Goal: Task Accomplishment & Management: Manage account settings

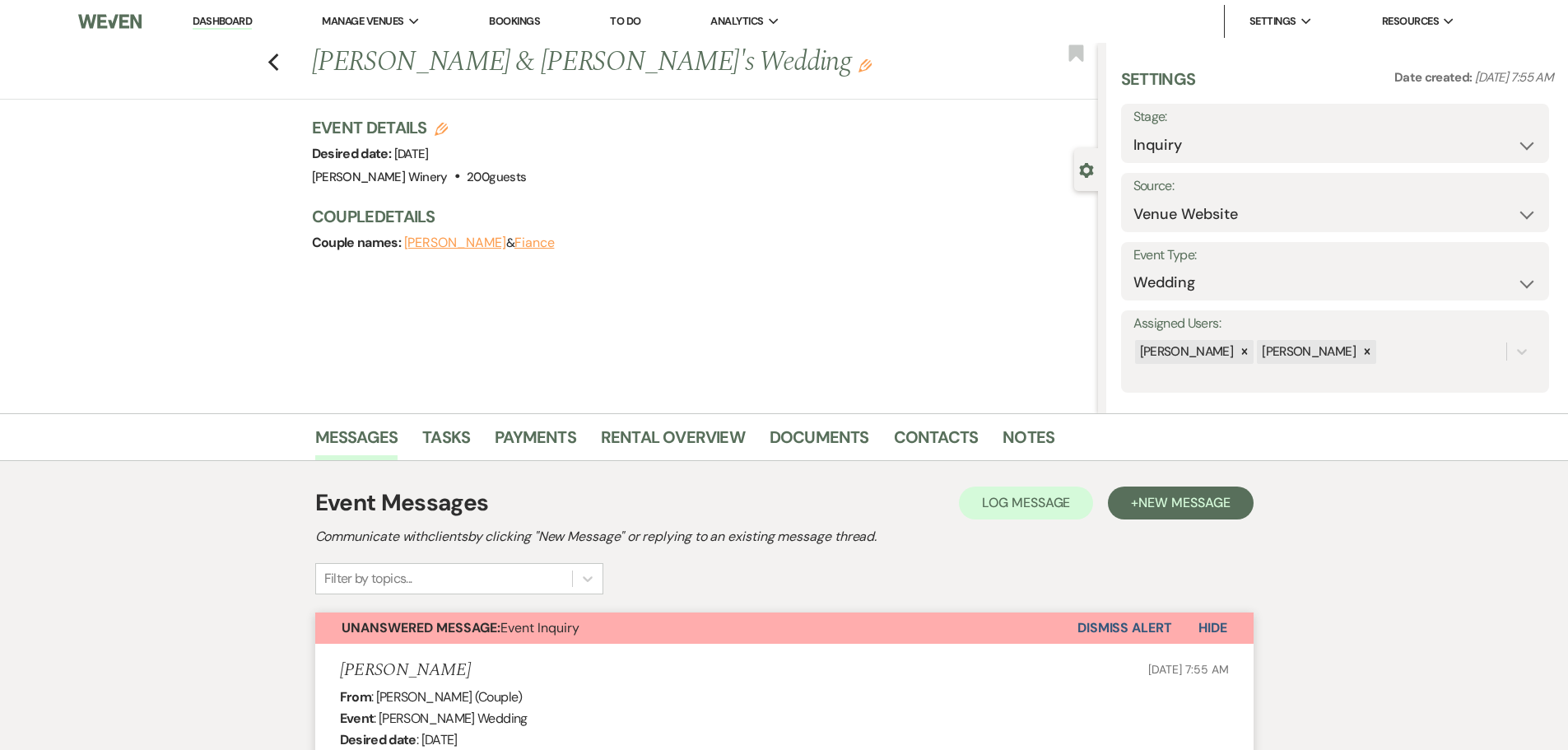
select select "5"
click at [211, 24] on link "Dashboard" at bounding box center [222, 22] width 60 height 16
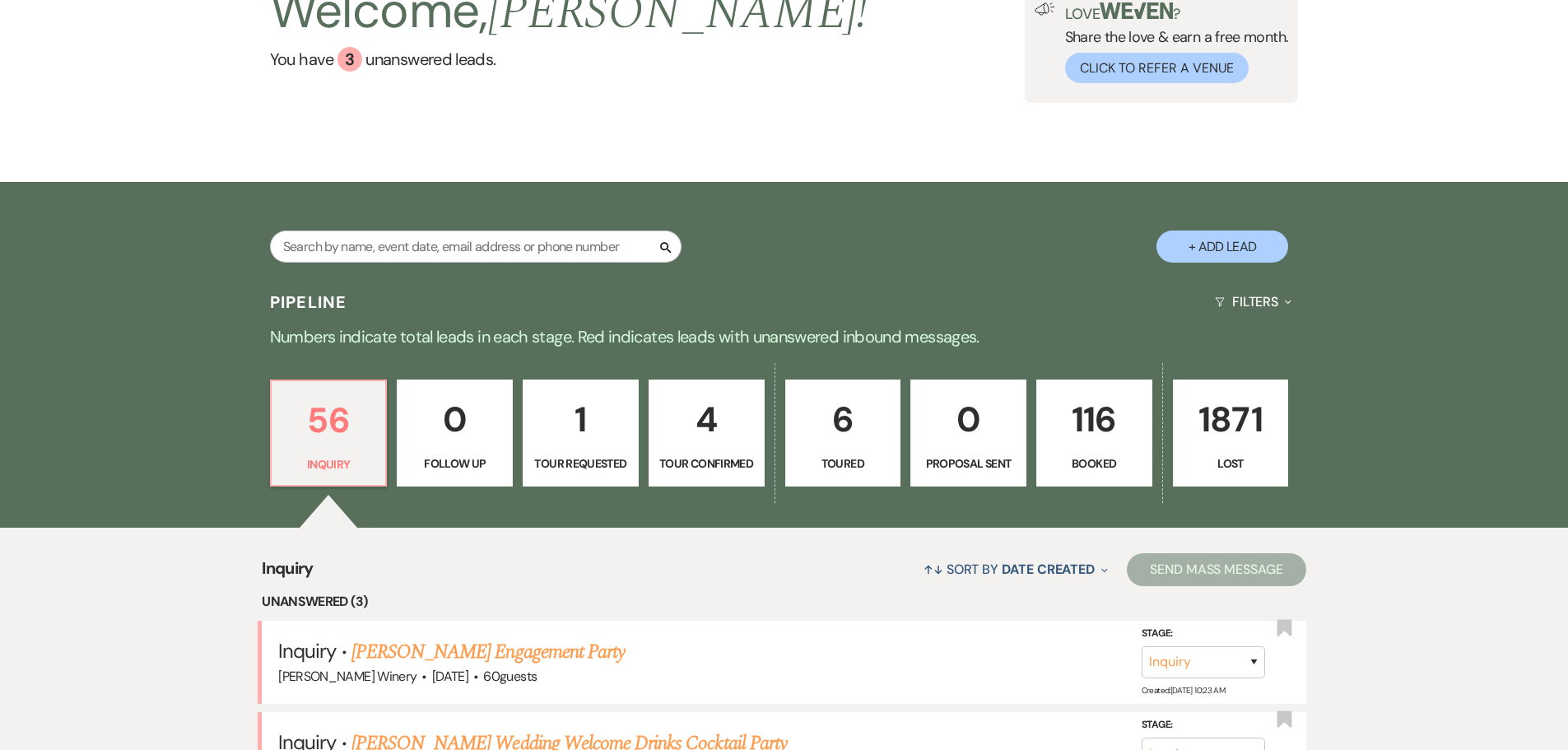
scroll to position [494, 0]
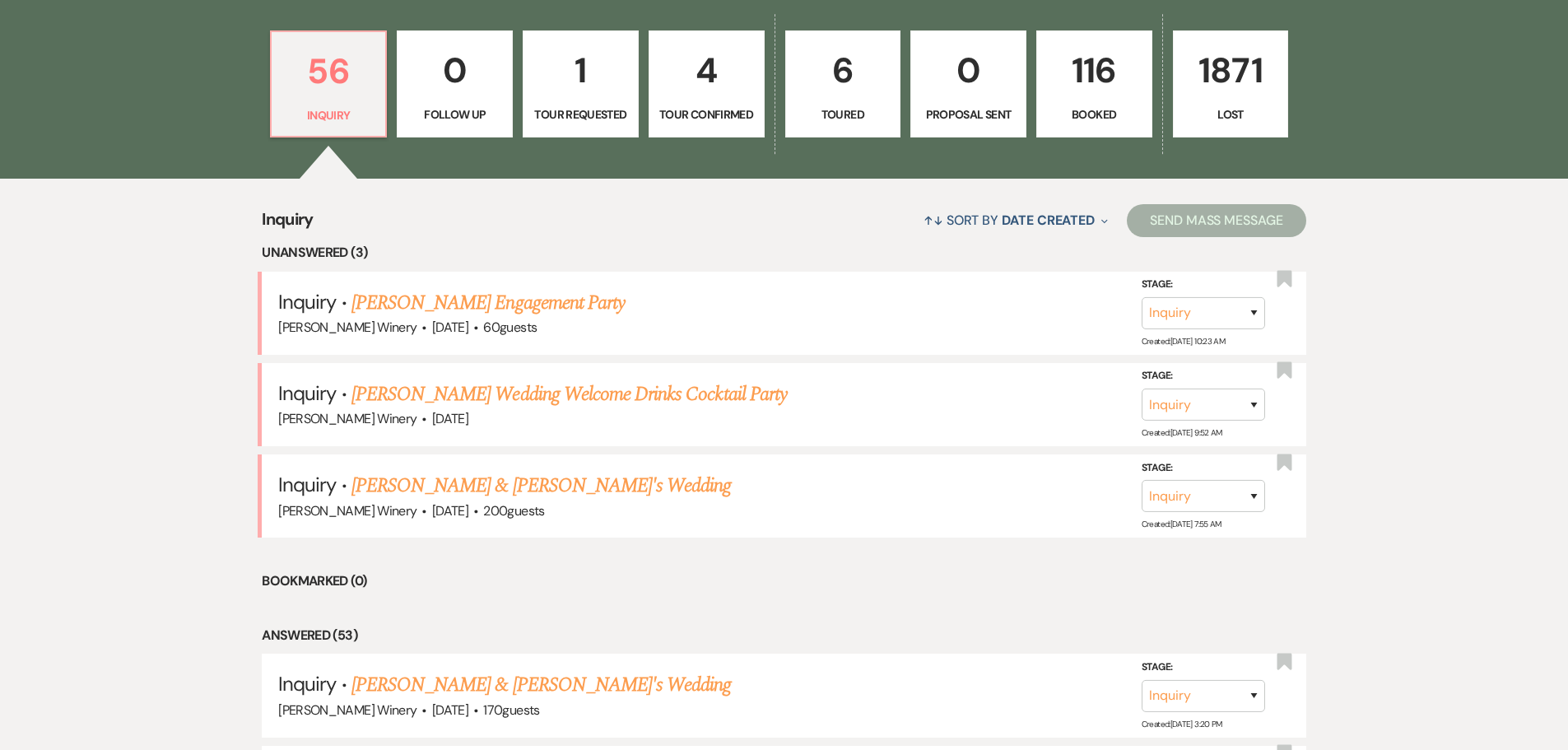
click at [1098, 76] on p "116" at bounding box center [1095, 70] width 95 height 55
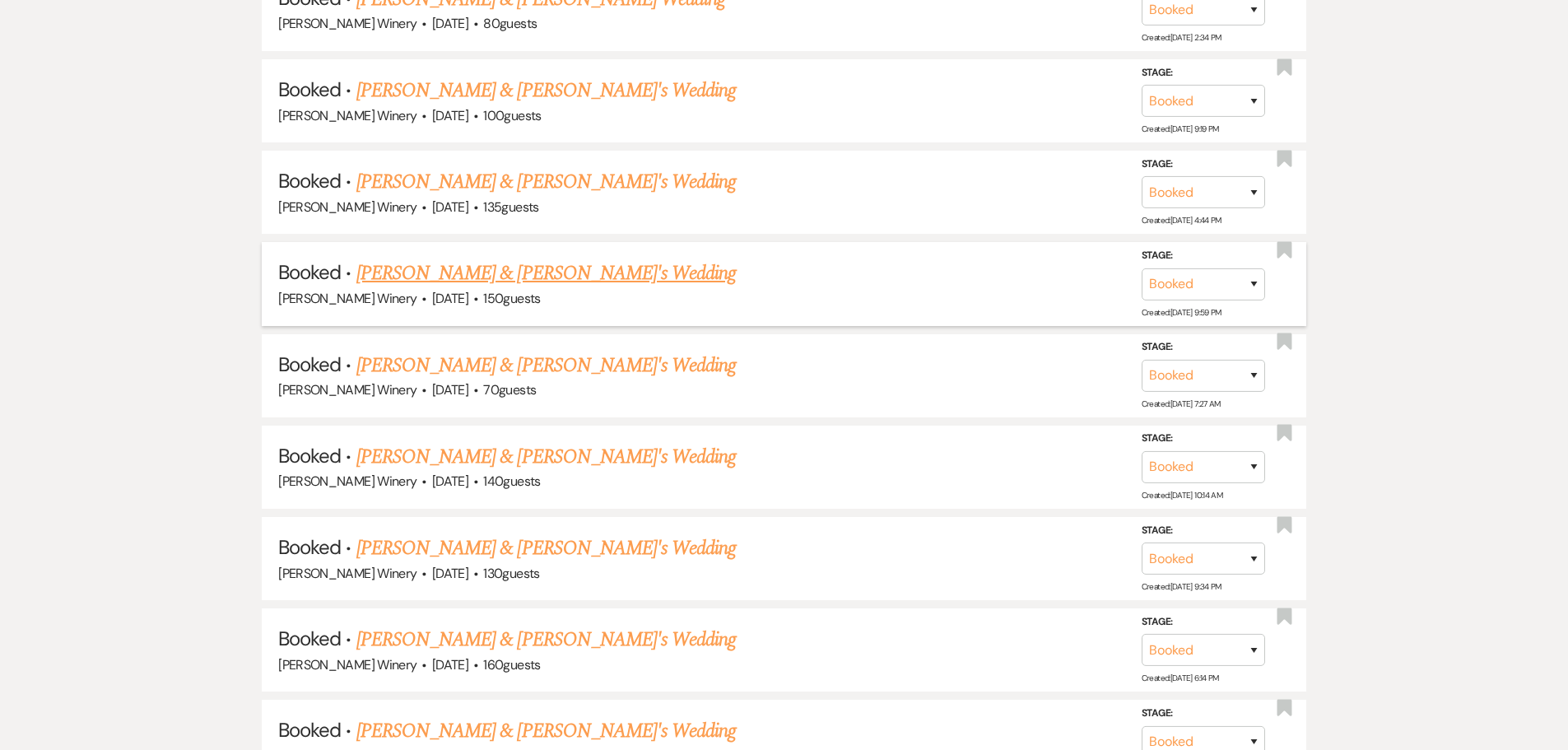
scroll to position [823, 0]
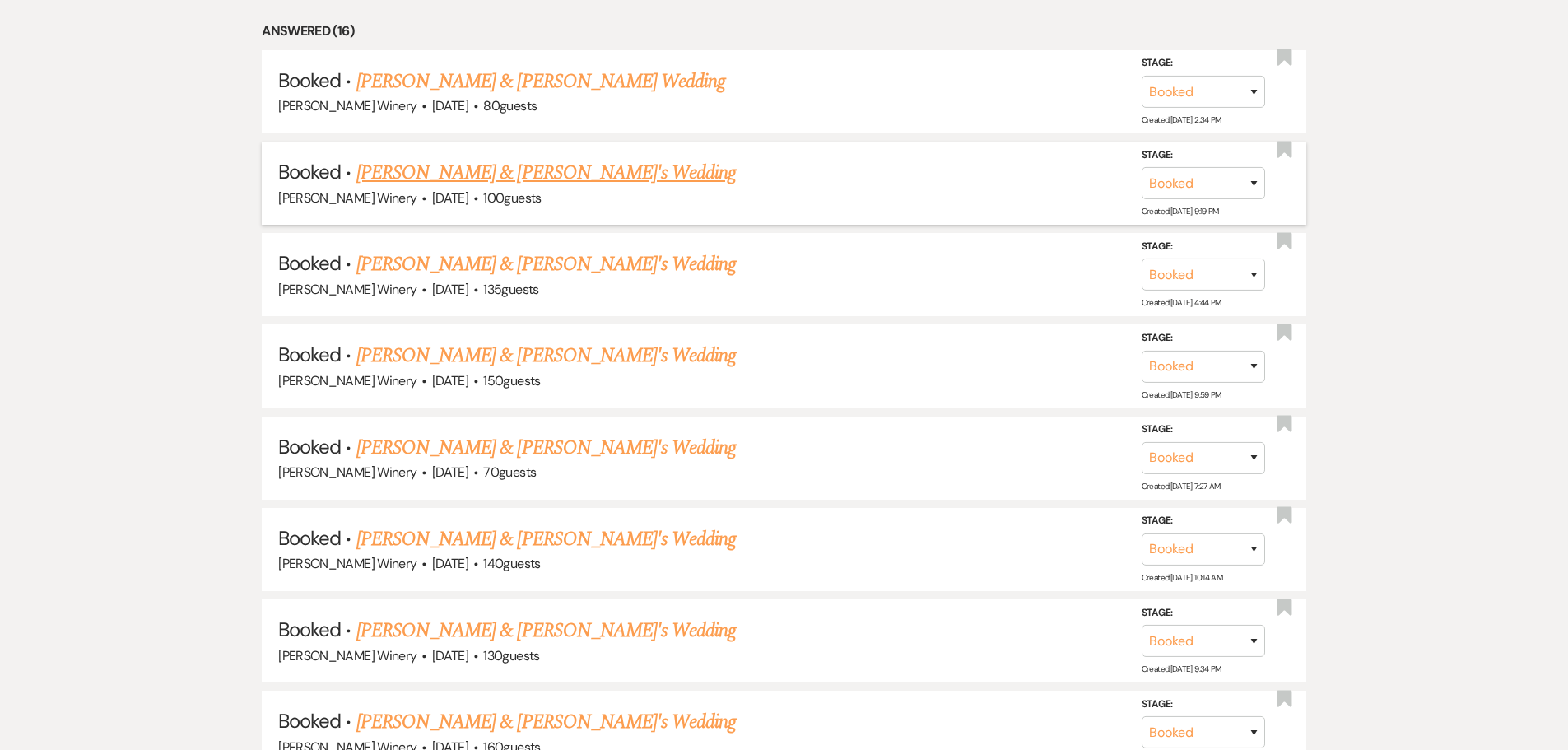
click at [526, 180] on link "[PERSON_NAME] & [PERSON_NAME]'s Wedding" at bounding box center [546, 172] width 381 height 29
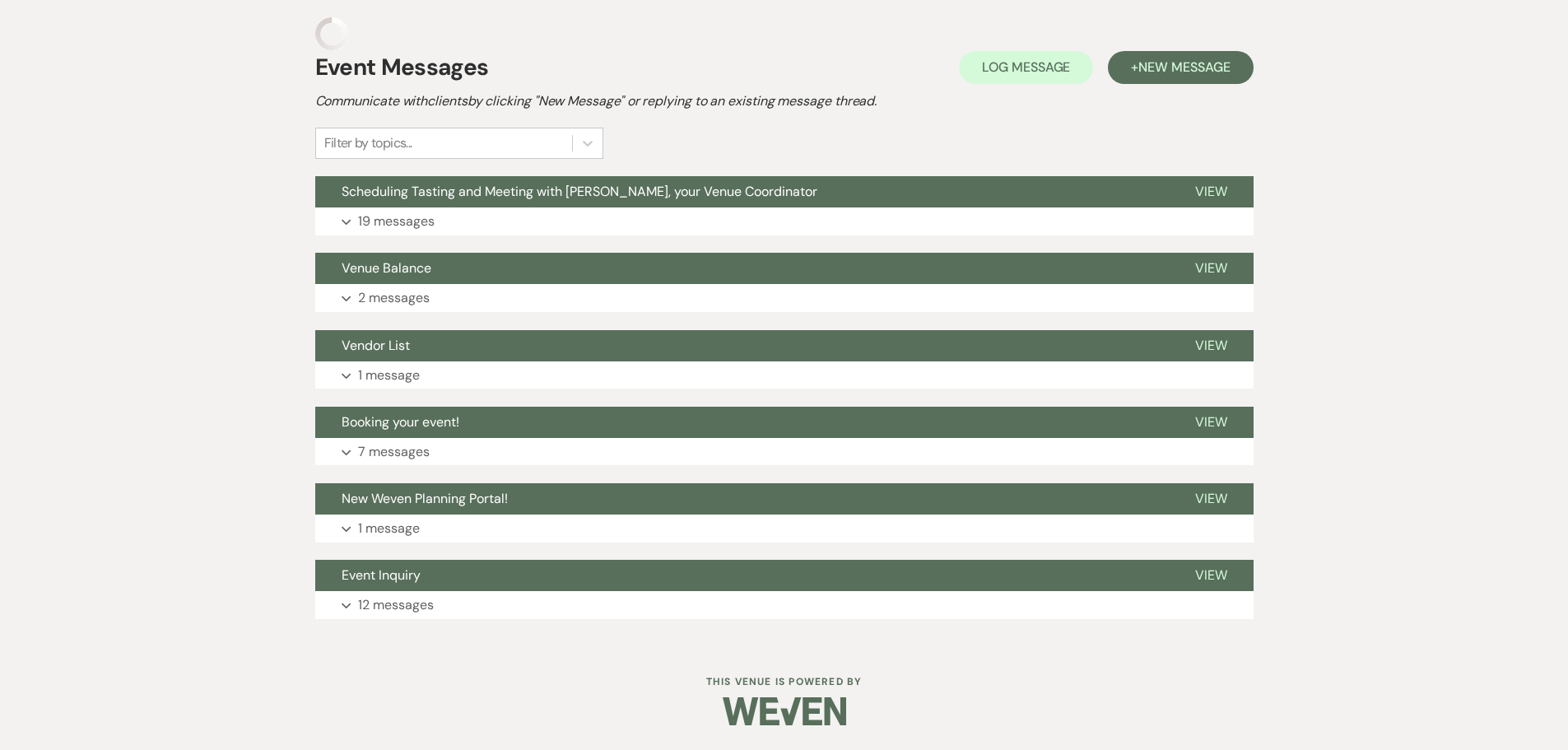
scroll to position [294, 0]
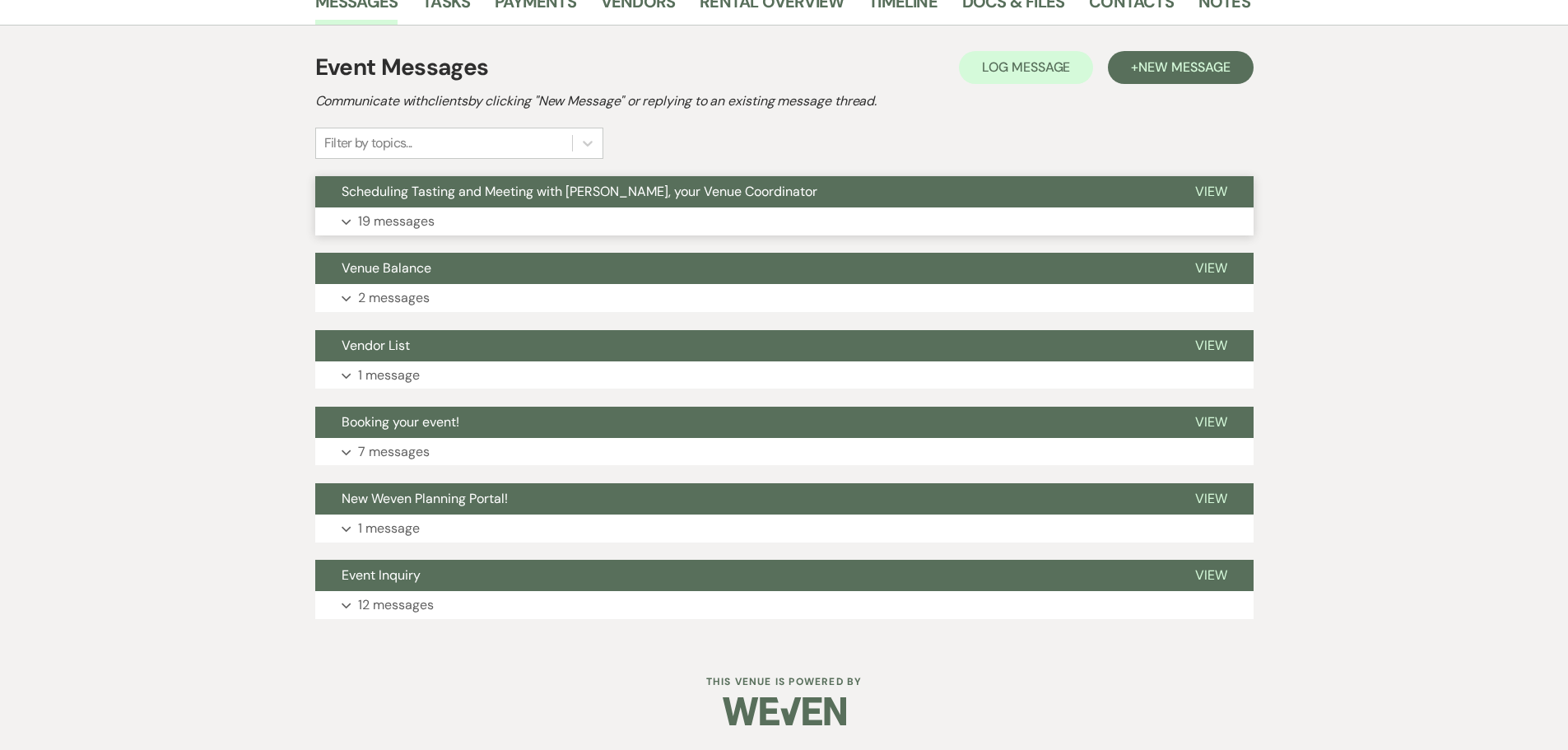
click at [409, 192] on span "Scheduling Tasting and Meeting with [PERSON_NAME], your Venue Coordinator" at bounding box center [579, 191] width 476 height 17
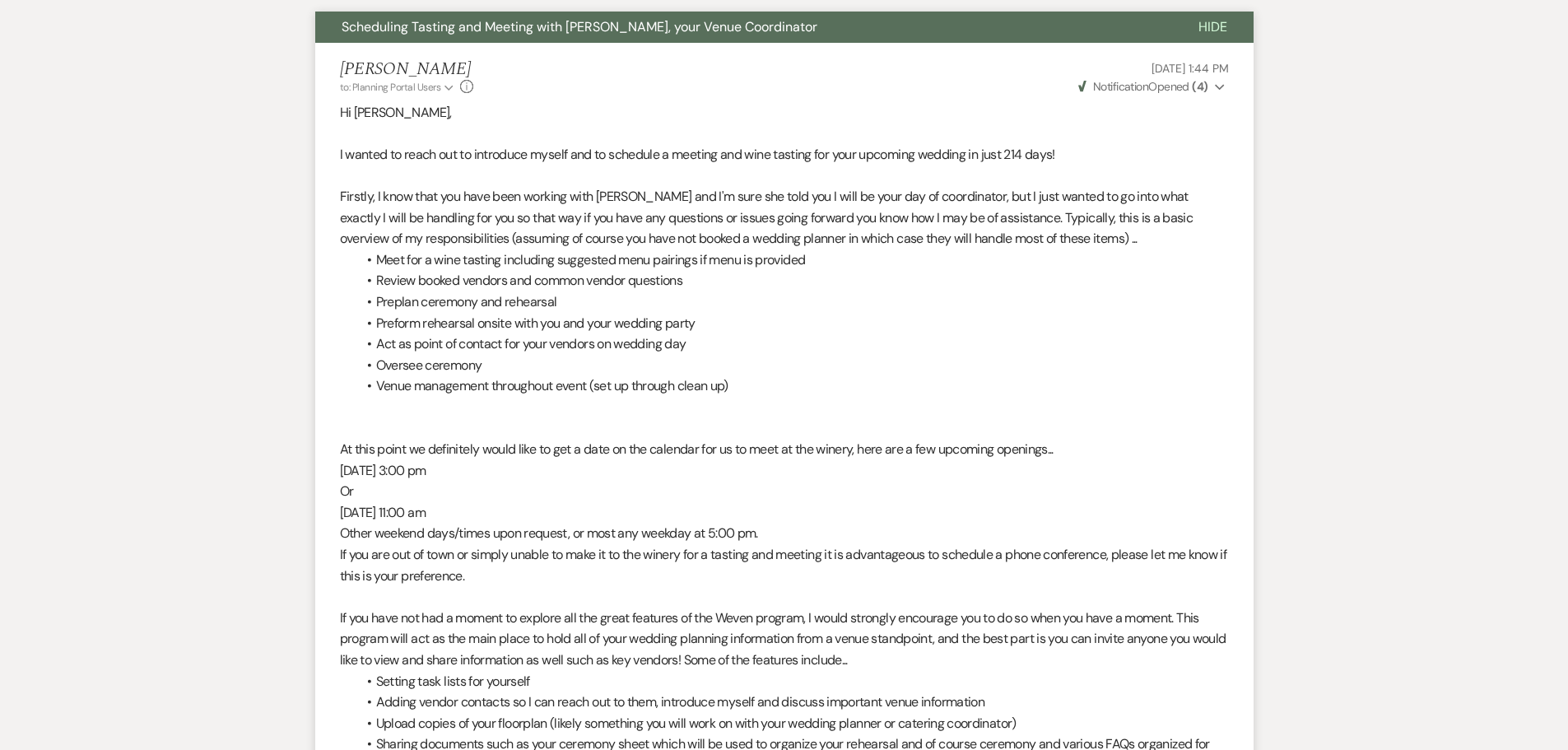
scroll to position [0, 0]
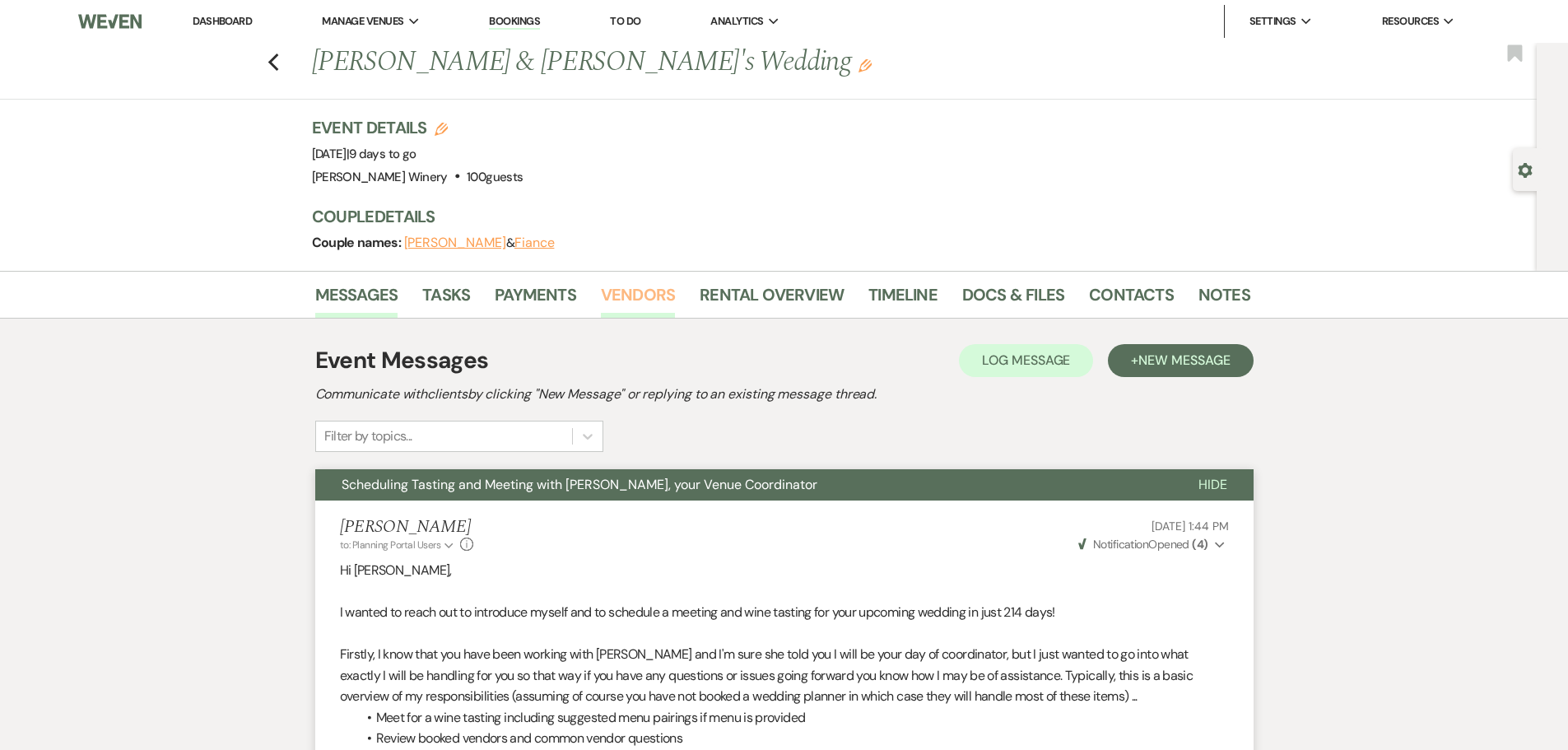
click at [617, 294] on link "Vendors" at bounding box center [638, 299] width 74 height 36
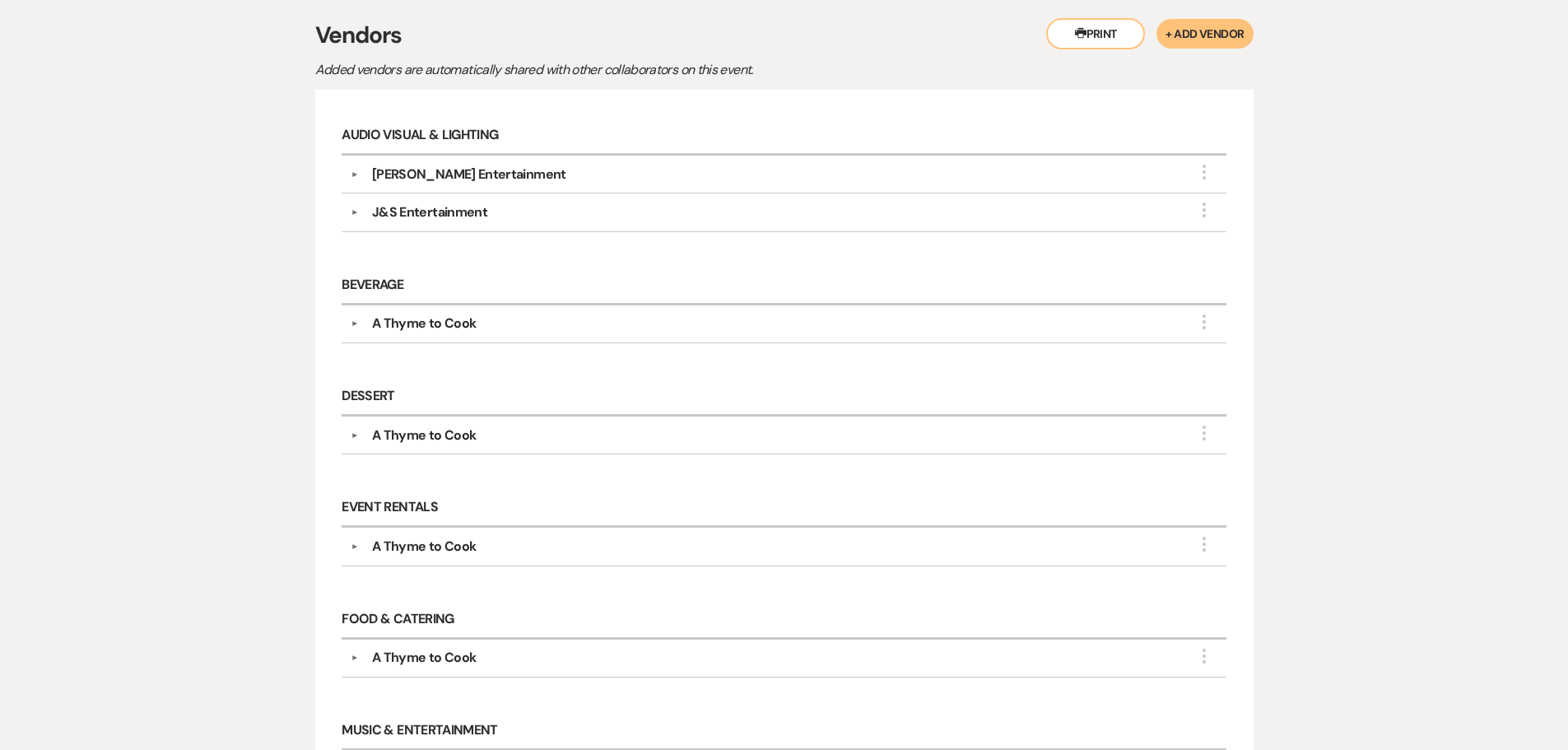
scroll to position [330, 0]
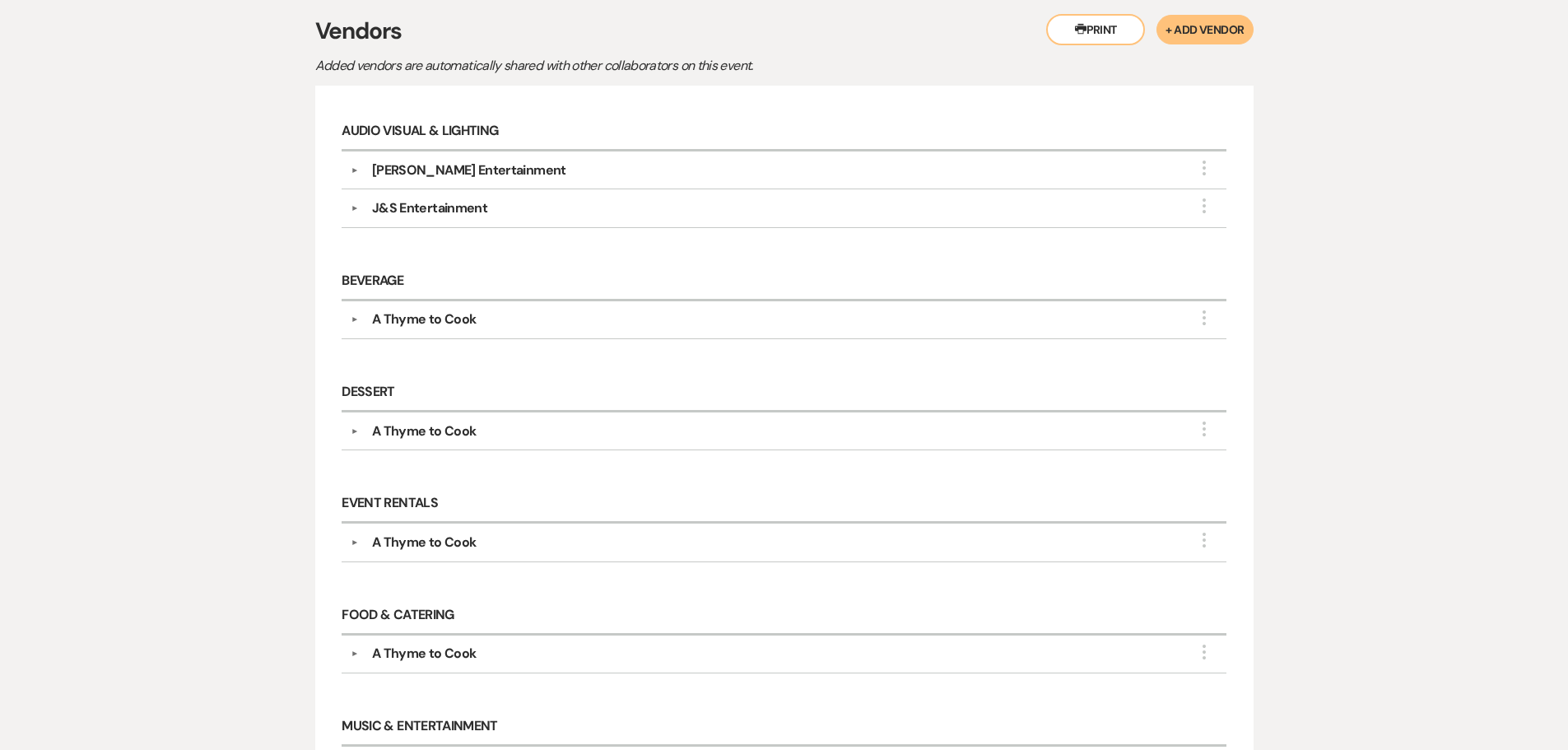
click at [445, 309] on div "▼ A Thyme to Cook More Company Contact Information: Phone [PHONE_NUMBER] Rsvp […" at bounding box center [784, 320] width 884 height 38
click at [444, 316] on div "A Thyme to Cook" at bounding box center [424, 319] width 104 height 20
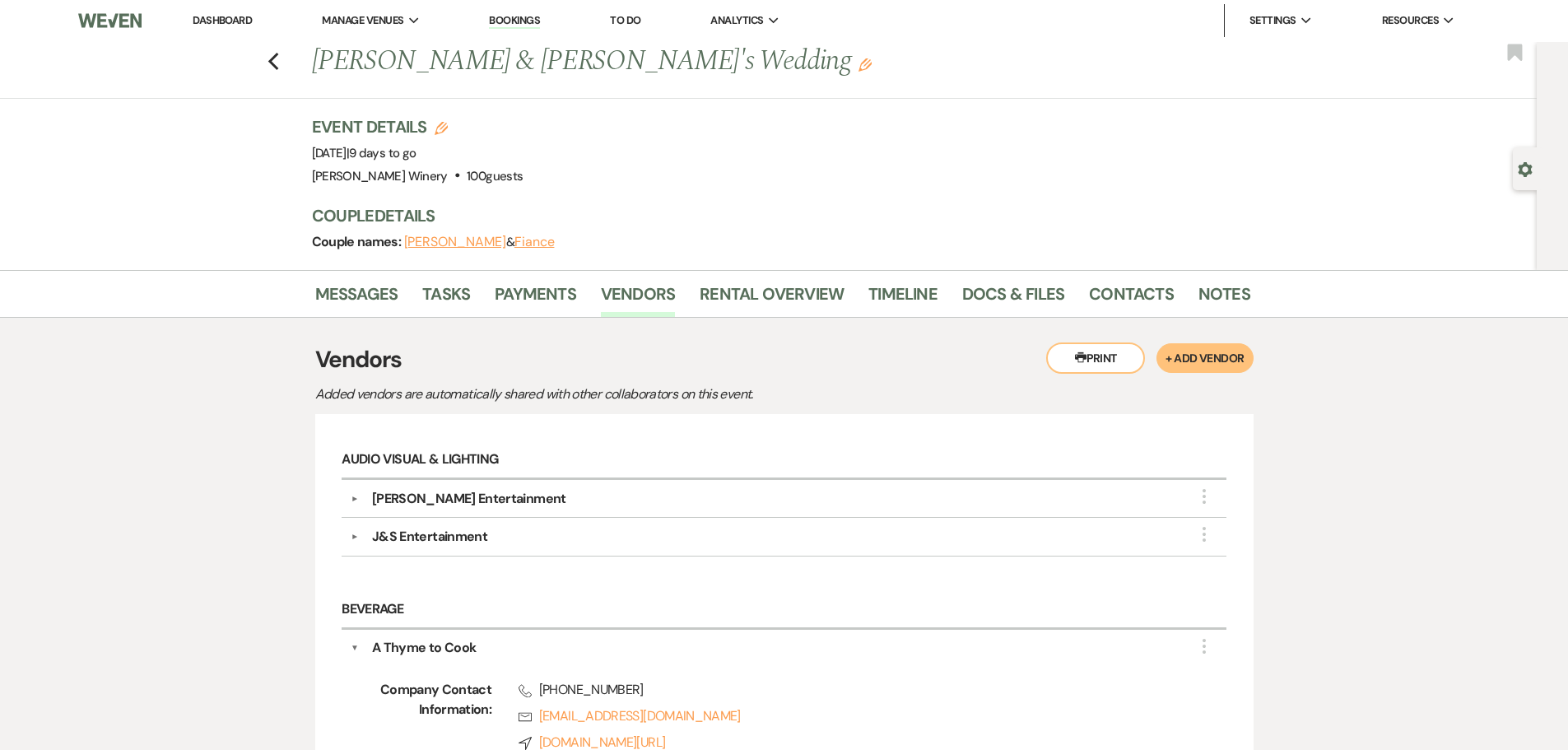
scroll to position [0, 0]
click at [275, 64] on icon "Previous" at bounding box center [274, 62] width 12 height 20
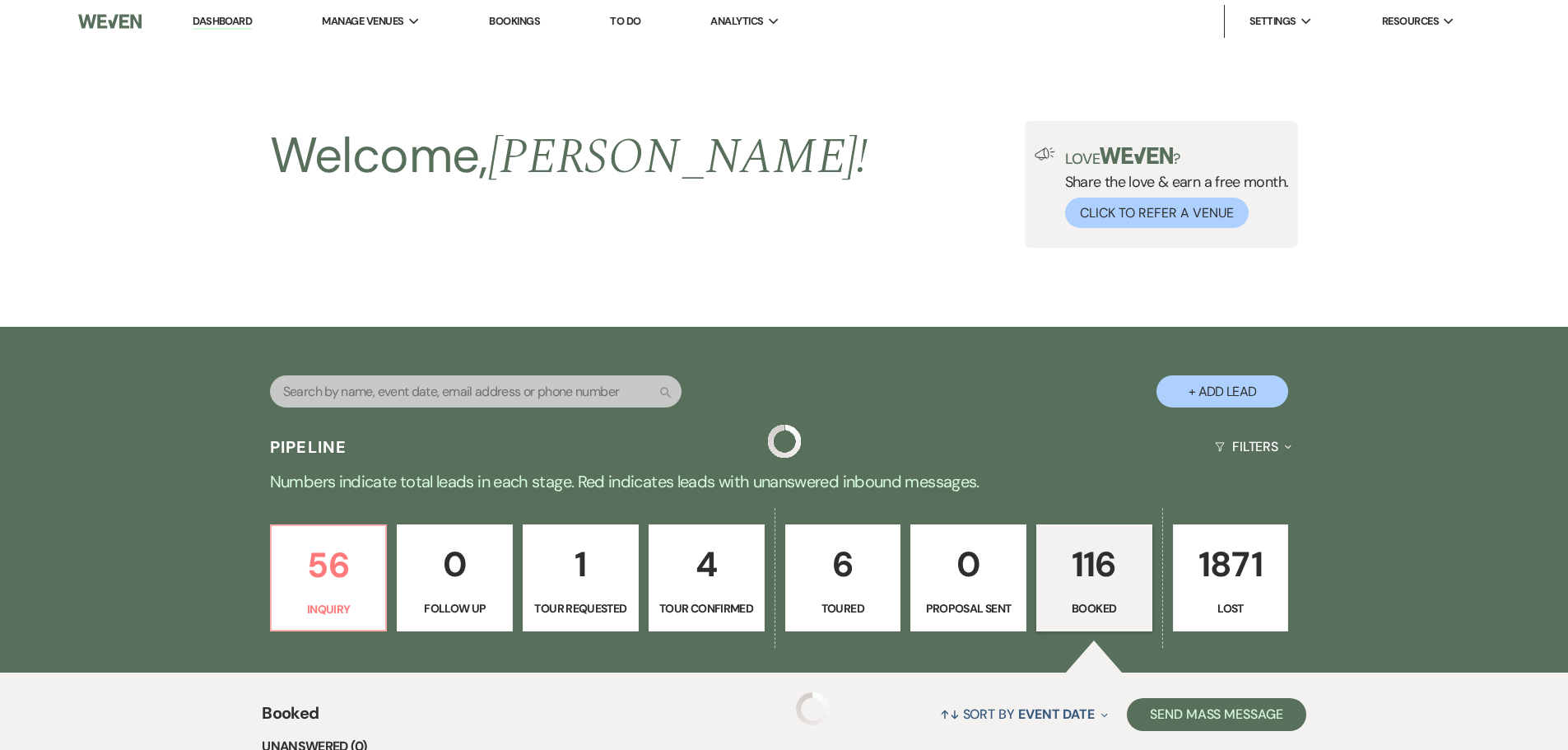
scroll to position [823, 0]
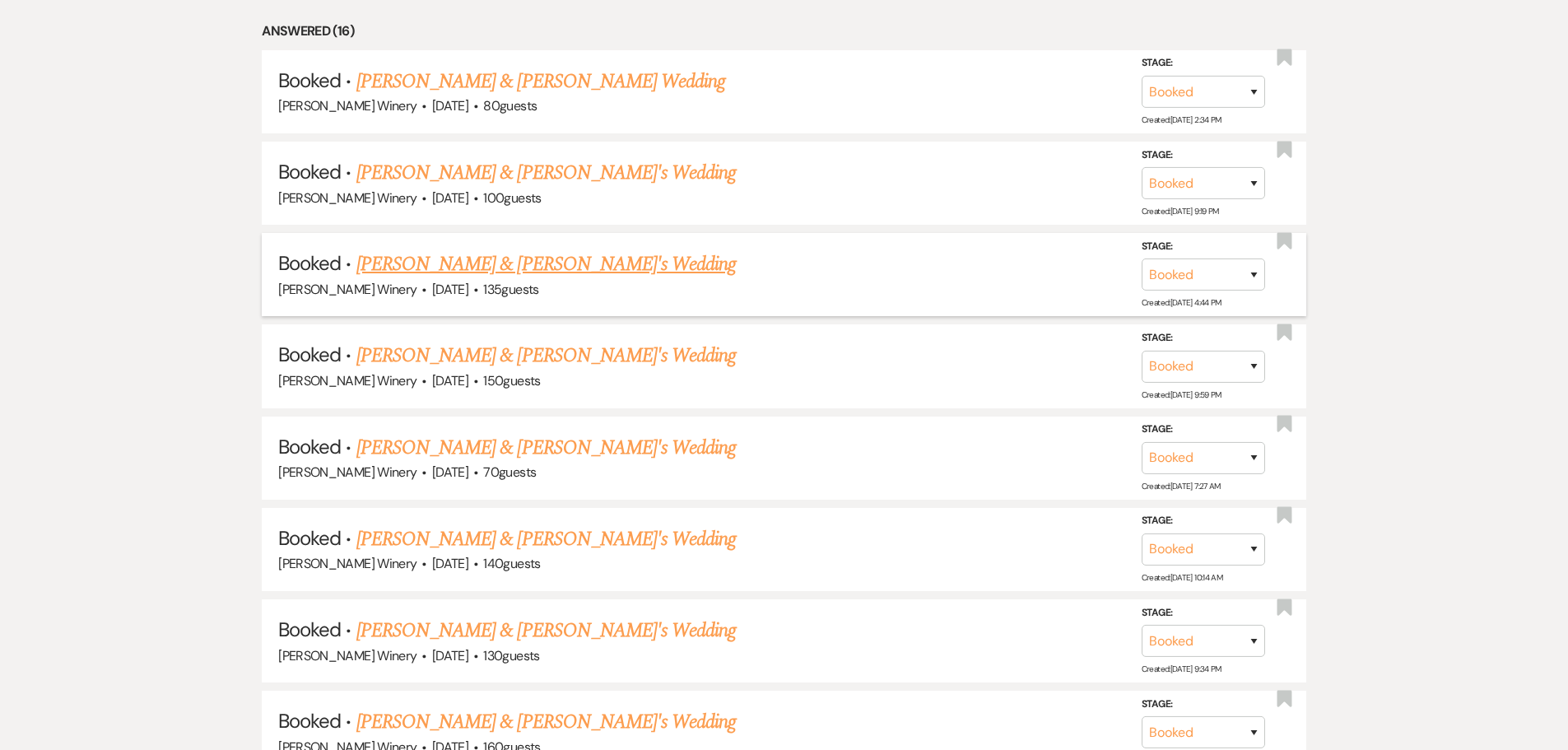
click at [499, 271] on link "[PERSON_NAME] & [PERSON_NAME]'s Wedding" at bounding box center [546, 263] width 381 height 29
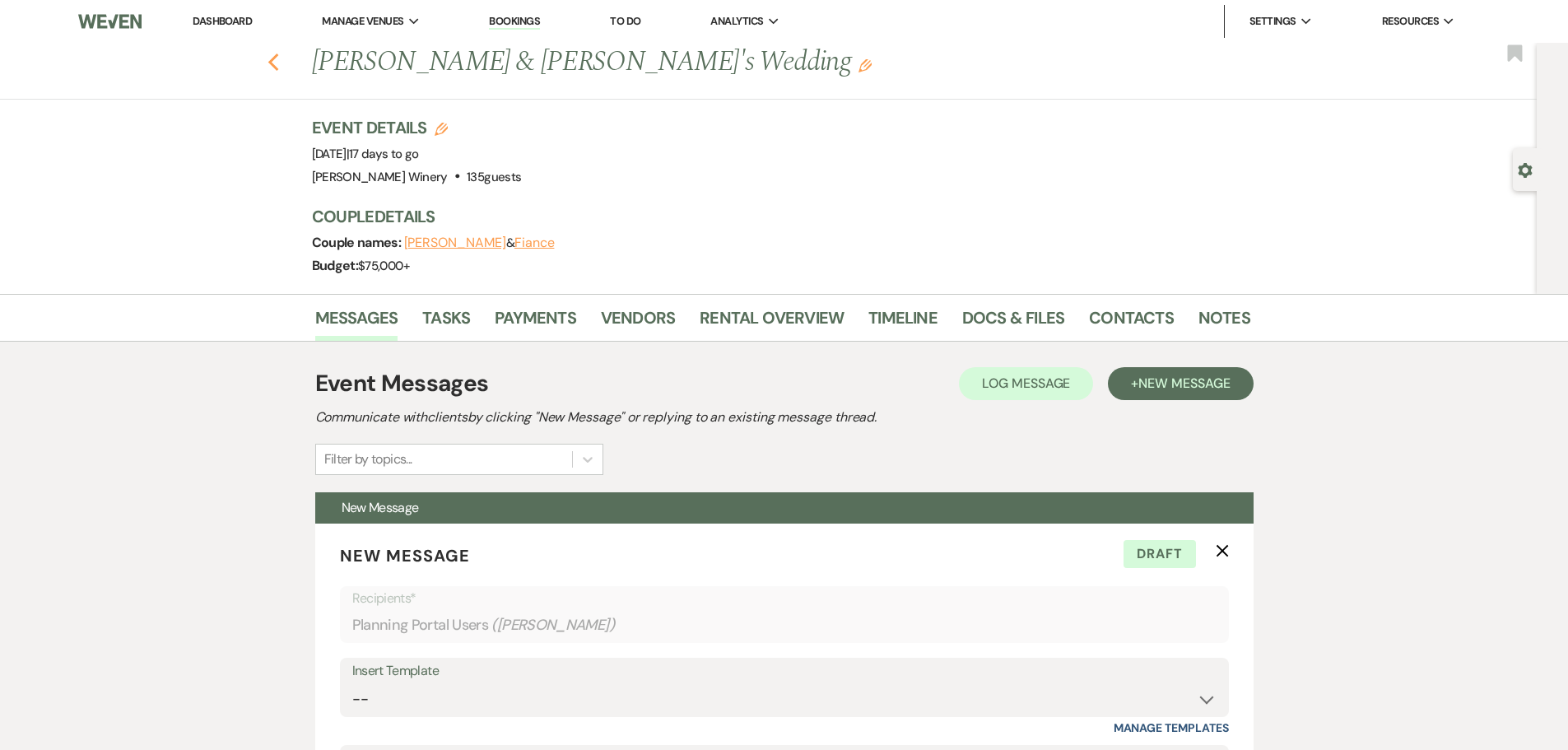
click at [278, 68] on use "button" at bounding box center [273, 62] width 10 height 18
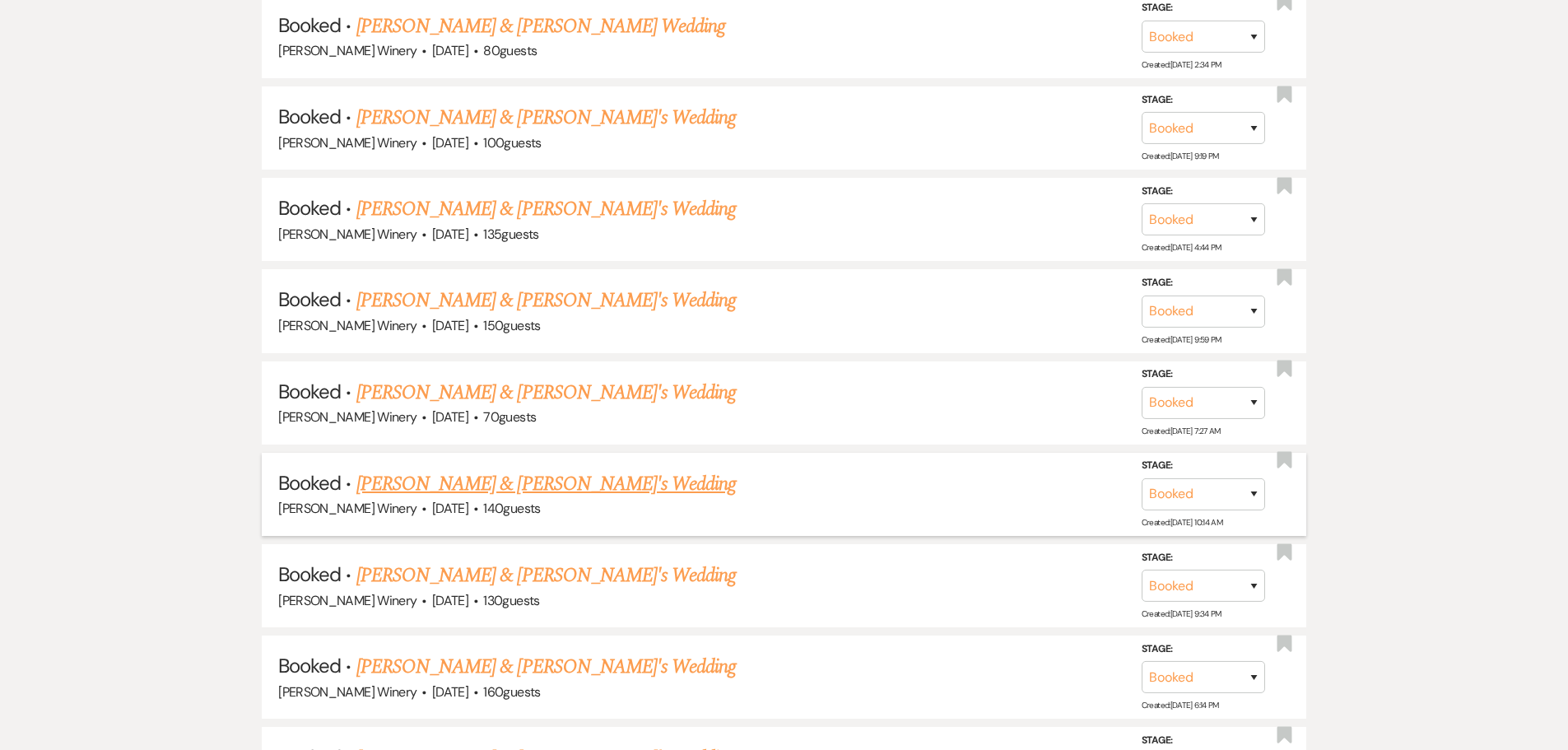
scroll to position [905, 0]
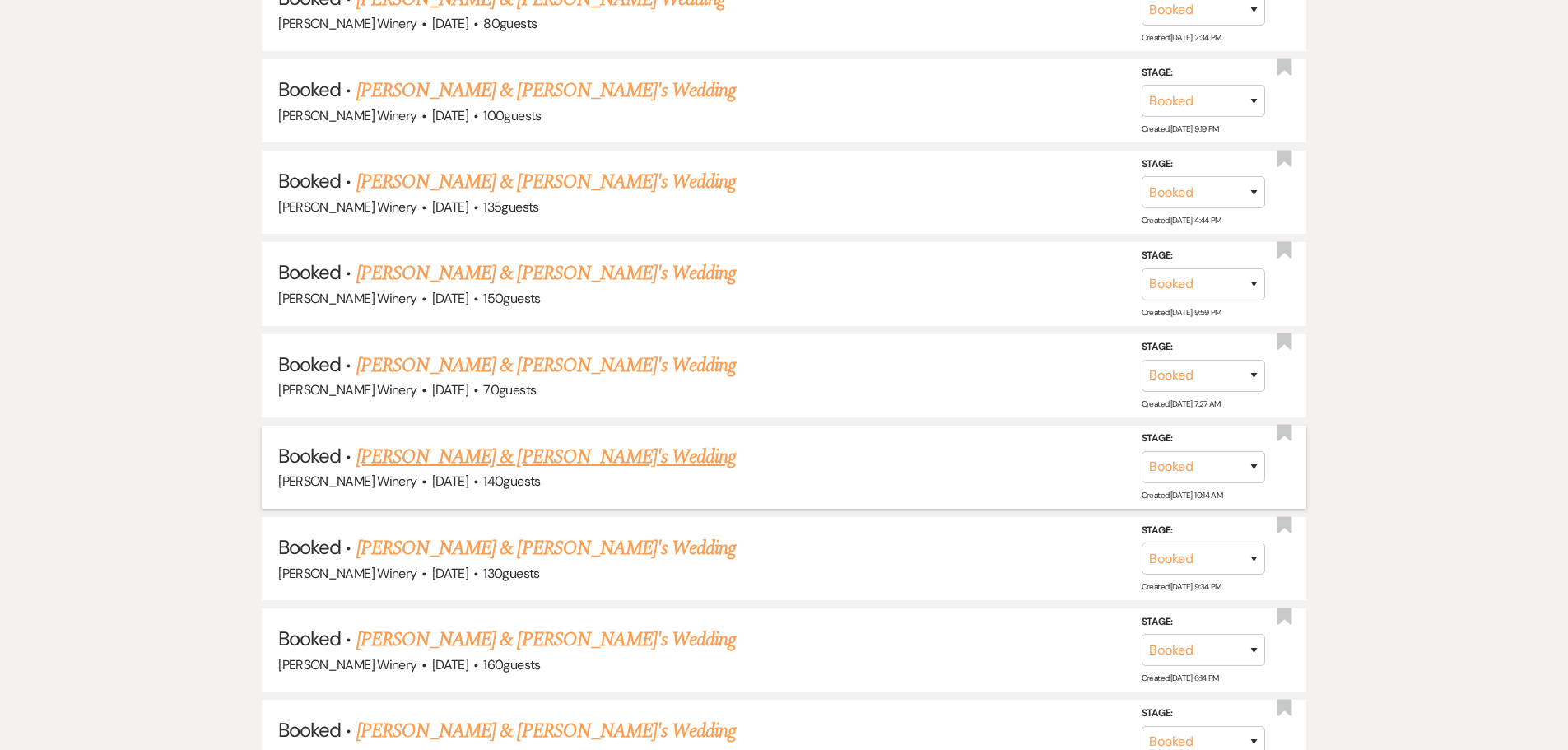
click at [492, 457] on link "[PERSON_NAME] & [PERSON_NAME]'s Wedding" at bounding box center [546, 456] width 381 height 29
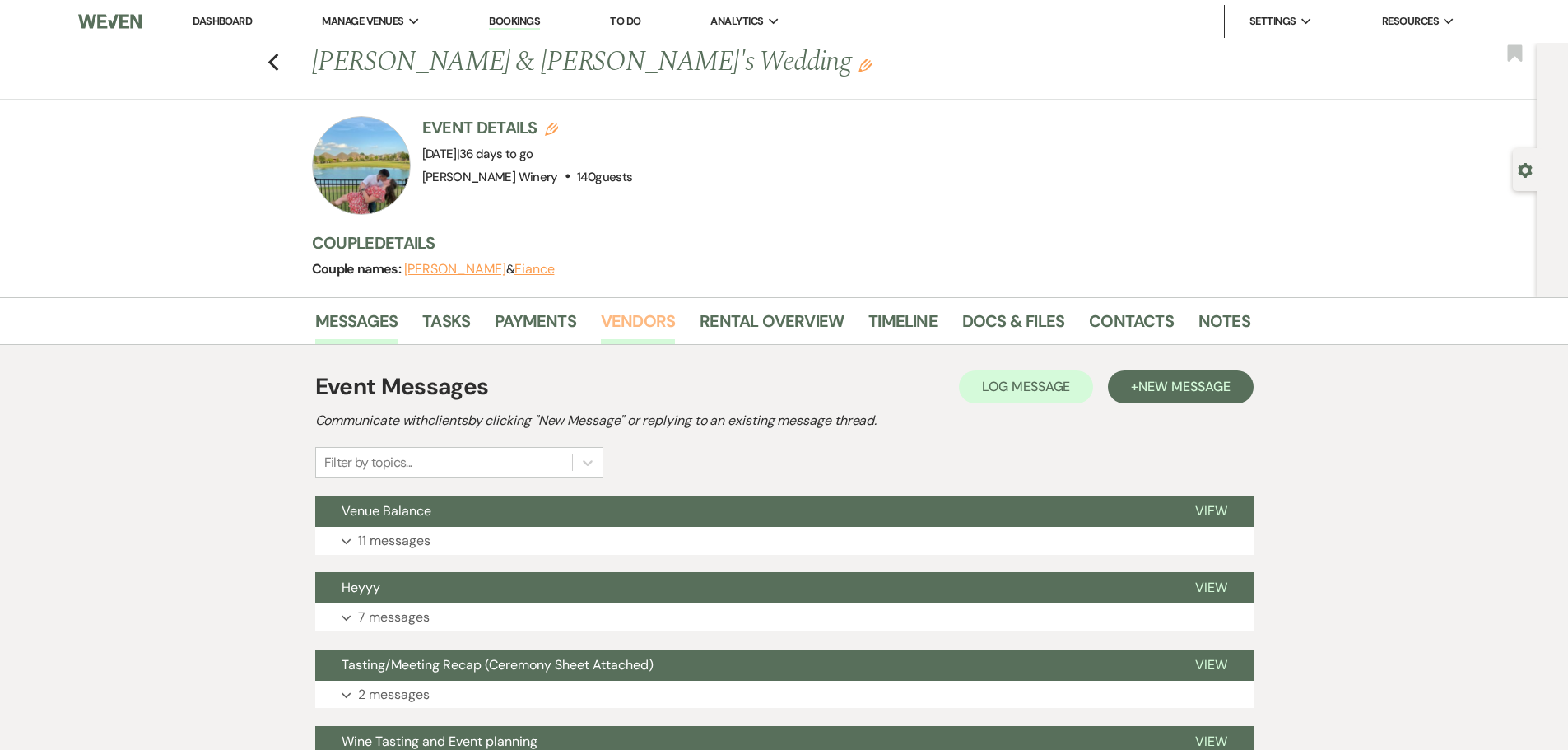
click at [621, 325] on link "Vendors" at bounding box center [638, 326] width 74 height 36
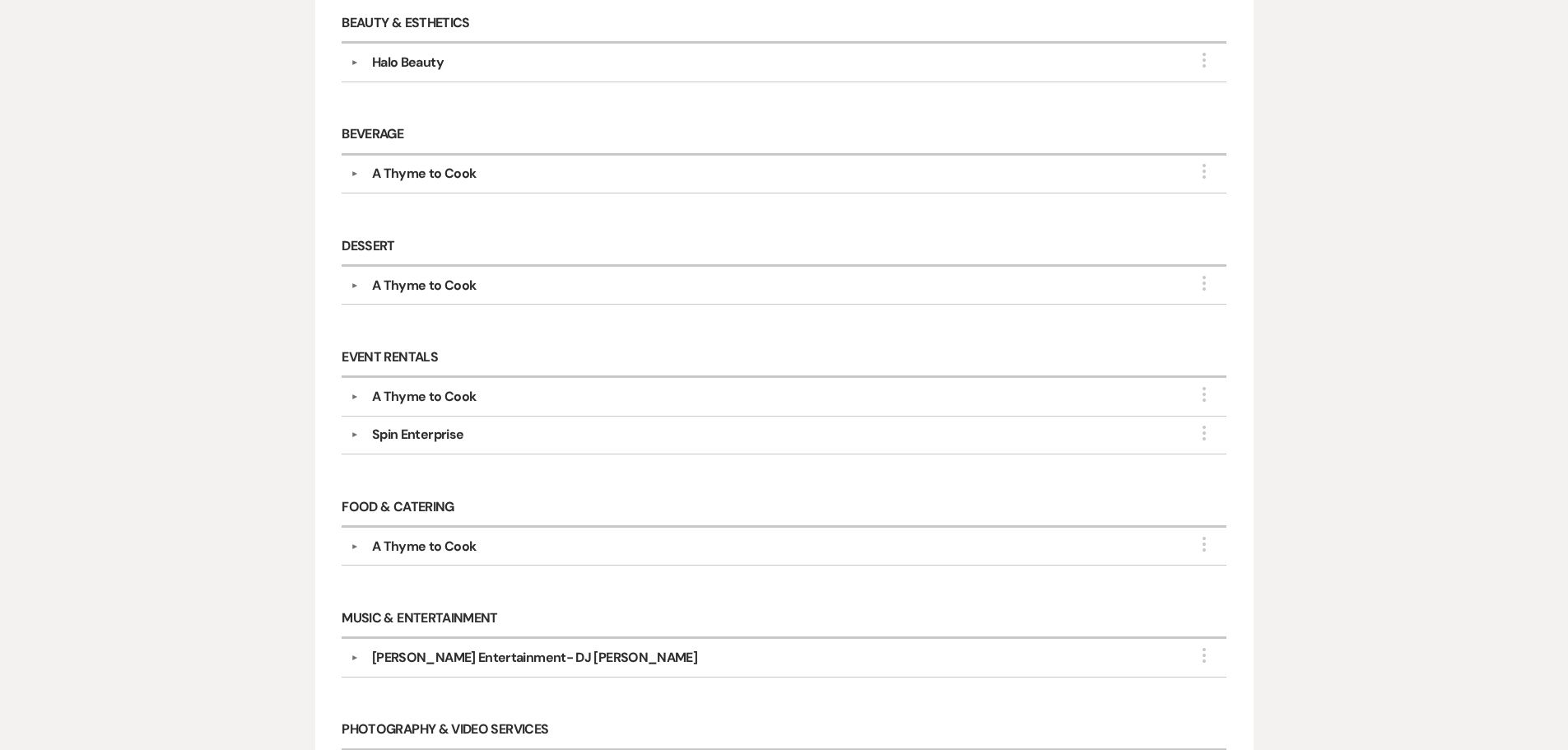
scroll to position [577, 0]
click at [445, 280] on div "A Thyme to Cook" at bounding box center [424, 284] width 104 height 20
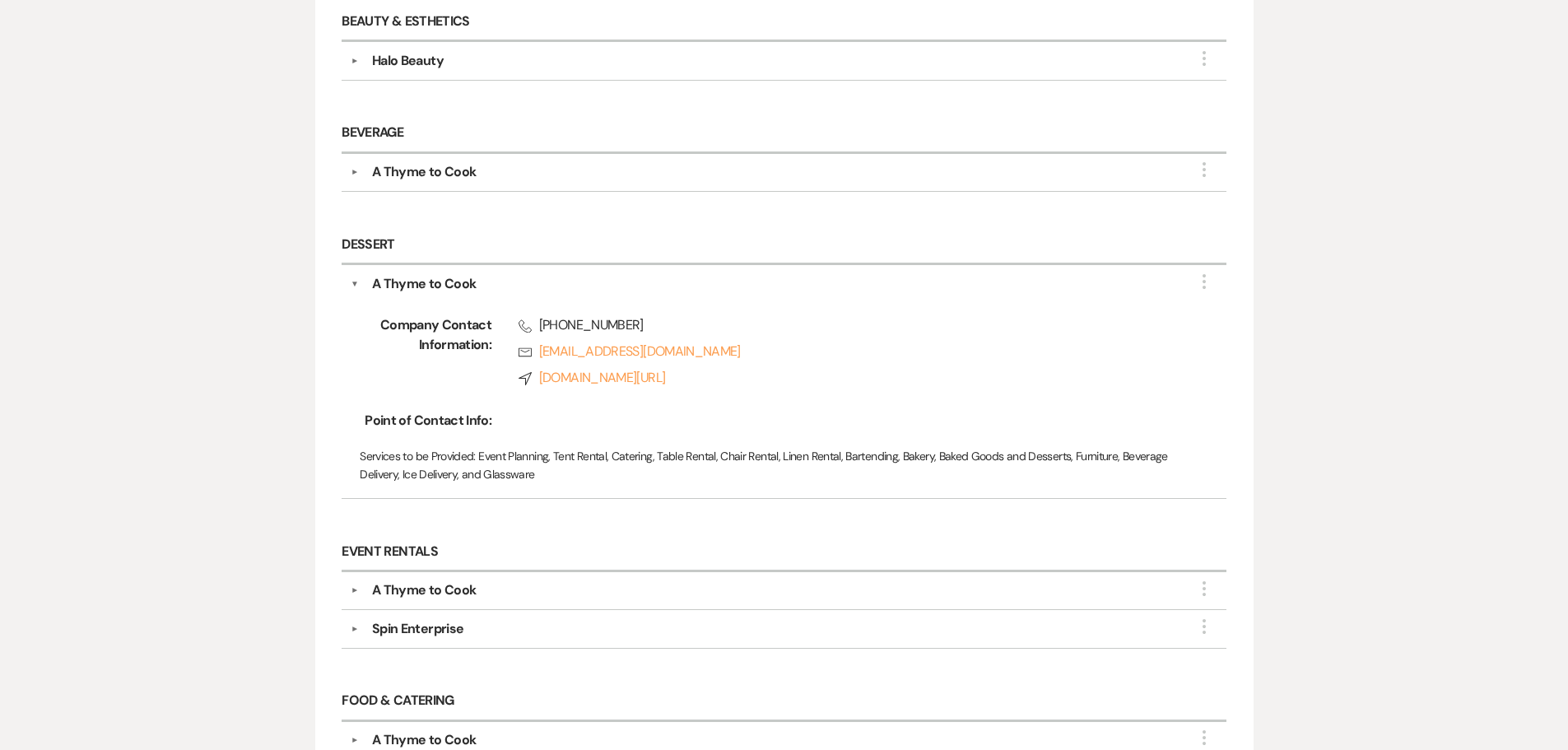
click at [427, 170] on div "A Thyme to Cook" at bounding box center [424, 171] width 104 height 20
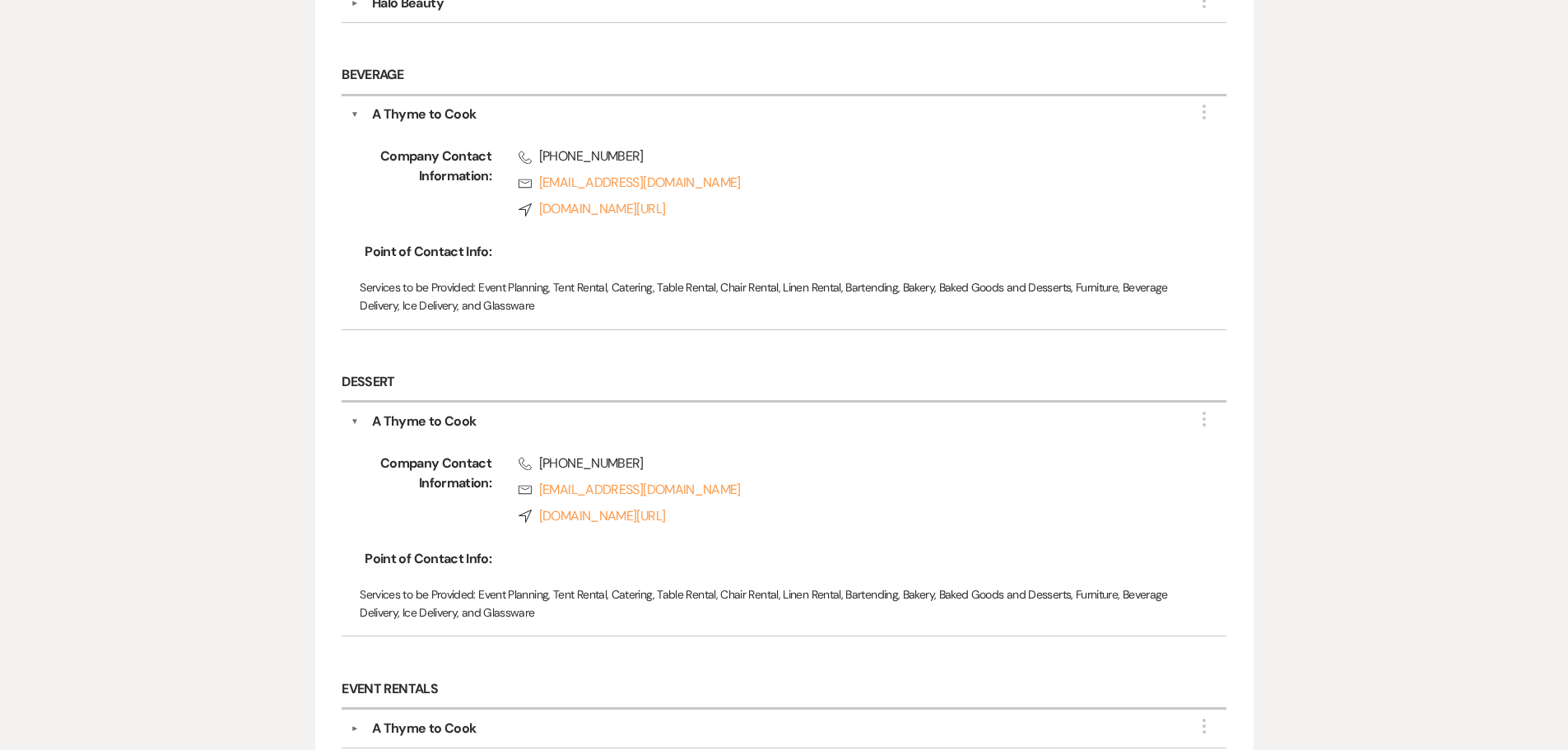
scroll to position [988, 0]
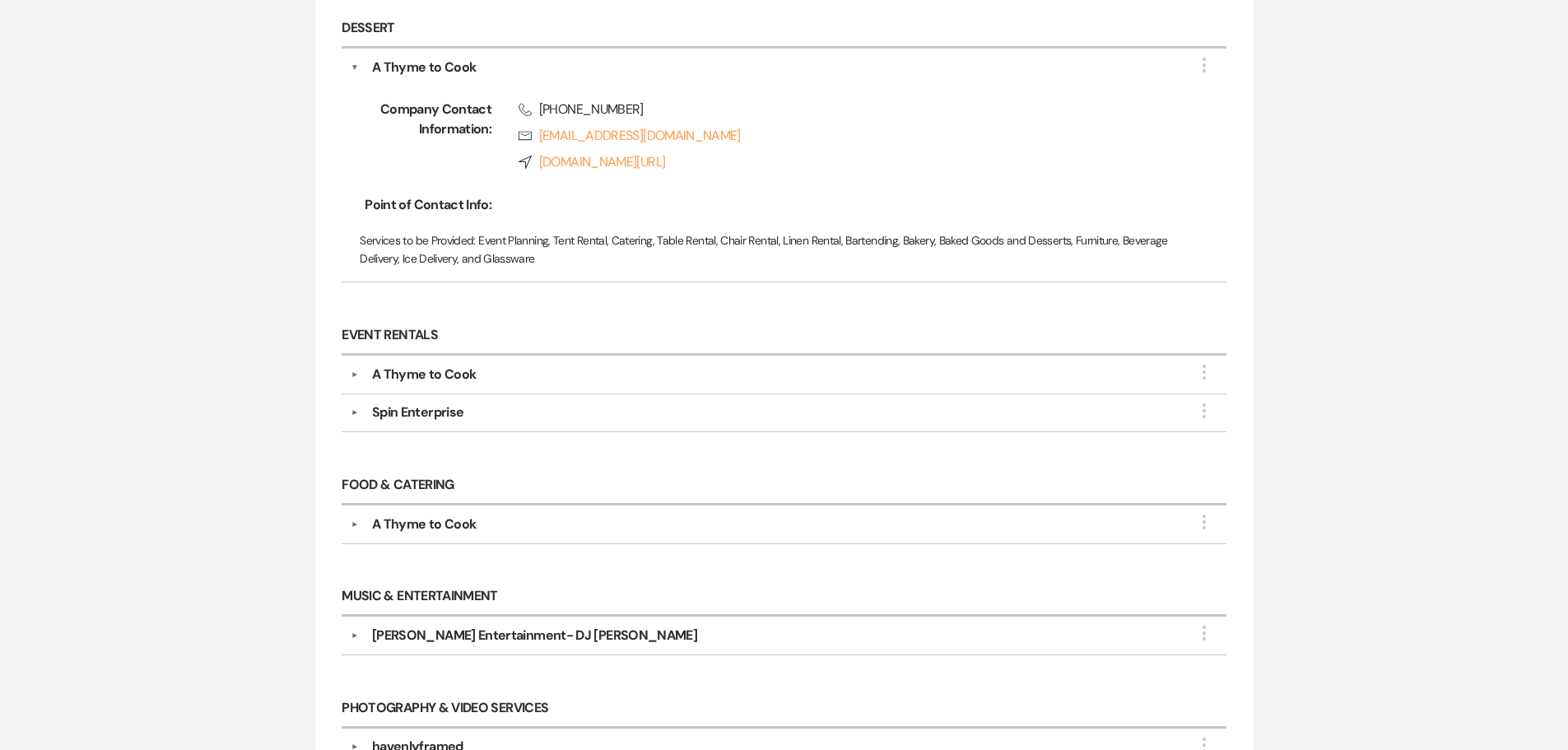
click at [437, 377] on div "A Thyme to Cook" at bounding box center [424, 374] width 104 height 20
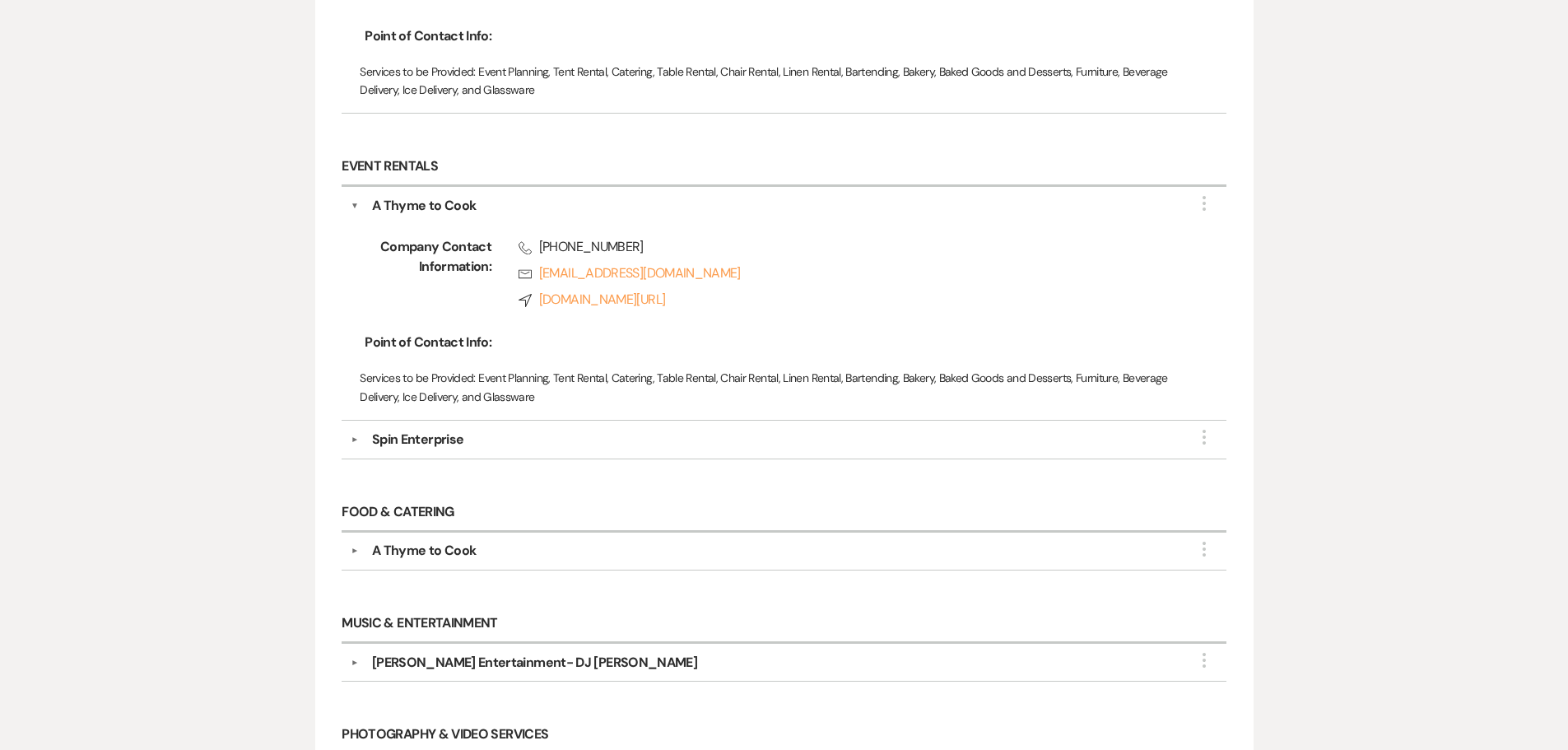
scroll to position [1152, 0]
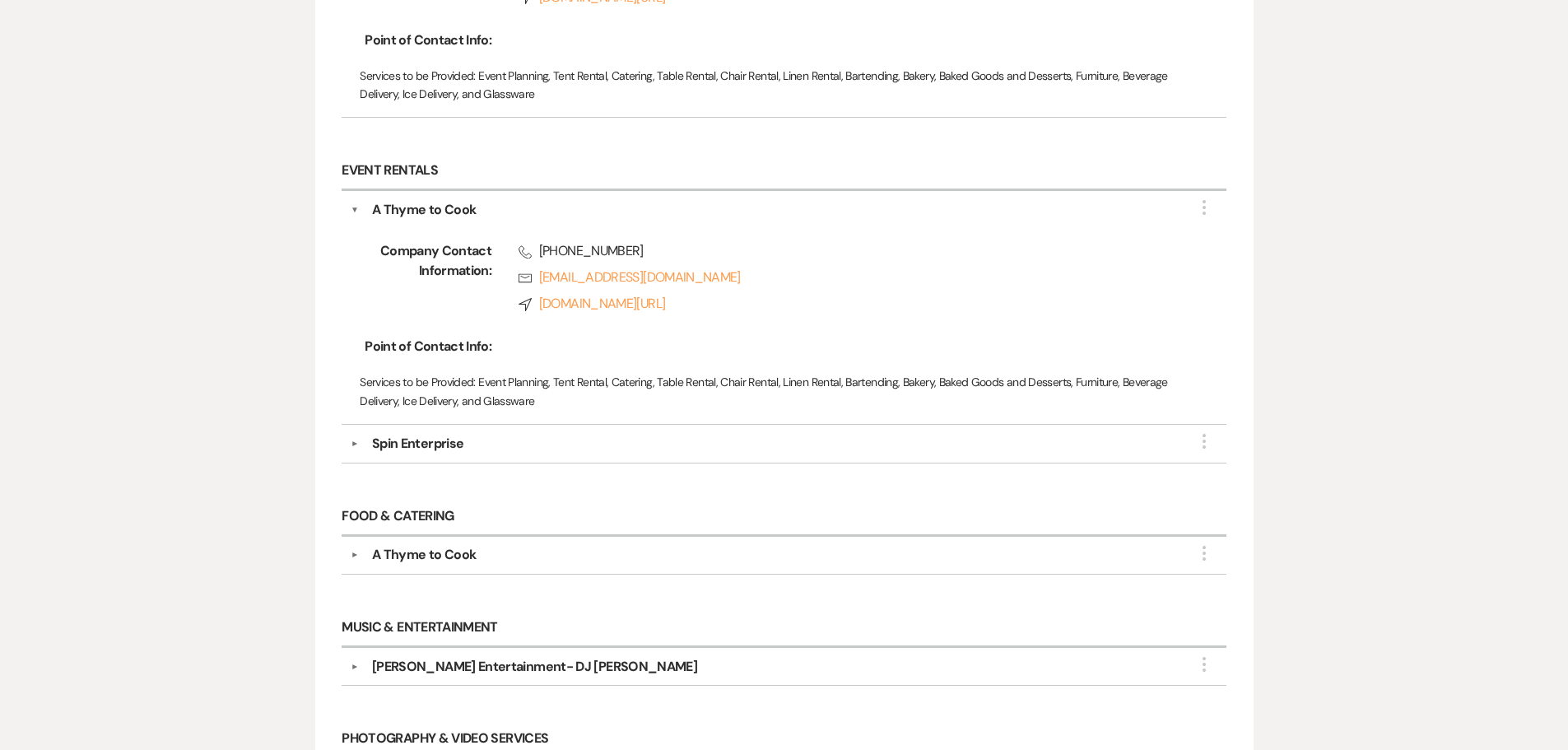
click at [444, 446] on div "Spin Enterprise" at bounding box center [418, 443] width 92 height 20
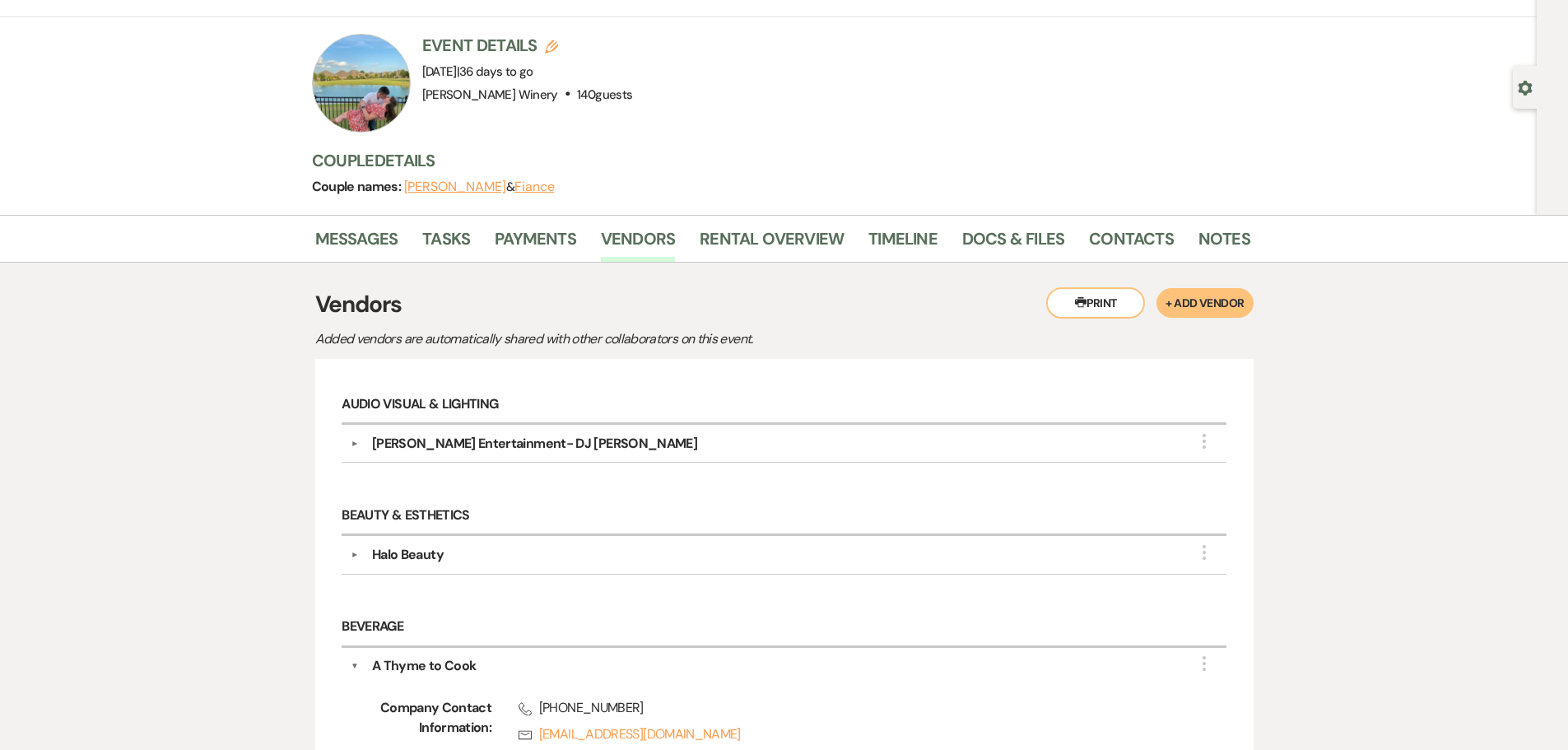
scroll to position [0, 0]
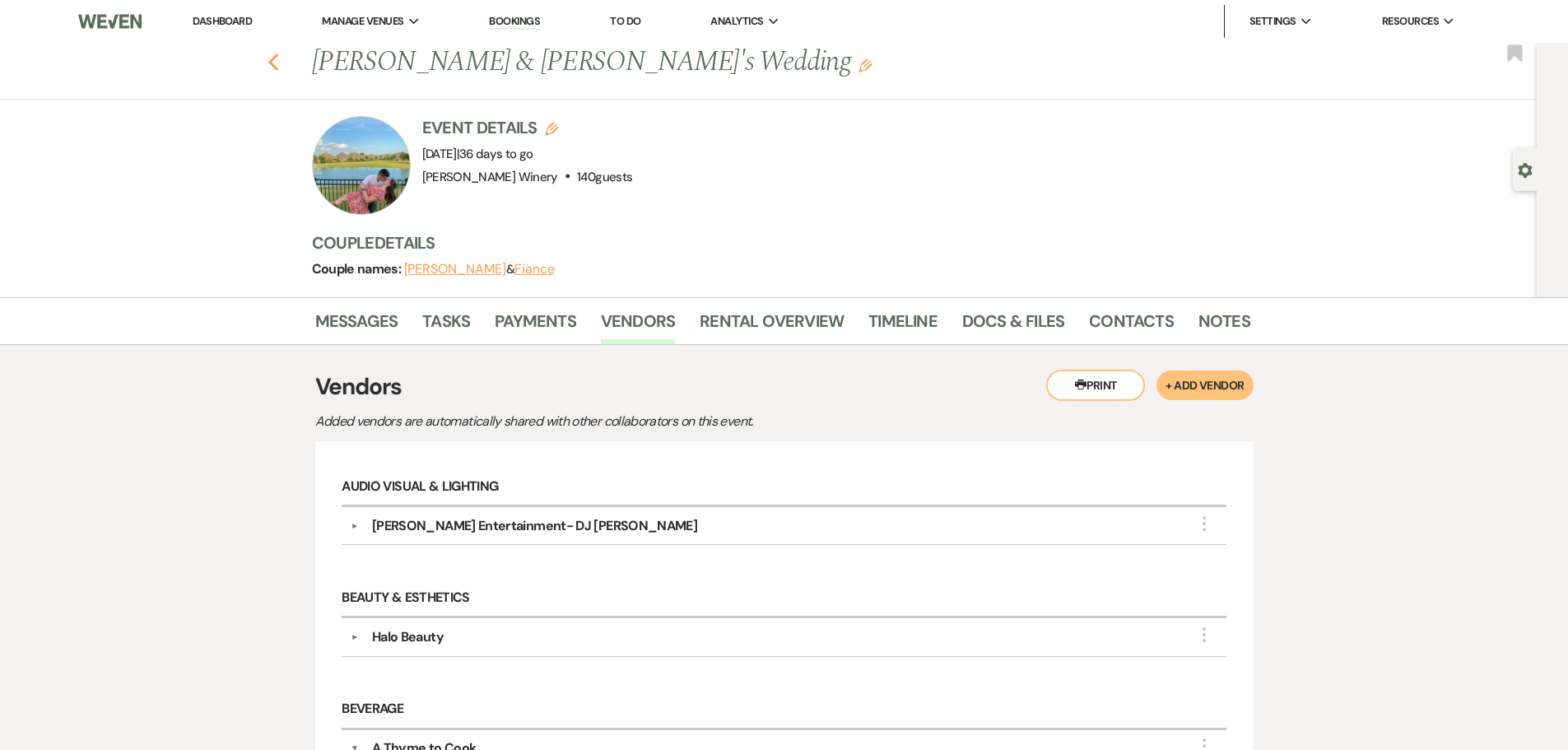
click at [277, 65] on use "button" at bounding box center [273, 62] width 10 height 18
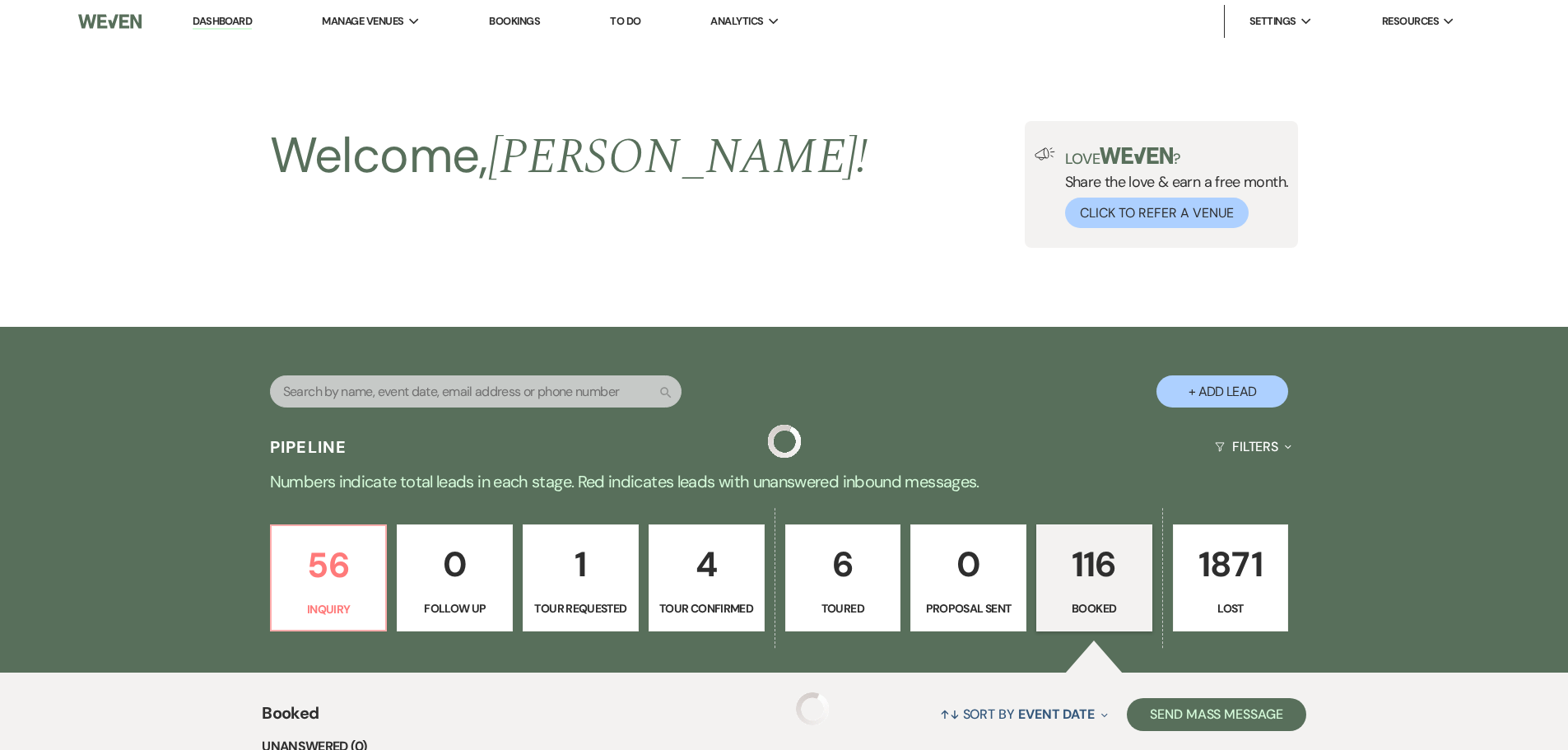
scroll to position [905, 0]
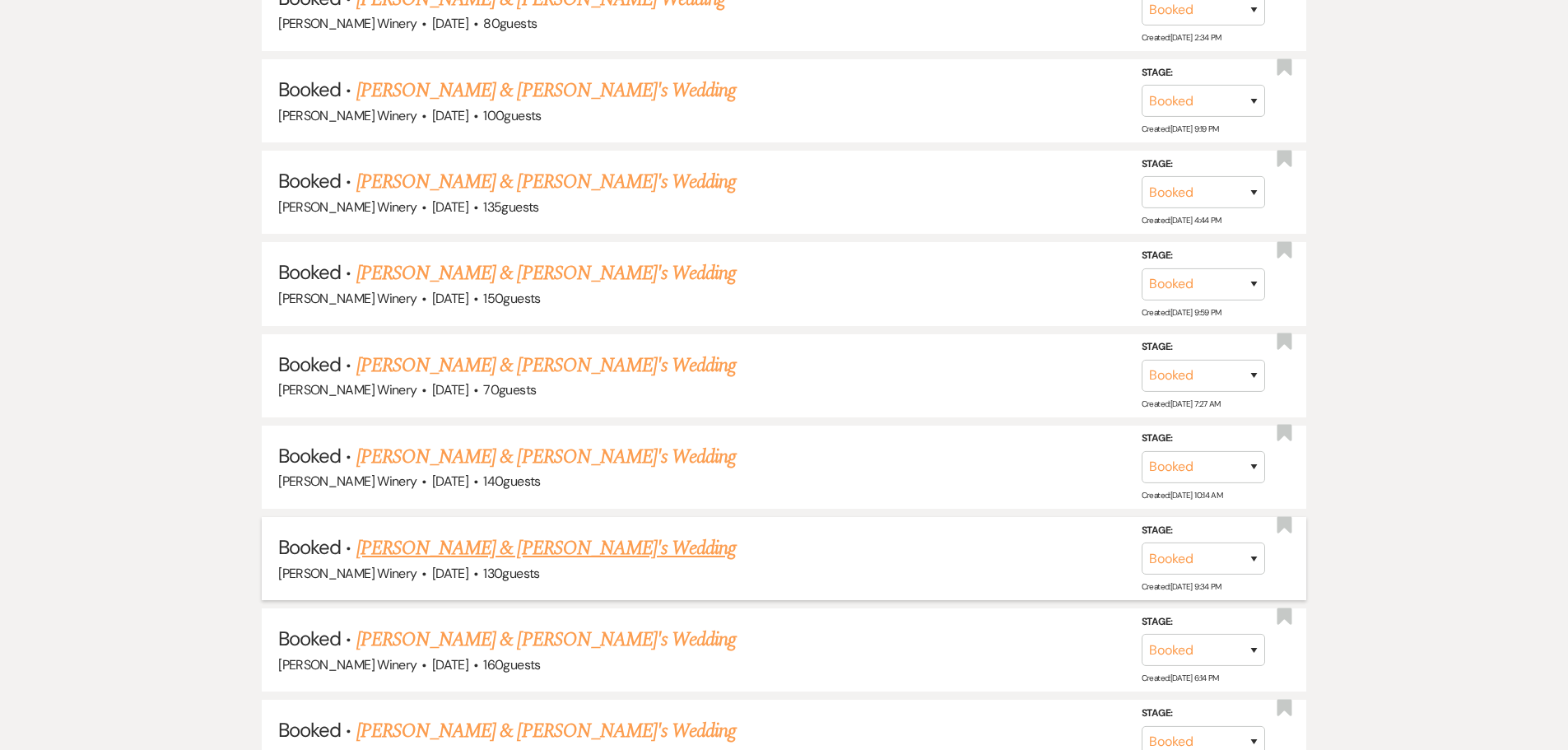
click at [537, 557] on link "[PERSON_NAME] & [PERSON_NAME]'s Wedding" at bounding box center [546, 547] width 381 height 29
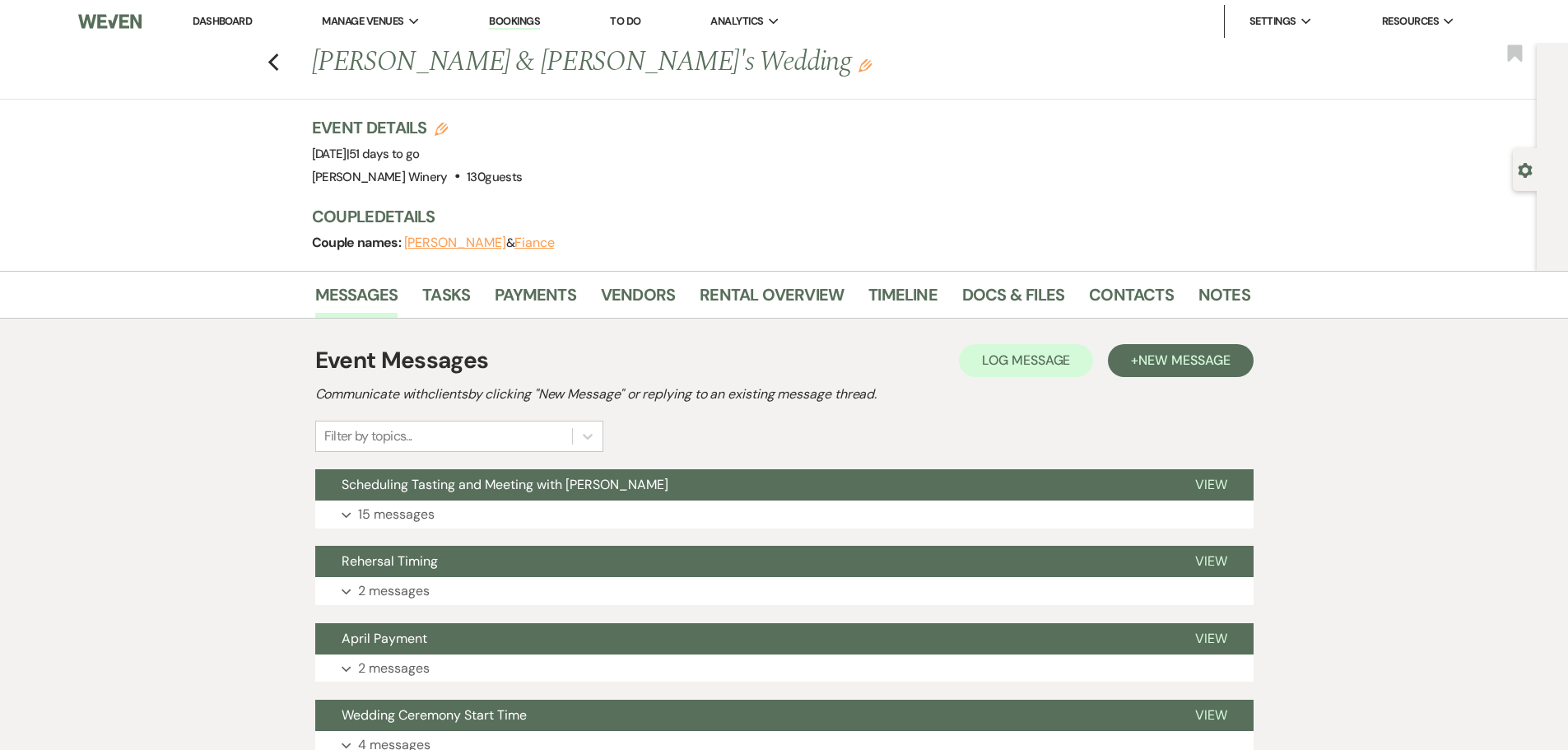
click at [217, 25] on link "Dashboard" at bounding box center [222, 21] width 60 height 14
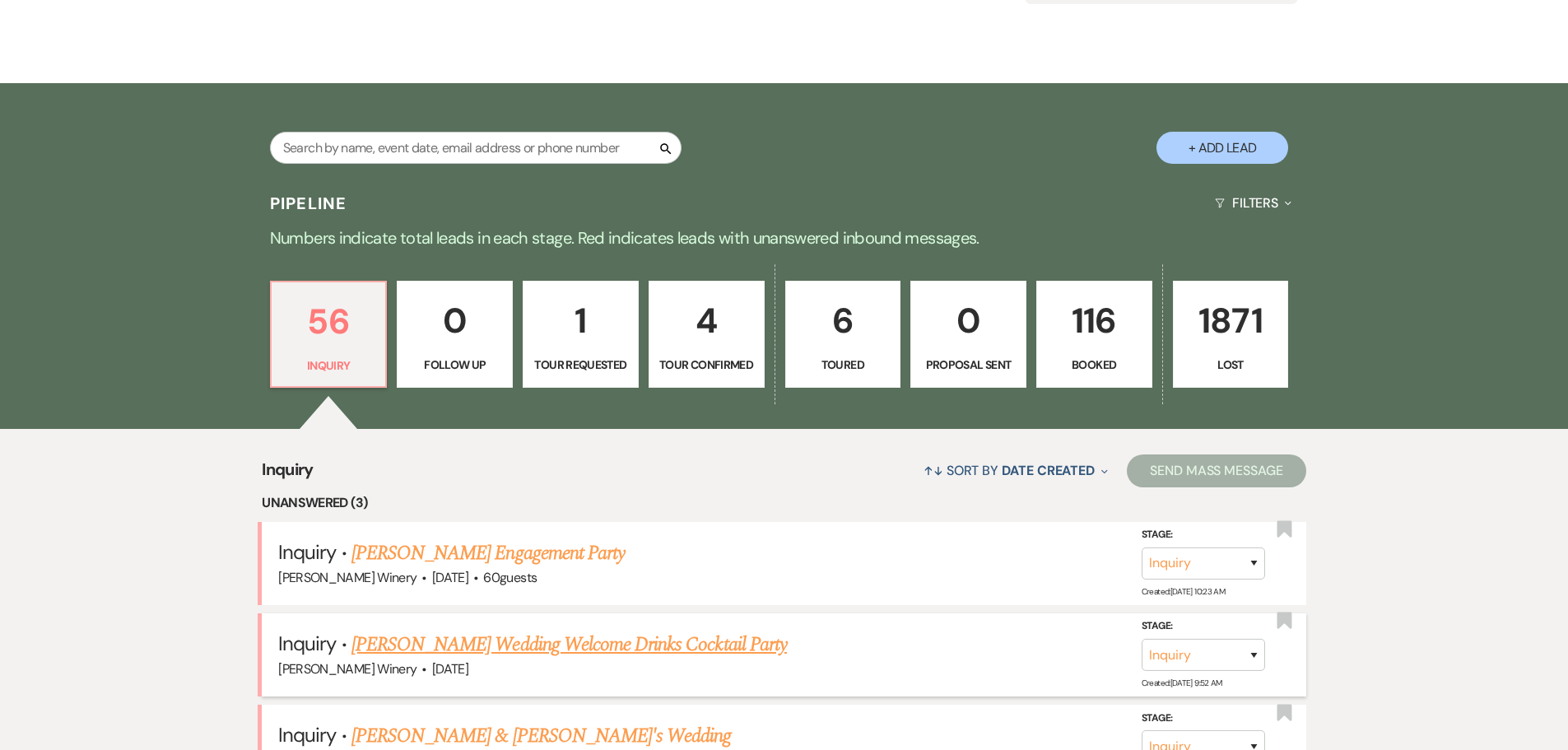
scroll to position [247, 0]
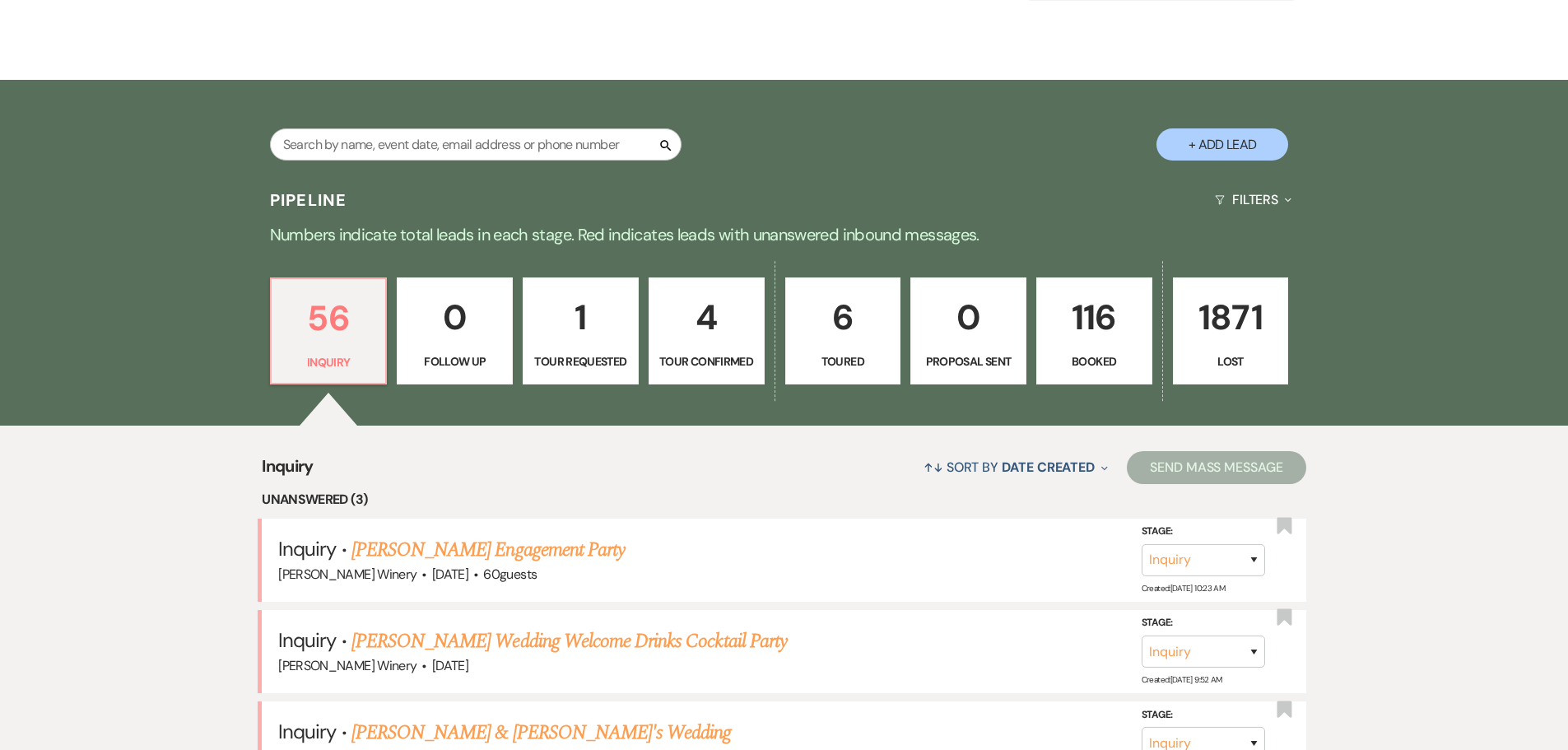
click at [1079, 331] on p "116" at bounding box center [1095, 317] width 95 height 55
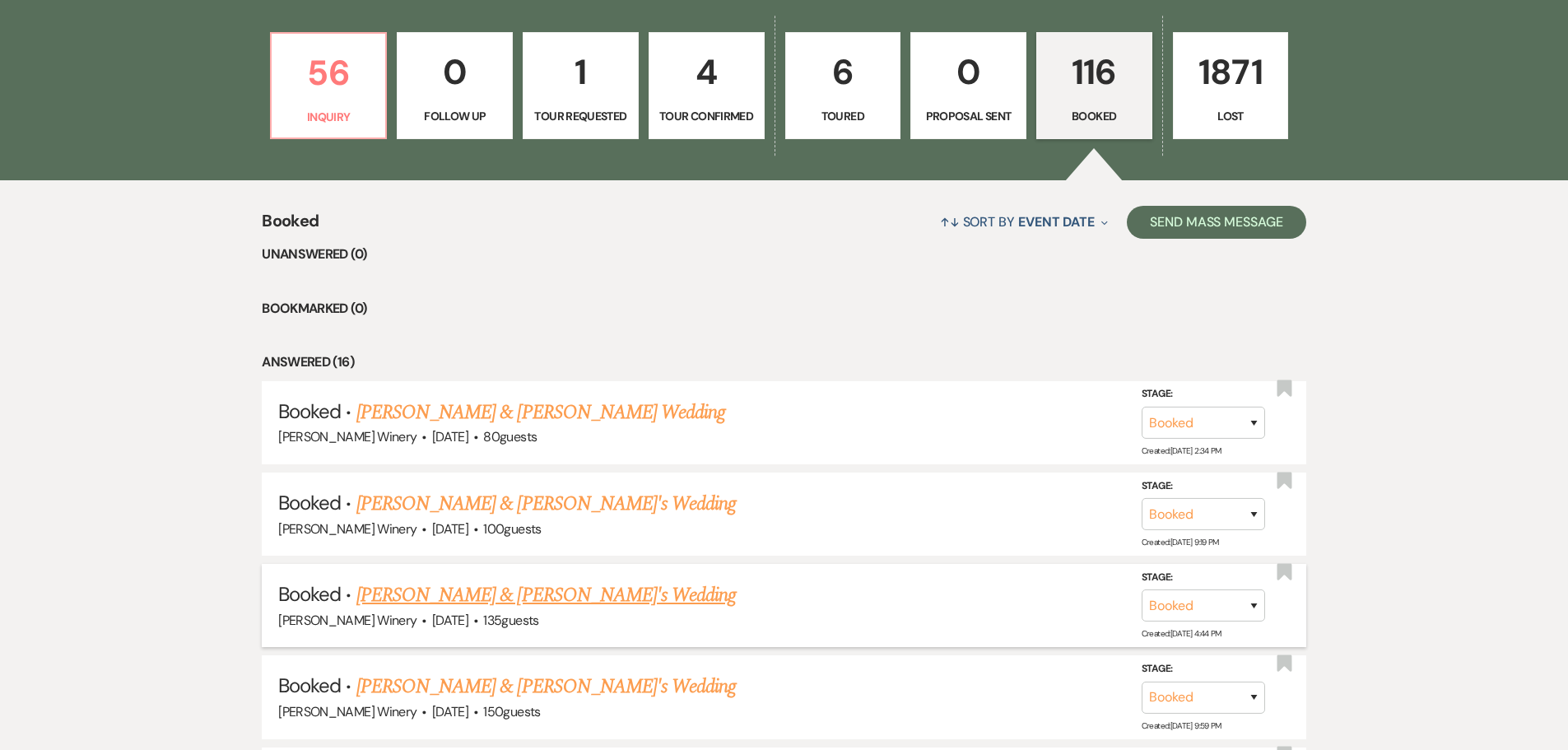
scroll to position [494, 0]
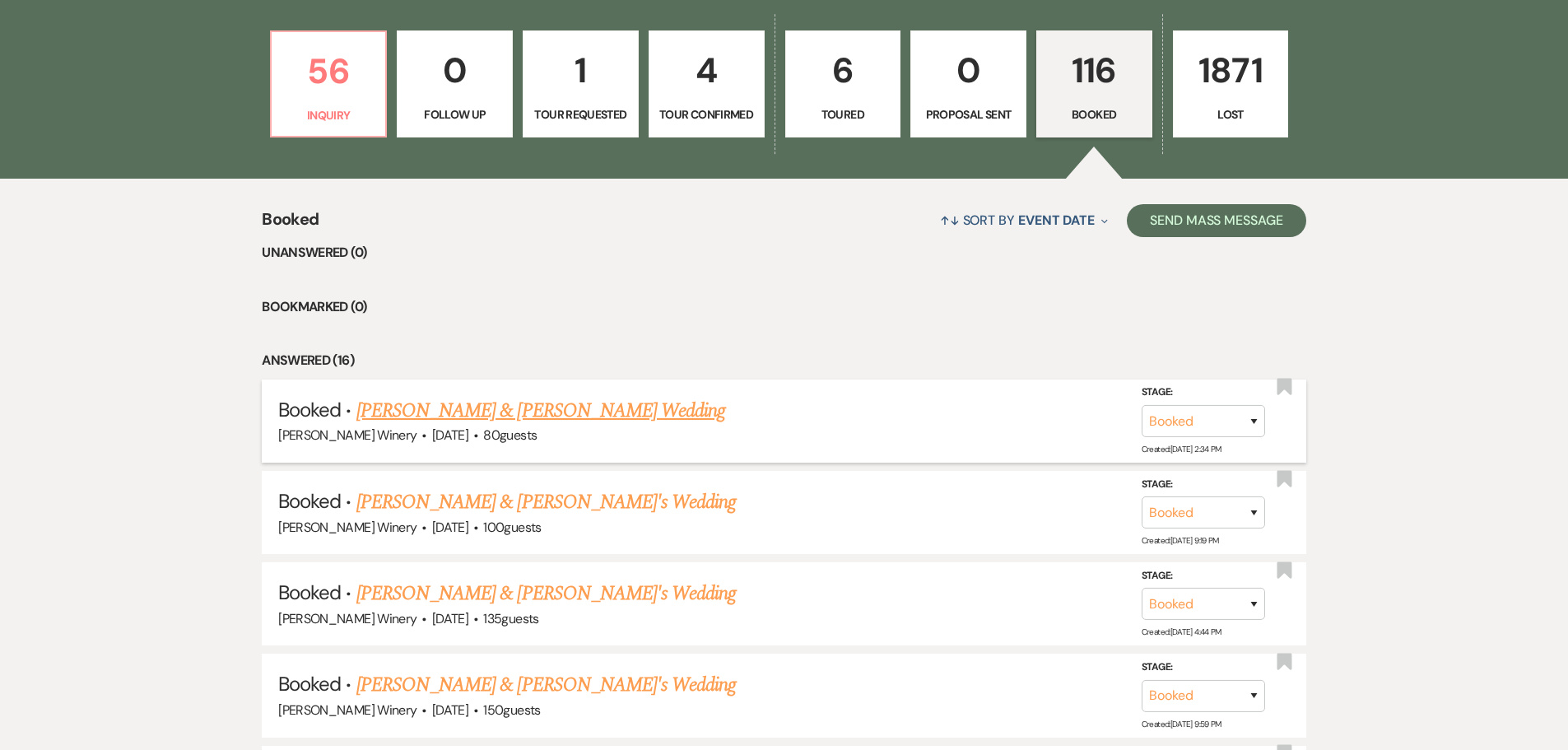
click at [532, 399] on link "[PERSON_NAME] & [PERSON_NAME] Wedding" at bounding box center [541, 410] width 369 height 29
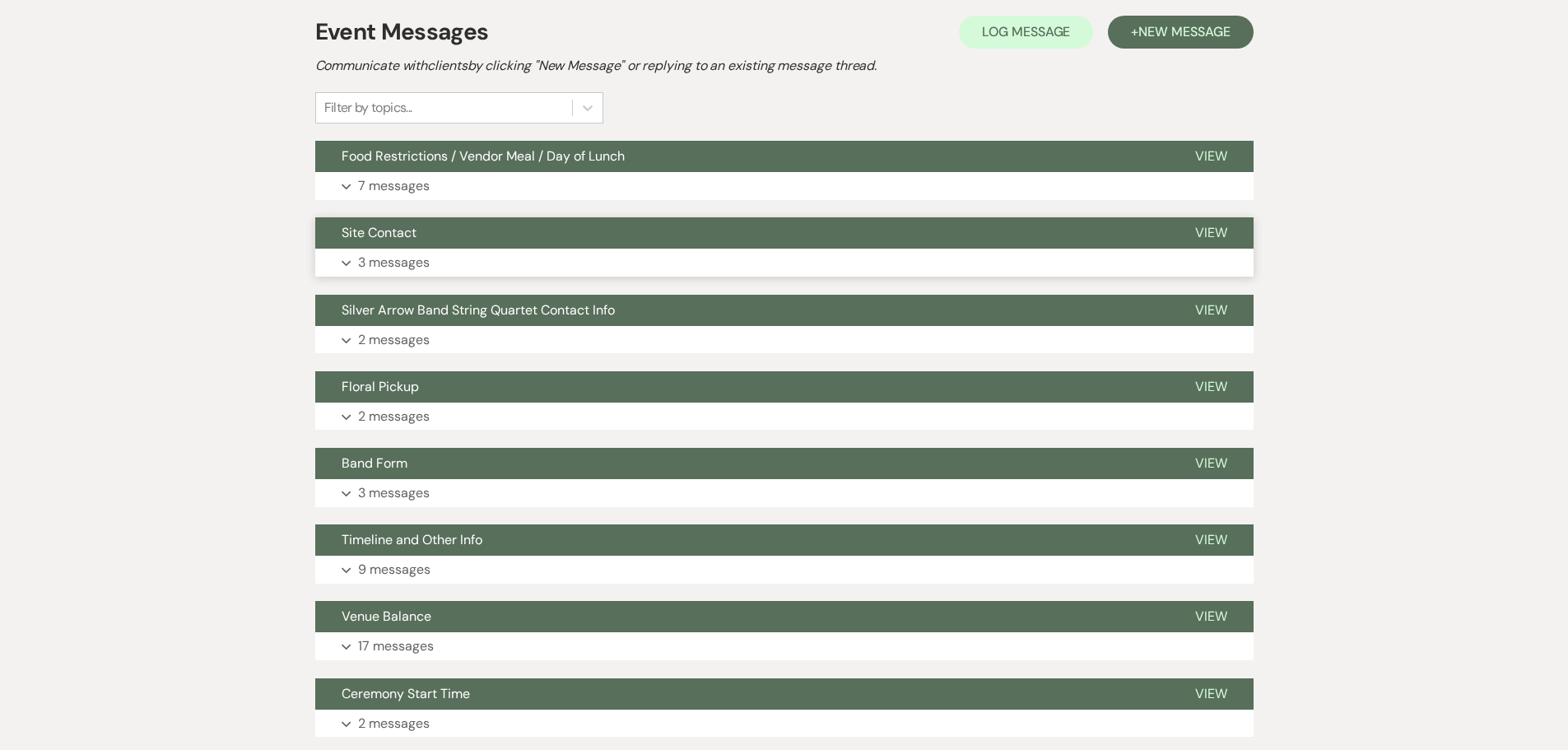
scroll to position [330, 0]
click at [494, 154] on span "Food Restrictions / Vendor Meal / Day of Lunch" at bounding box center [483, 155] width 283 height 17
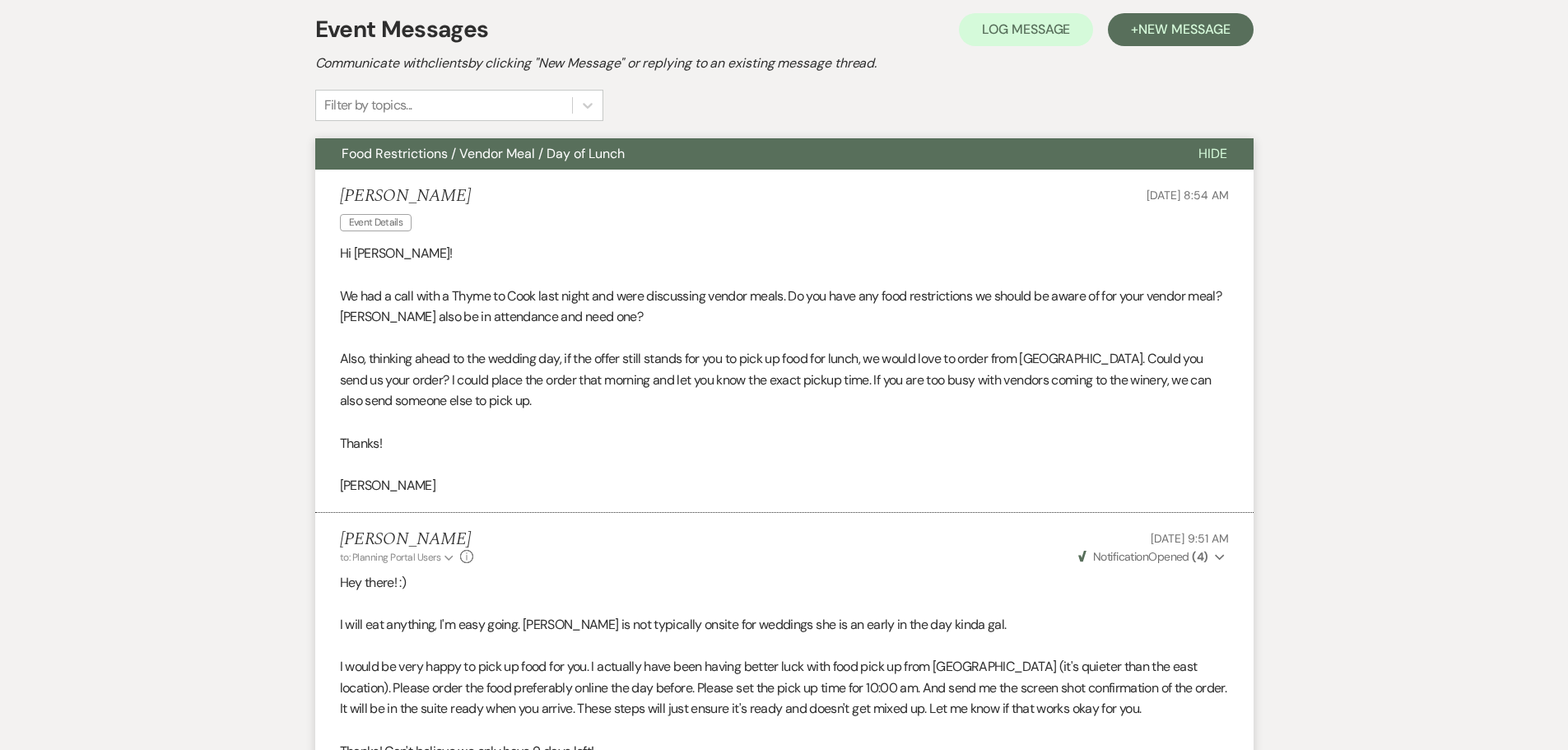
scroll to position [0, 0]
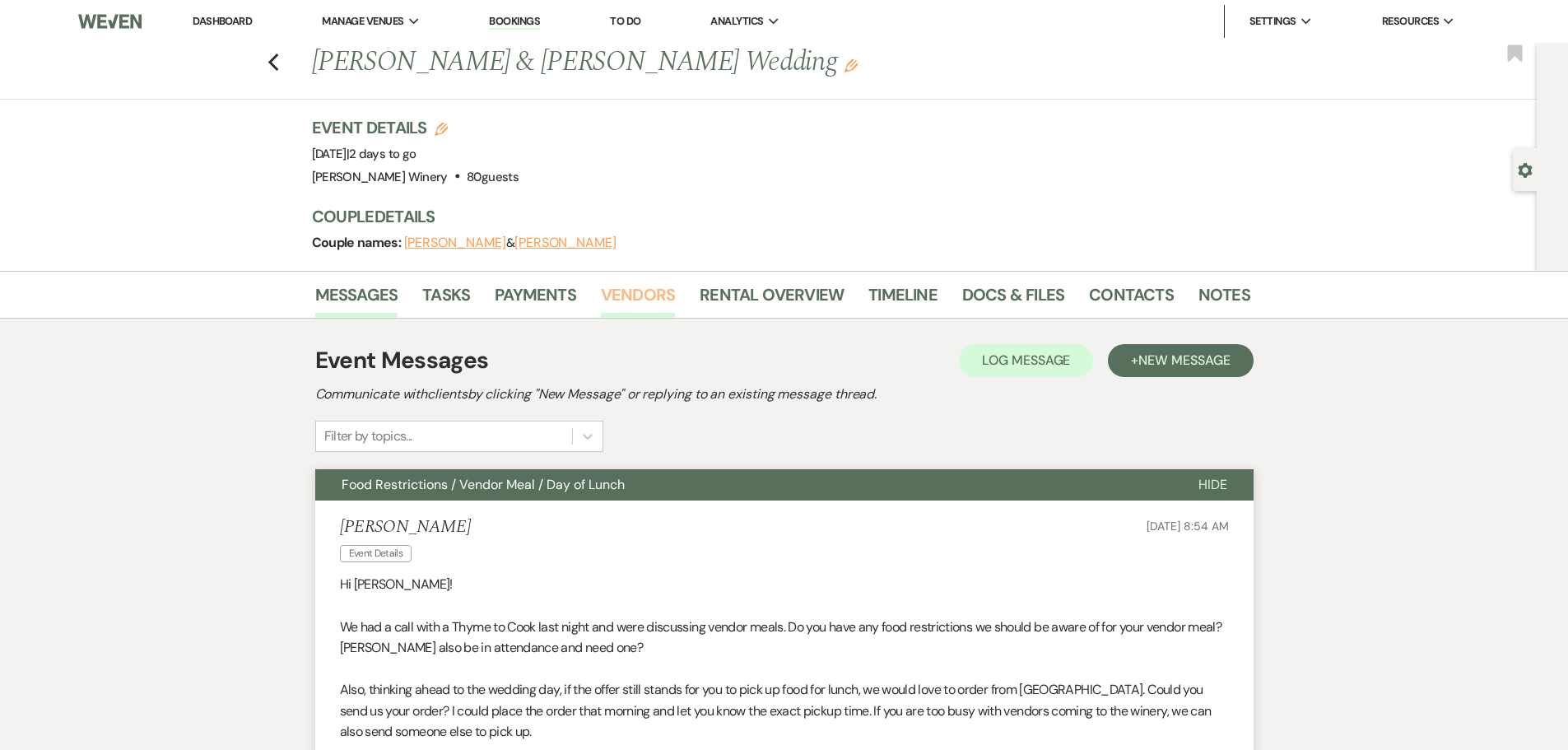
click at [650, 290] on link "Vendors" at bounding box center [638, 299] width 74 height 36
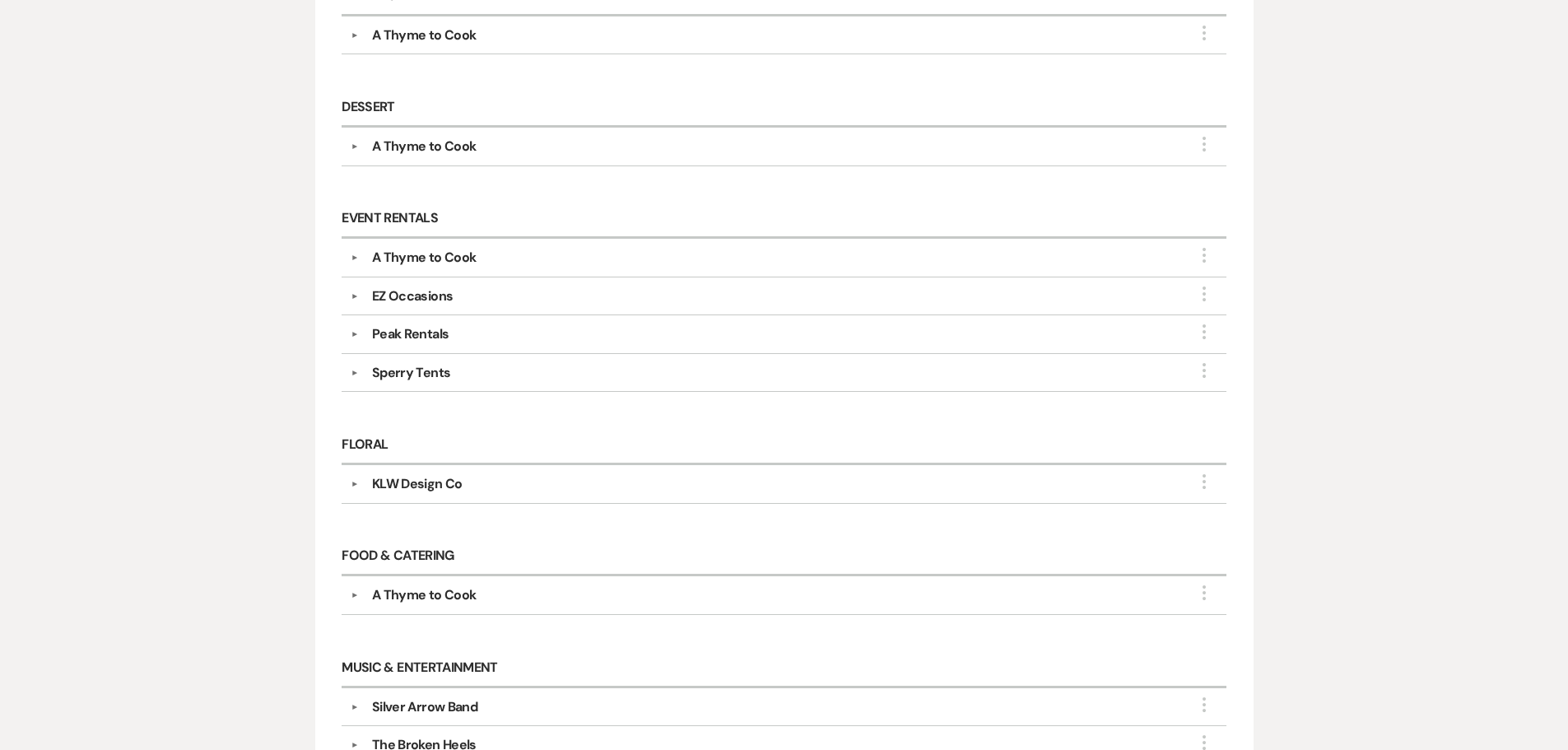
scroll to position [905, 0]
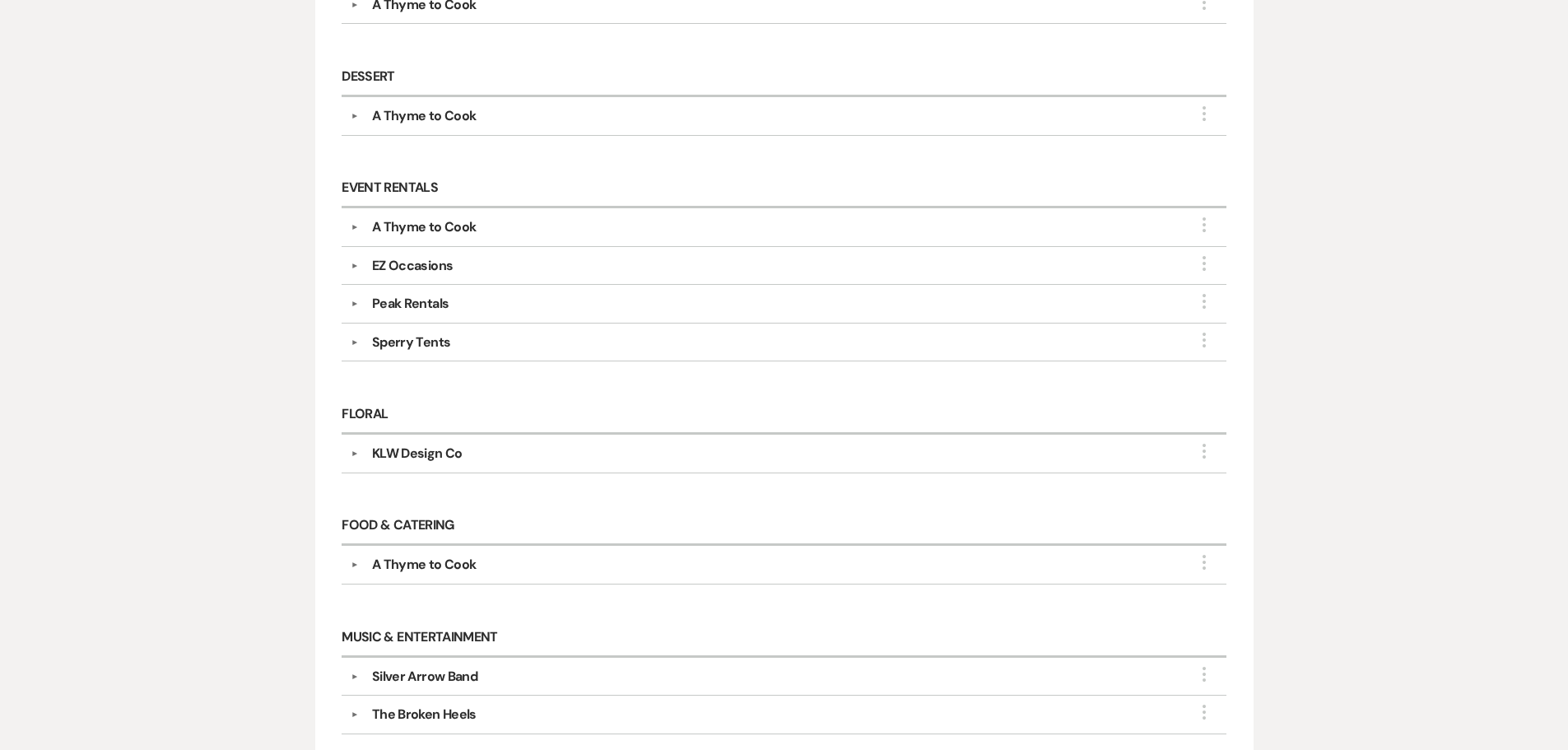
click at [419, 345] on div "Sperry Tents" at bounding box center [411, 342] width 79 height 20
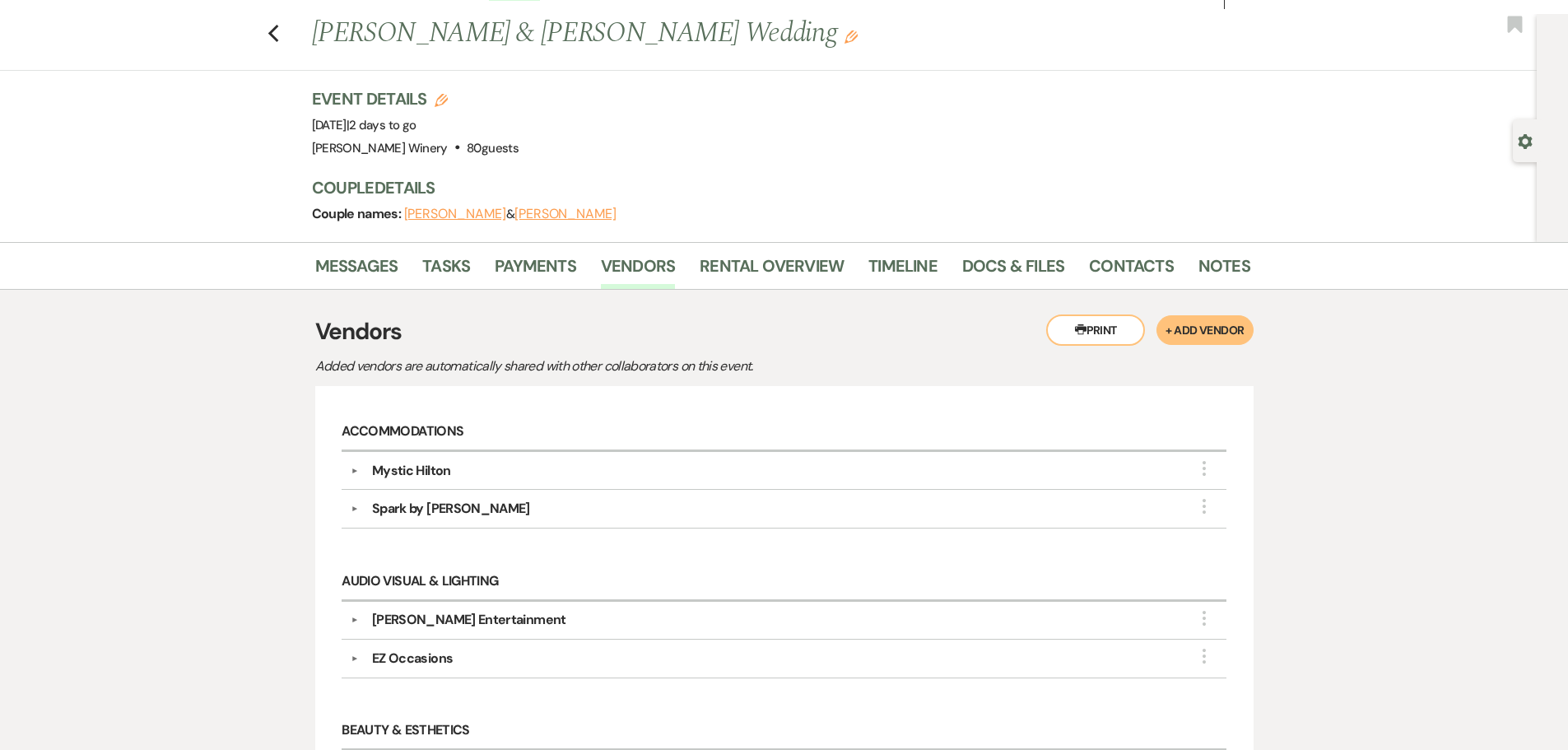
scroll to position [0, 0]
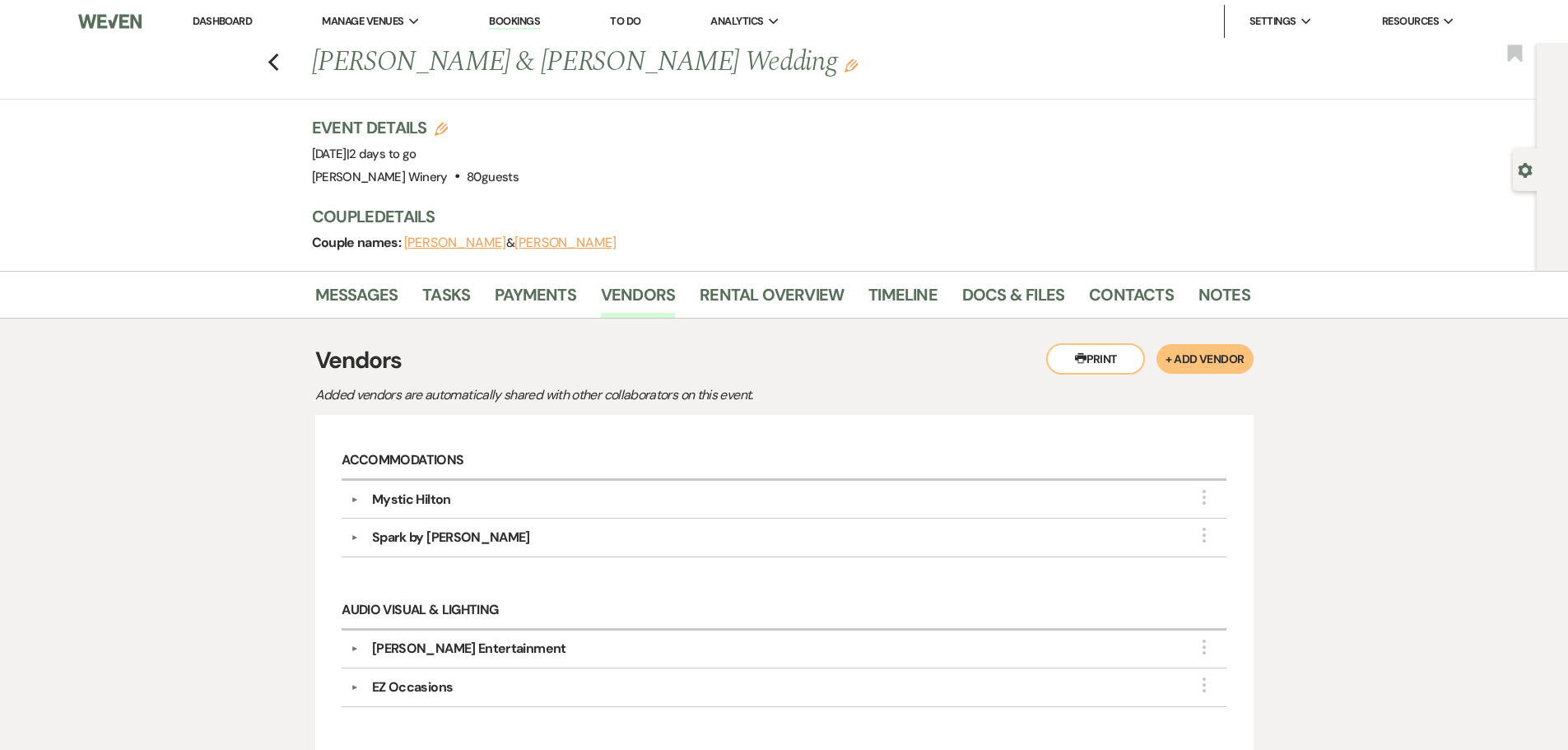
click at [241, 19] on link "Dashboard" at bounding box center [222, 21] width 60 height 14
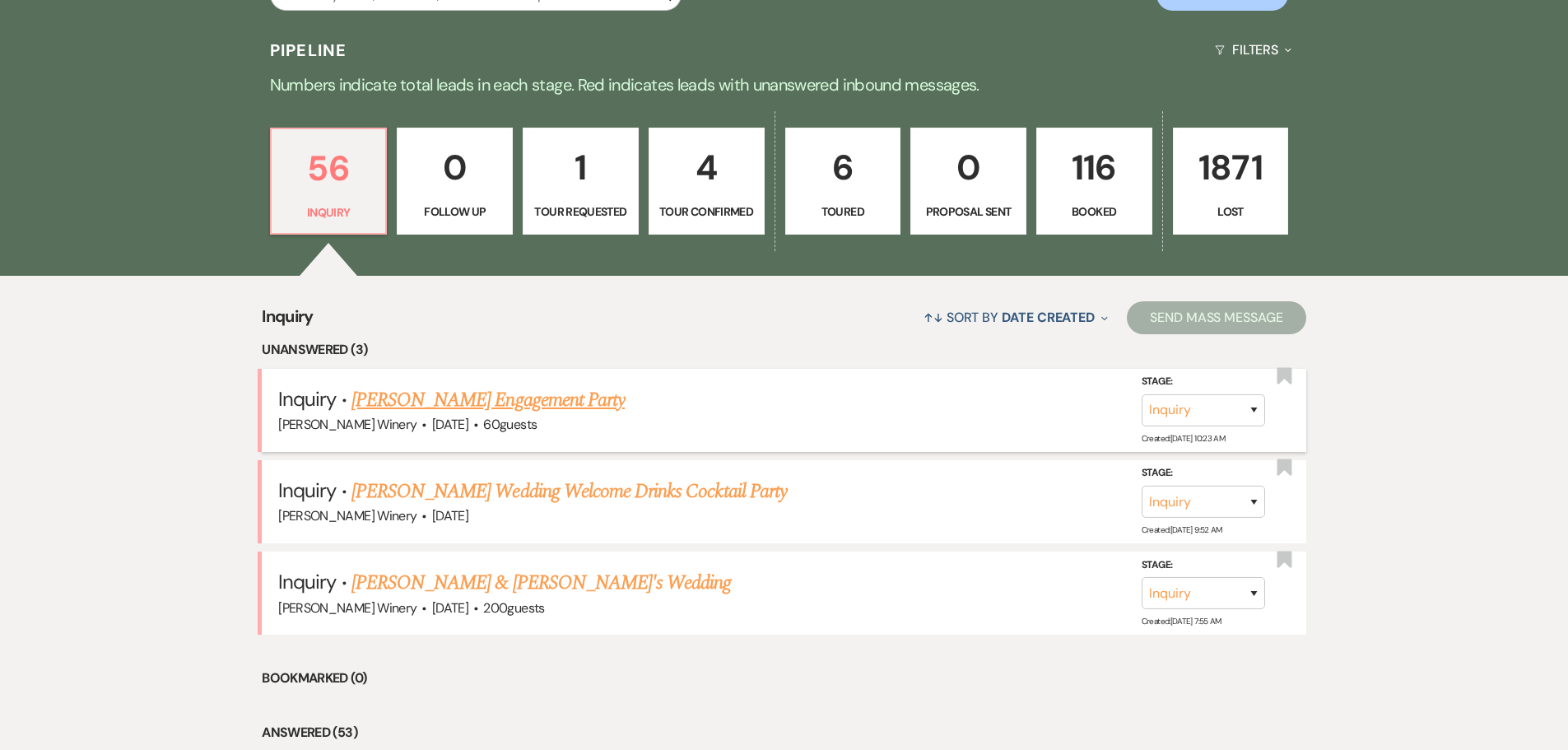
scroll to position [412, 0]
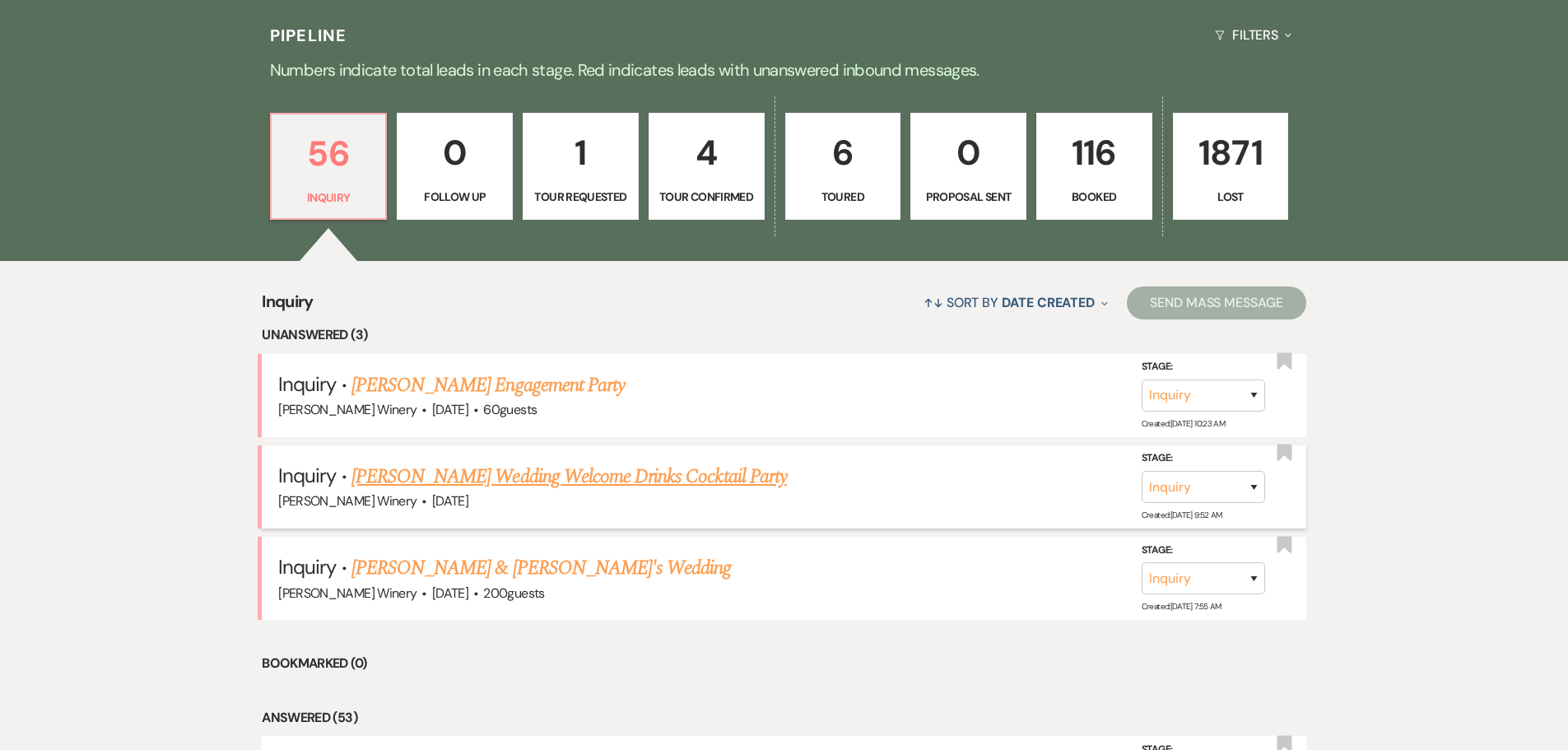
click at [597, 478] on link "[PERSON_NAME] Wedding Welcome Drinks Cocktail Party" at bounding box center [569, 476] width 436 height 29
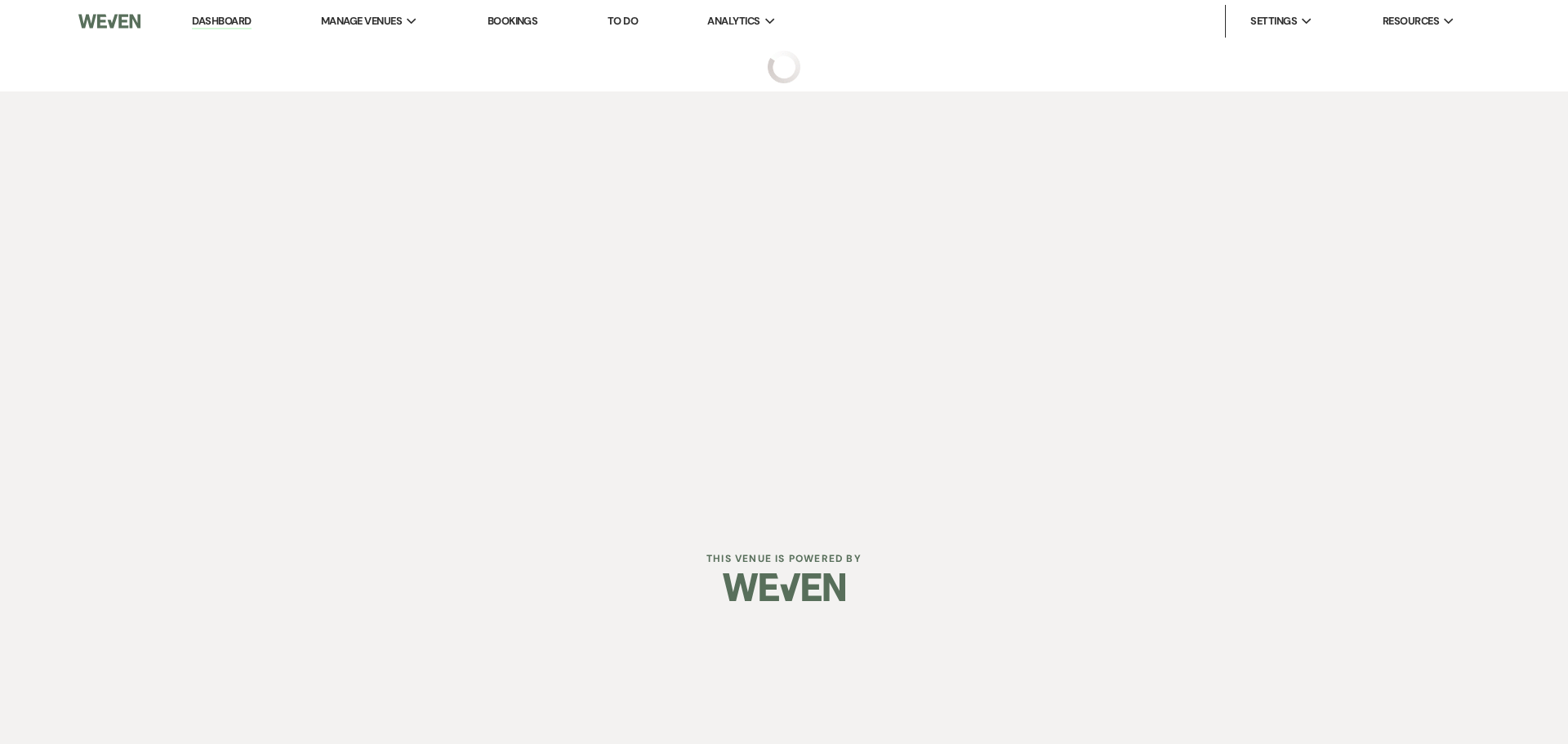
select select "5"
select select "13"
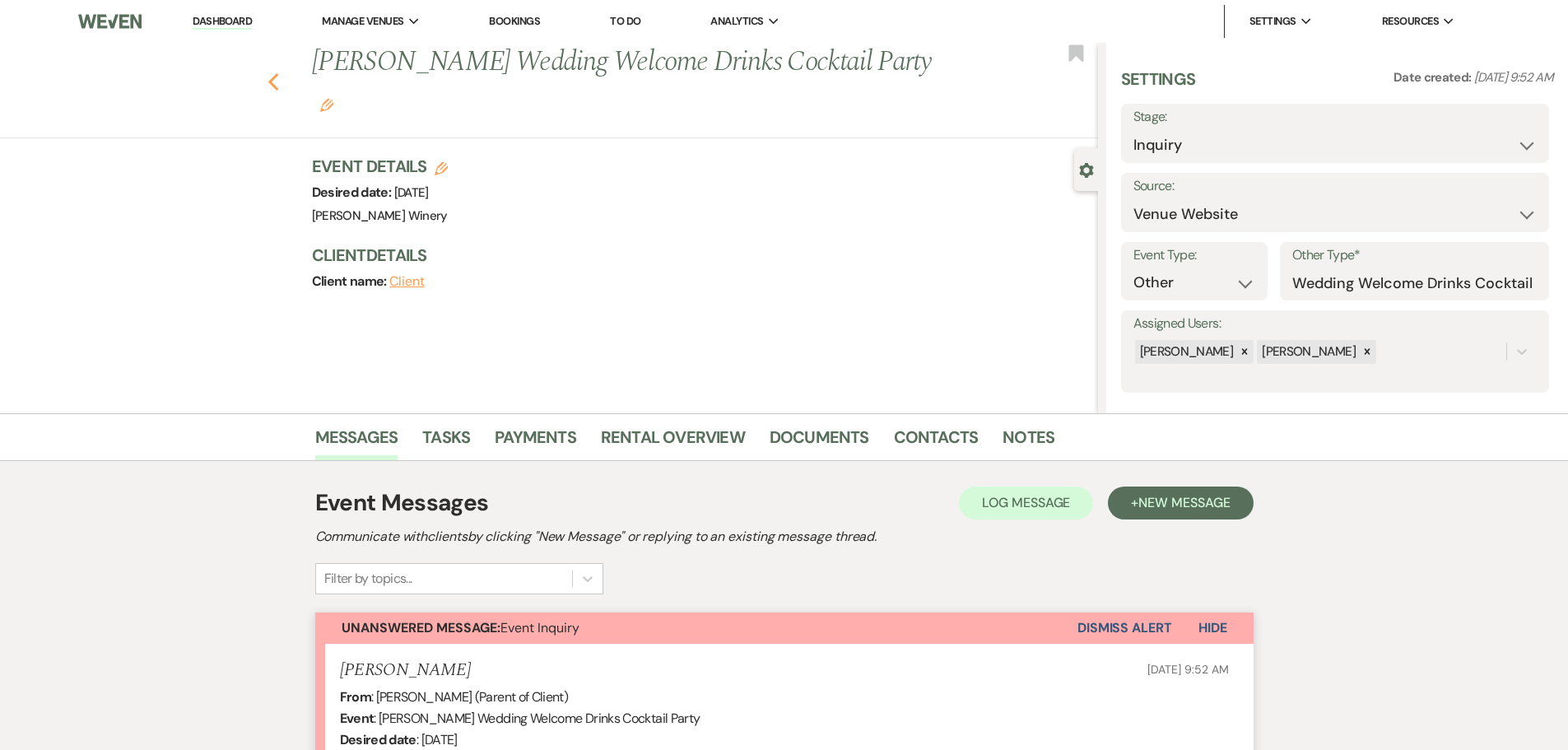
click at [280, 84] on icon "Previous" at bounding box center [274, 82] width 12 height 20
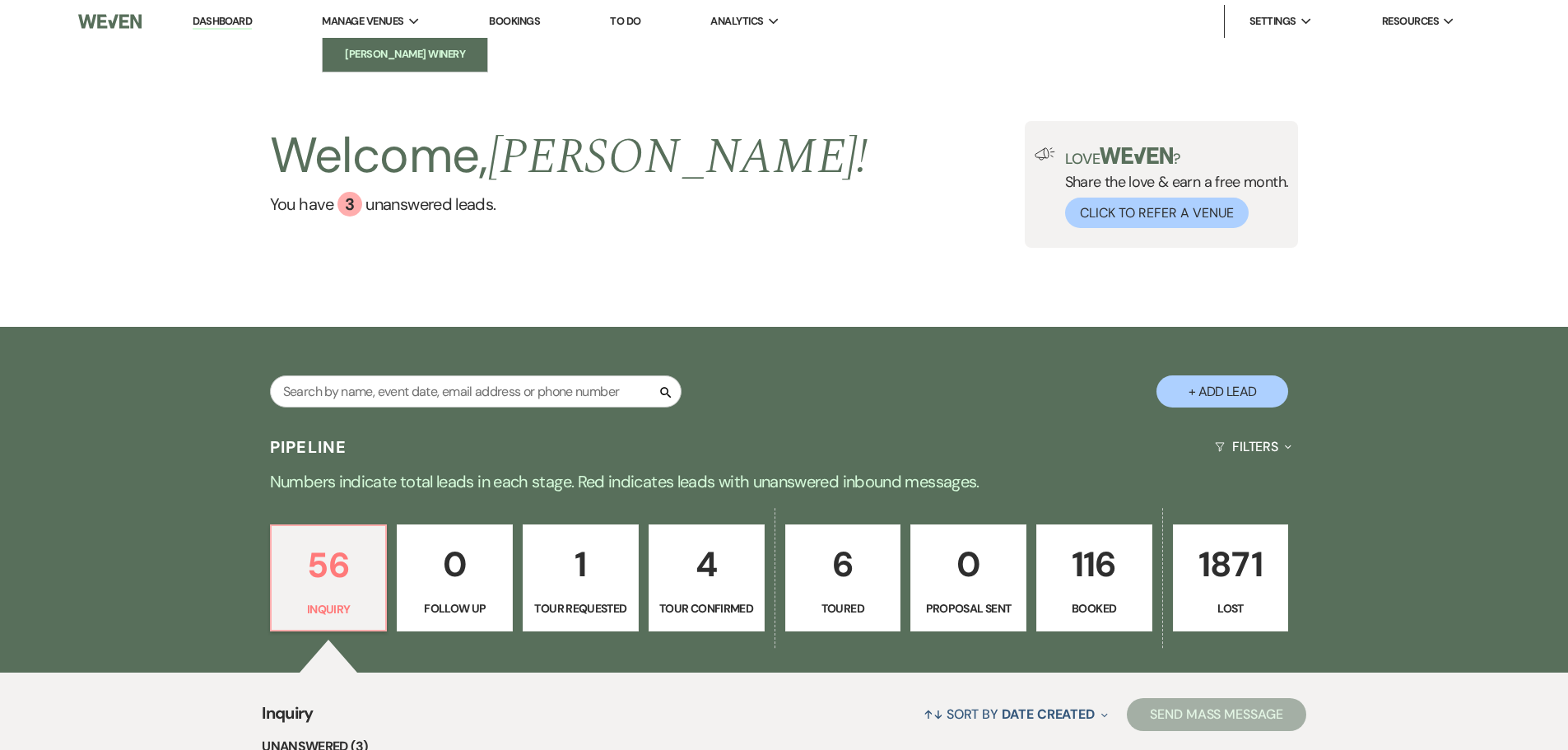
click at [375, 55] on li "[PERSON_NAME] Winery" at bounding box center [405, 54] width 149 height 16
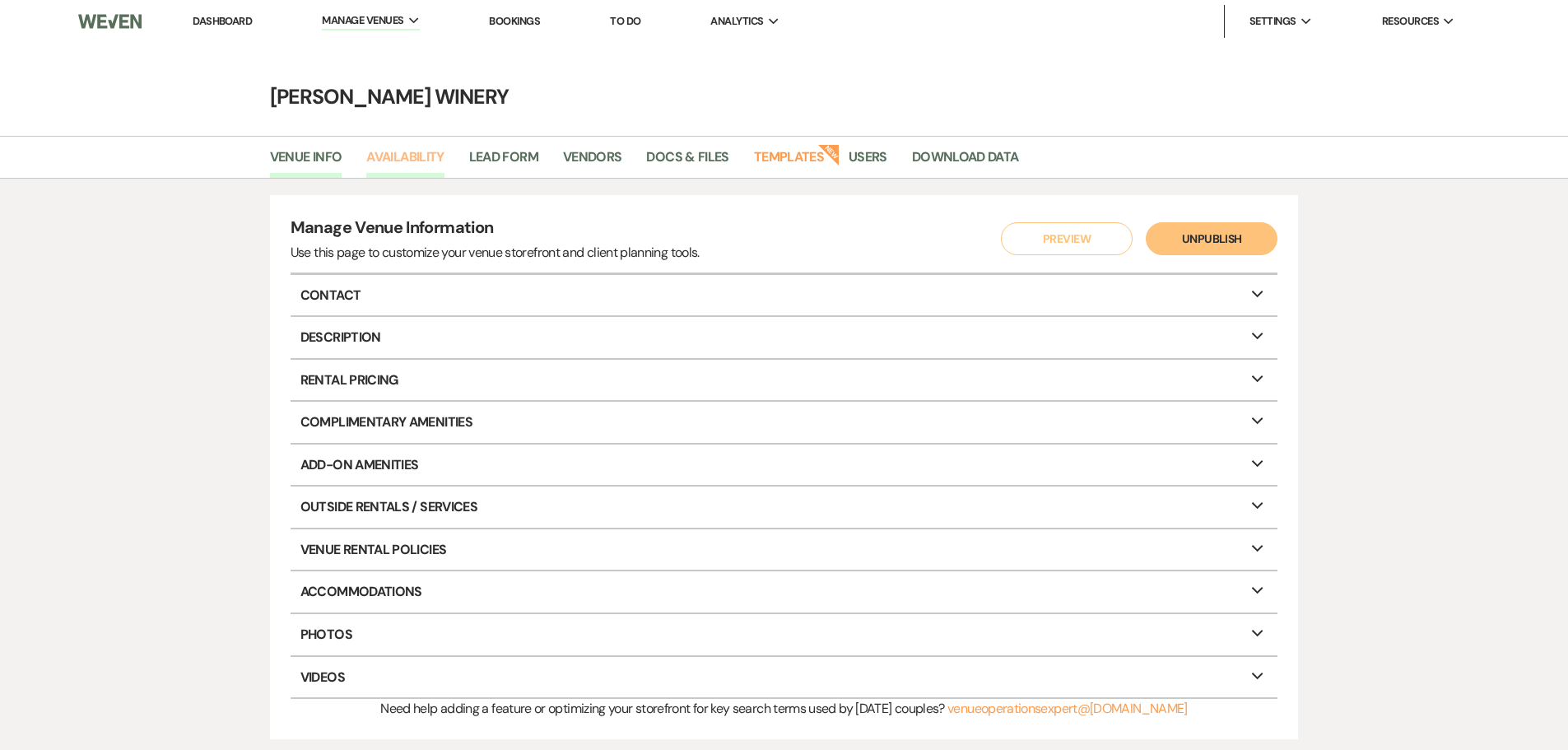
click at [418, 160] on link "Availability" at bounding box center [405, 162] width 78 height 31
select select "3"
select select "2026"
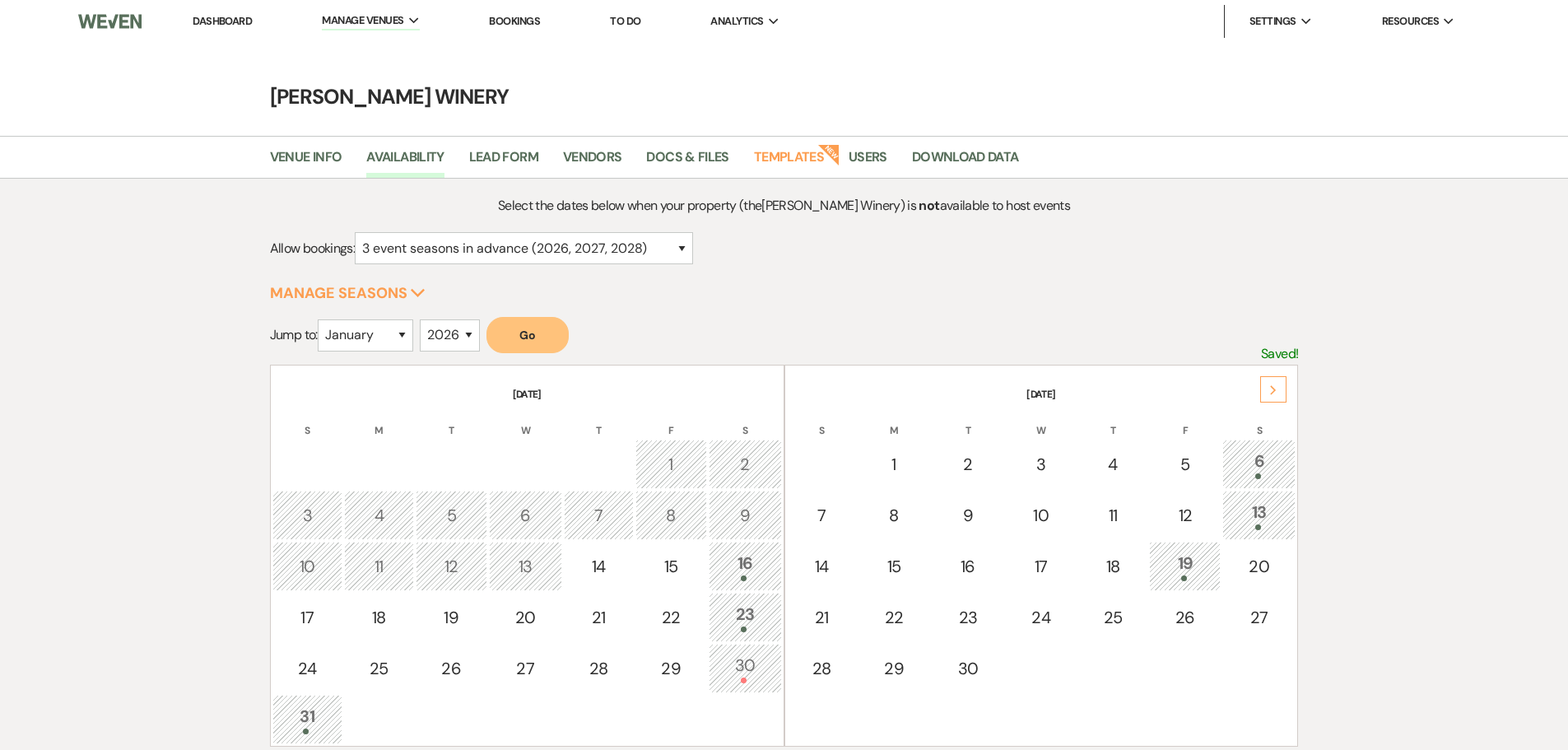
click at [528, 337] on button "Go" at bounding box center [527, 335] width 82 height 36
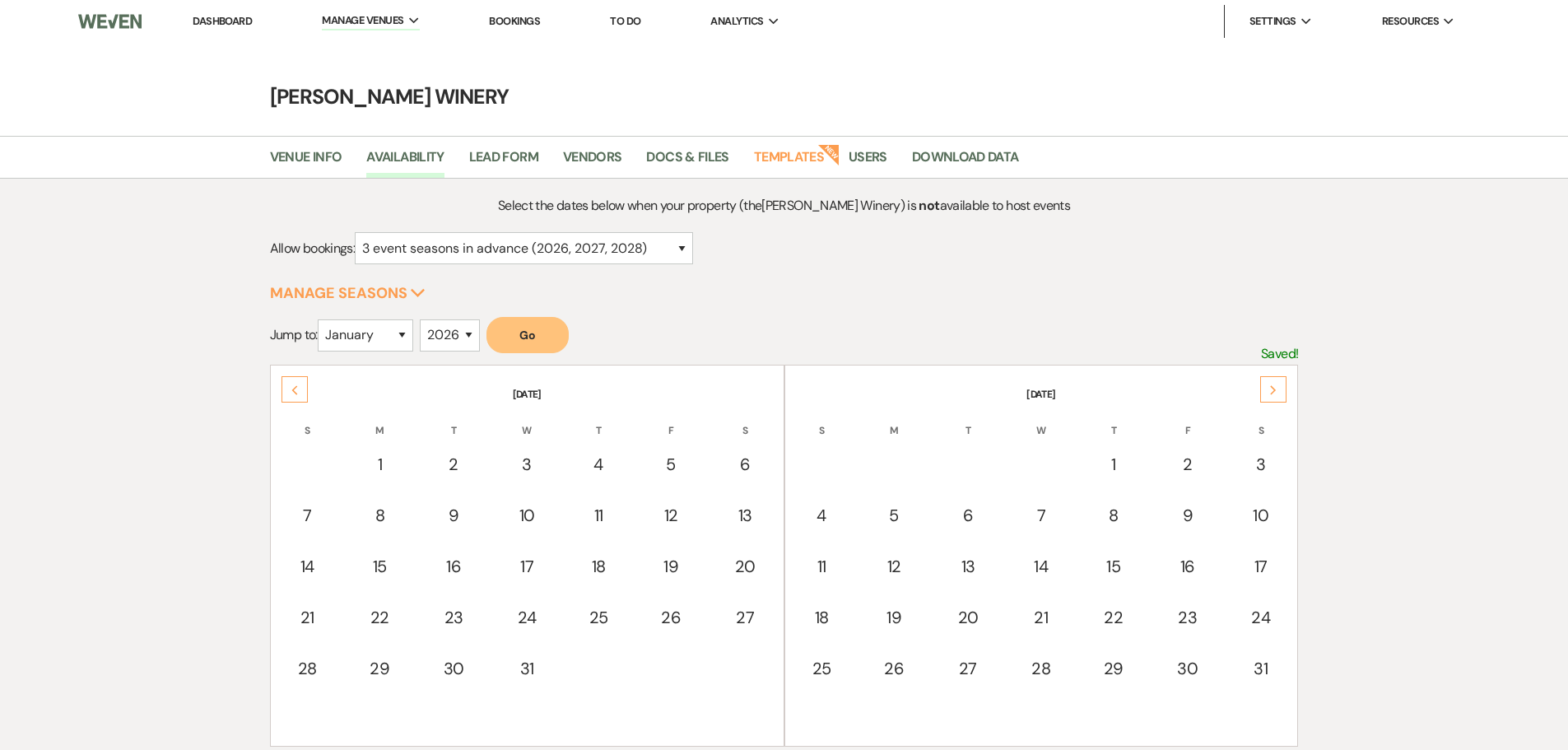
click at [1274, 388] on icon "Next" at bounding box center [1274, 390] width 9 height 9
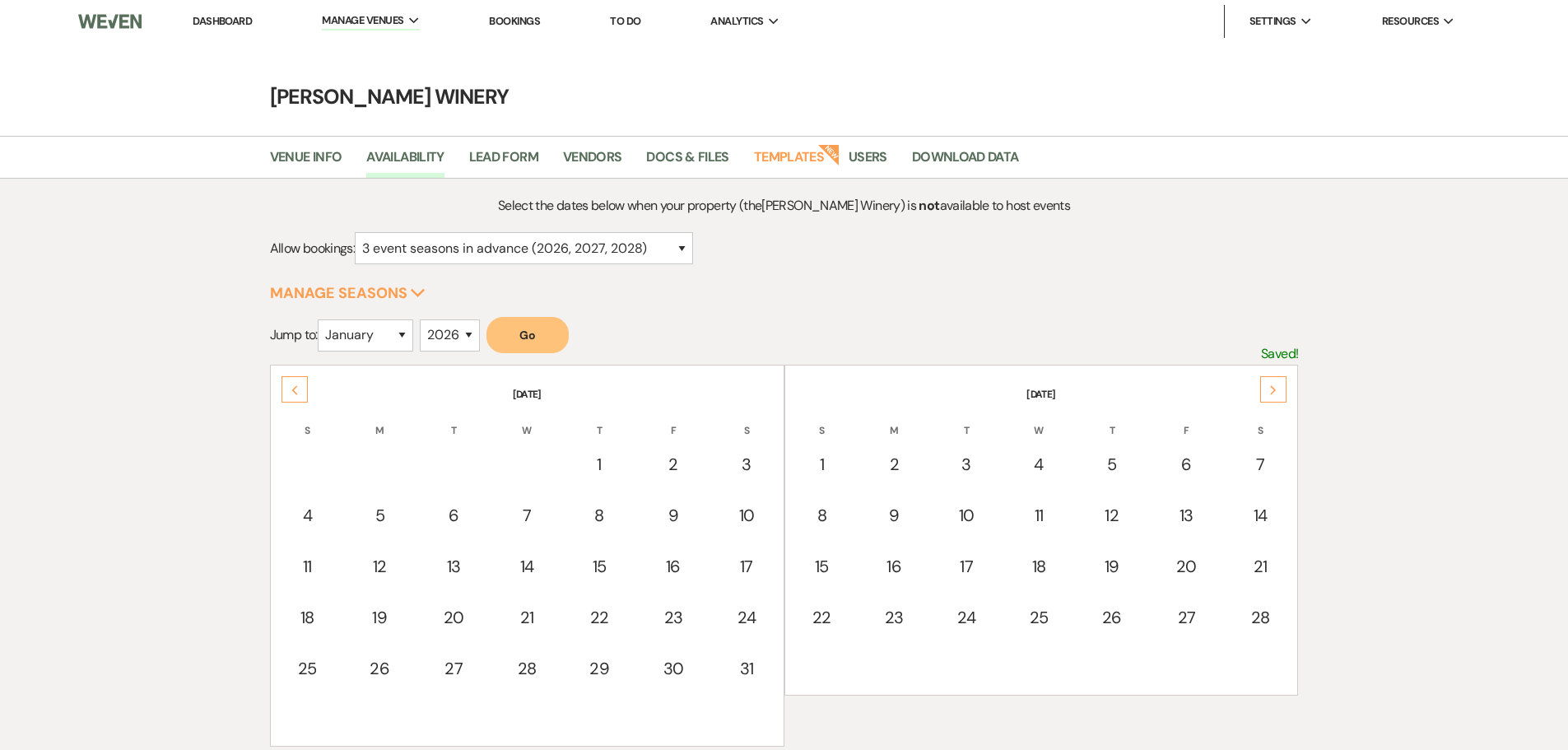
click at [1274, 388] on use at bounding box center [1274, 390] width 6 height 9
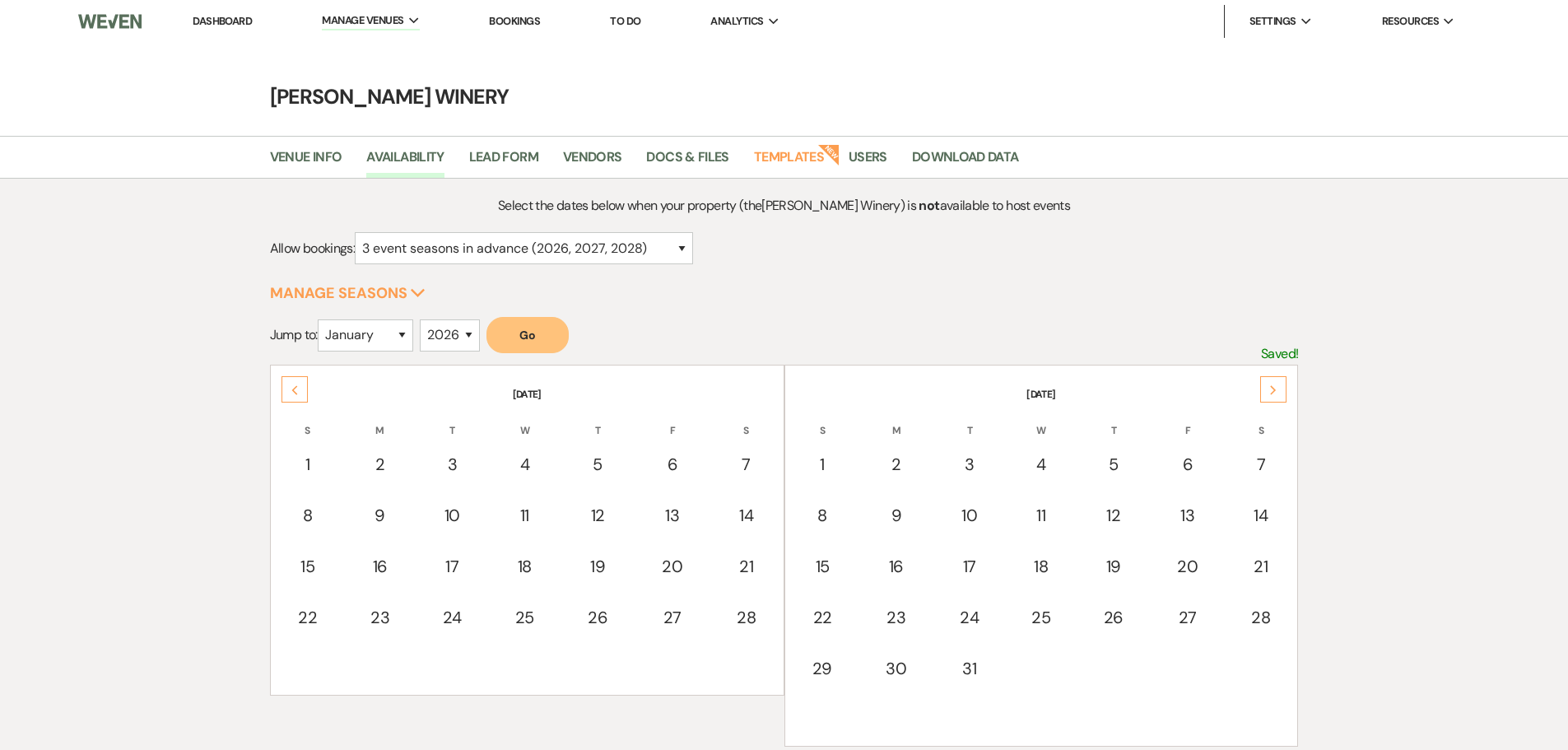
click at [1274, 388] on use at bounding box center [1274, 390] width 6 height 9
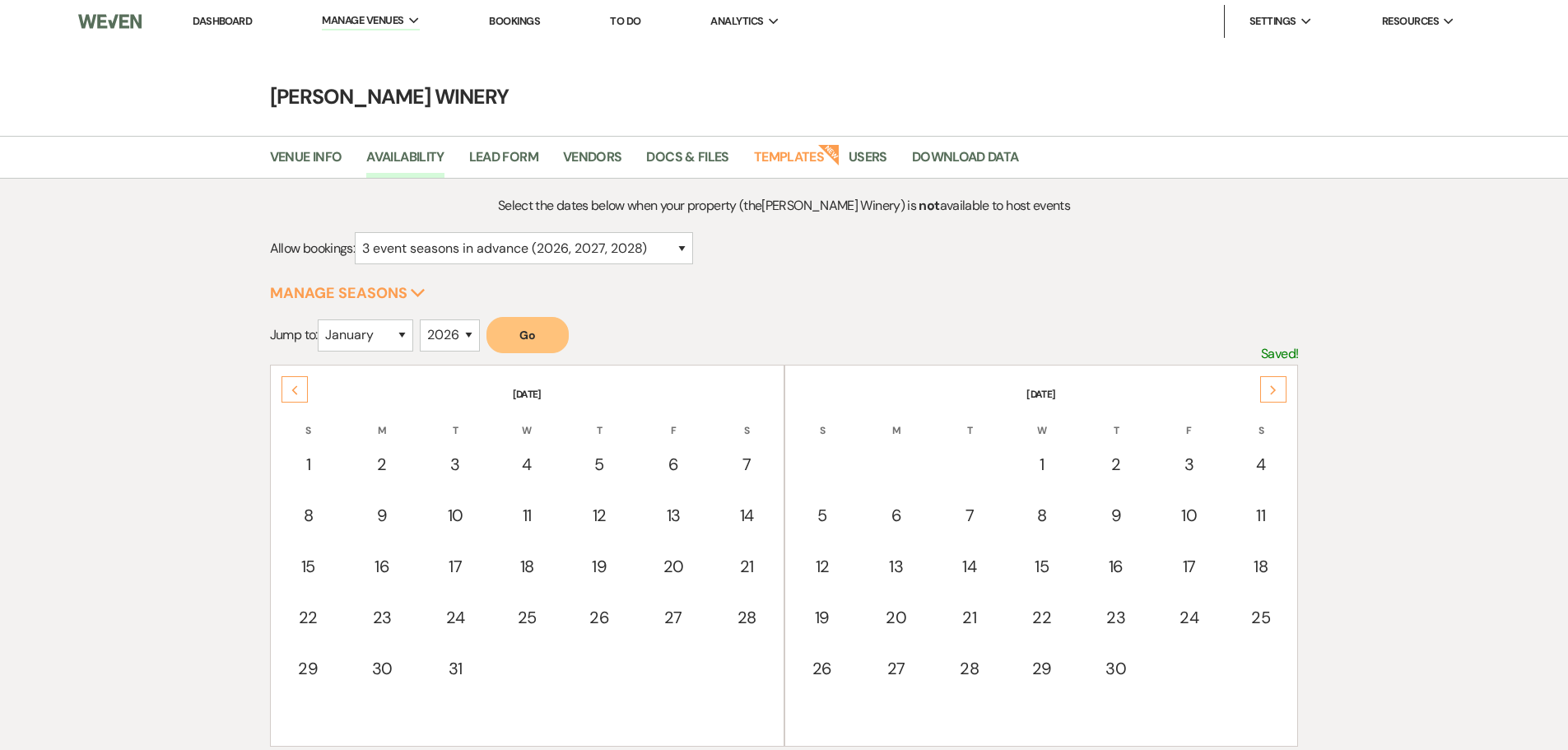
click at [1274, 388] on use at bounding box center [1274, 390] width 6 height 9
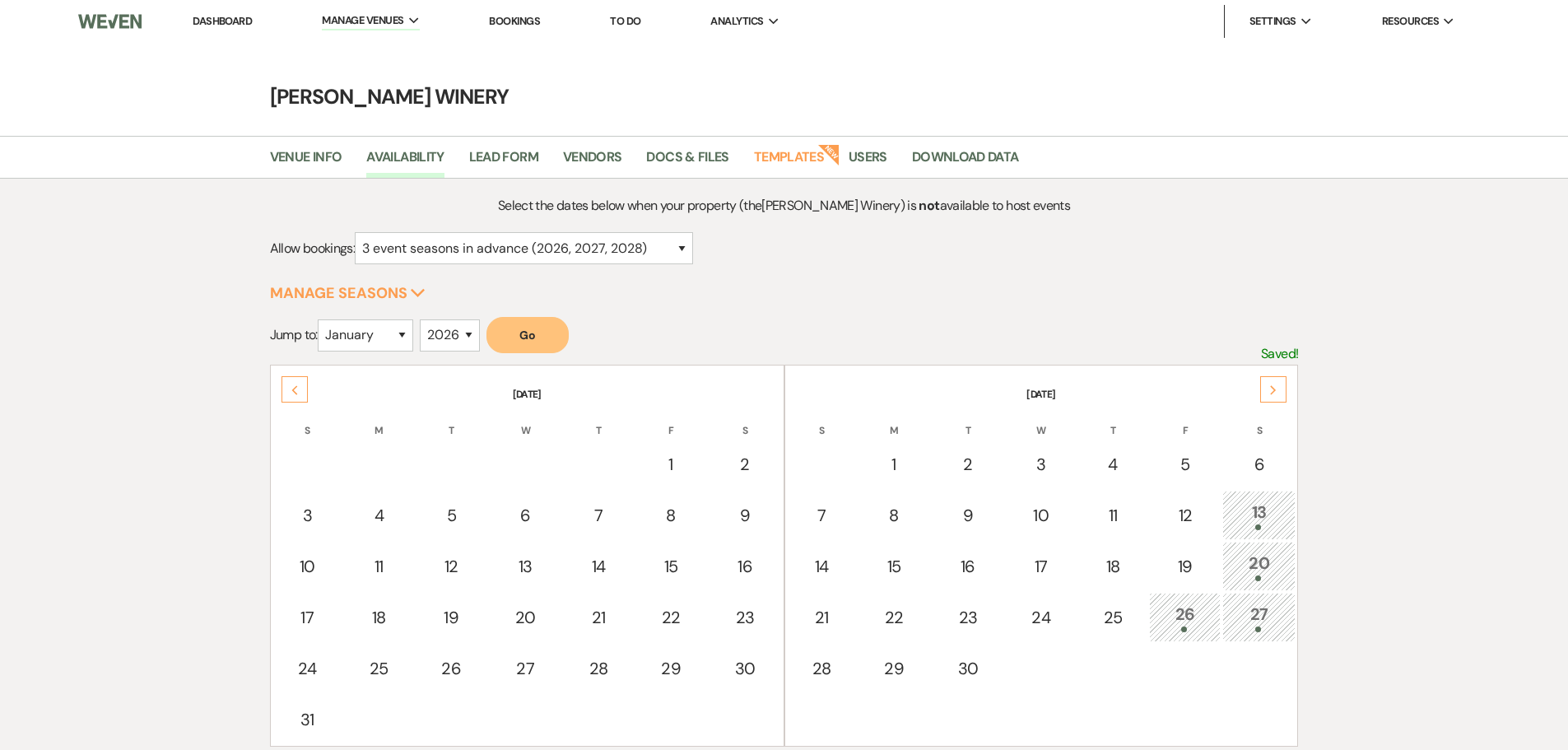
click at [237, 22] on link "Dashboard" at bounding box center [222, 21] width 60 height 14
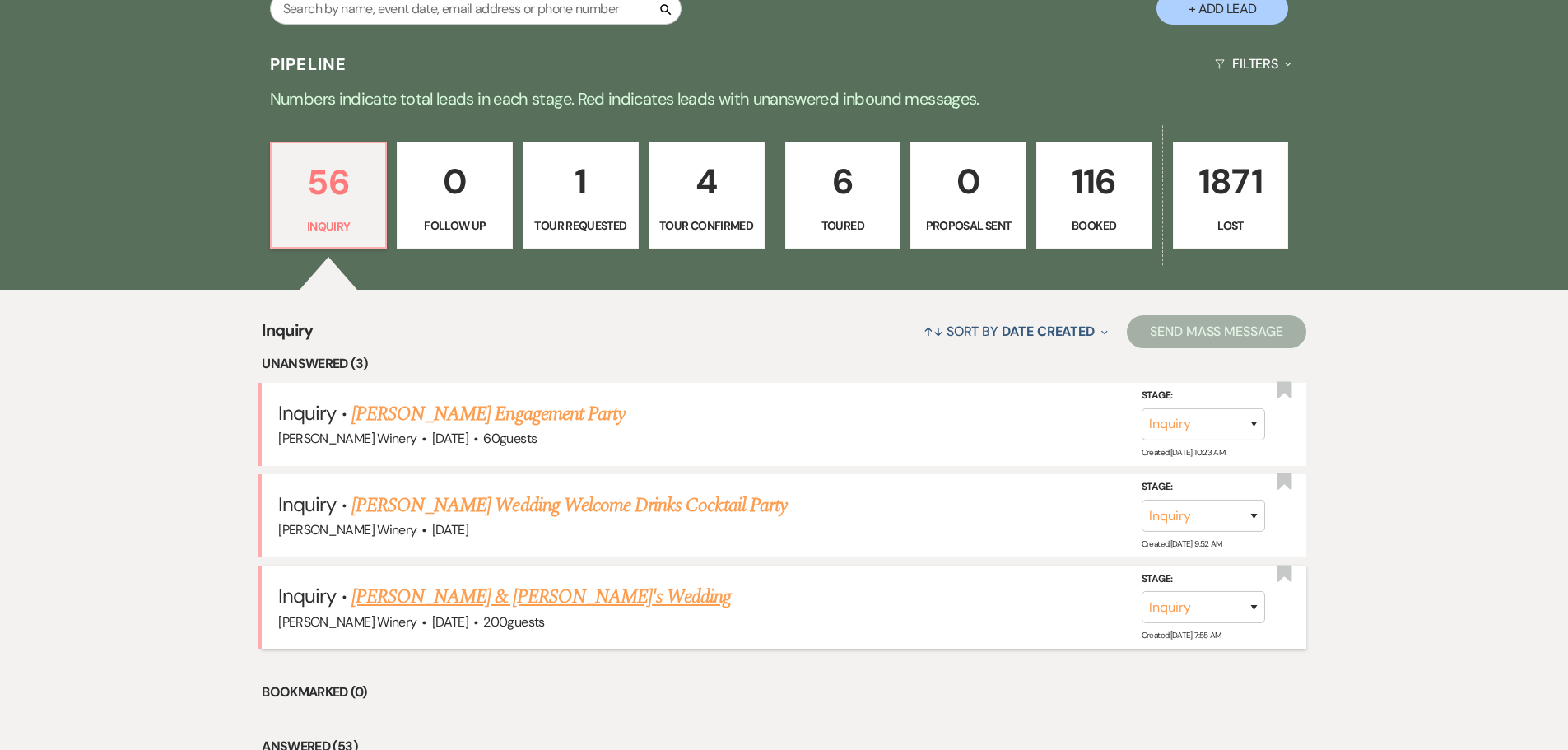
scroll to position [494, 0]
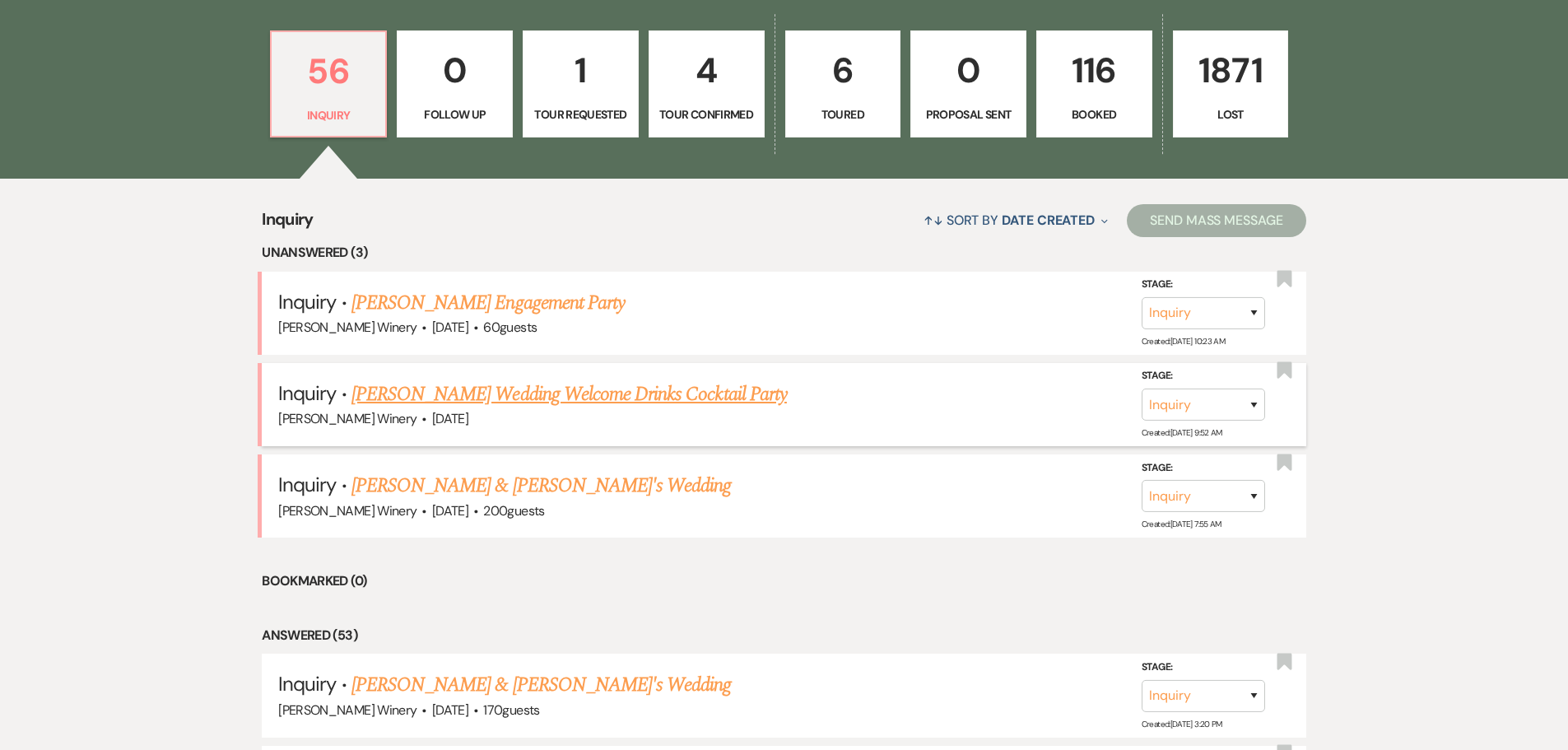
click at [474, 407] on link "[PERSON_NAME] Wedding Welcome Drinks Cocktail Party" at bounding box center [569, 394] width 436 height 29
select select "5"
select select "13"
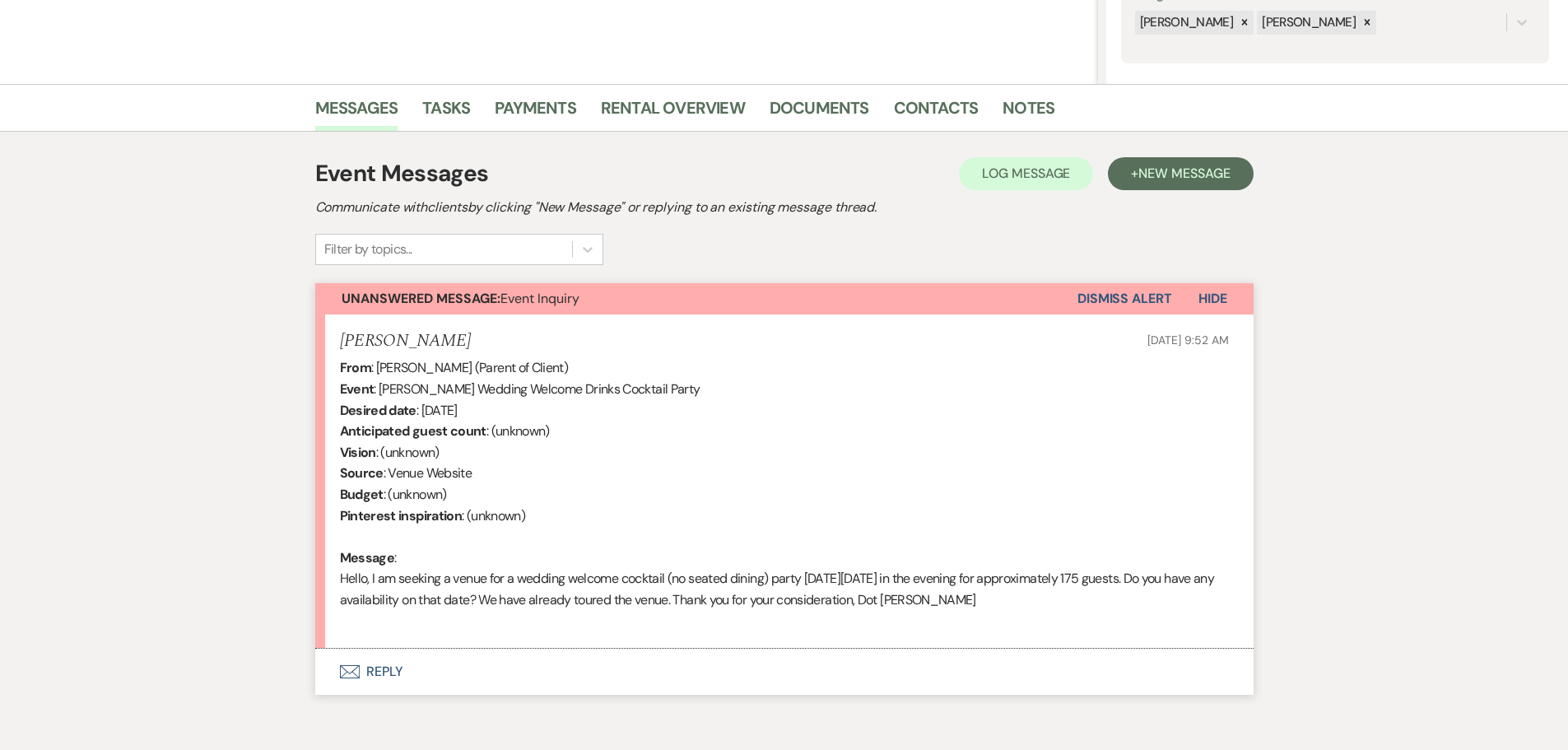
scroll to position [405, 0]
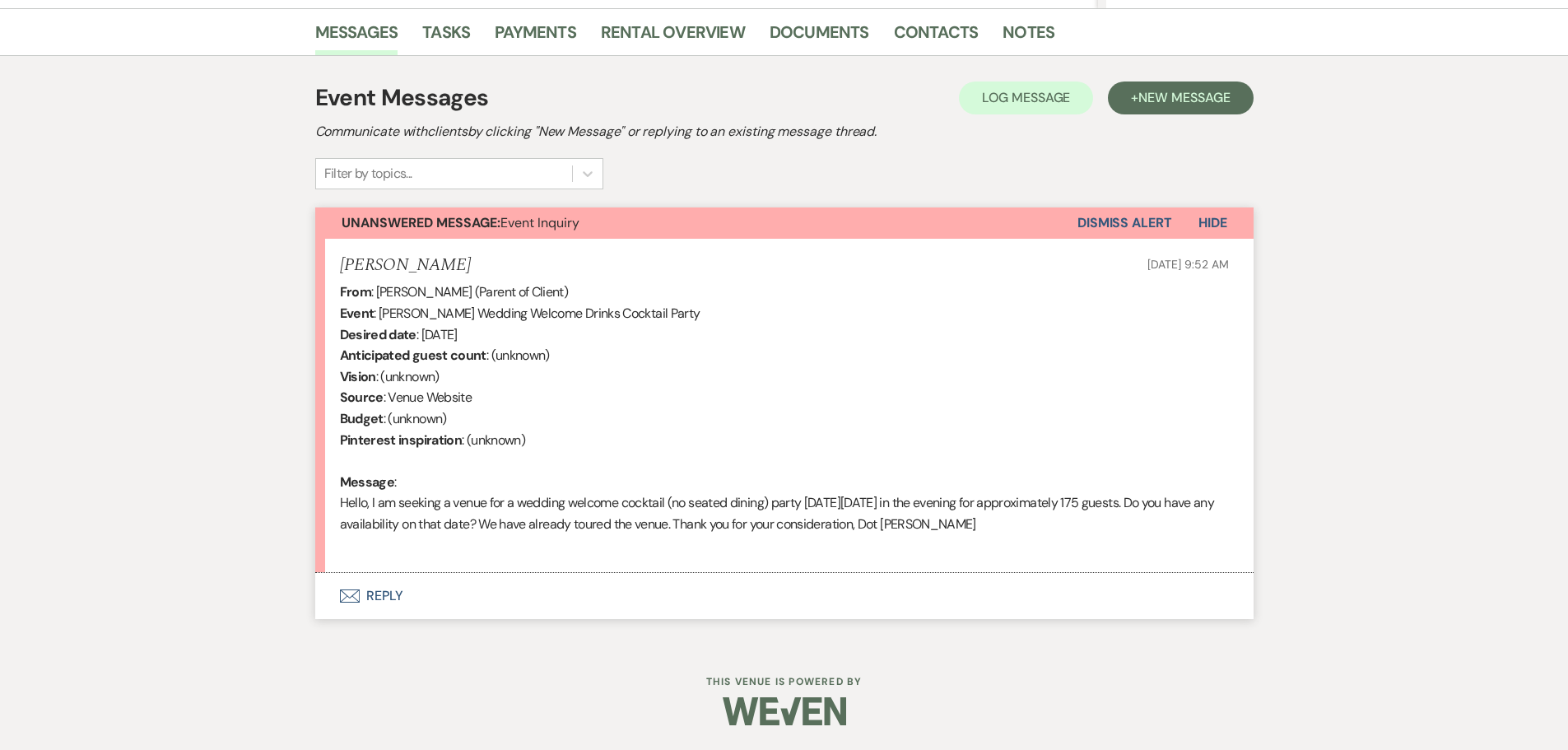
click at [382, 593] on button "Envelope Reply" at bounding box center [784, 596] width 938 height 46
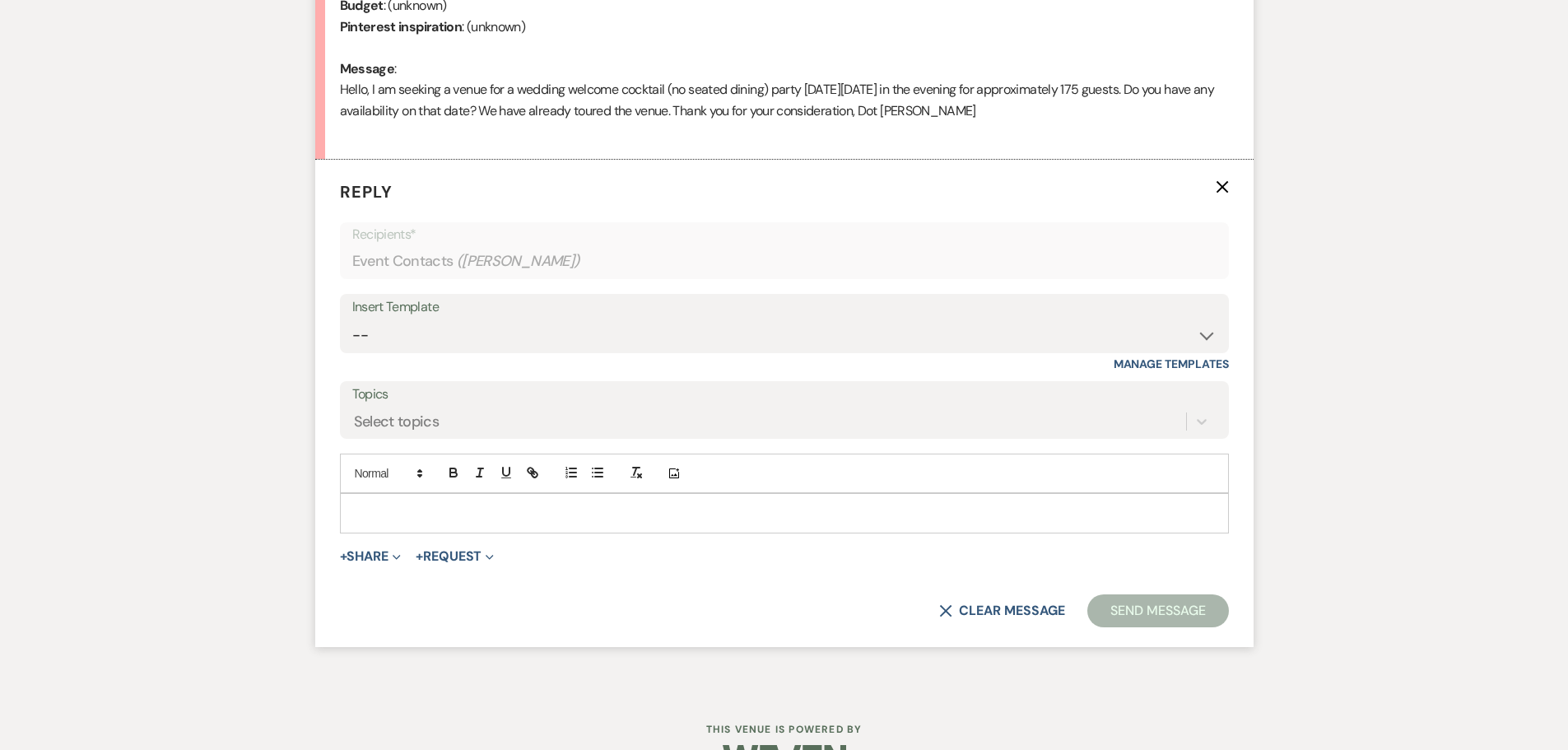
scroll to position [848, 0]
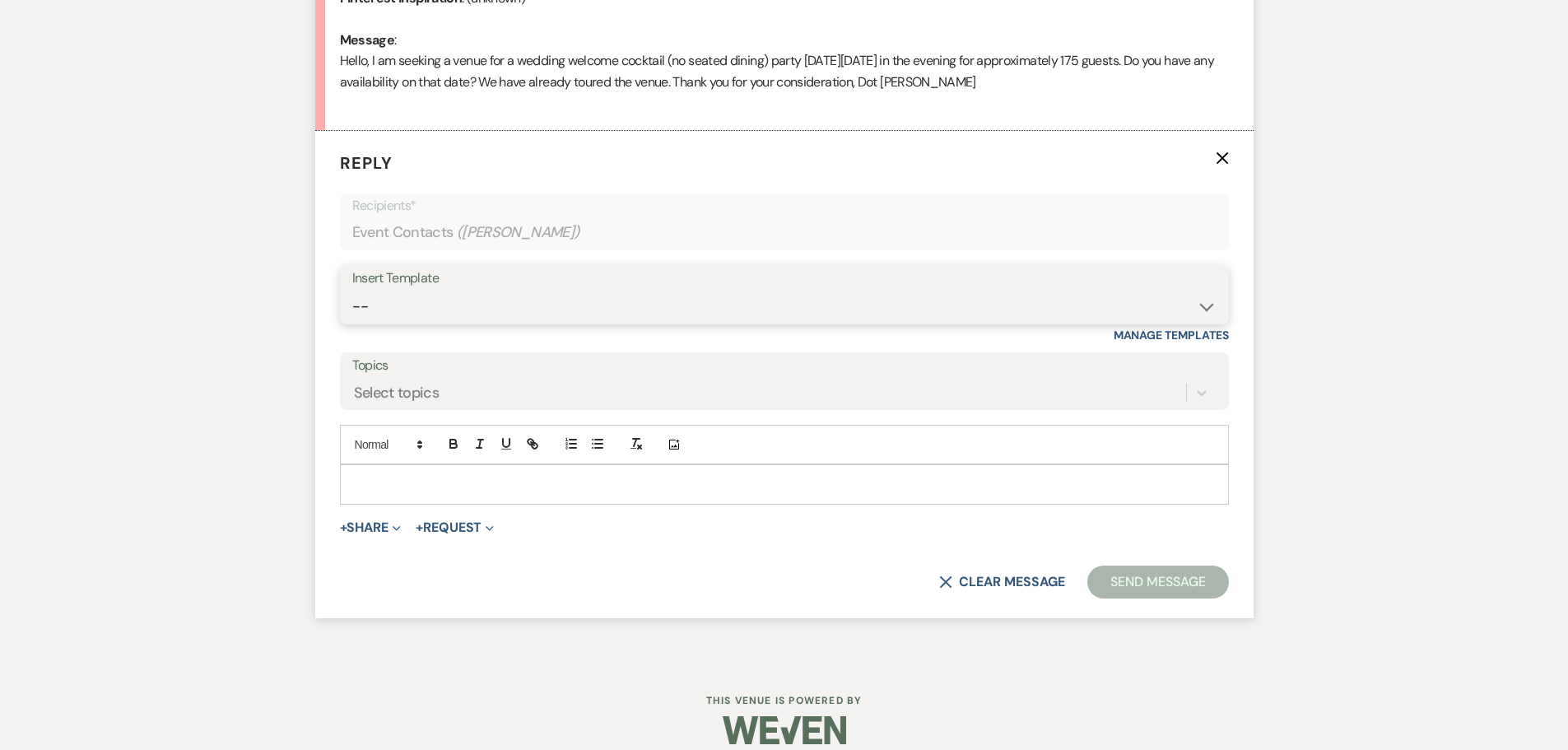
click at [427, 292] on select "-- Weven Planning Portal Introduction (Booked Events) Tour Request Response Fol…" at bounding box center [784, 307] width 864 height 32
select select "403"
click at [352, 291] on select "-- Weven Planning Portal Introduction (Booked Events) Tour Request Response Fol…" at bounding box center [784, 307] width 864 height 32
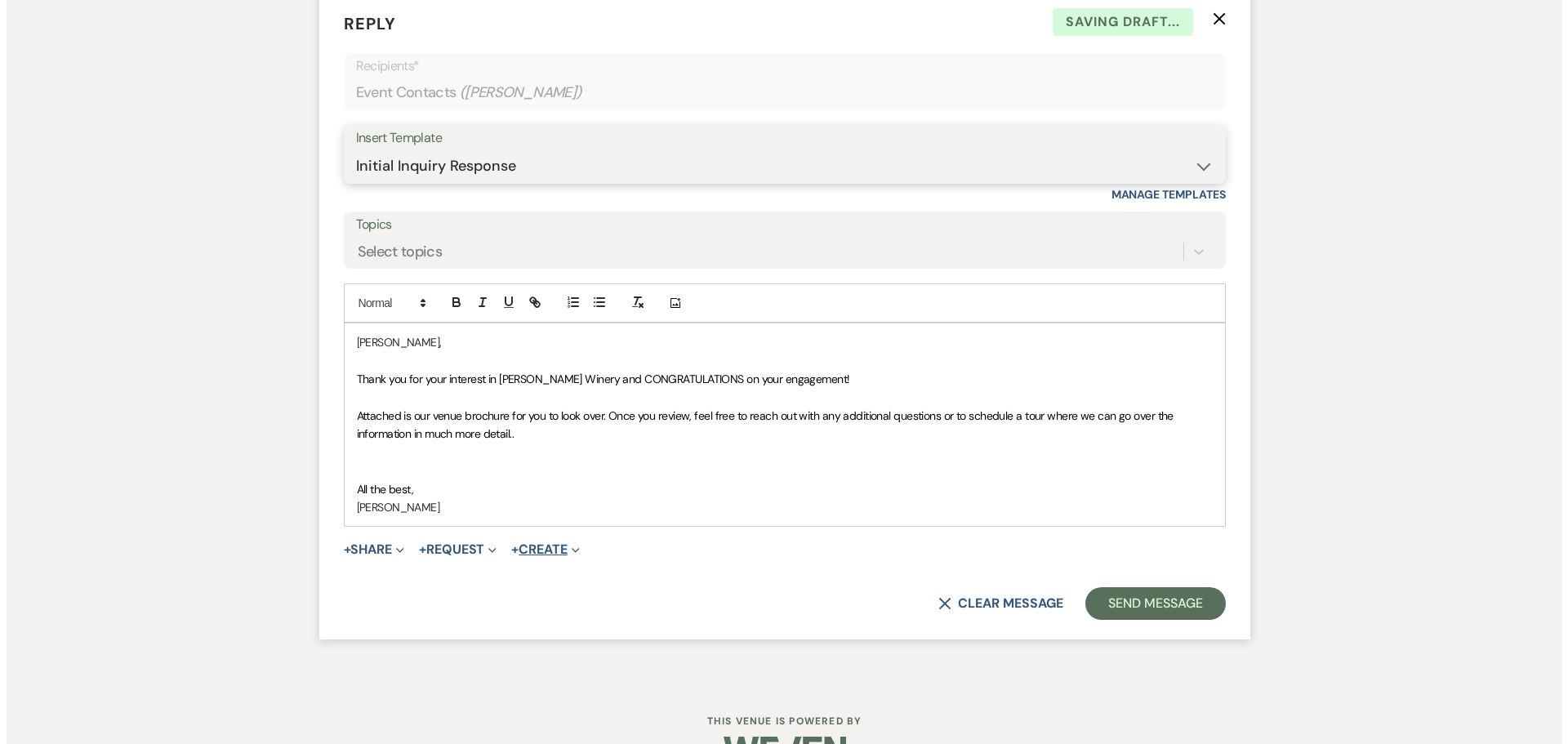
scroll to position [1004, 0]
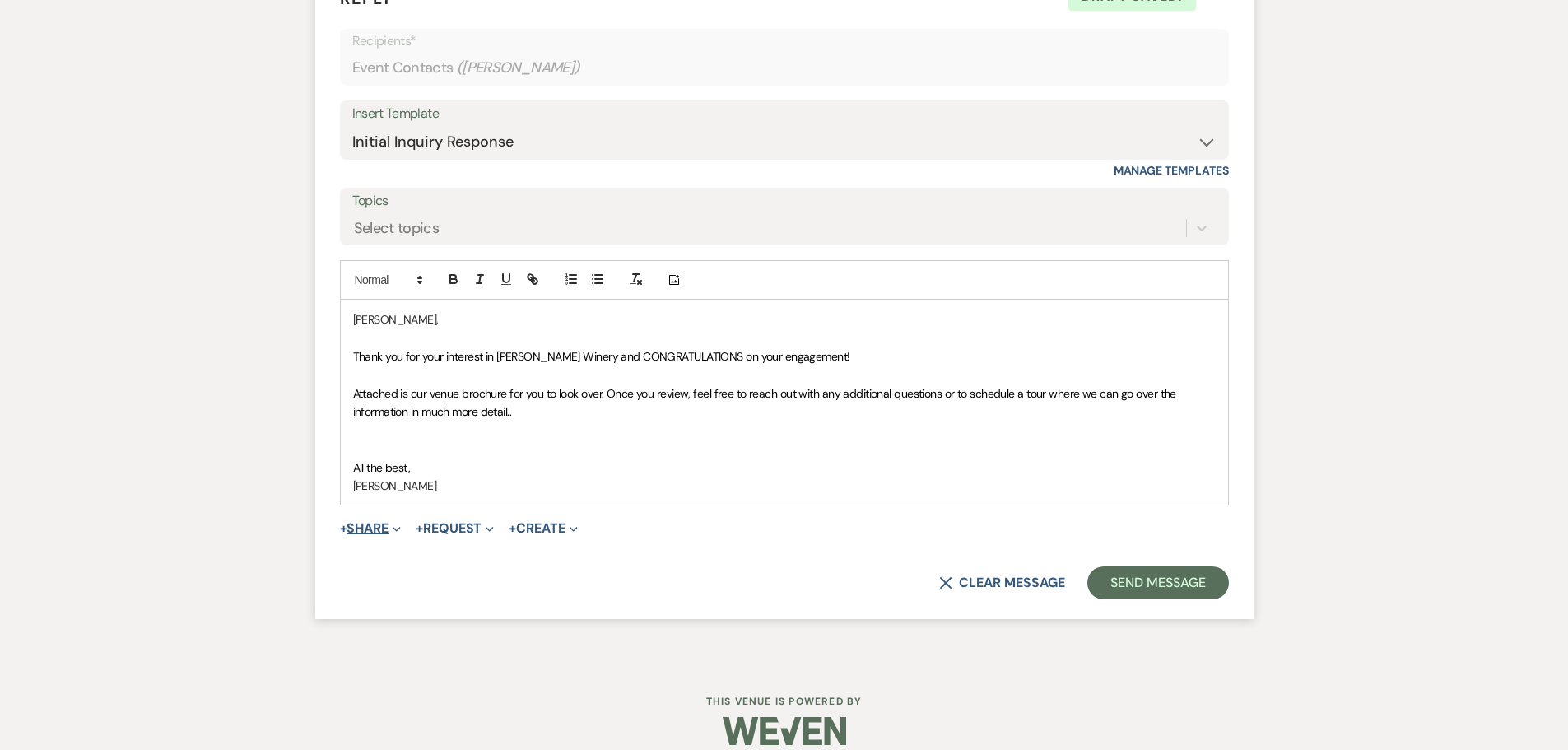
click at [372, 528] on button "+ Share Expand" at bounding box center [370, 528] width 62 height 13
click at [403, 559] on span "Doc Upload Documents" at bounding box center [406, 561] width 94 height 17
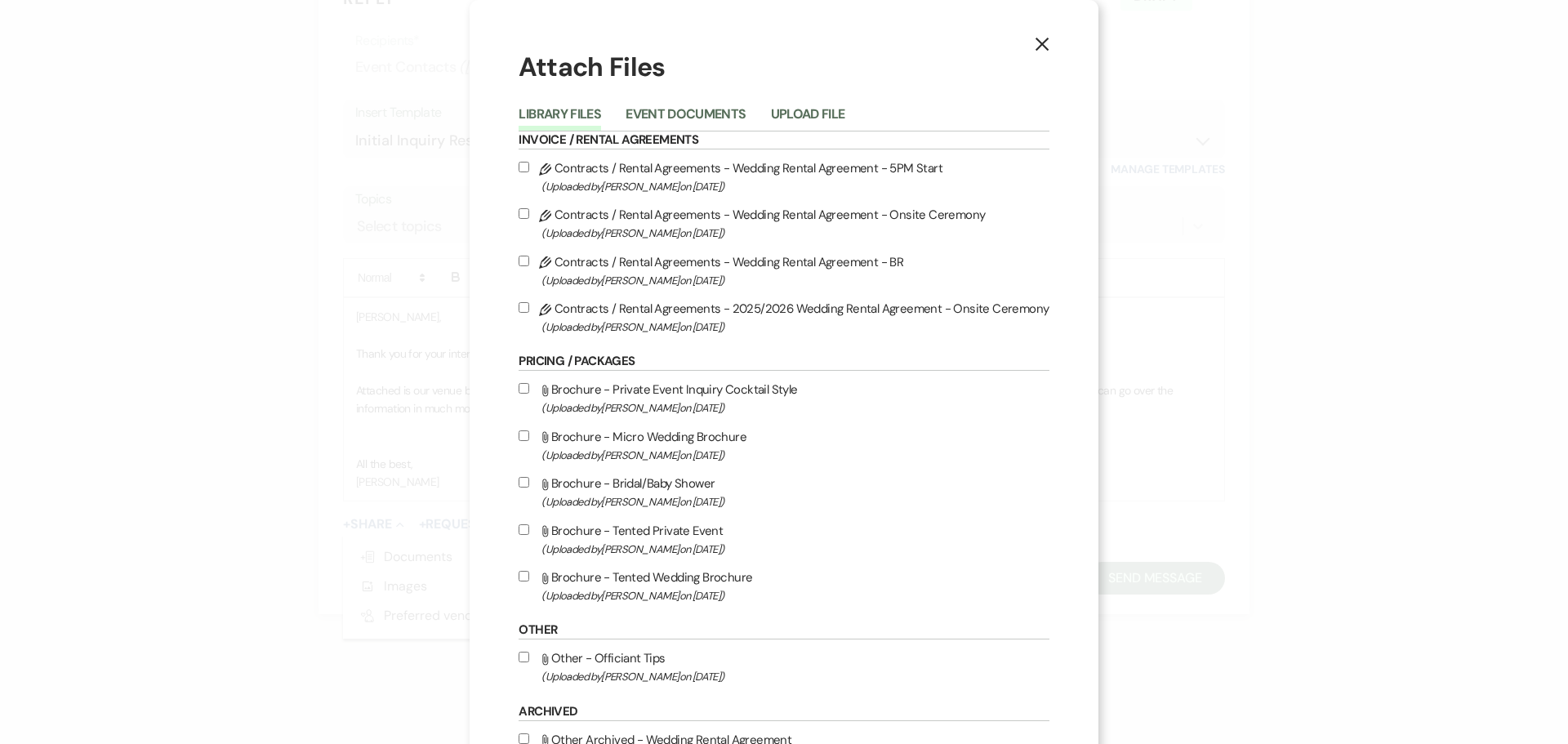
click at [528, 388] on input "Attach File Brochure - Private Event Inquiry Cocktail Style (Uploaded by [PERSO…" at bounding box center [523, 388] width 10 height 10
checkbox input "true"
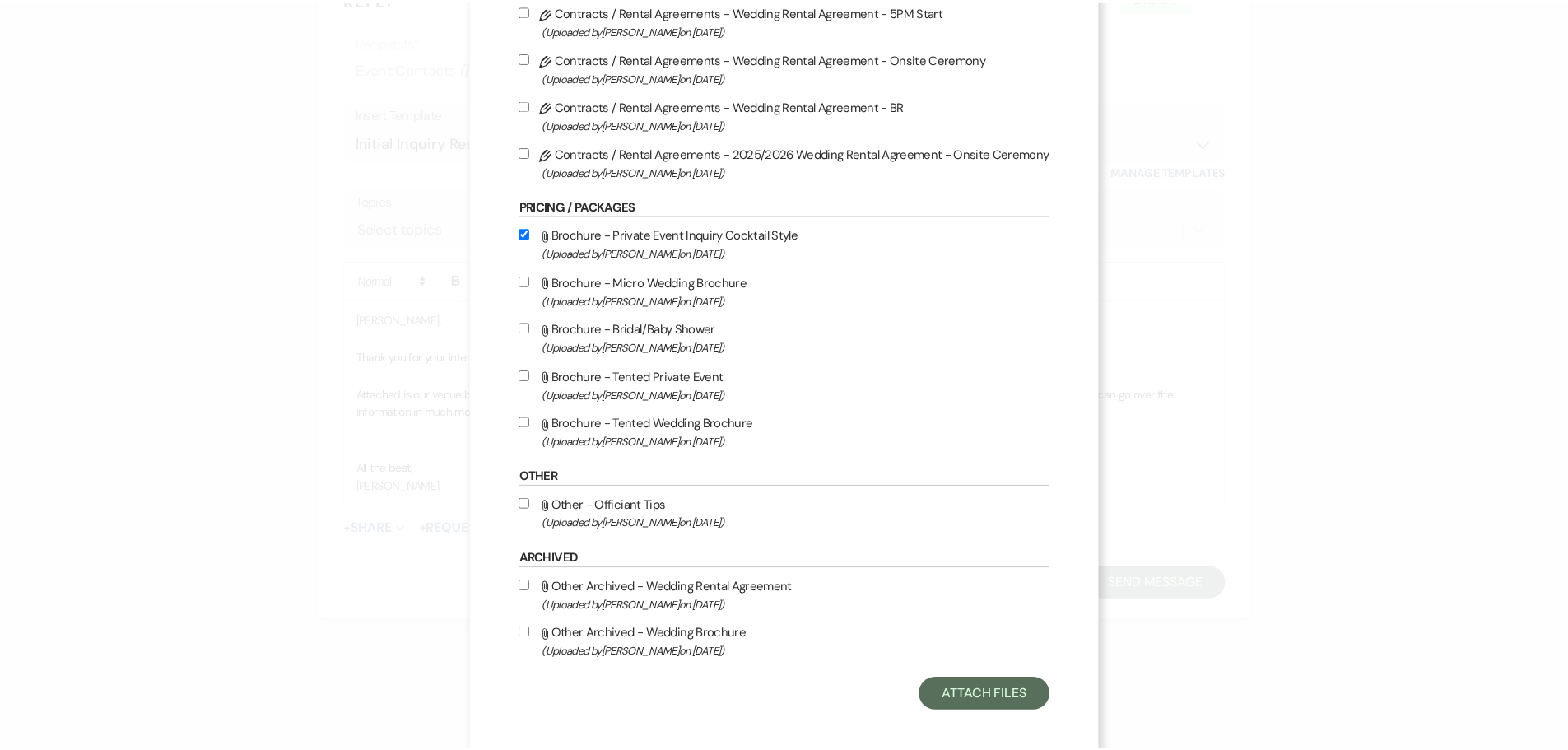
scroll to position [170, 0]
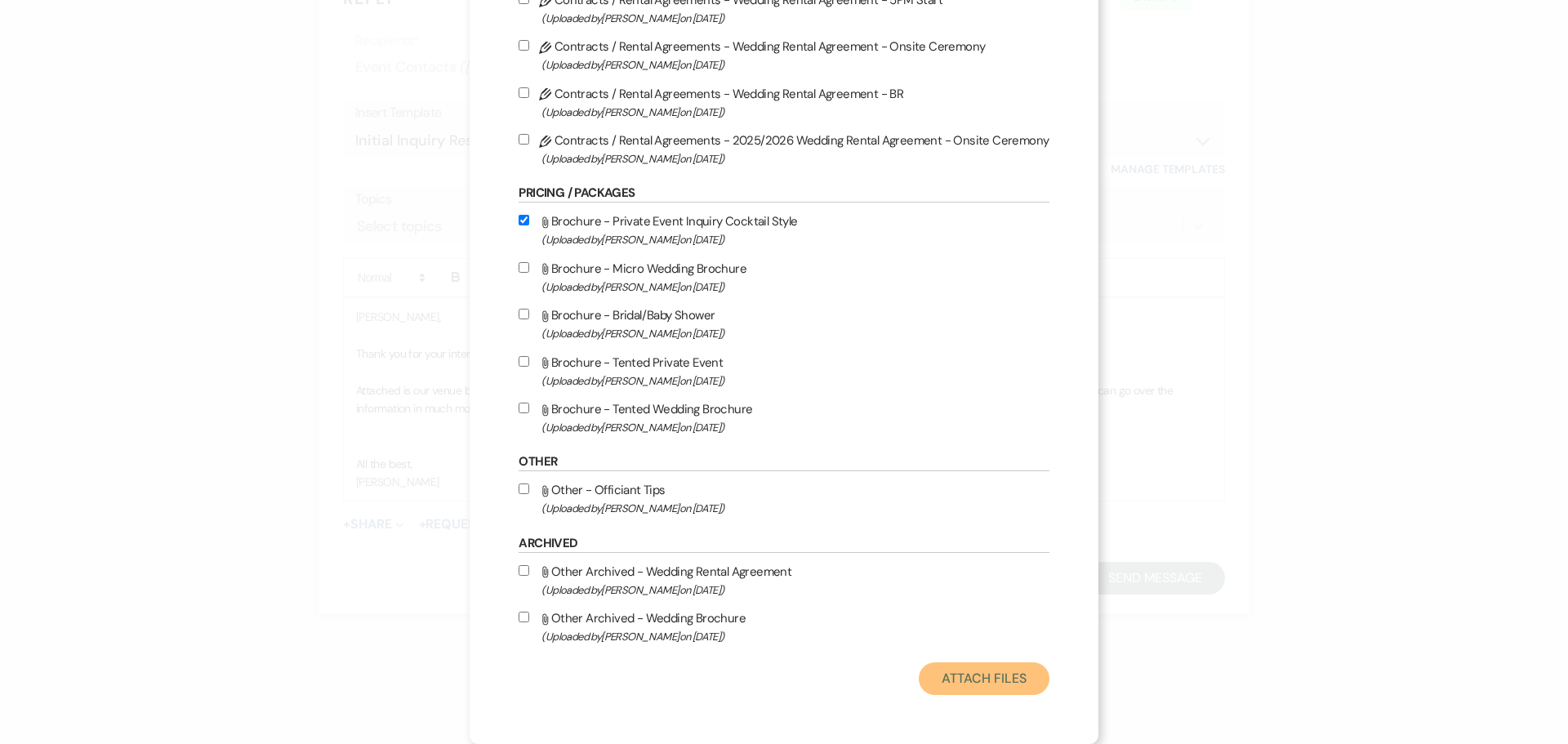
click at [958, 679] on button "Attach Files" at bounding box center [984, 678] width 130 height 33
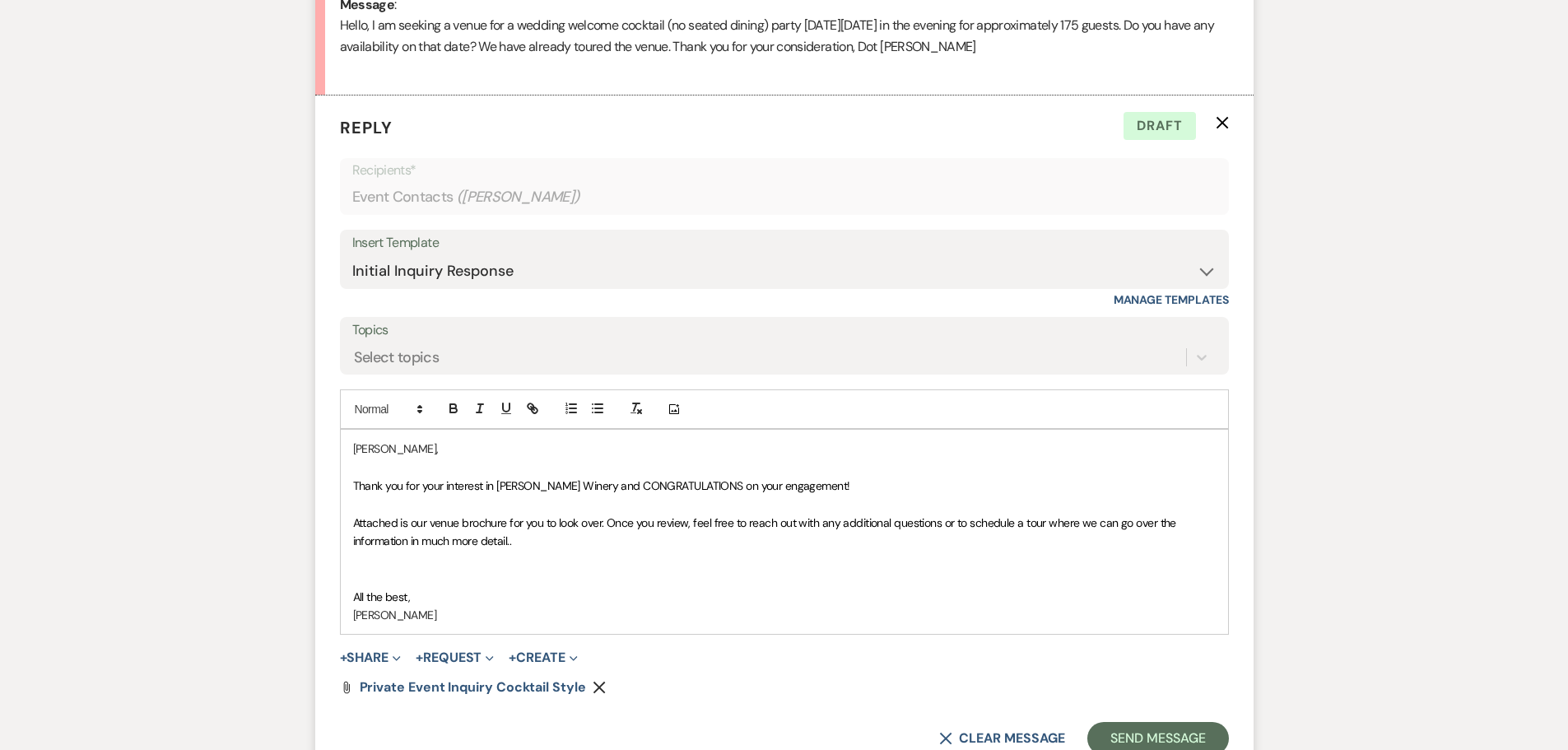
scroll to position [1058, 0]
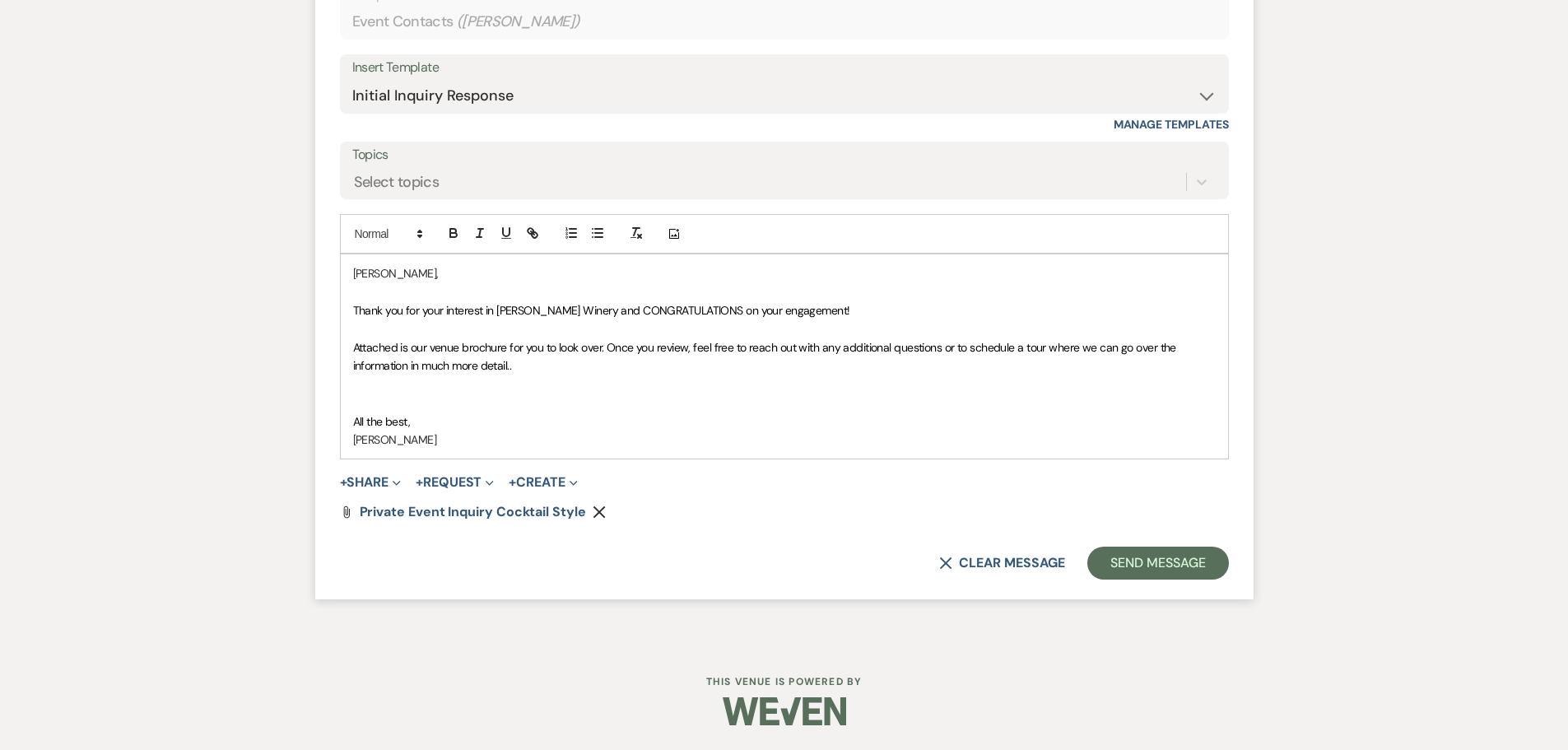
drag, startPoint x: 532, startPoint y: 375, endPoint x: 542, endPoint y: 375, distance: 10.0
click at [532, 375] on p at bounding box center [784, 384] width 863 height 18
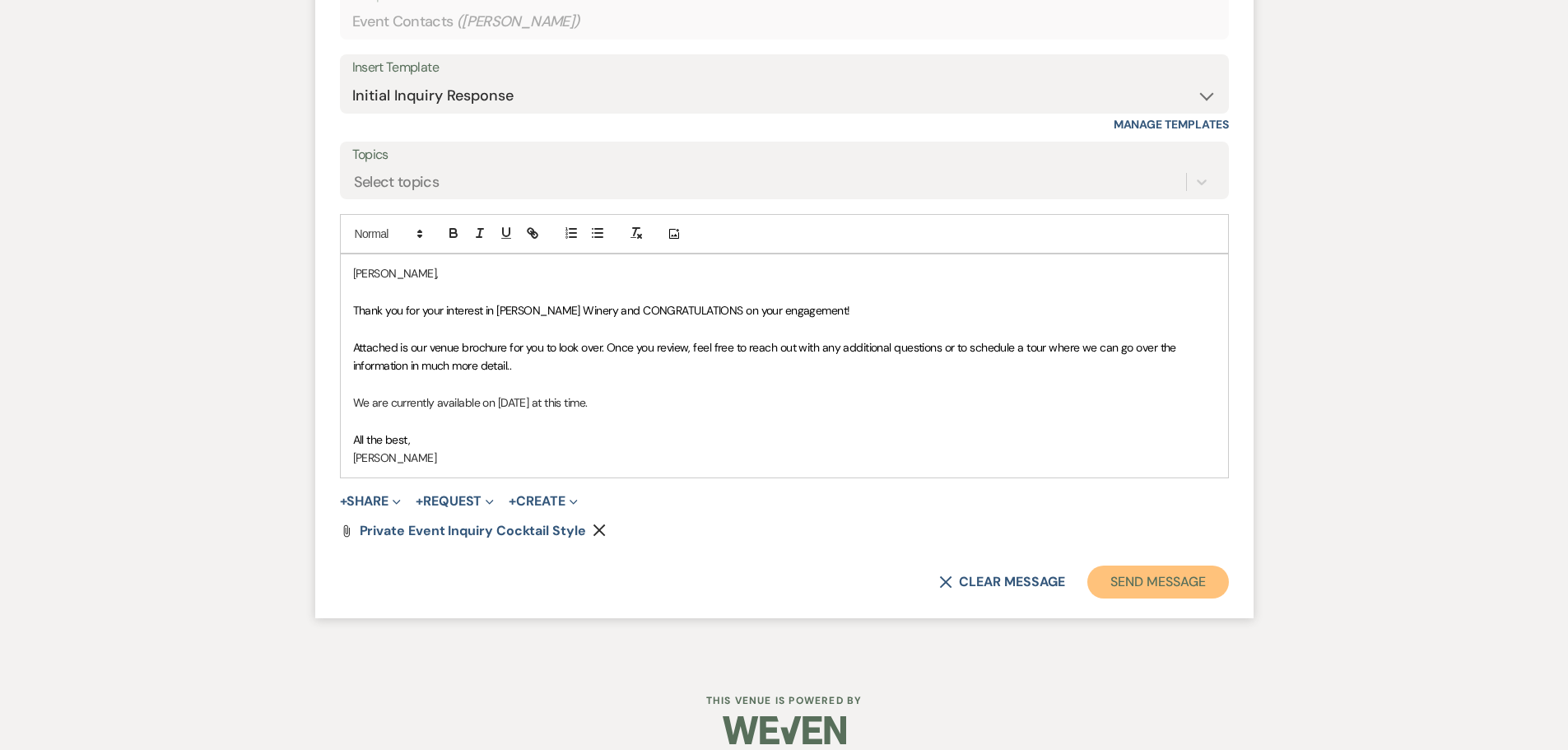
click at [1143, 584] on button "Send Message" at bounding box center [1158, 581] width 141 height 33
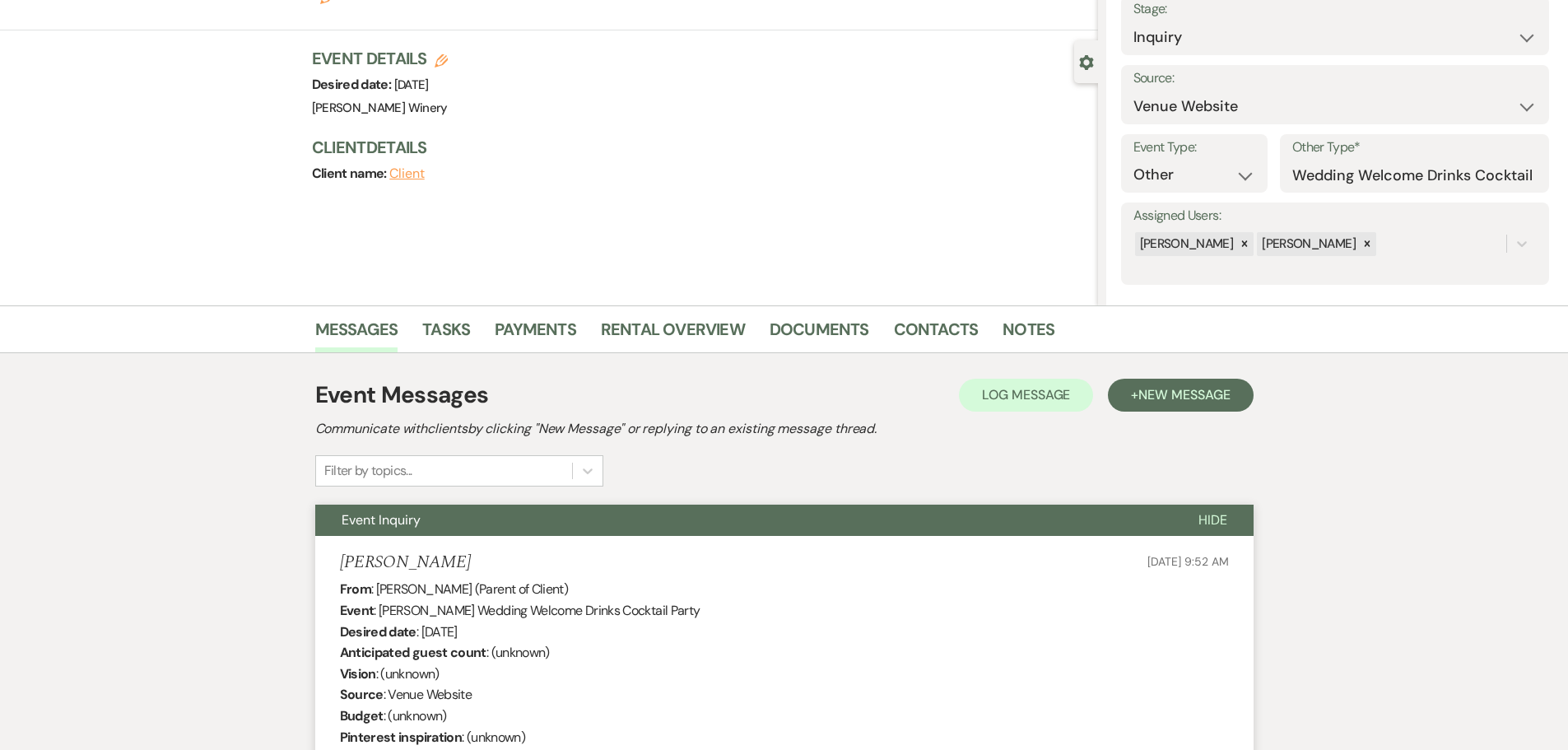
scroll to position [0, 0]
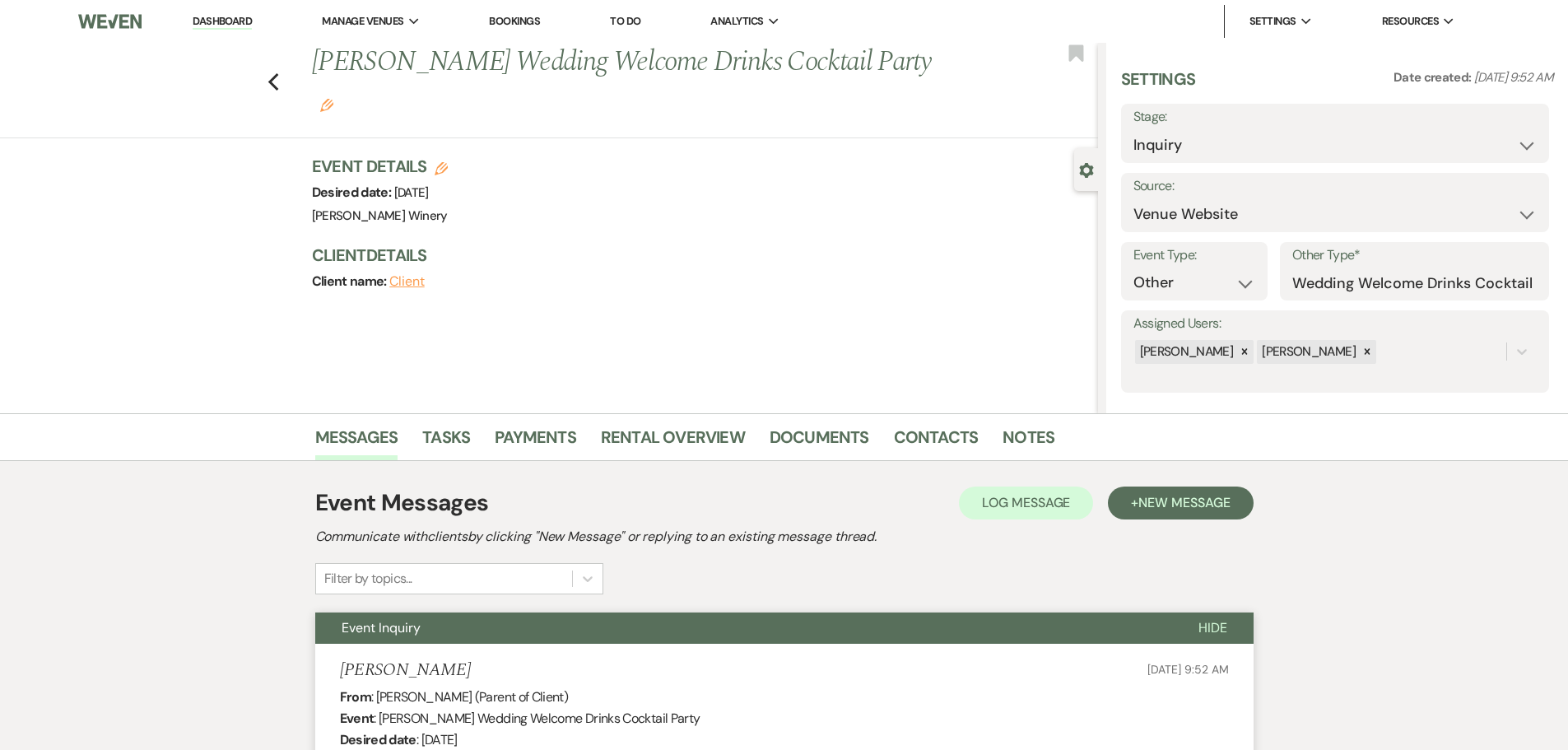
click at [224, 21] on link "Dashboard" at bounding box center [222, 22] width 60 height 16
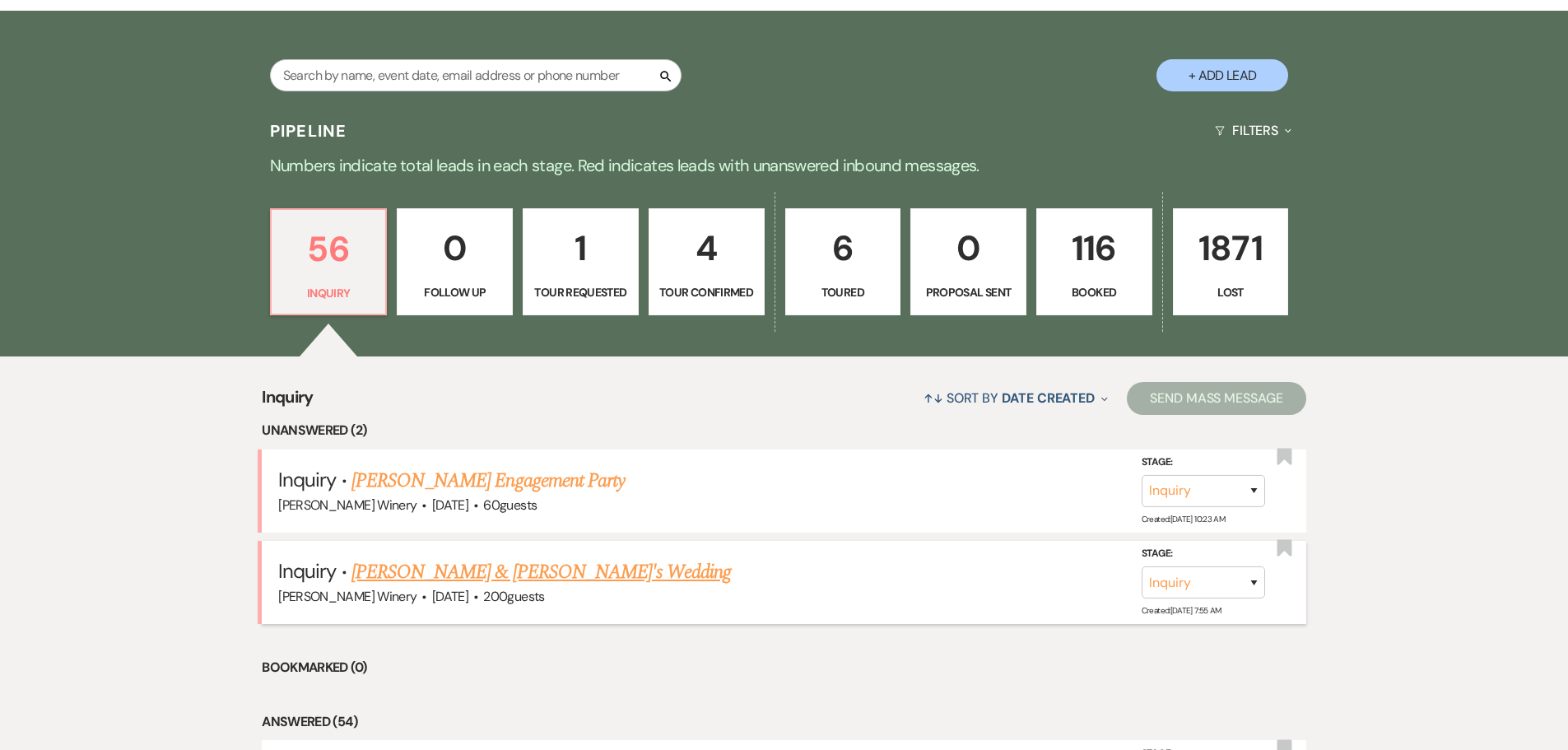
scroll to position [330, 0]
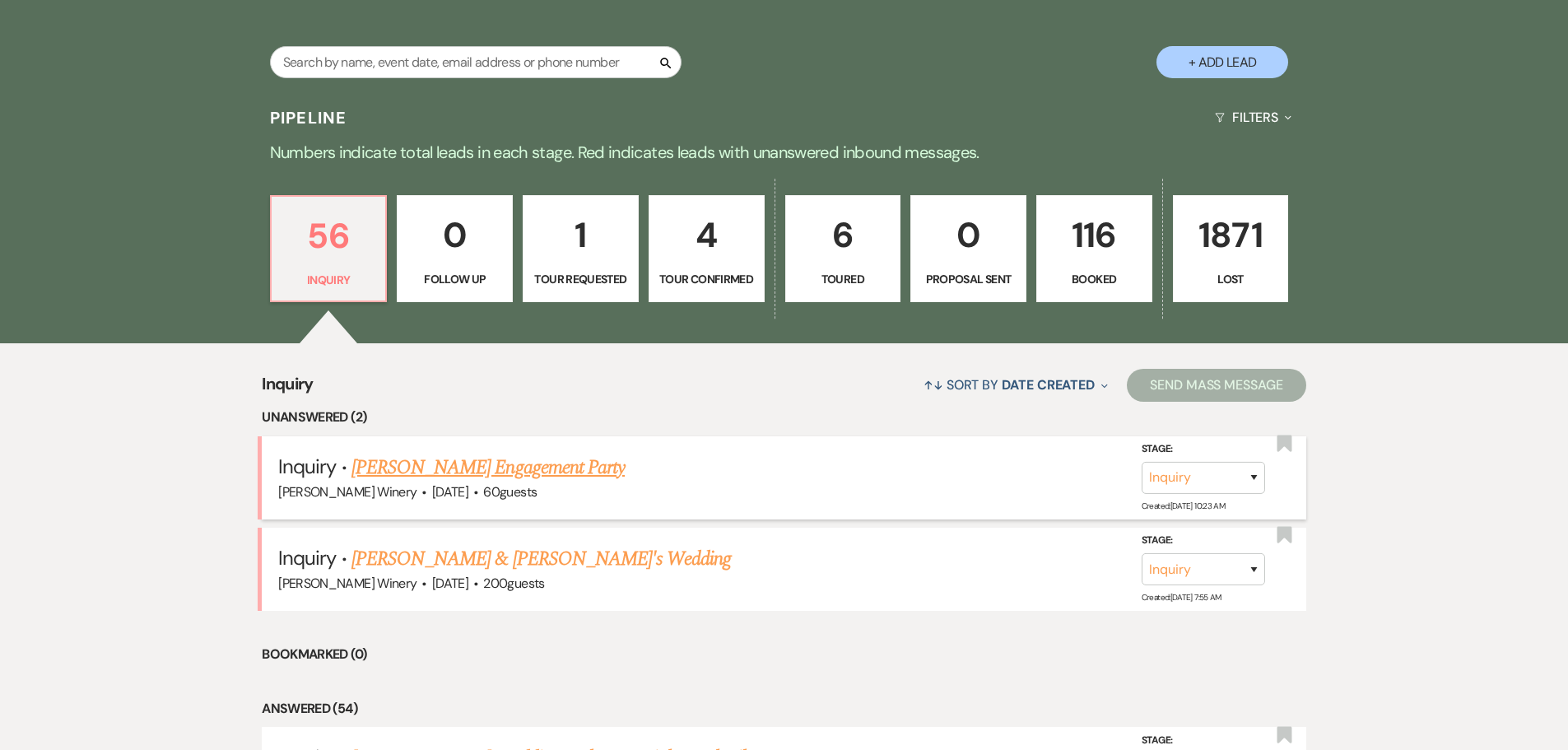
click at [424, 476] on link "[PERSON_NAME] Engagement Party" at bounding box center [488, 467] width 274 height 29
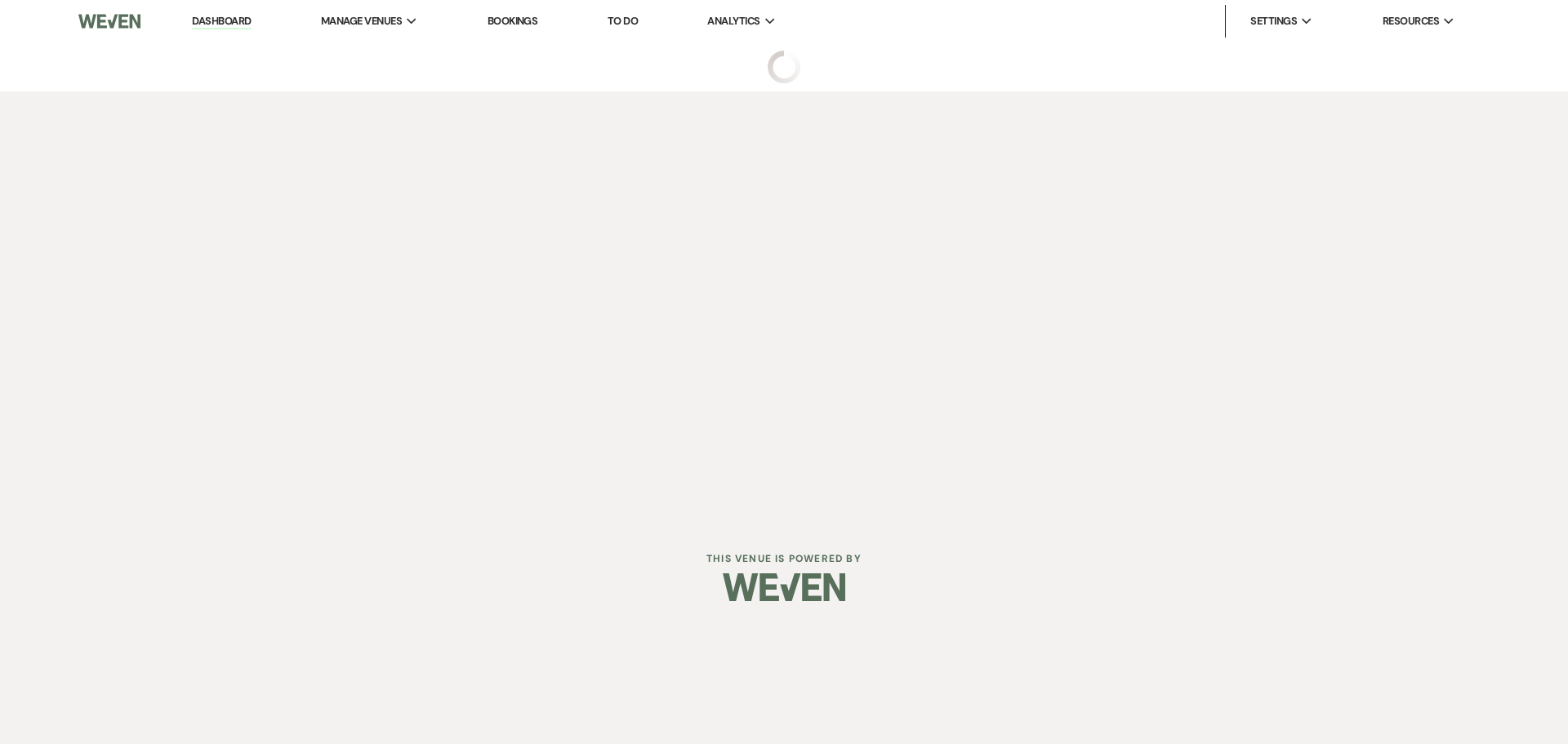
select select "5"
select select "10"
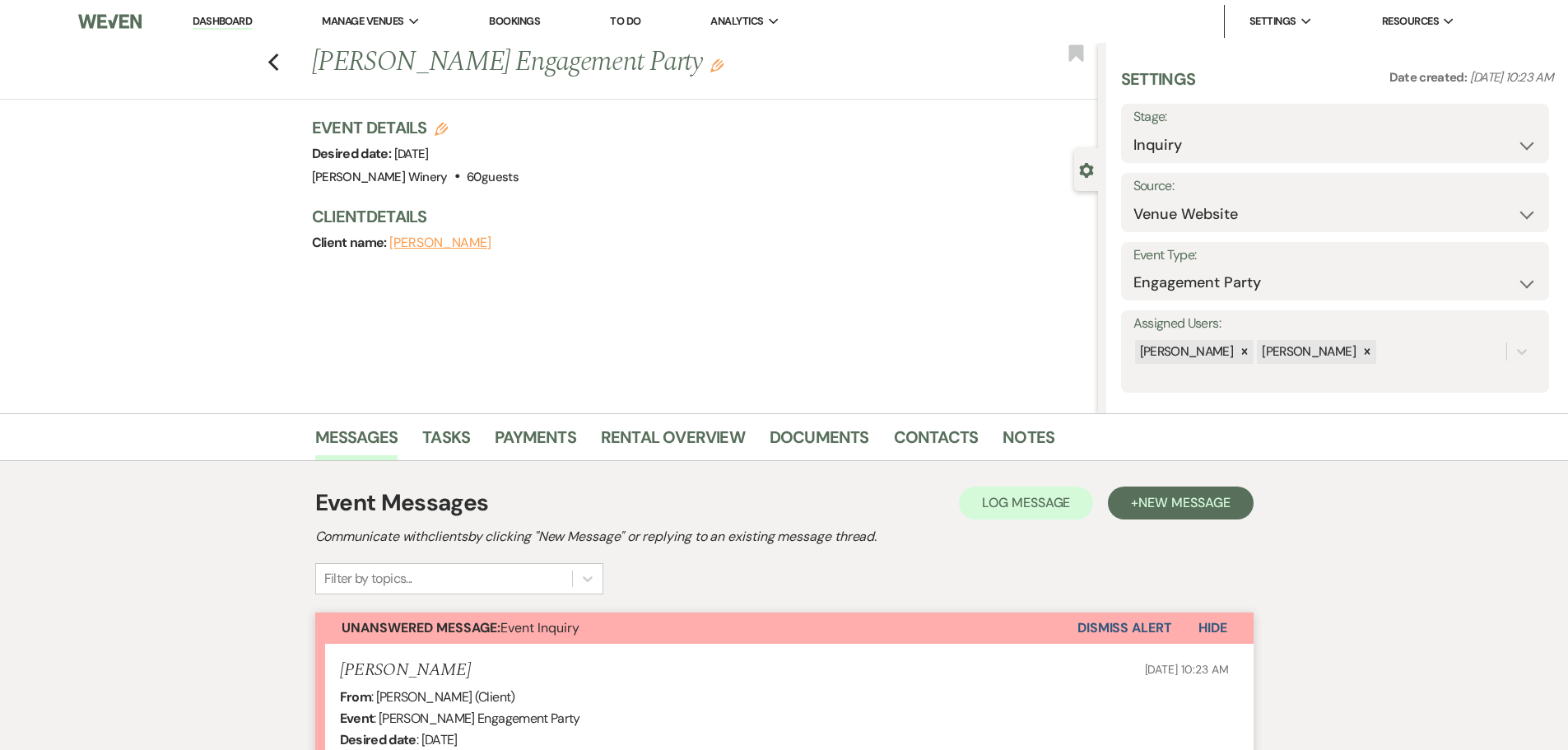
click at [231, 18] on link "Dashboard" at bounding box center [222, 22] width 60 height 16
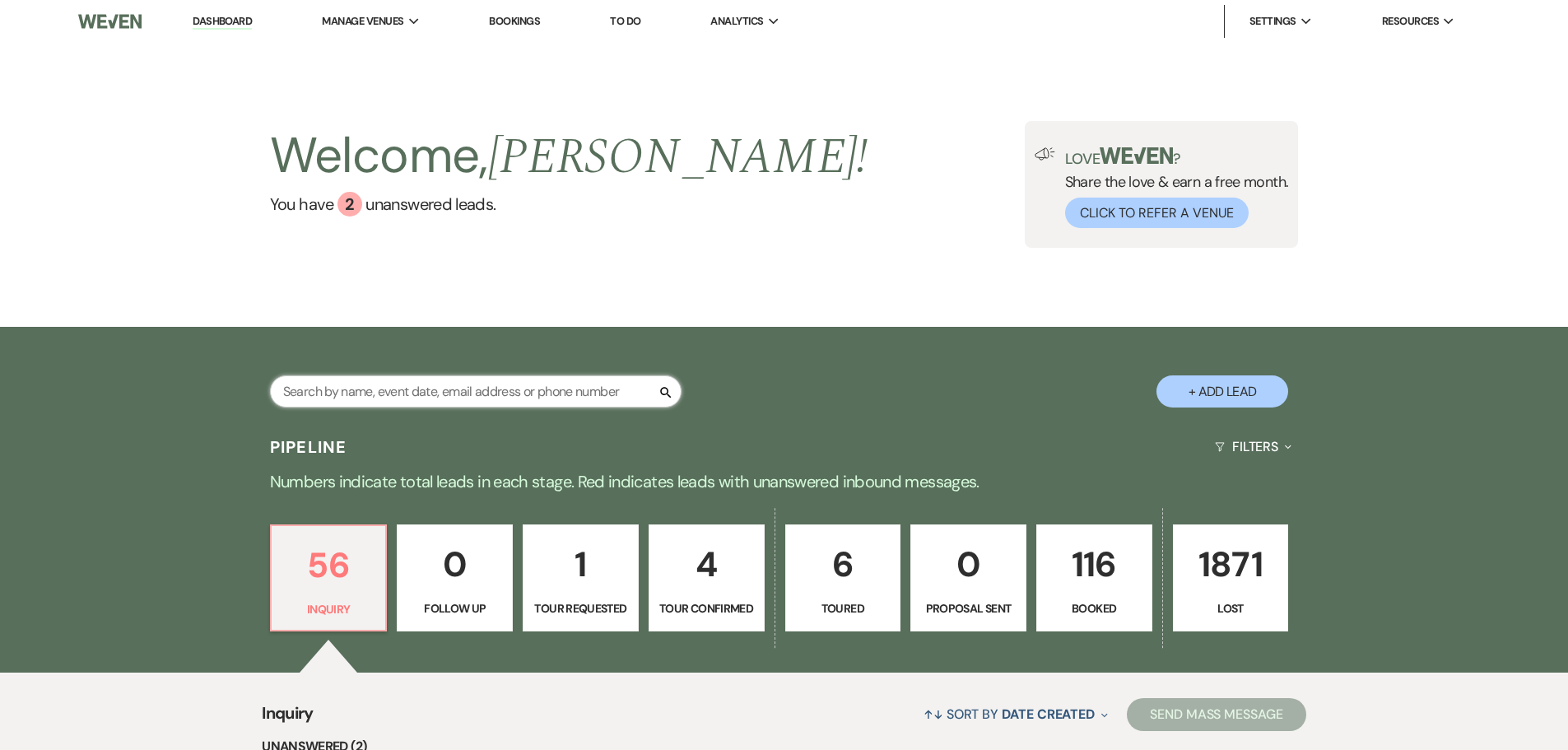
click at [390, 391] on input "text" at bounding box center [475, 391] width 412 height 32
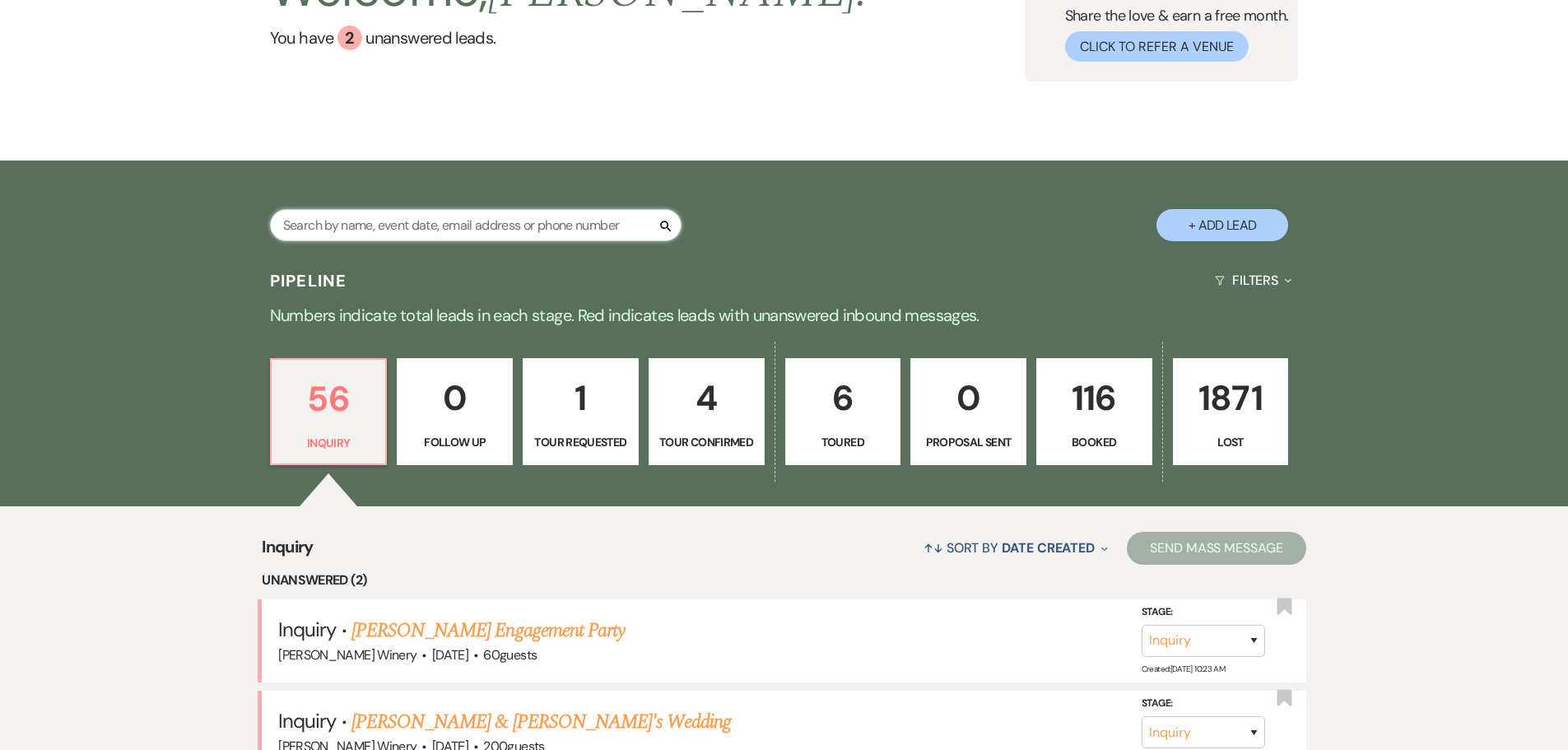
scroll to position [165, 0]
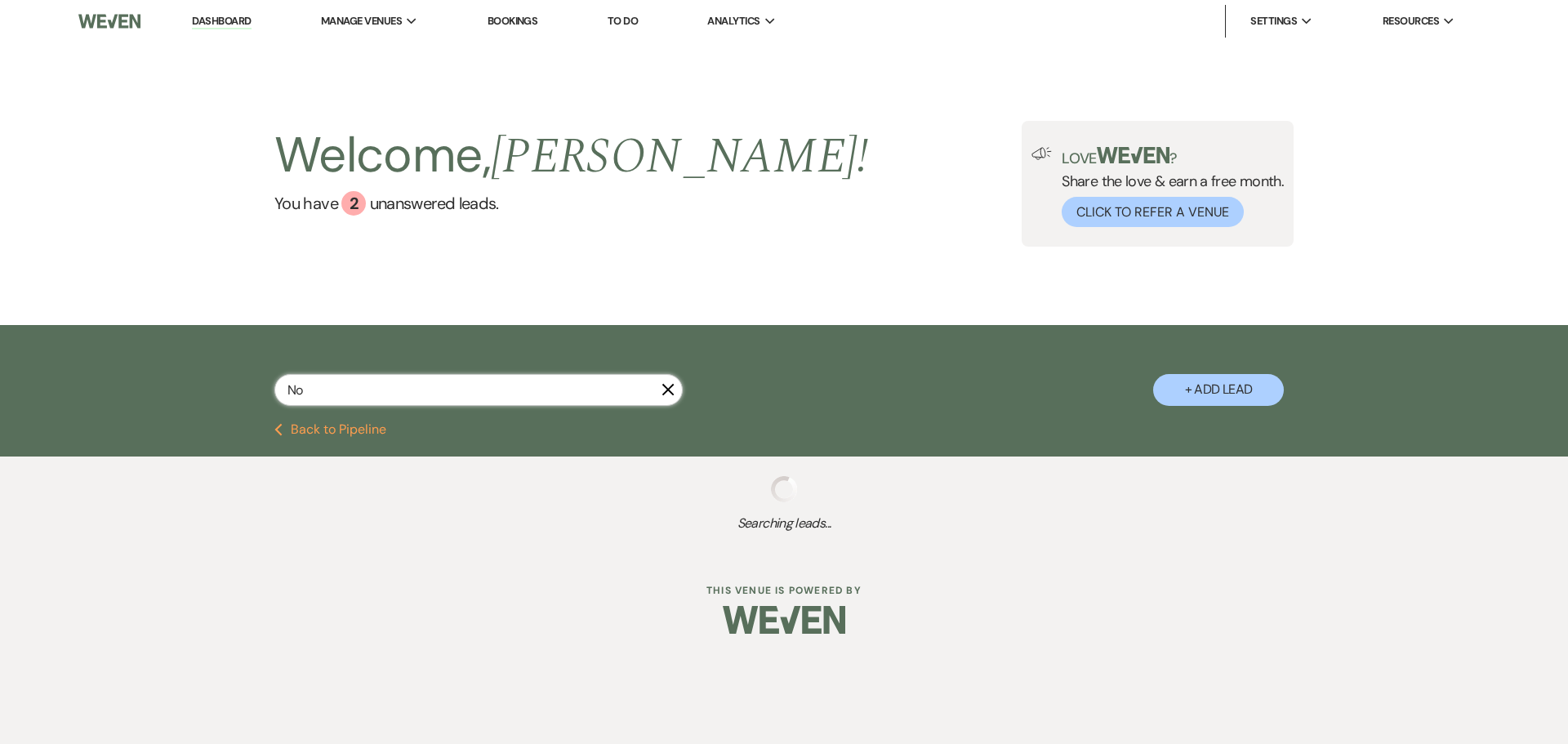
type input "Nov"
select select "4"
select select "8"
select select "5"
select select "8"
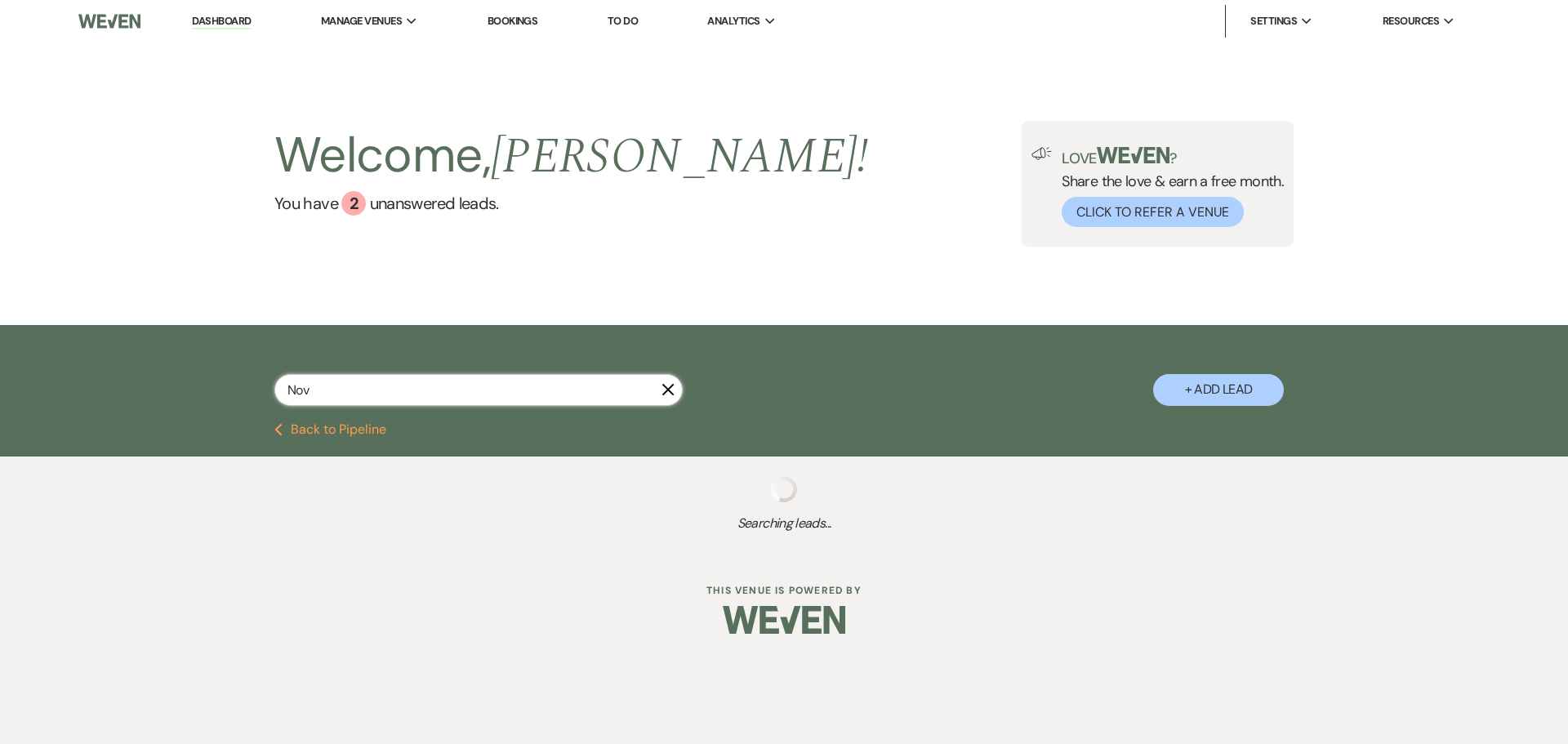
select select "5"
select select "8"
select select "5"
select select "8"
select select "5"
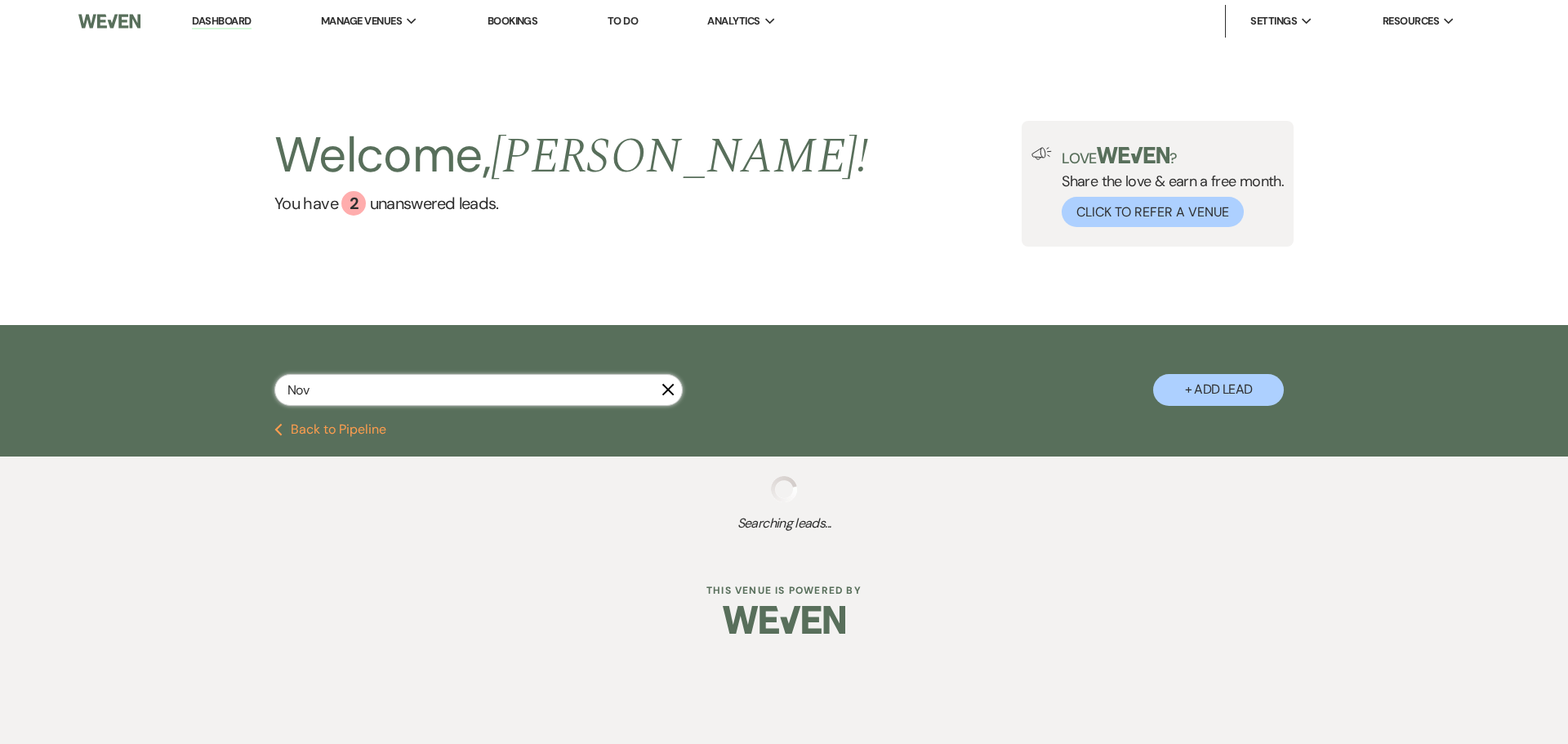
select select "8"
select select "5"
select select "8"
select select "5"
select select "8"
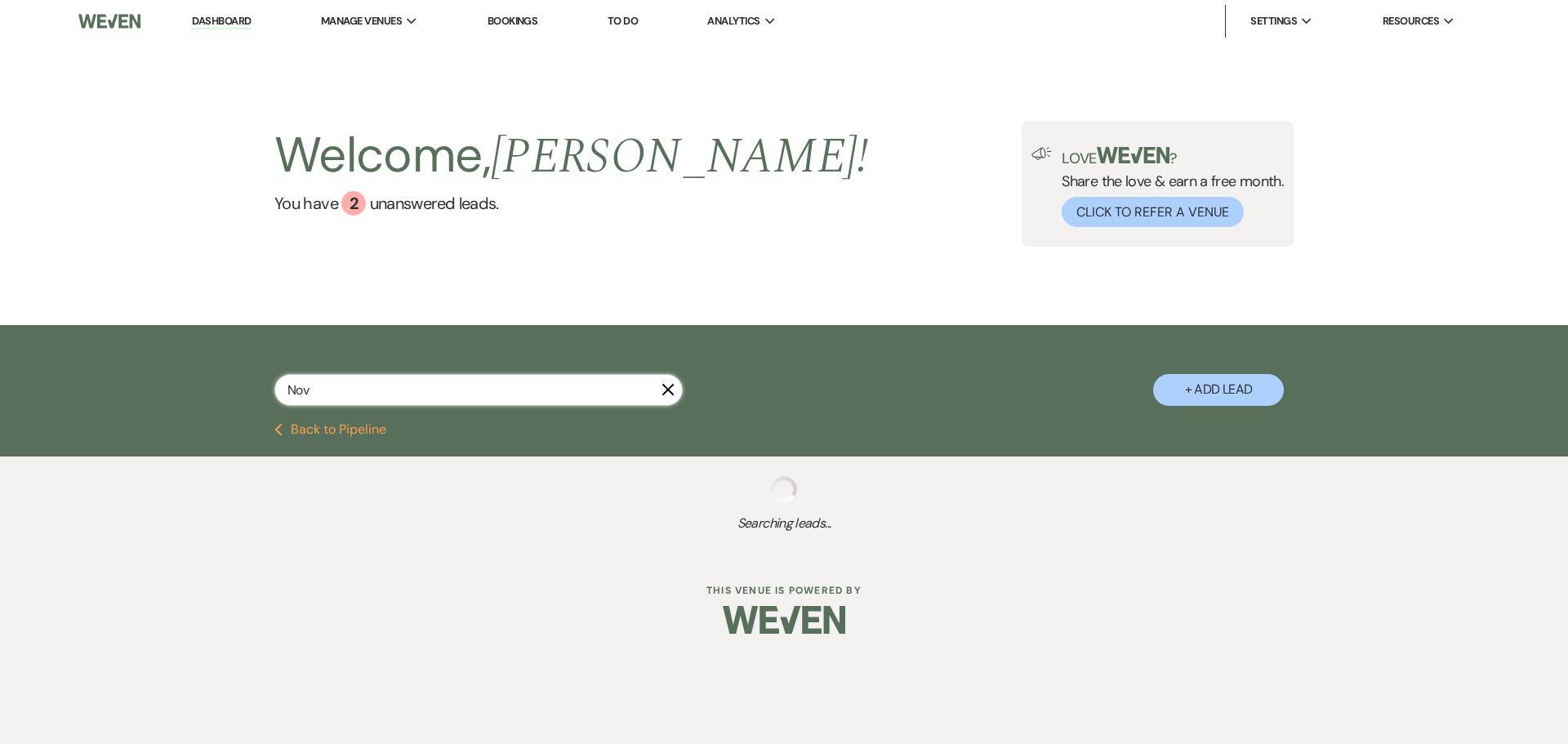
select select "5"
select select "8"
select select "5"
select select "8"
select select "5"
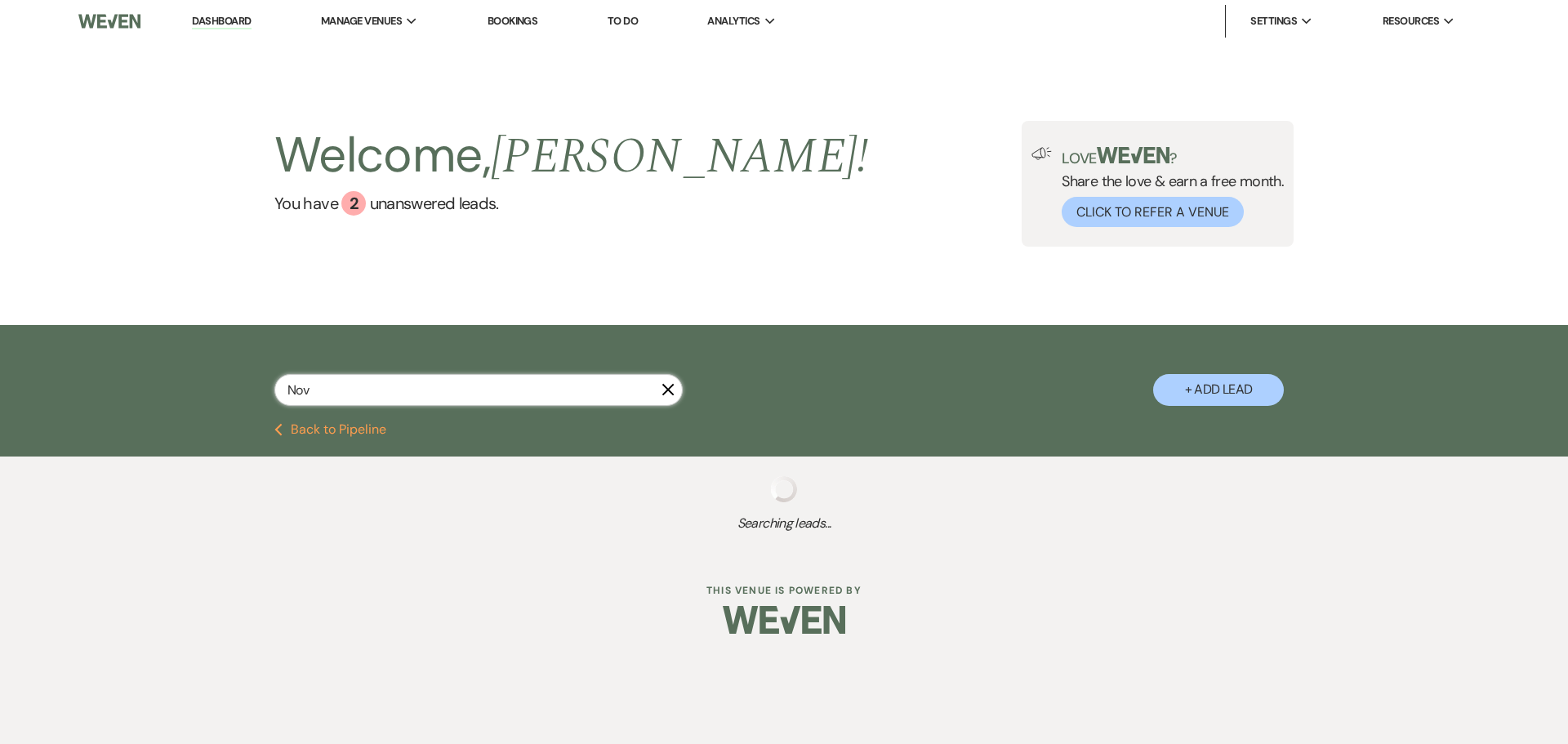
select select "8"
select select "5"
select select "8"
select select "5"
select select "8"
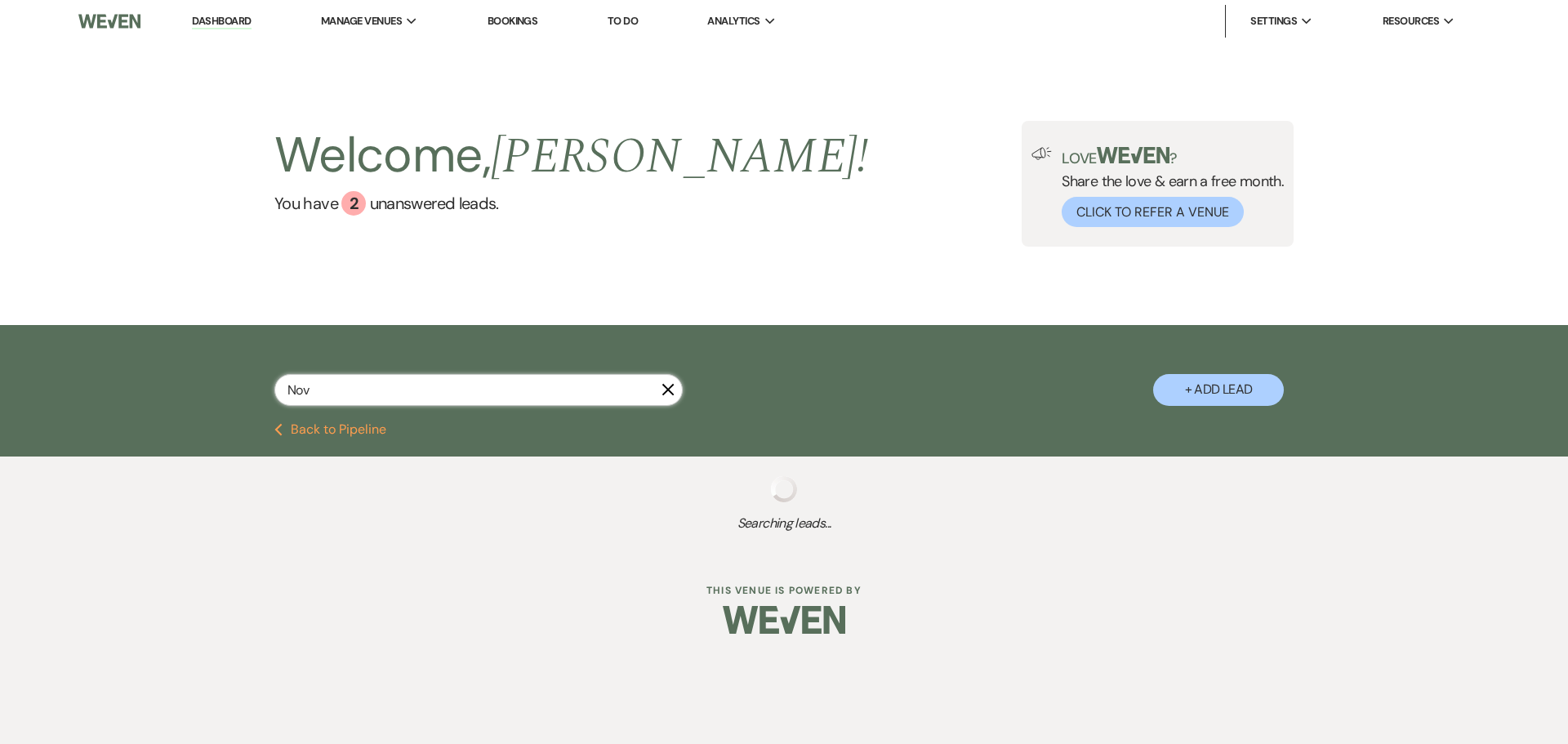
select select "5"
select select "8"
select select "5"
select select "8"
select select "5"
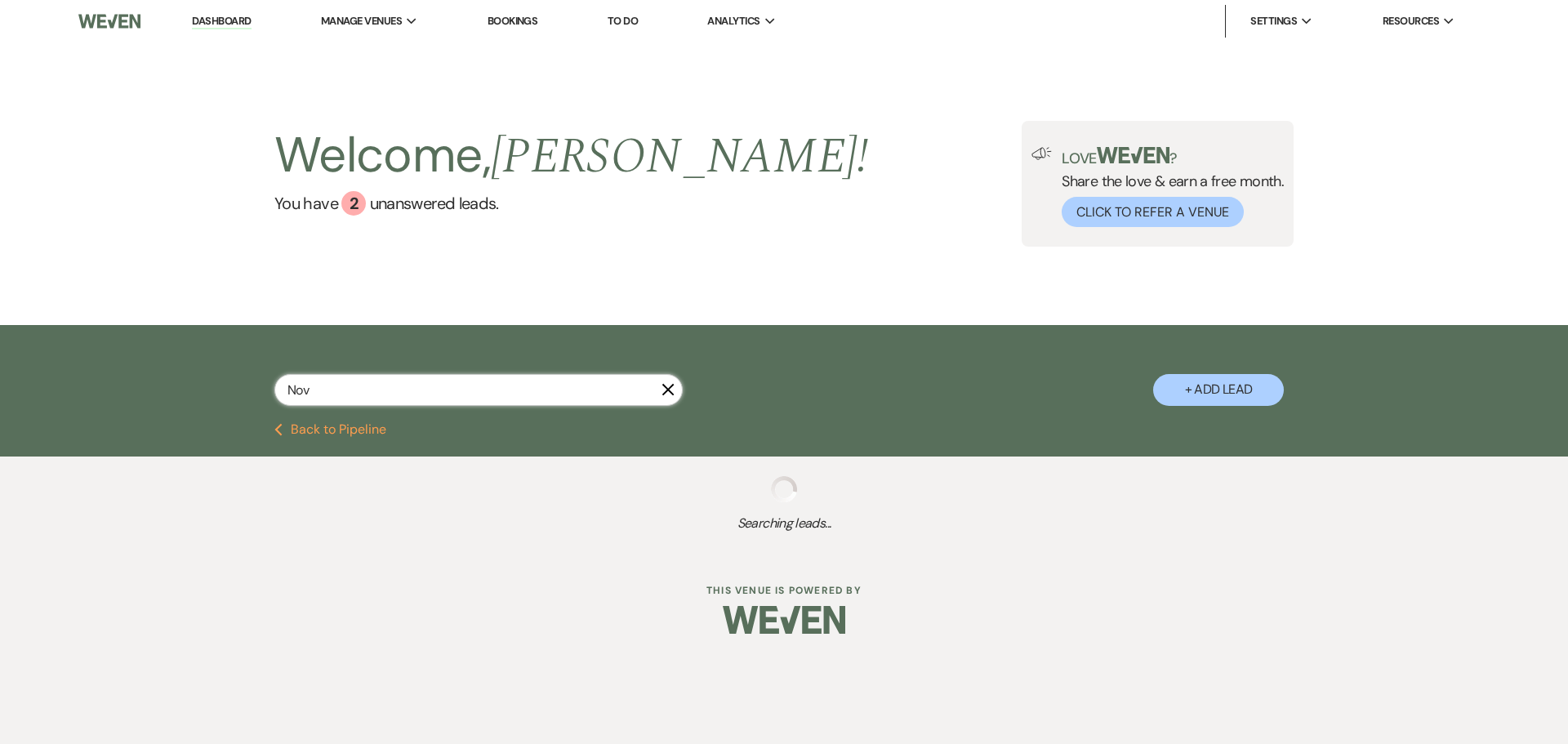
select select "8"
select select "5"
select select "8"
select select "5"
select select "8"
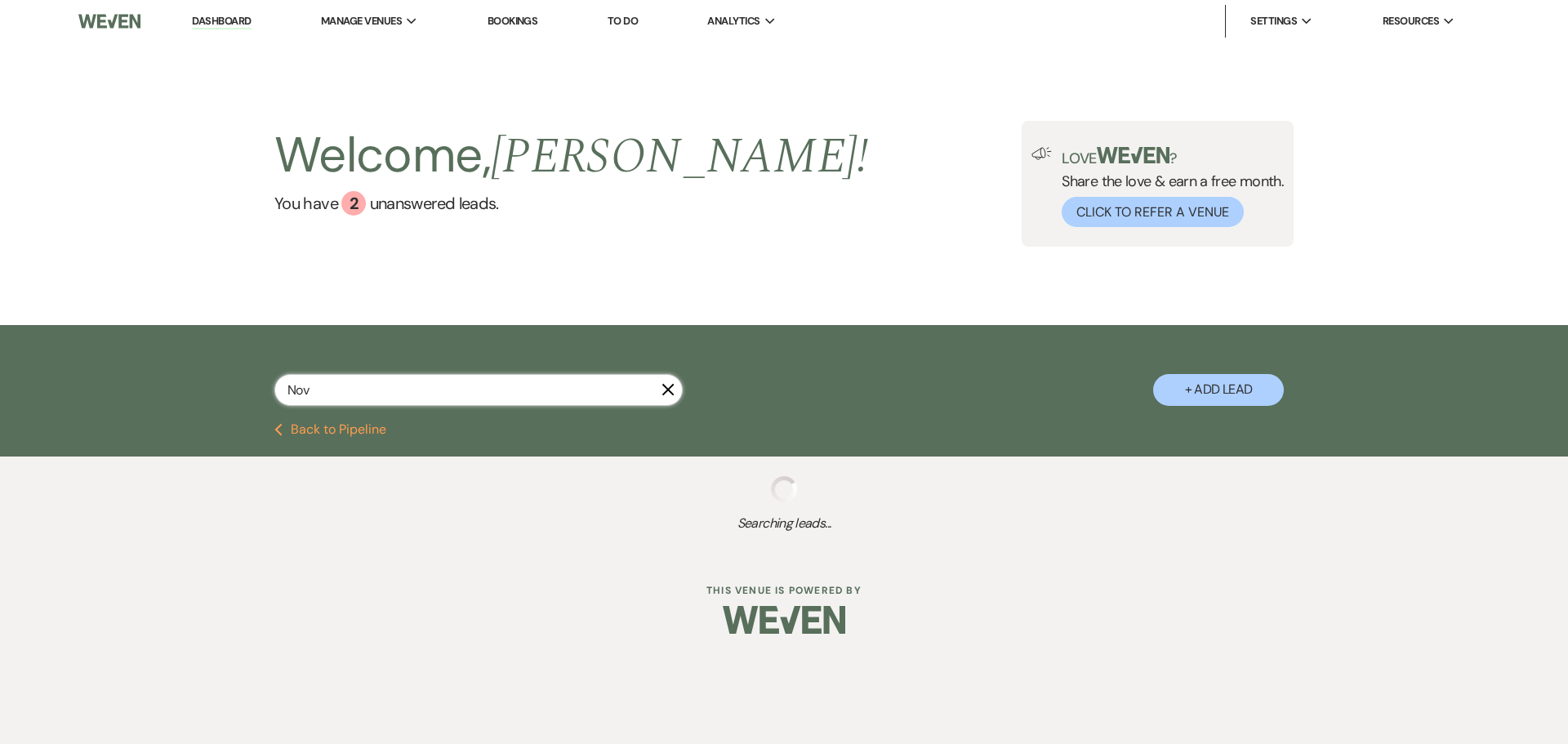
select select "5"
select select "8"
select select "5"
select select "8"
select select "1"
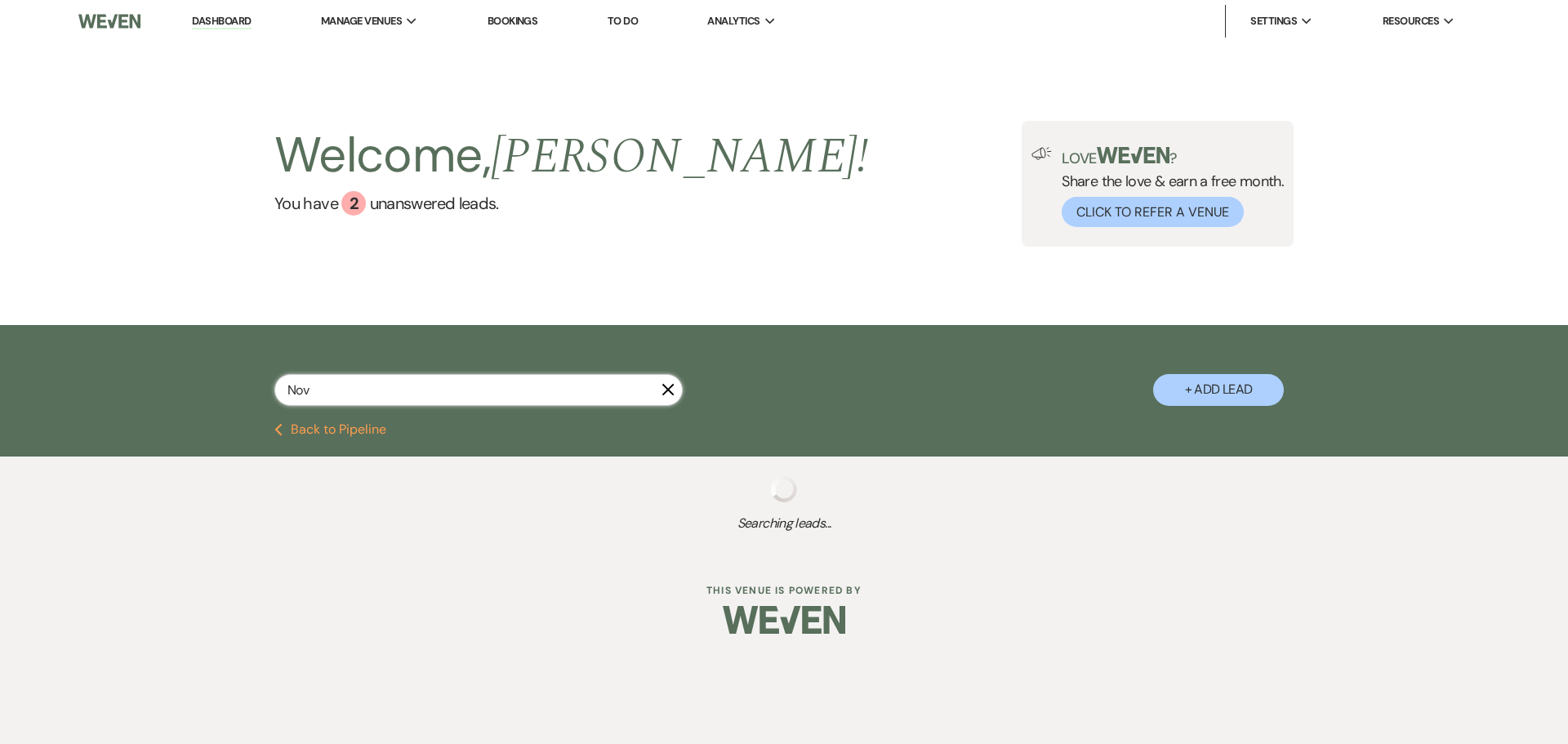
select select "8"
select select "5"
select select "8"
select select "5"
select select "8"
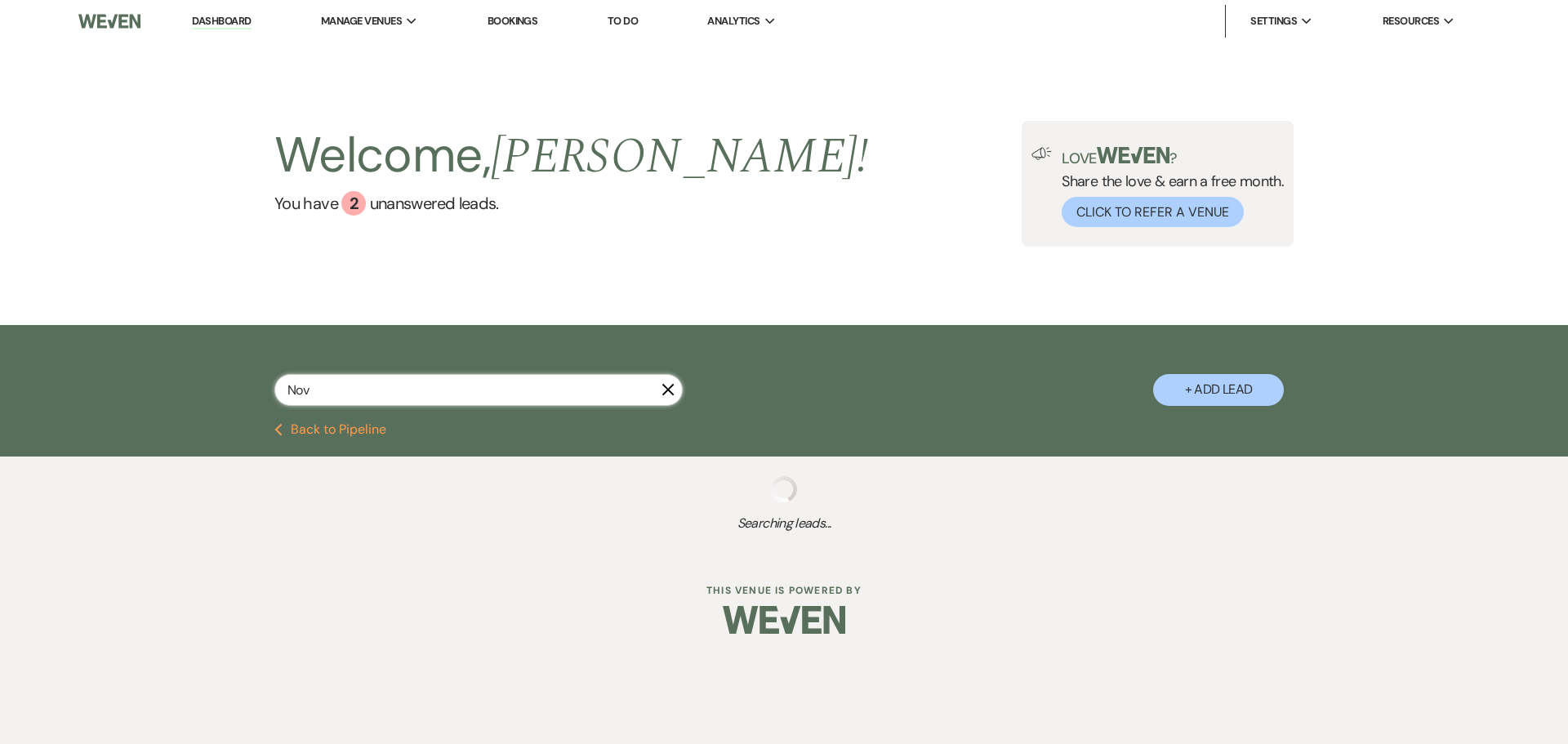
select select "5"
select select "8"
select select "5"
select select "8"
select select "5"
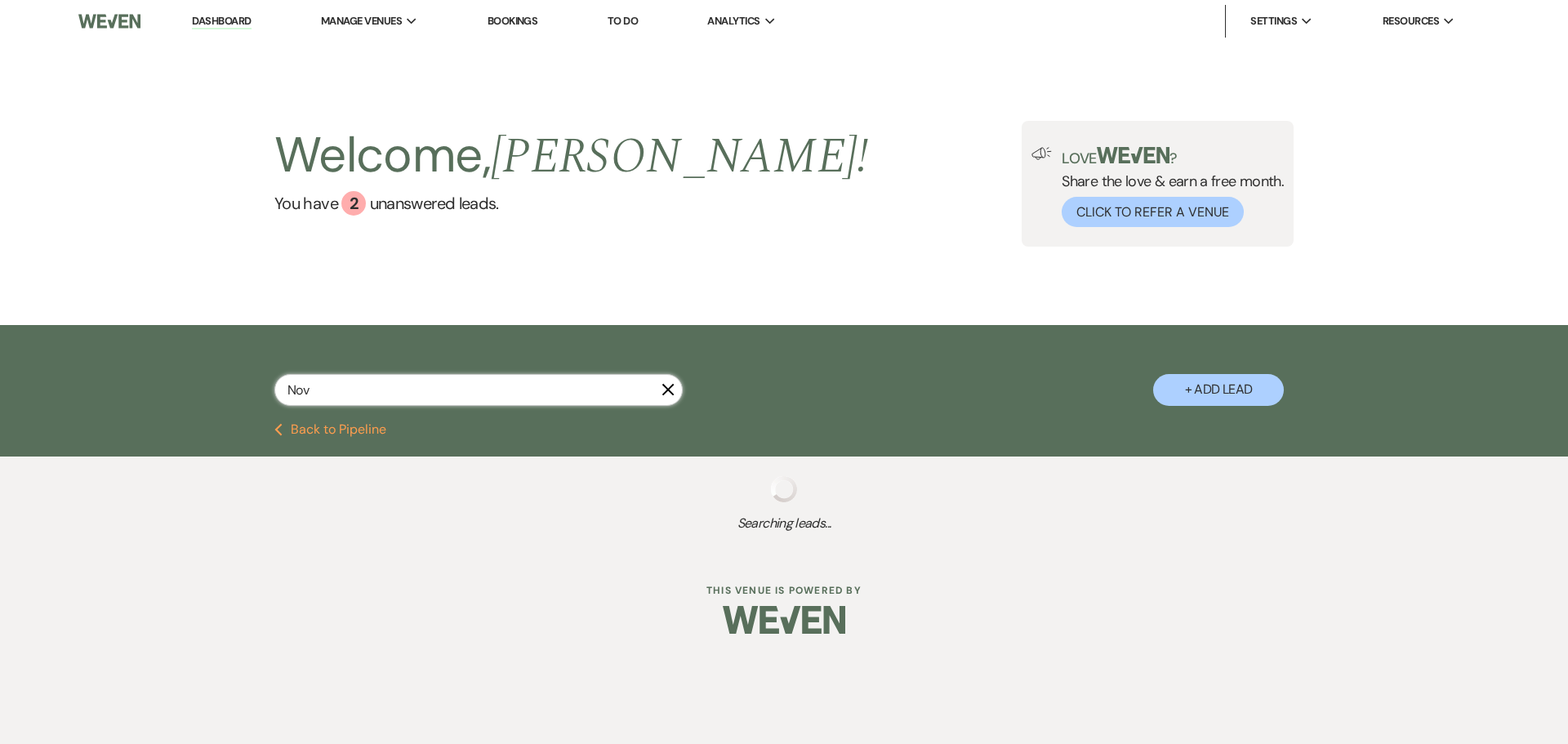
select select "8"
select select "5"
select select "8"
select select "5"
select select "8"
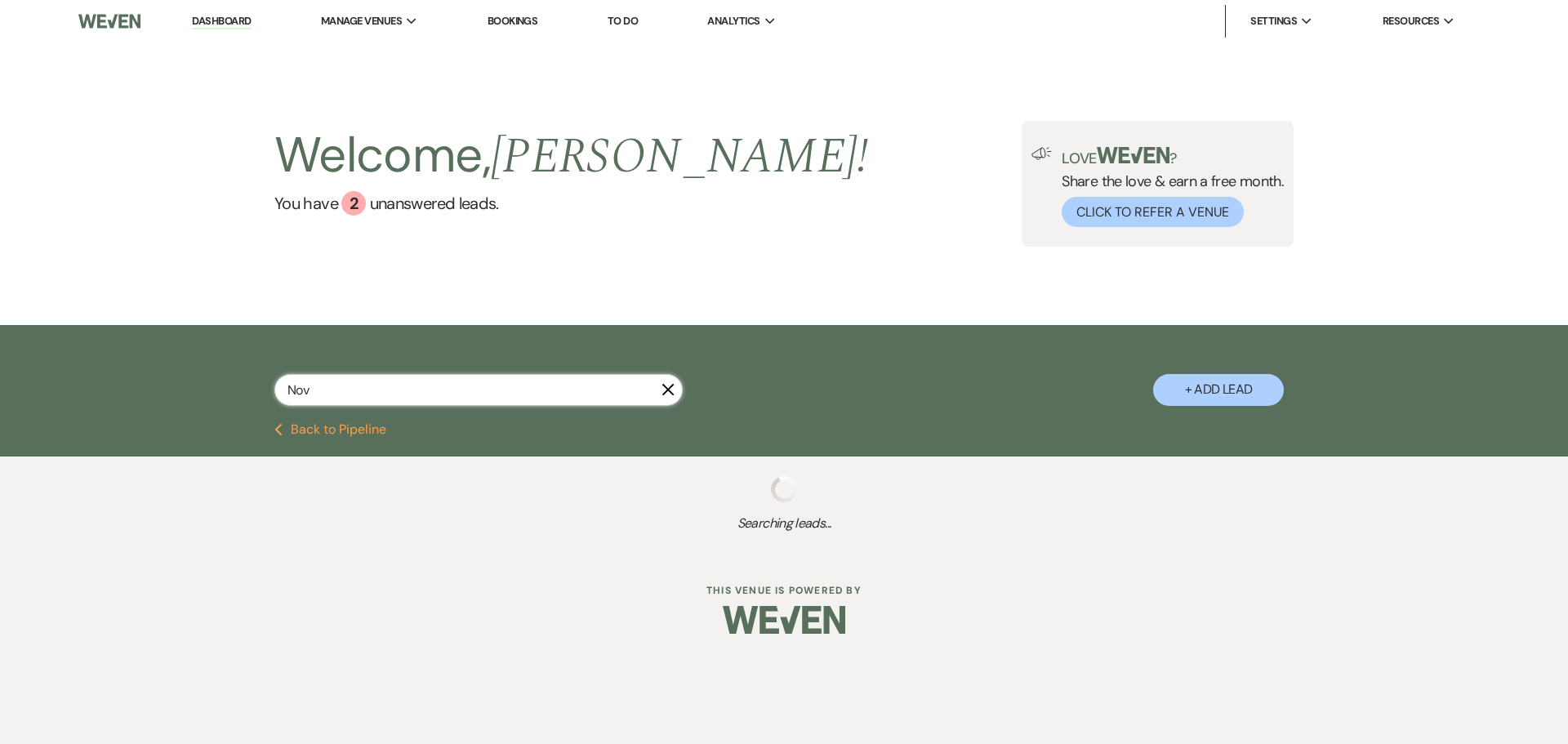
select select "5"
select select "8"
select select "5"
select select "8"
select select "5"
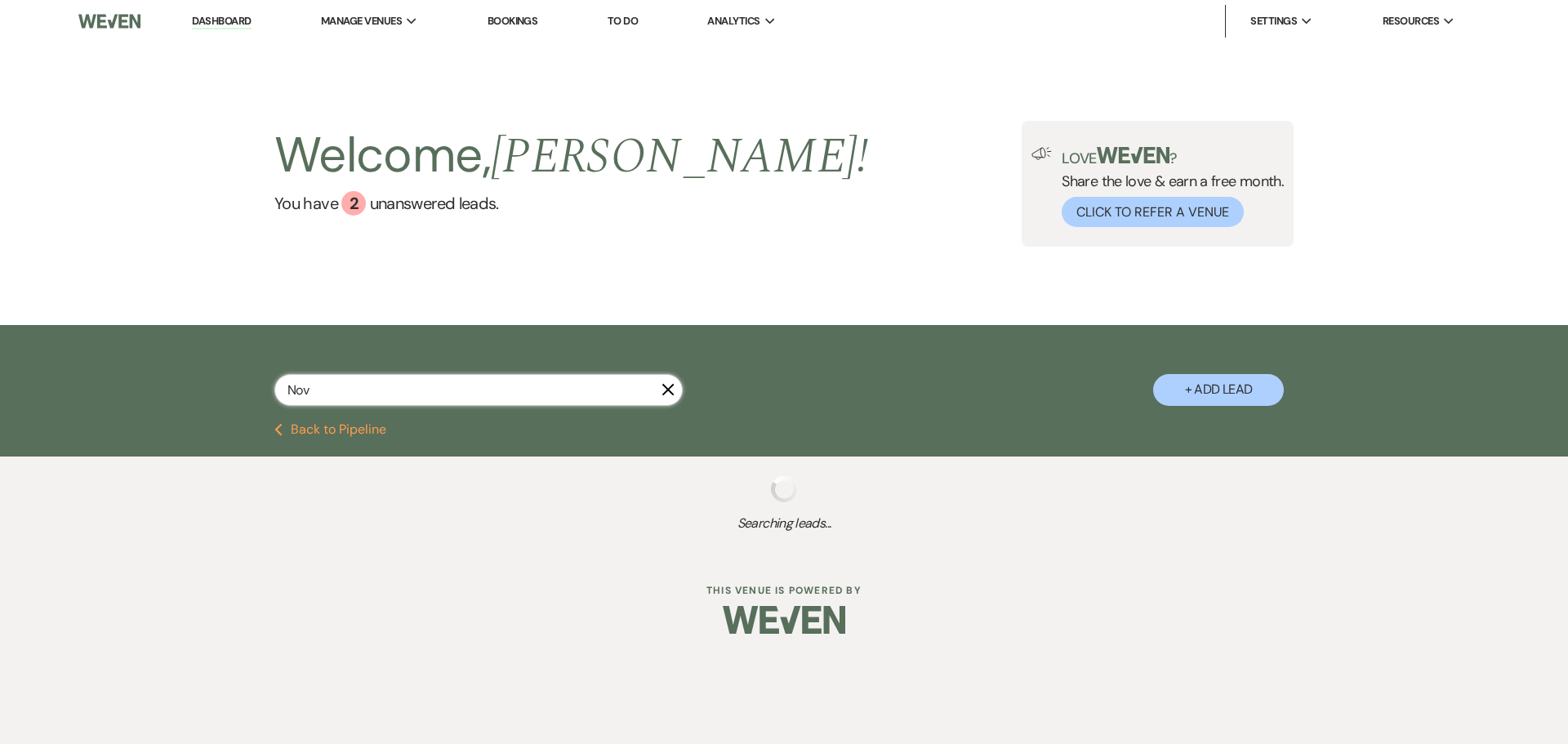
select select "8"
select select "5"
select select "8"
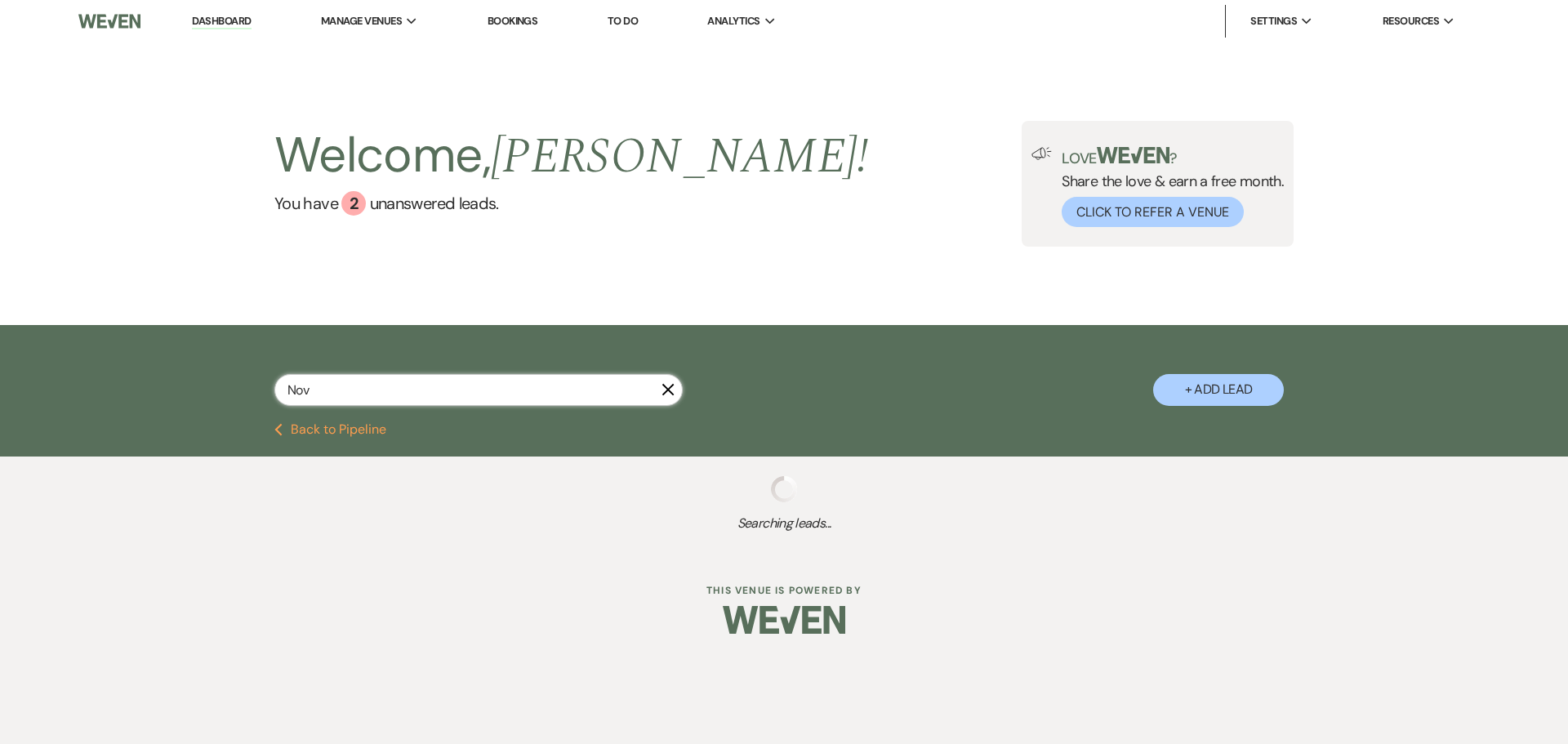
select select "8"
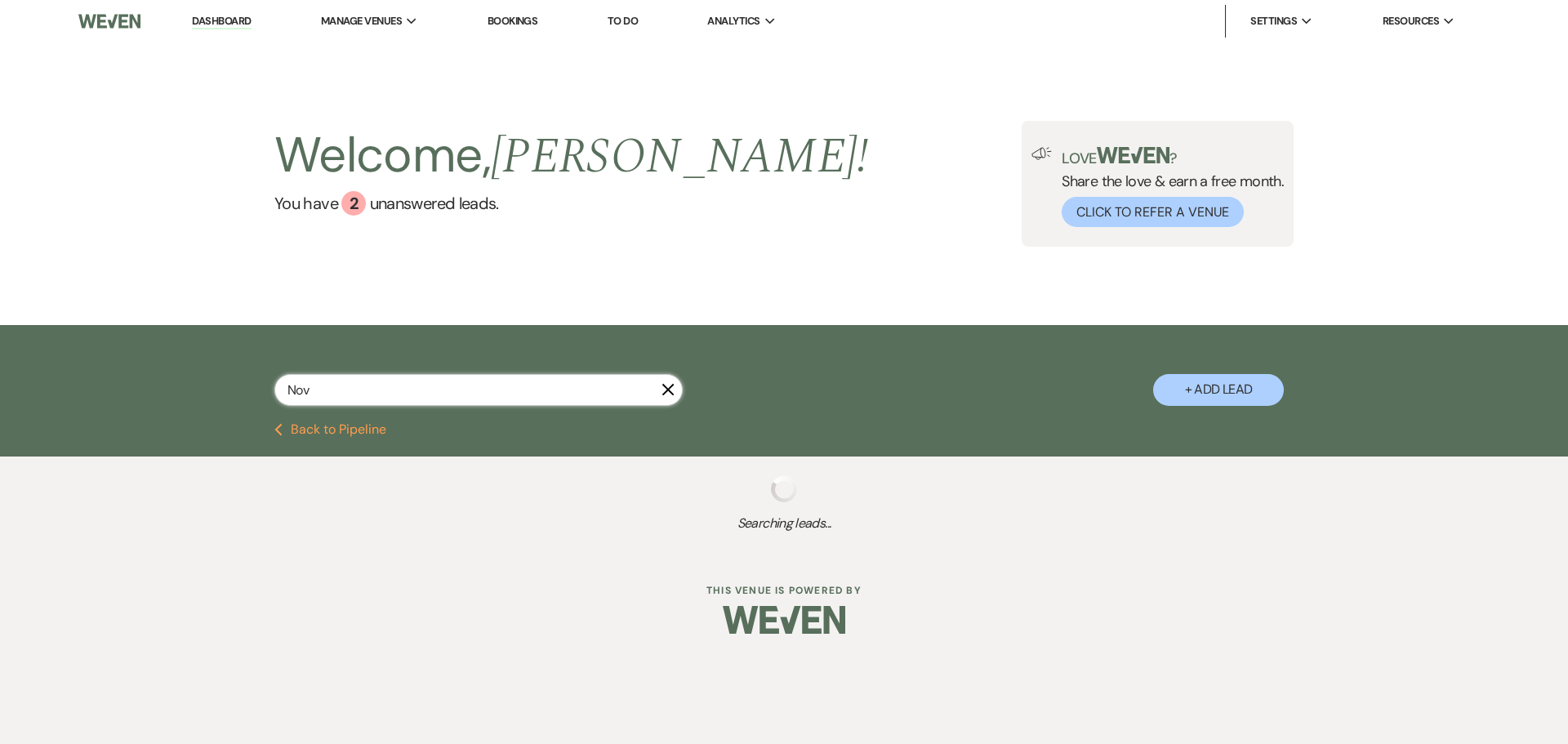
select select "8"
select select "3"
select select "8"
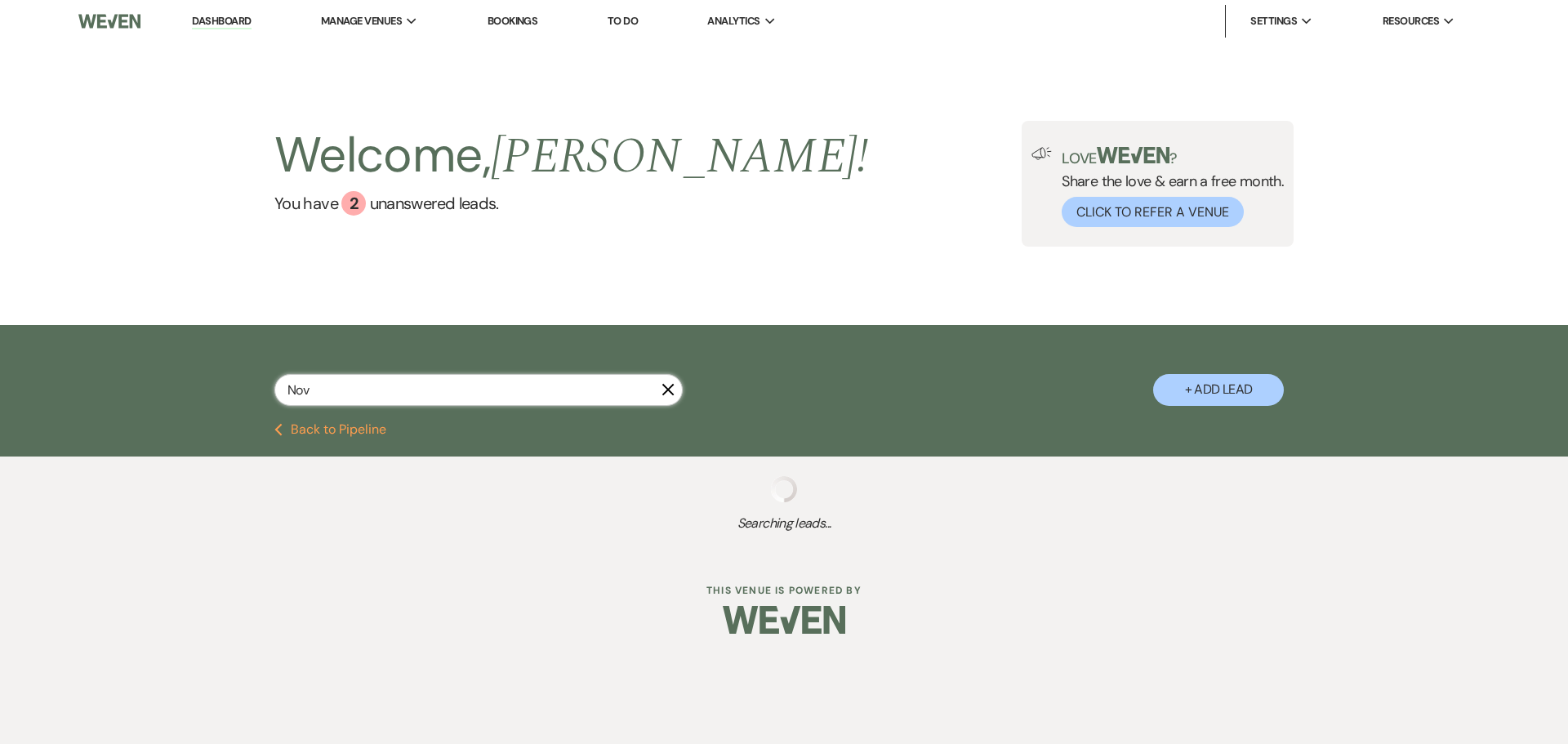
select select "8"
select select "5"
select select "8"
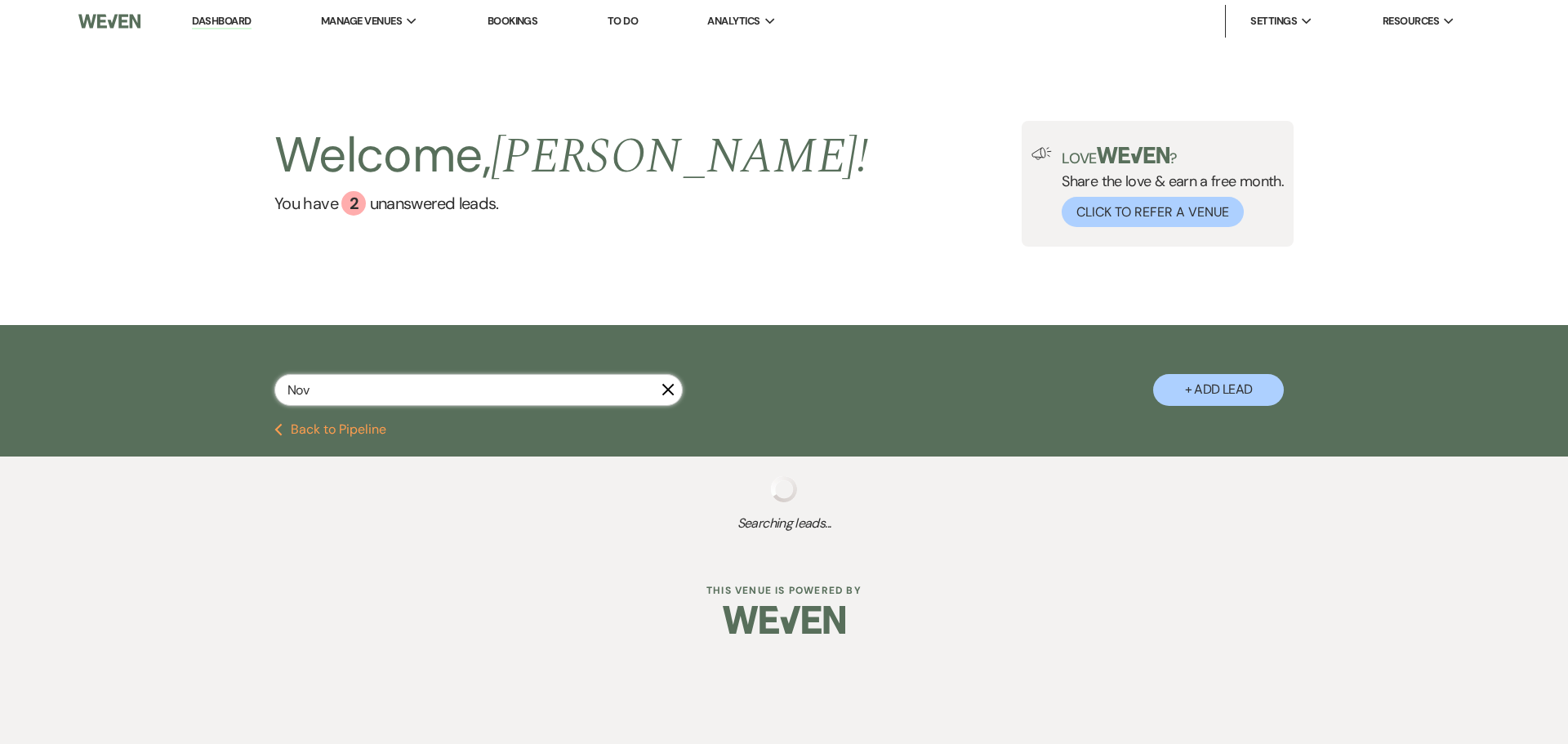
select select "8"
select select "5"
select select "8"
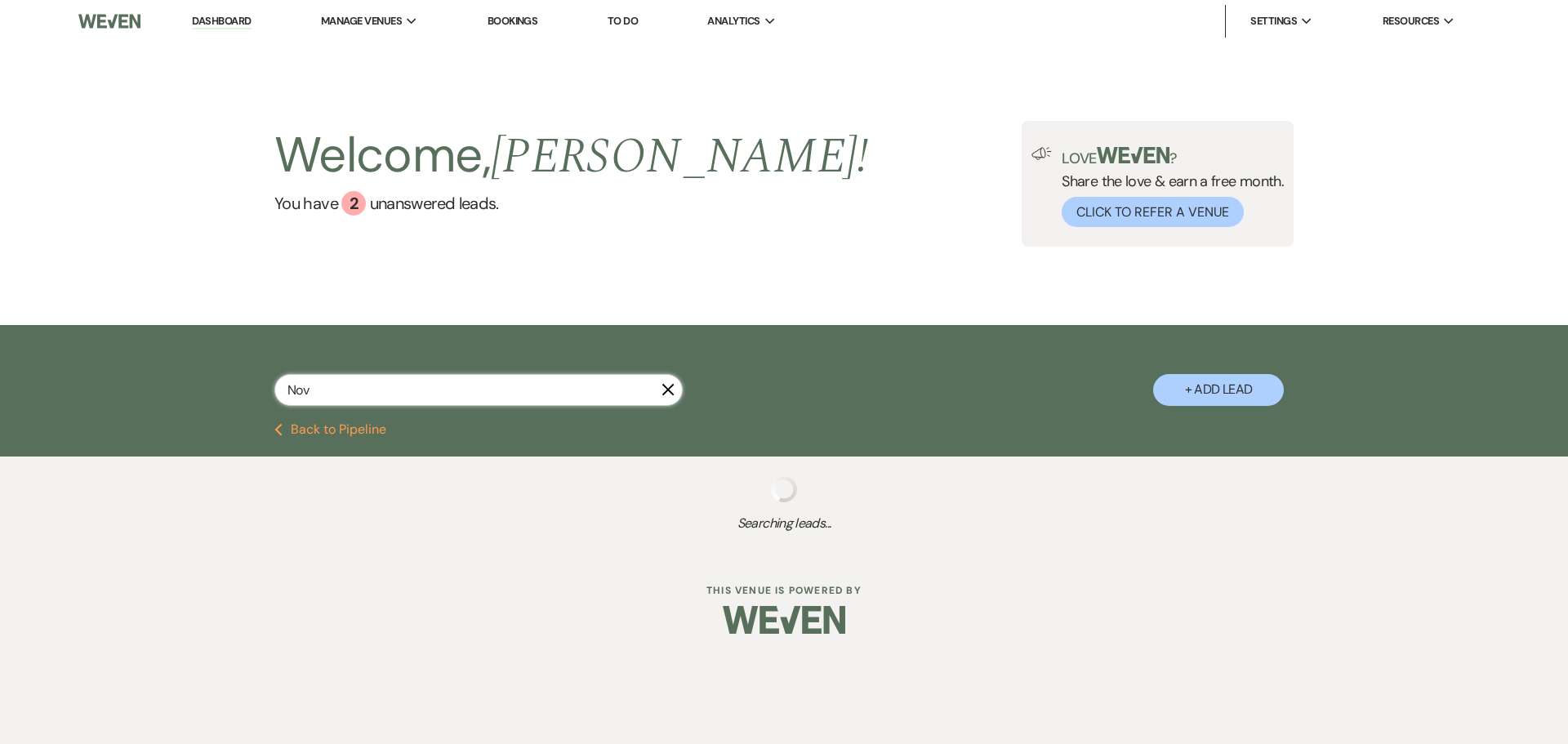
select select "8"
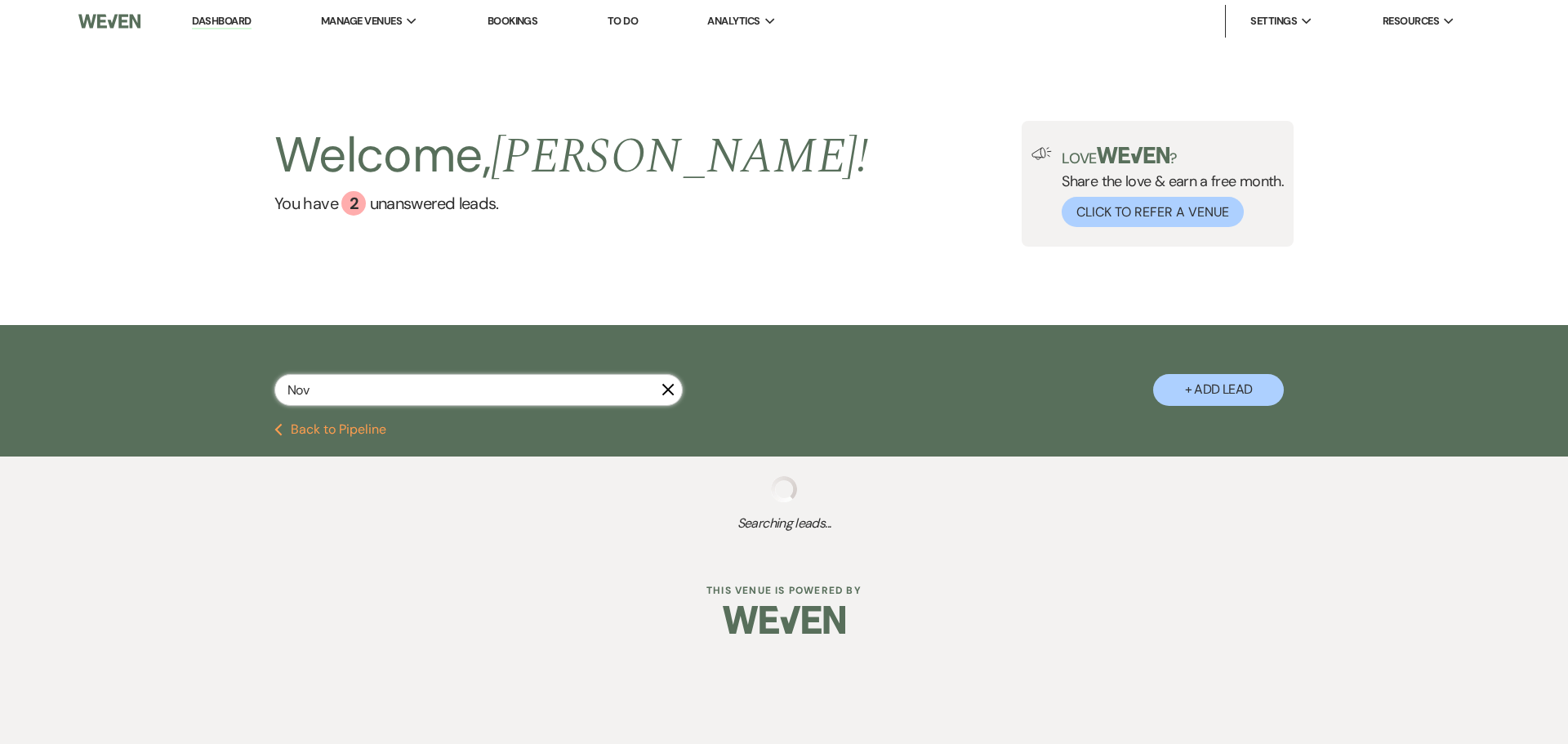
select select "5"
select select "8"
select select "5"
select select "8"
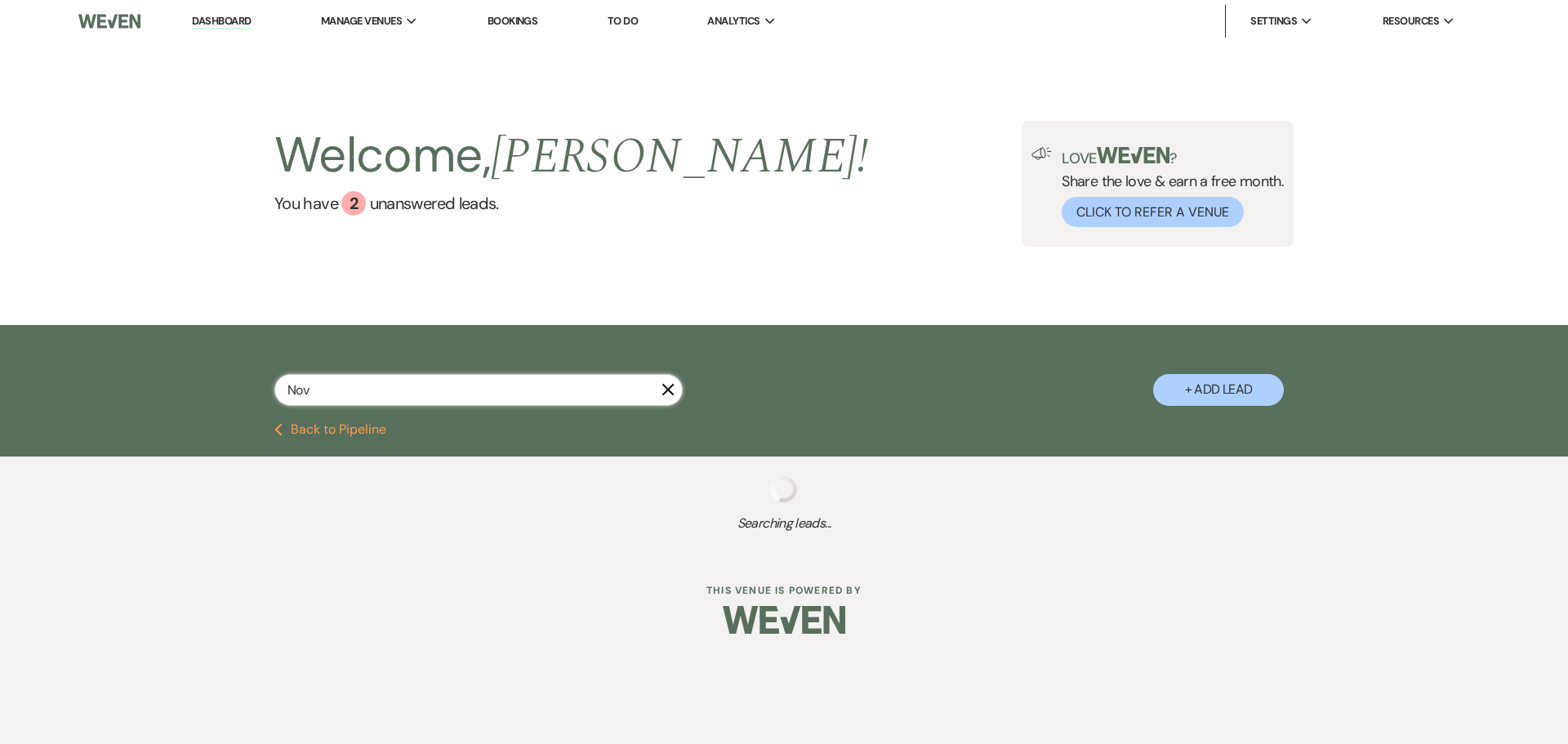
select select "8"
select select "5"
select select "8"
select select "5"
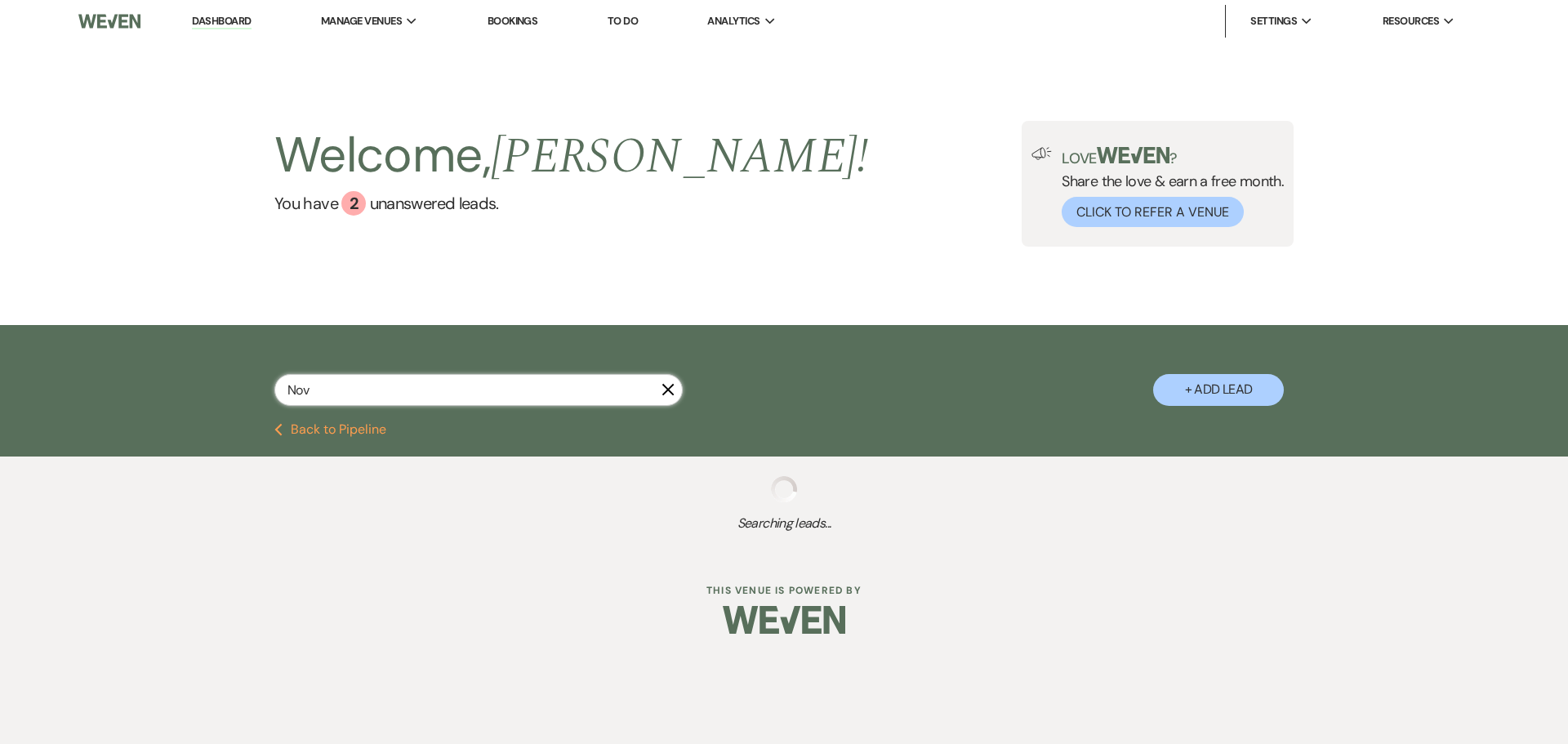
select select "8"
select select "5"
select select "8"
select select "5"
select select "8"
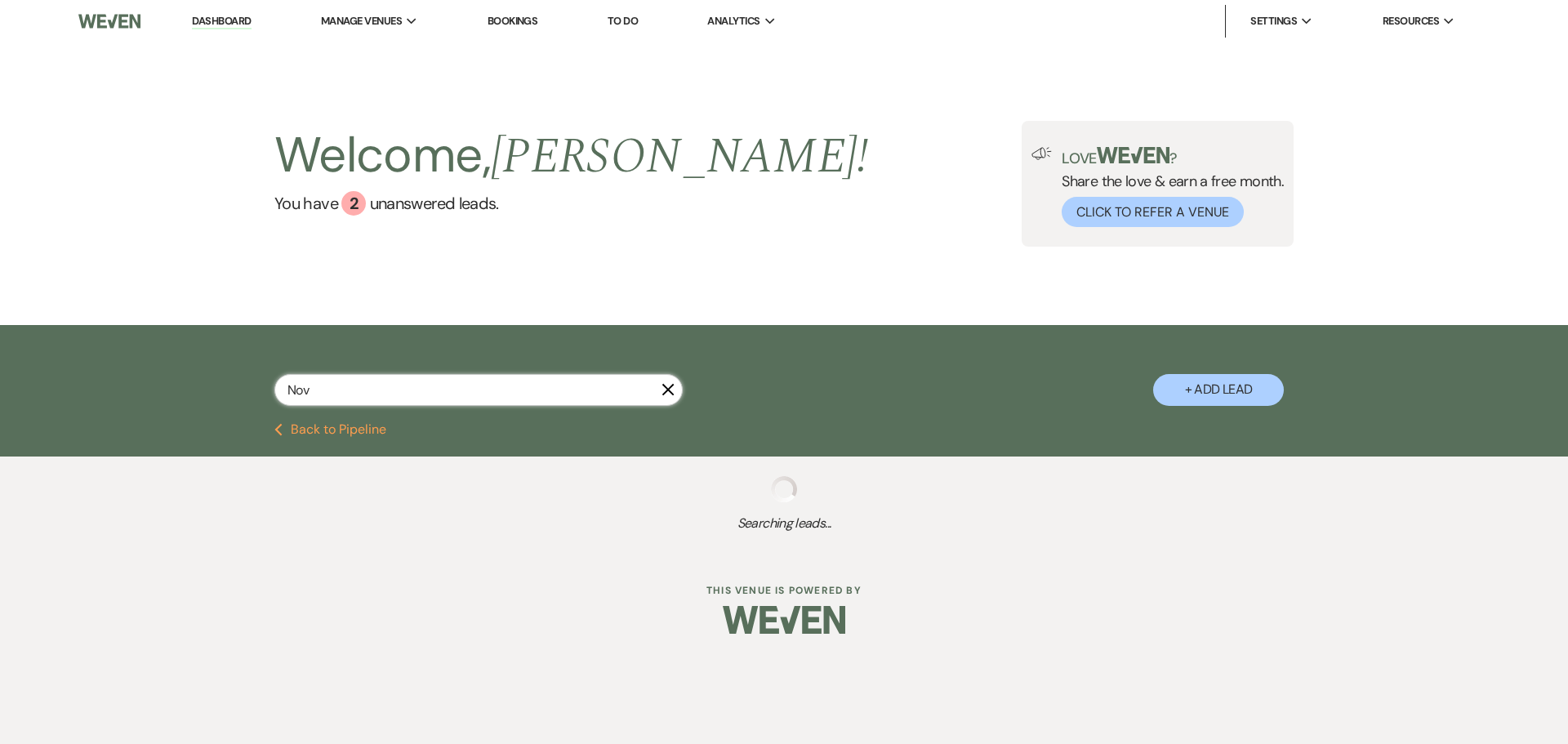
select select "8"
select select "5"
select select "8"
select select "5"
select select "8"
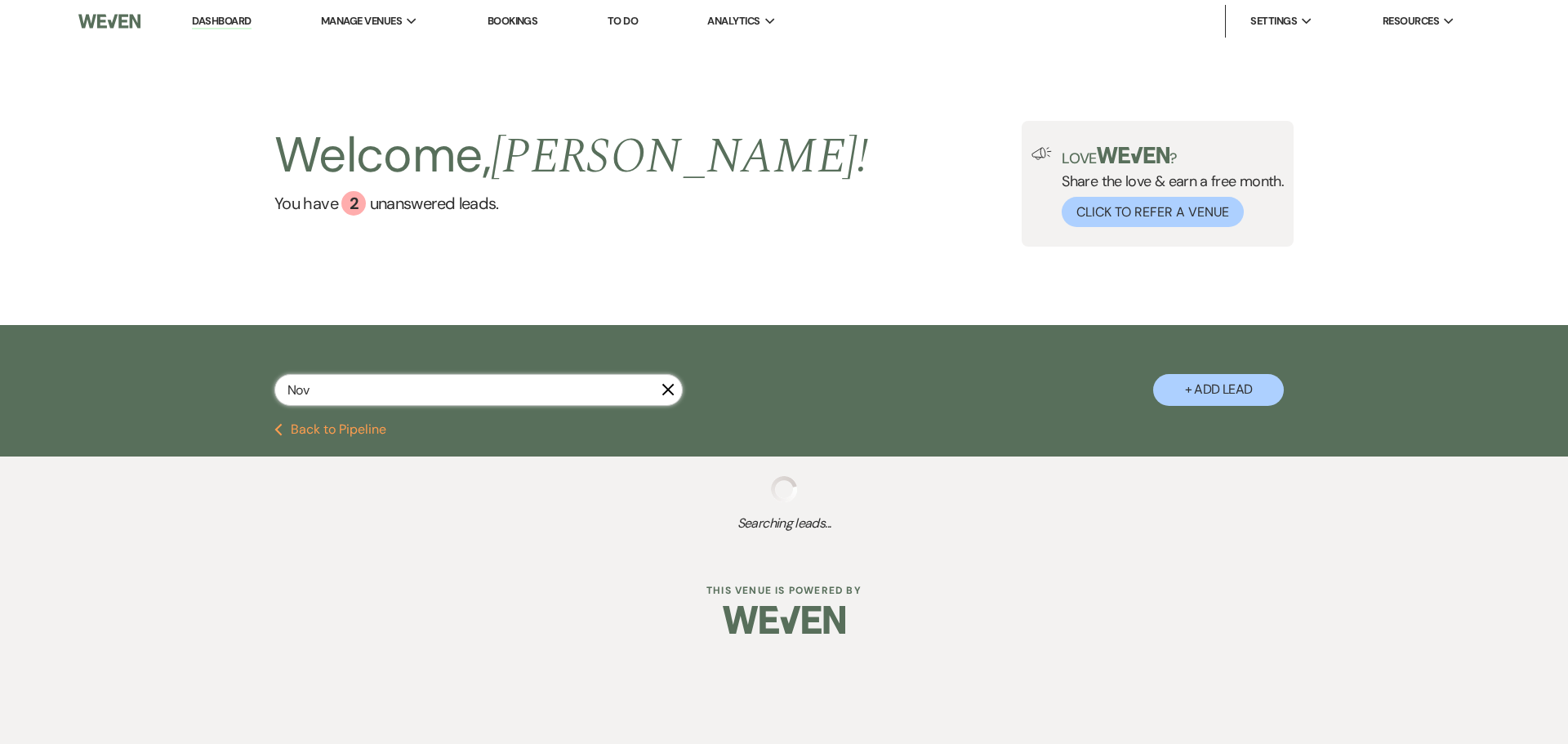
select select "5"
select select "8"
select select "1"
select select "8"
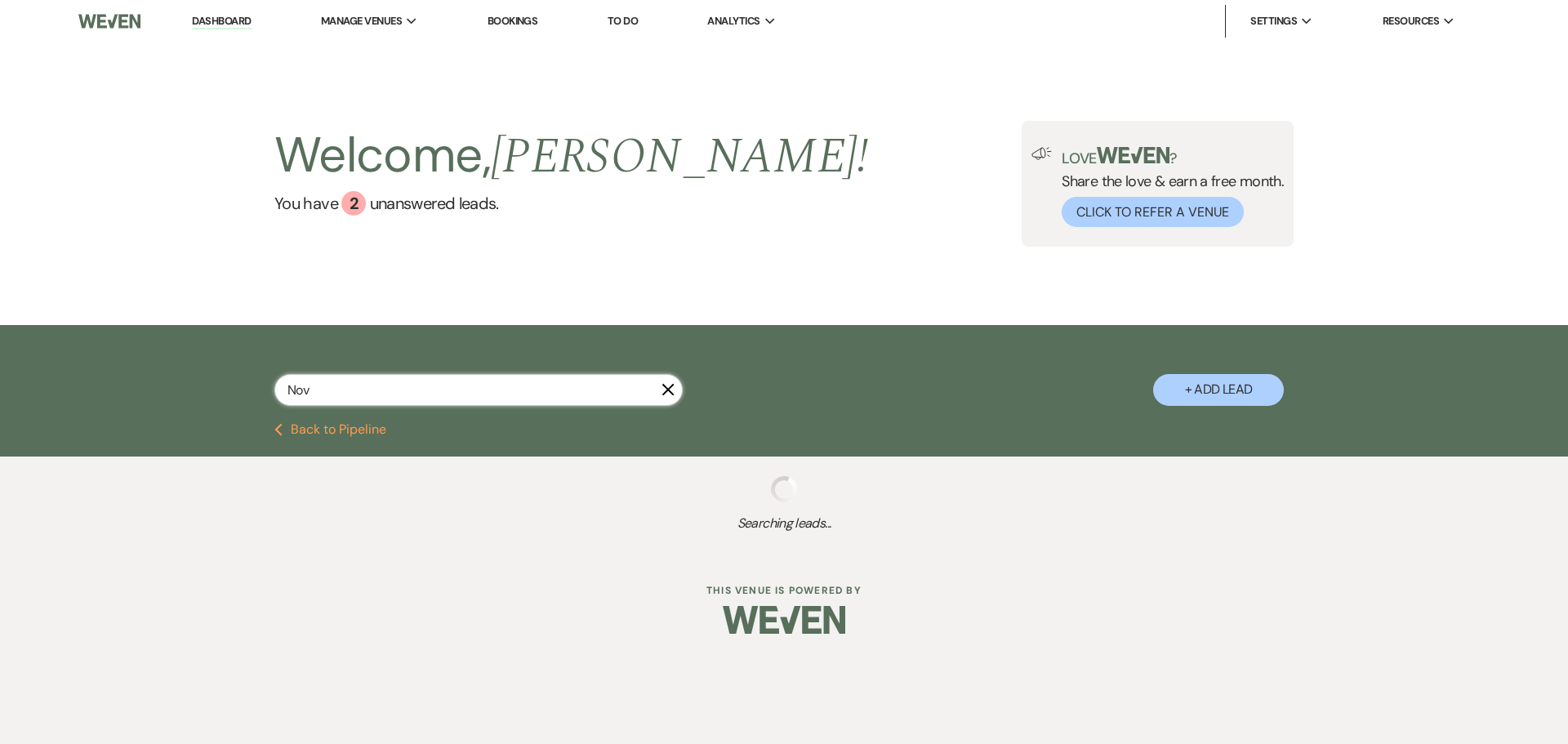
select select "8"
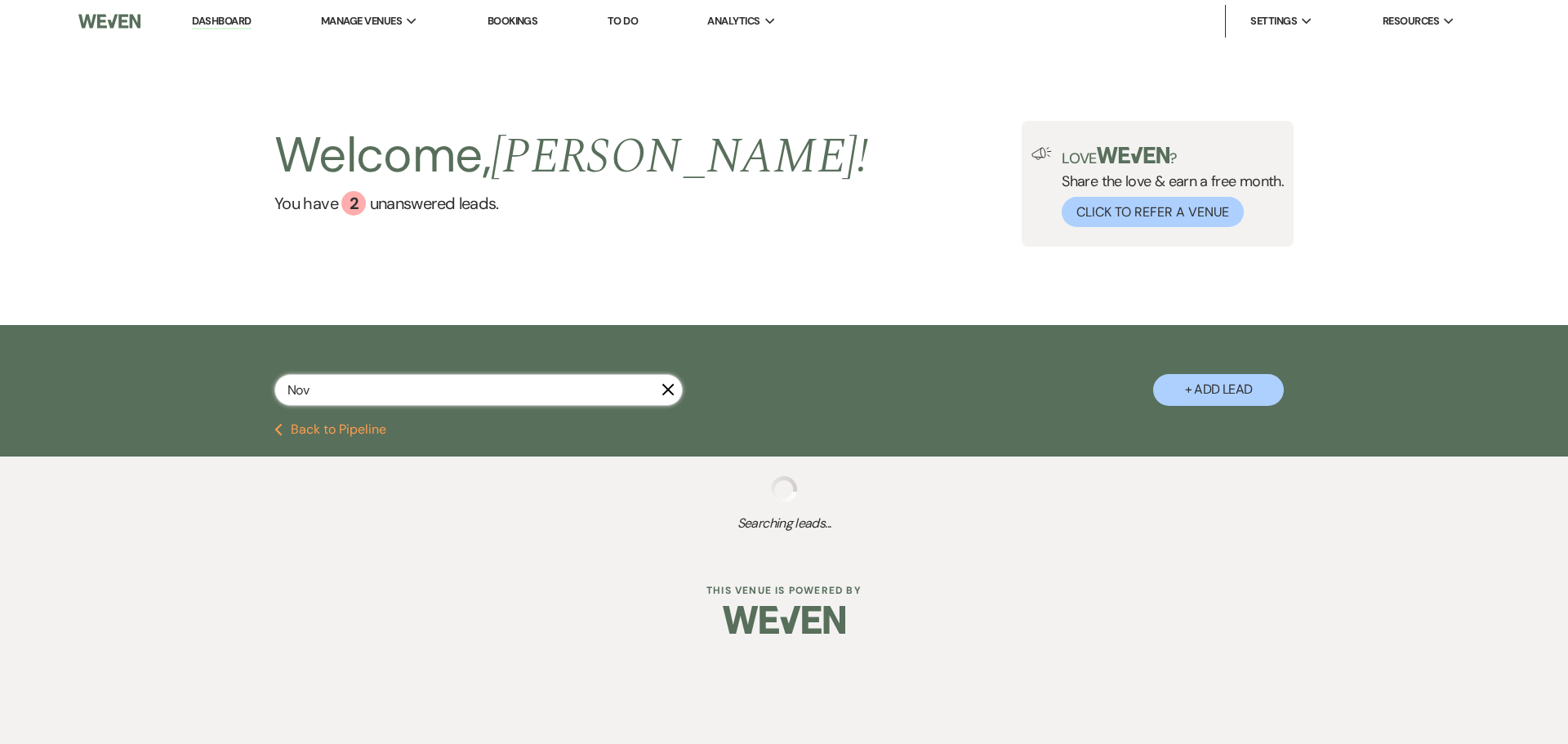
select select "8"
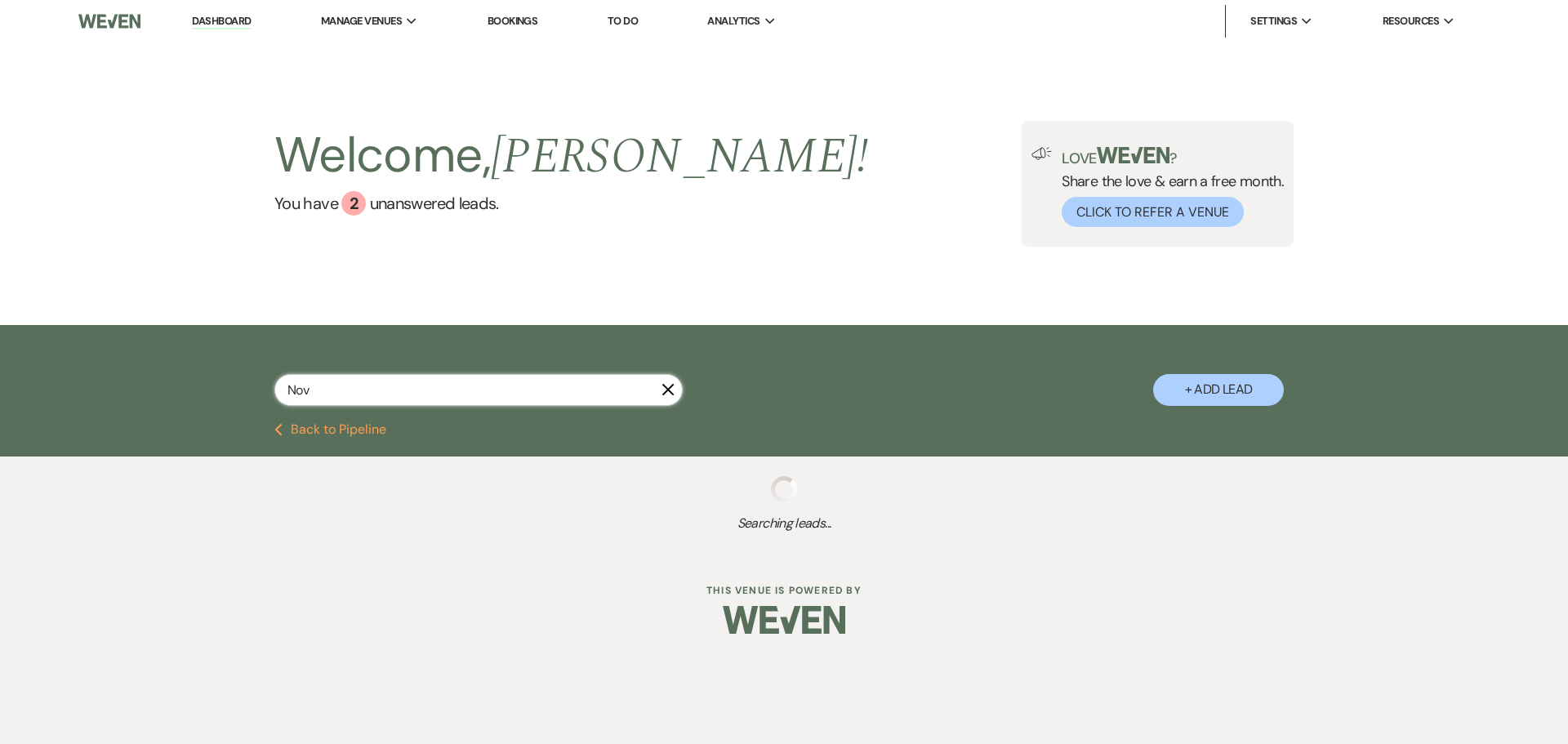
select select "8"
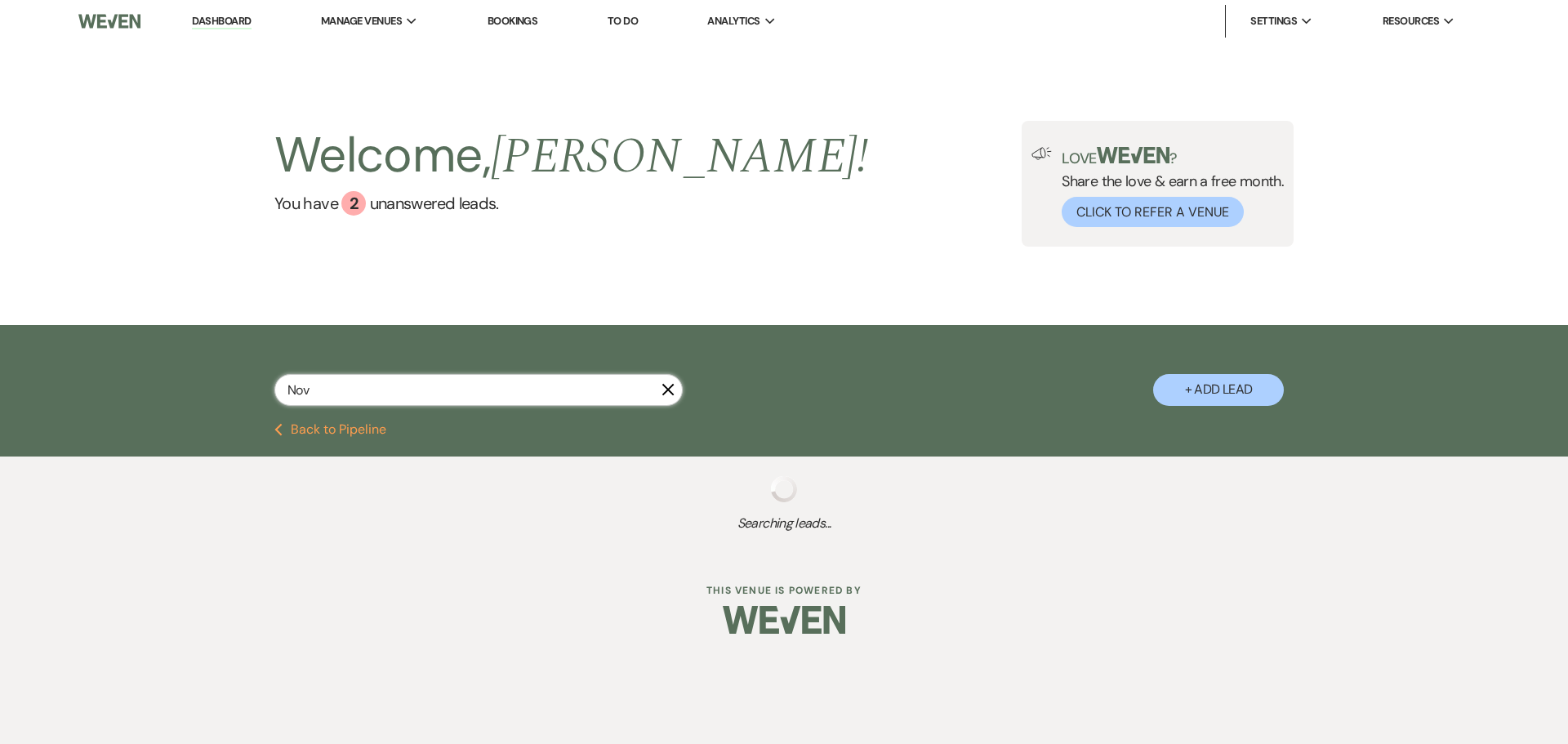
select select "8"
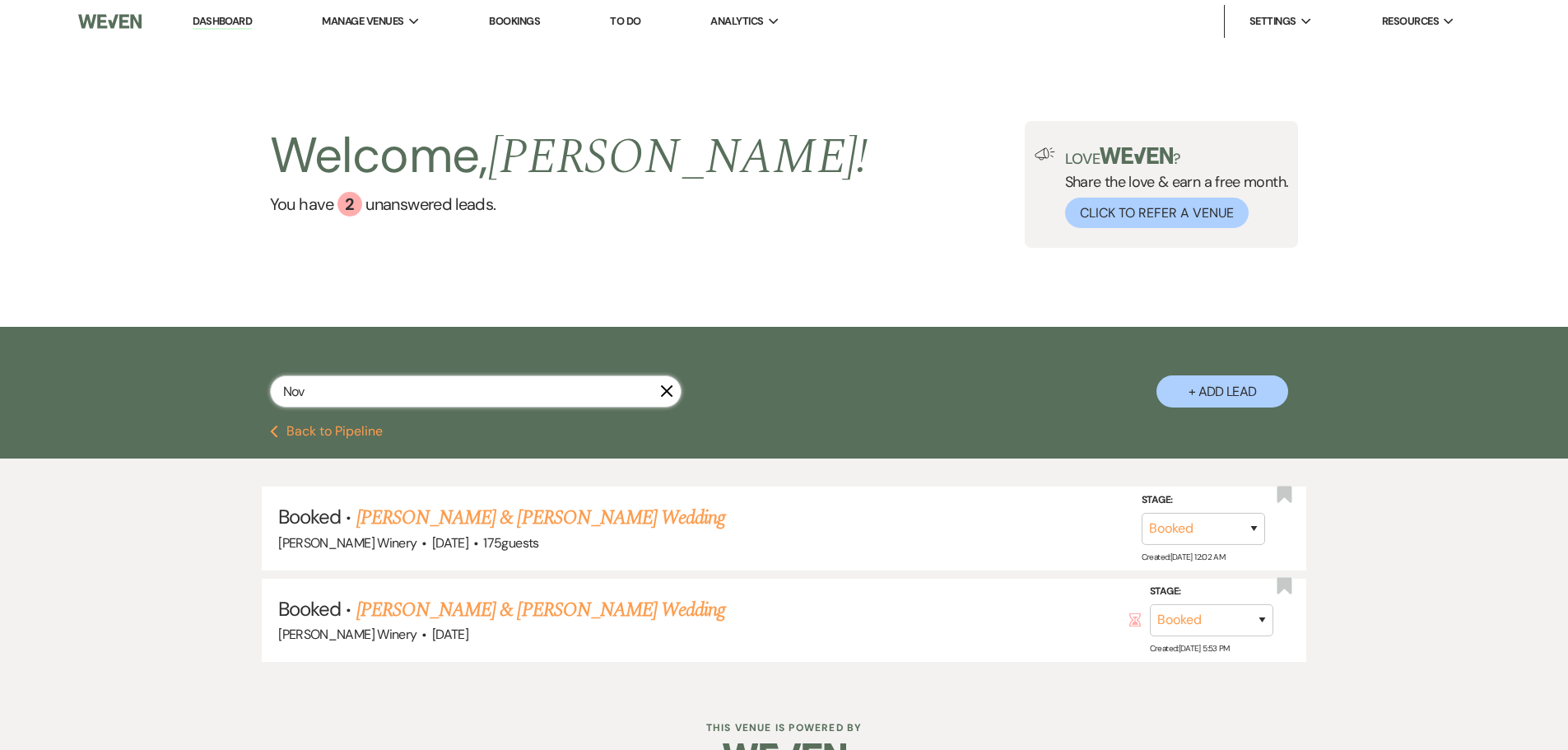
type input "[DATE]"
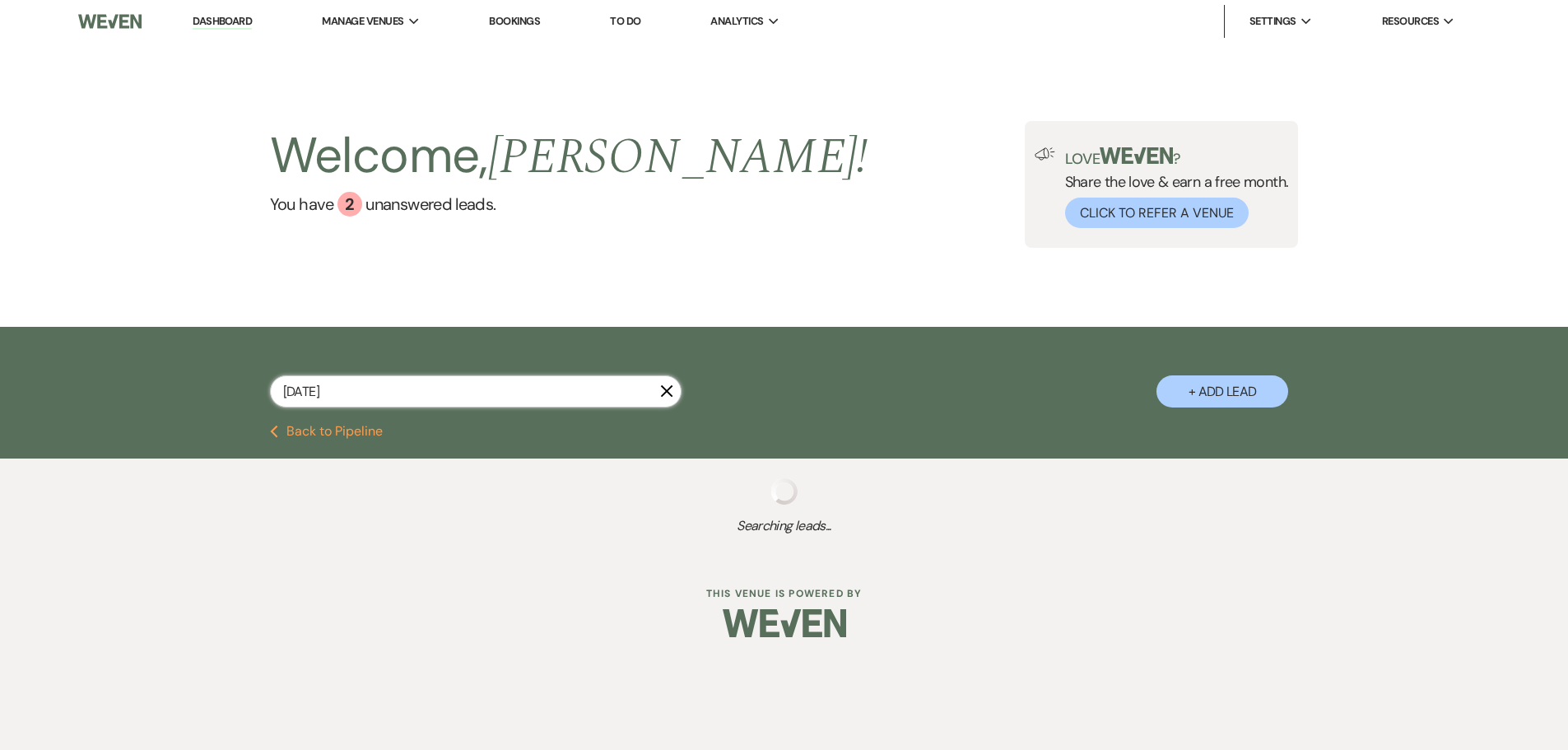
select select "8"
select select "5"
select select "8"
select select "5"
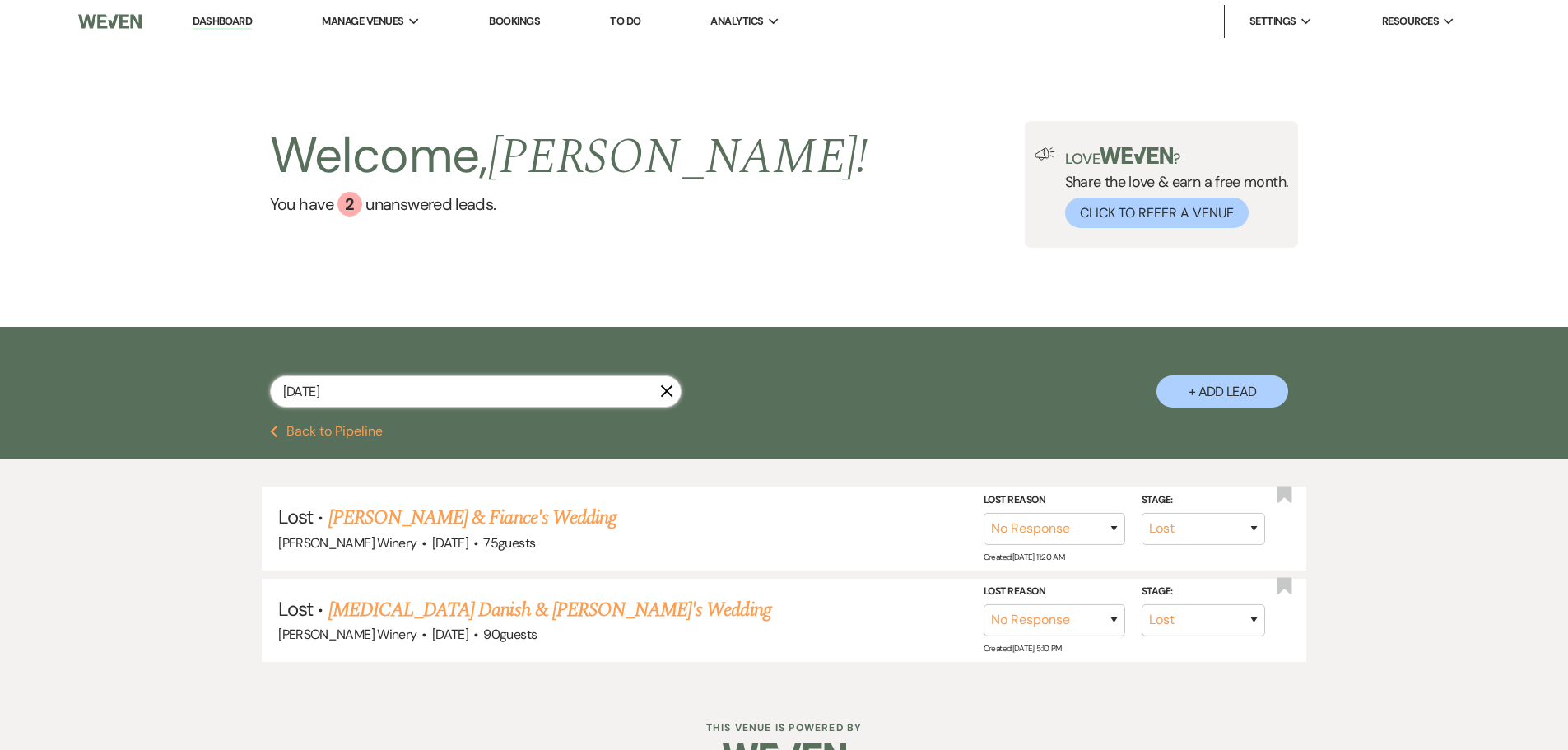
type input "[DATE]"
click at [438, 516] on link "[PERSON_NAME] & Fiance's Wedding" at bounding box center [472, 517] width 288 height 29
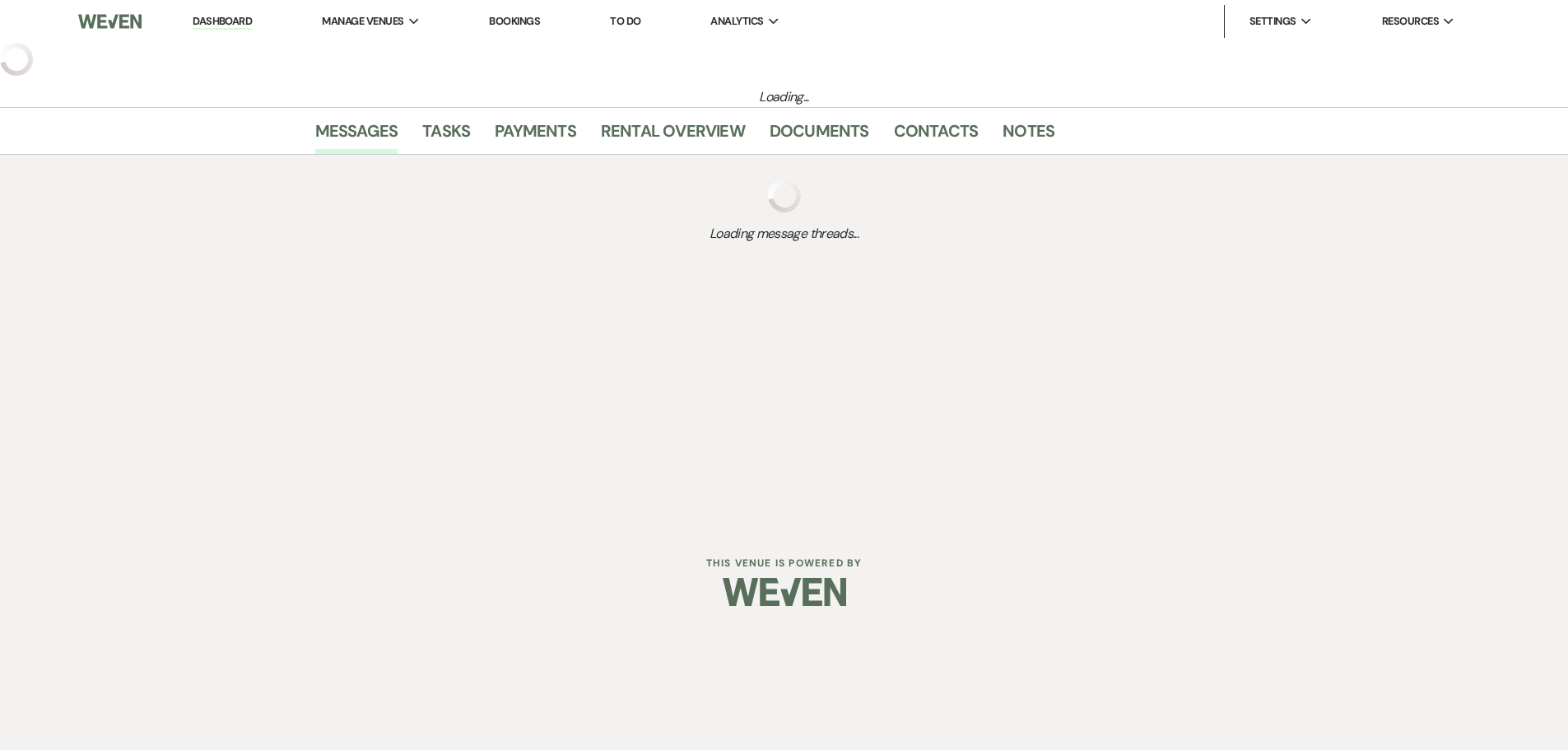
select select "8"
select select "5"
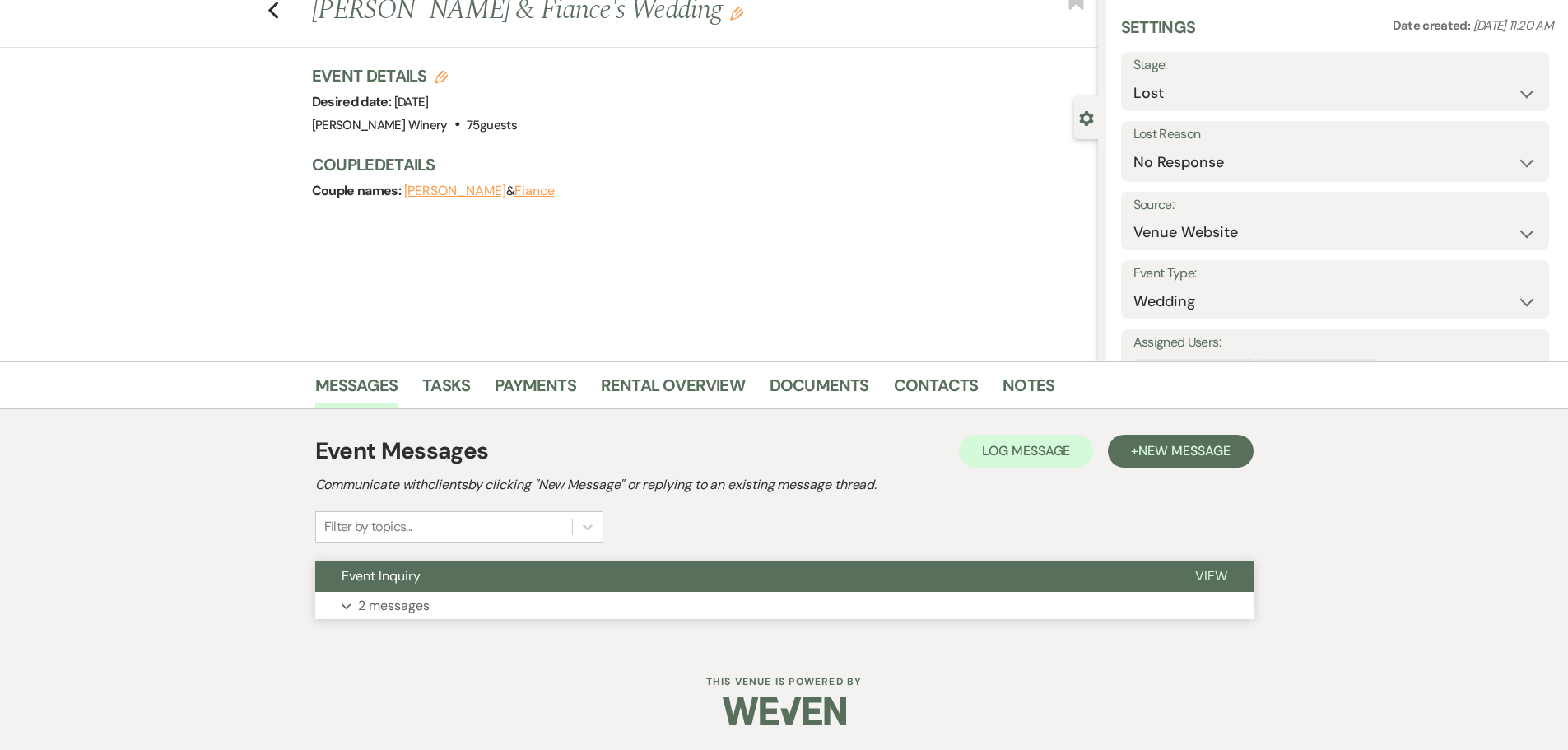
click at [438, 592] on button "Expand 2 messages" at bounding box center [784, 606] width 938 height 28
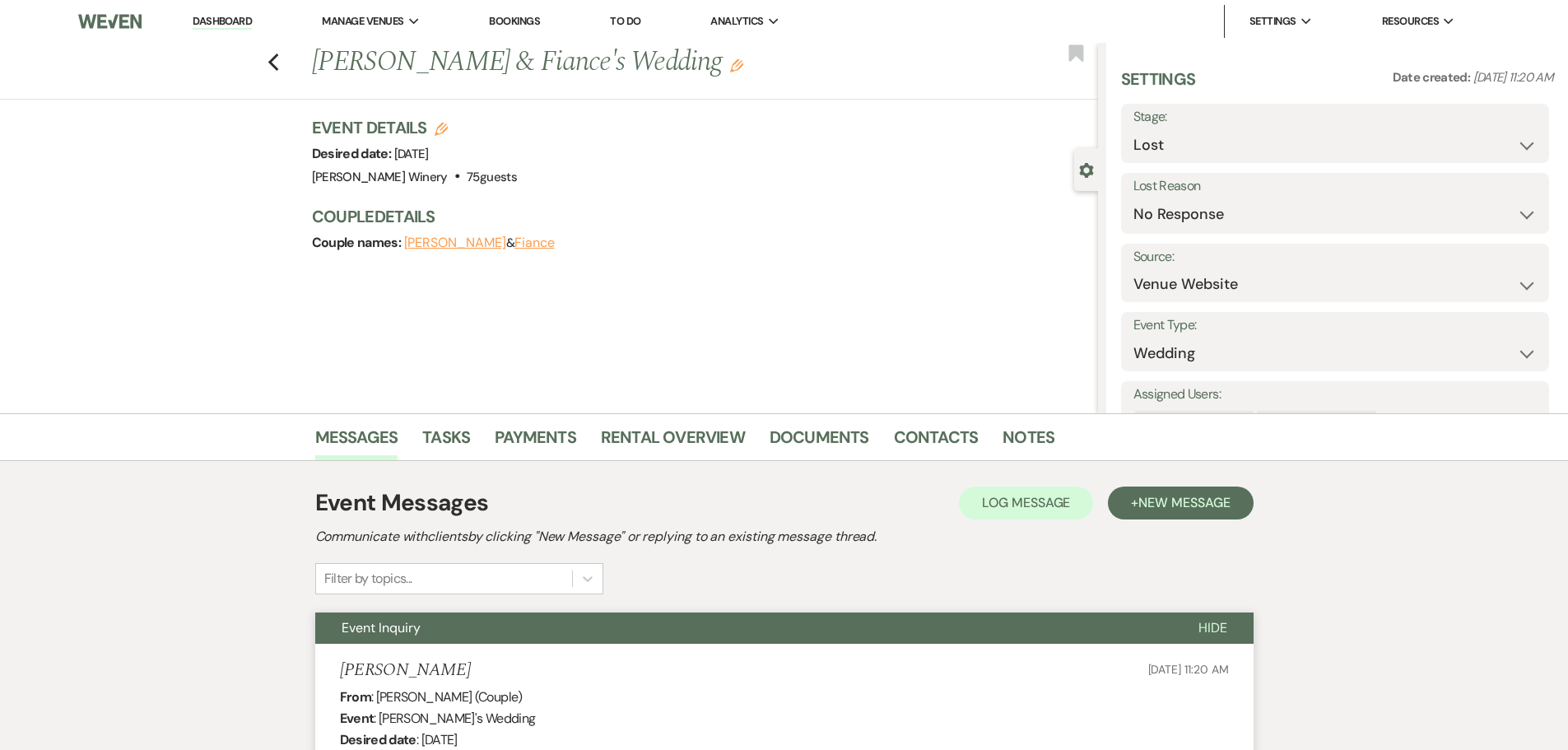
click at [223, 17] on link "Dashboard" at bounding box center [222, 22] width 60 height 16
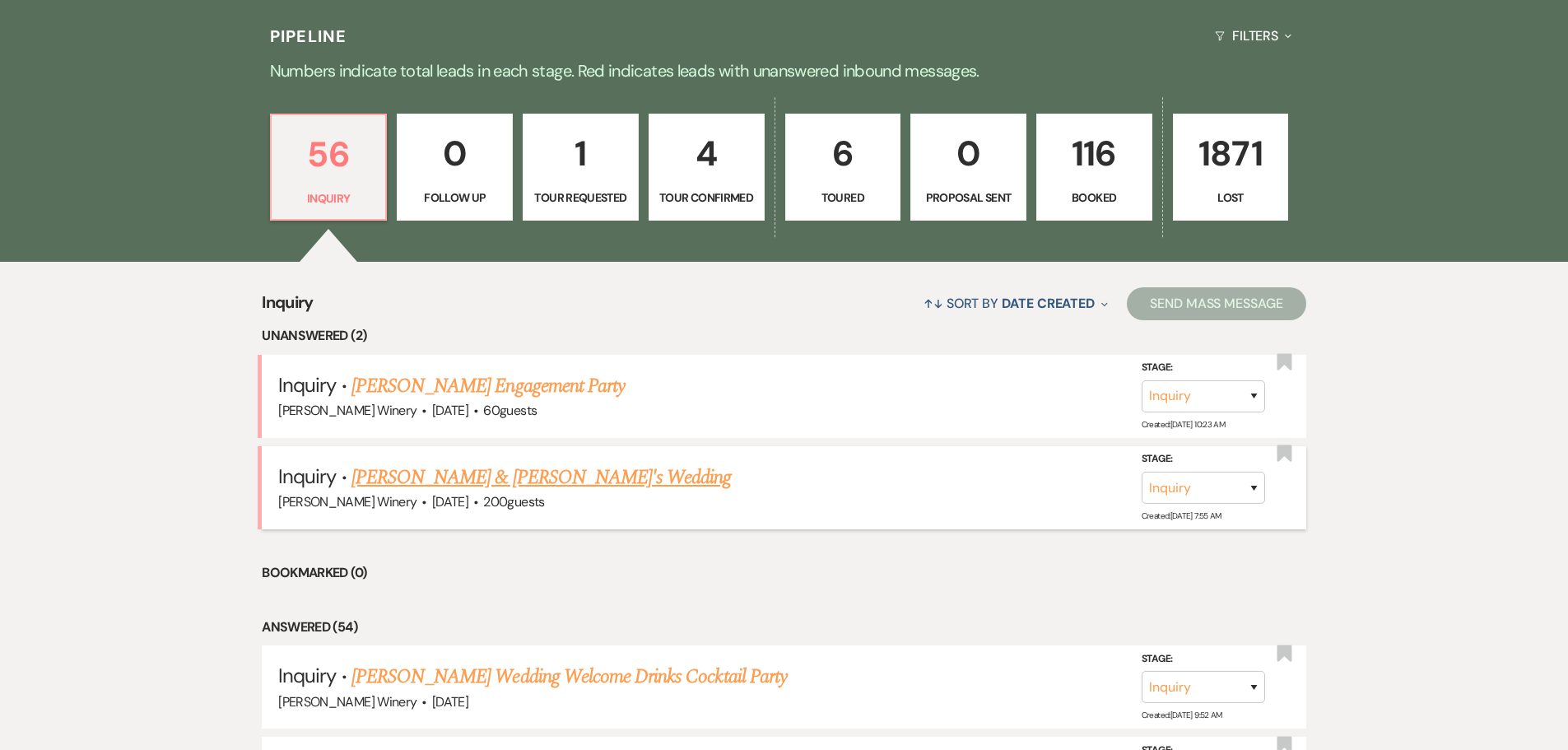
scroll to position [412, 0]
click at [437, 388] on link "[PERSON_NAME] Engagement Party" at bounding box center [488, 384] width 274 height 29
select select "5"
select select "10"
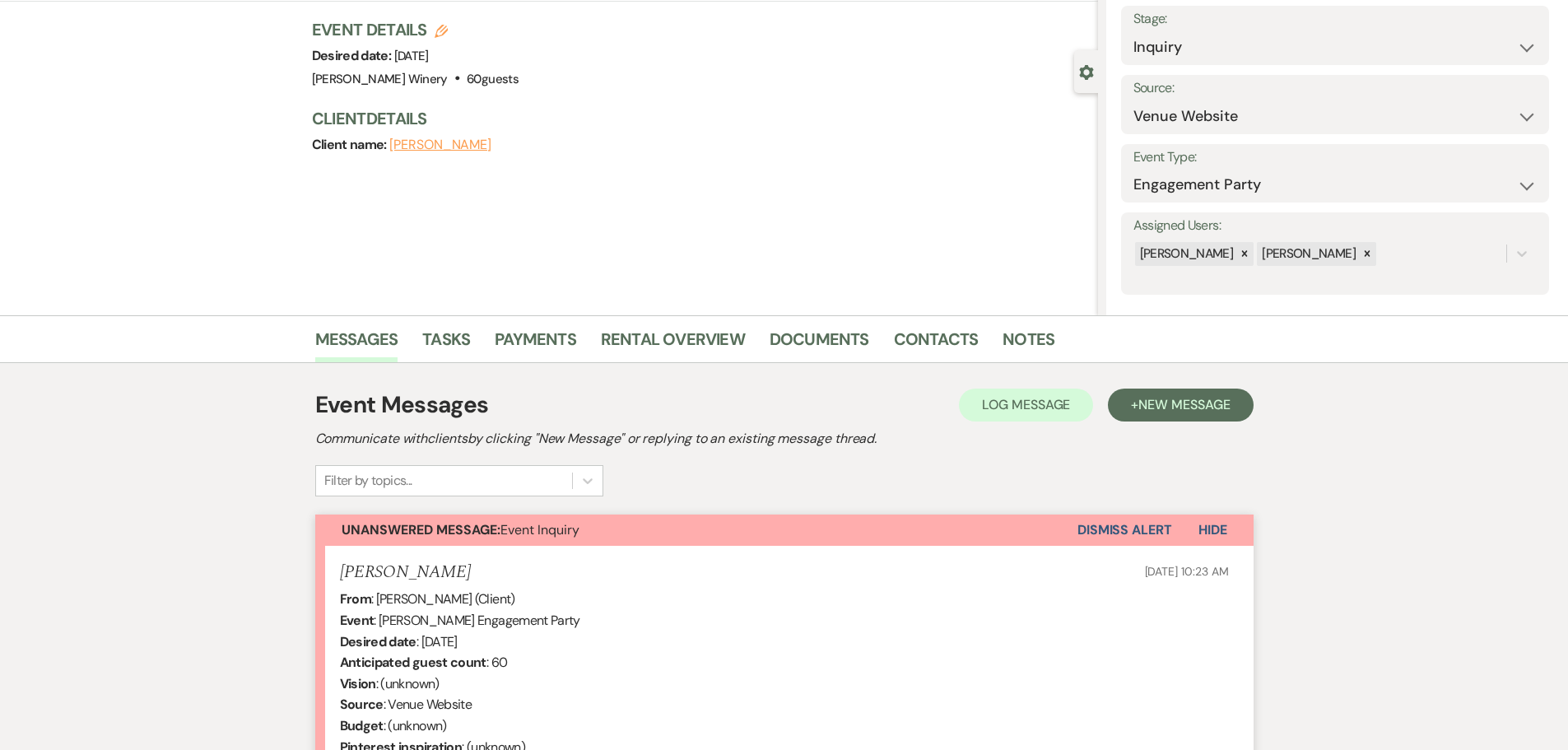
scroll to position [384, 0]
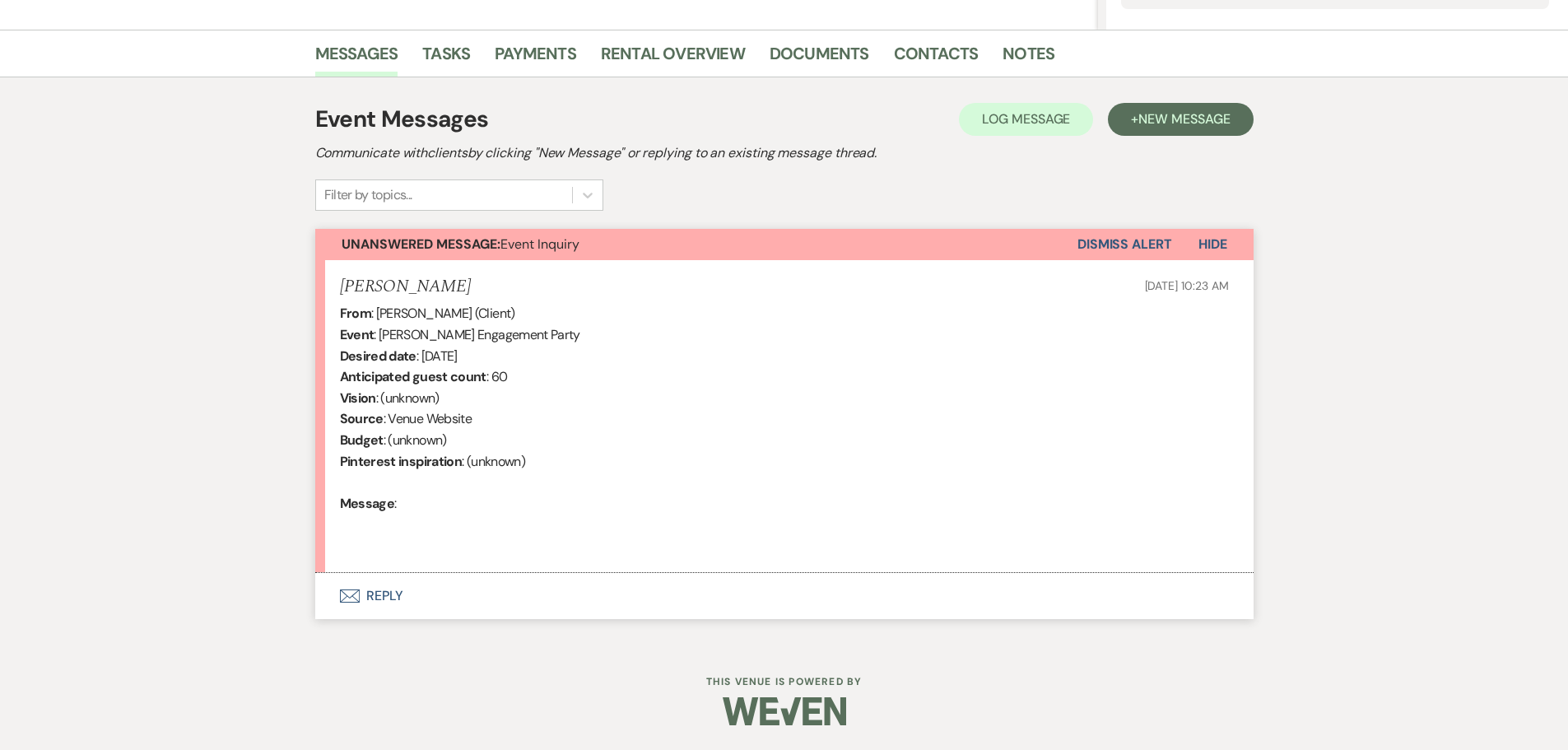
click at [376, 596] on button "Envelope Reply" at bounding box center [784, 596] width 938 height 46
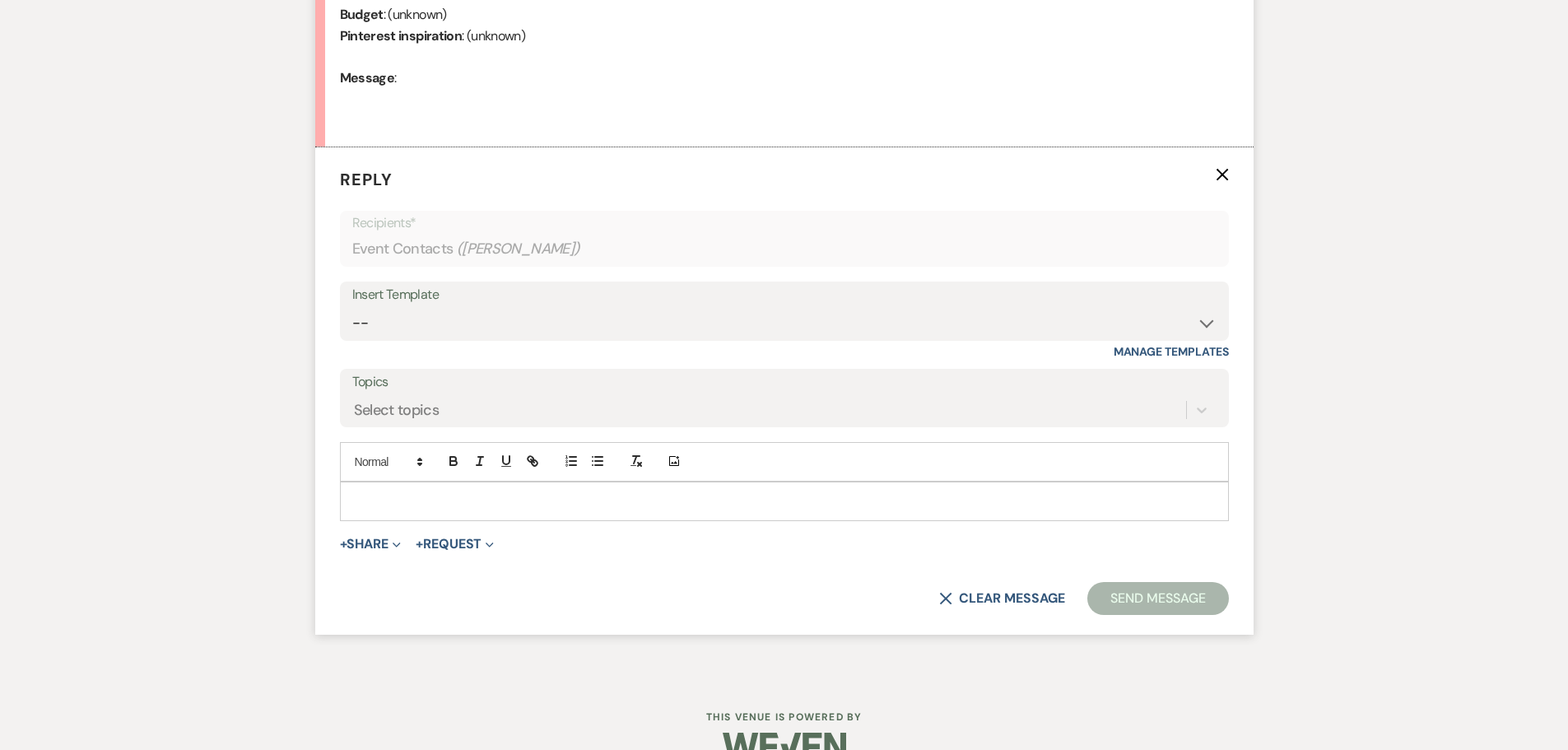
scroll to position [826, 0]
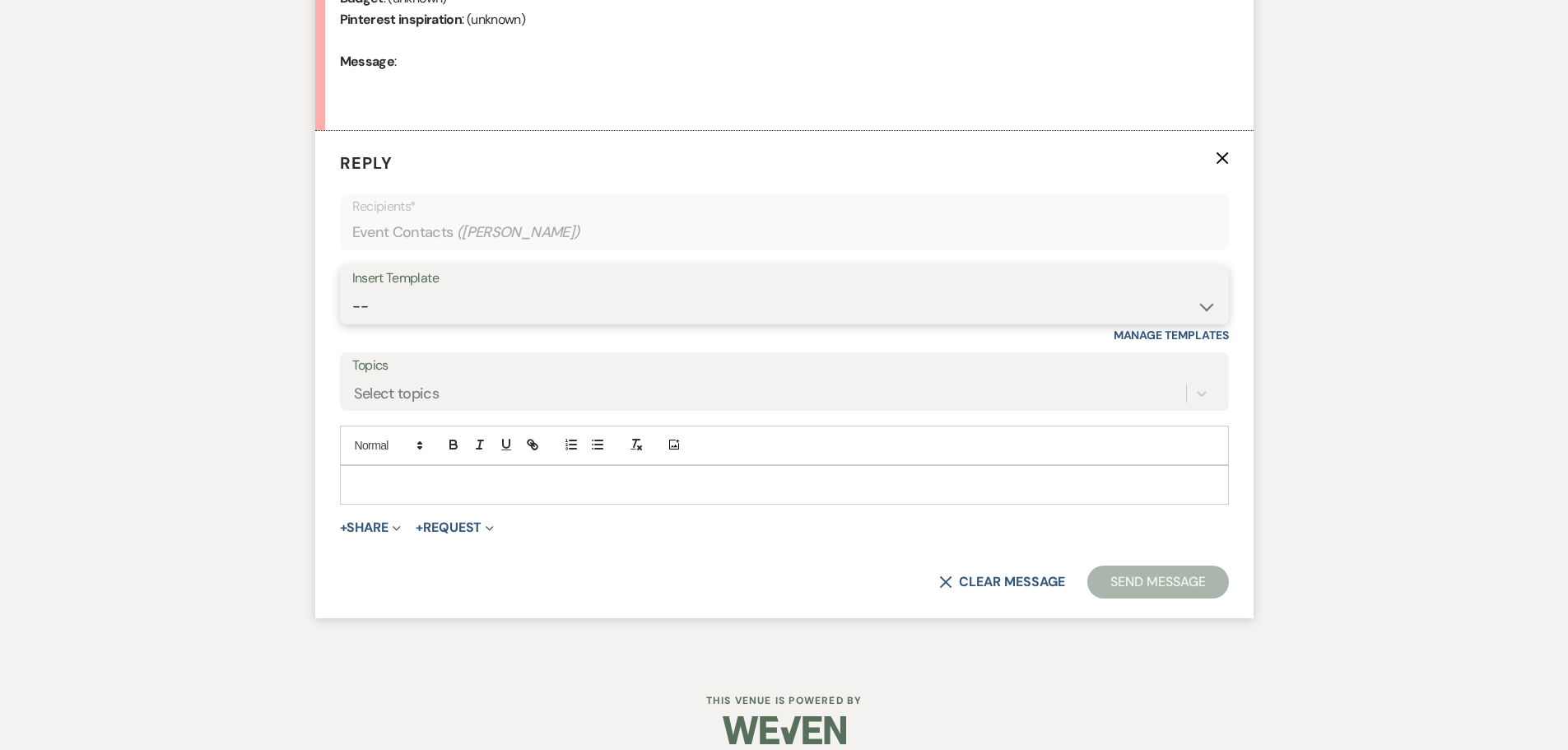
click at [410, 307] on select "-- Weven Planning Portal Introduction (Booked Events) Tour Request Response Fol…" at bounding box center [784, 307] width 864 height 32
select select "403"
click at [352, 291] on select "-- Weven Planning Portal Introduction (Booked Events) Tour Request Response Fol…" at bounding box center [784, 307] width 864 height 32
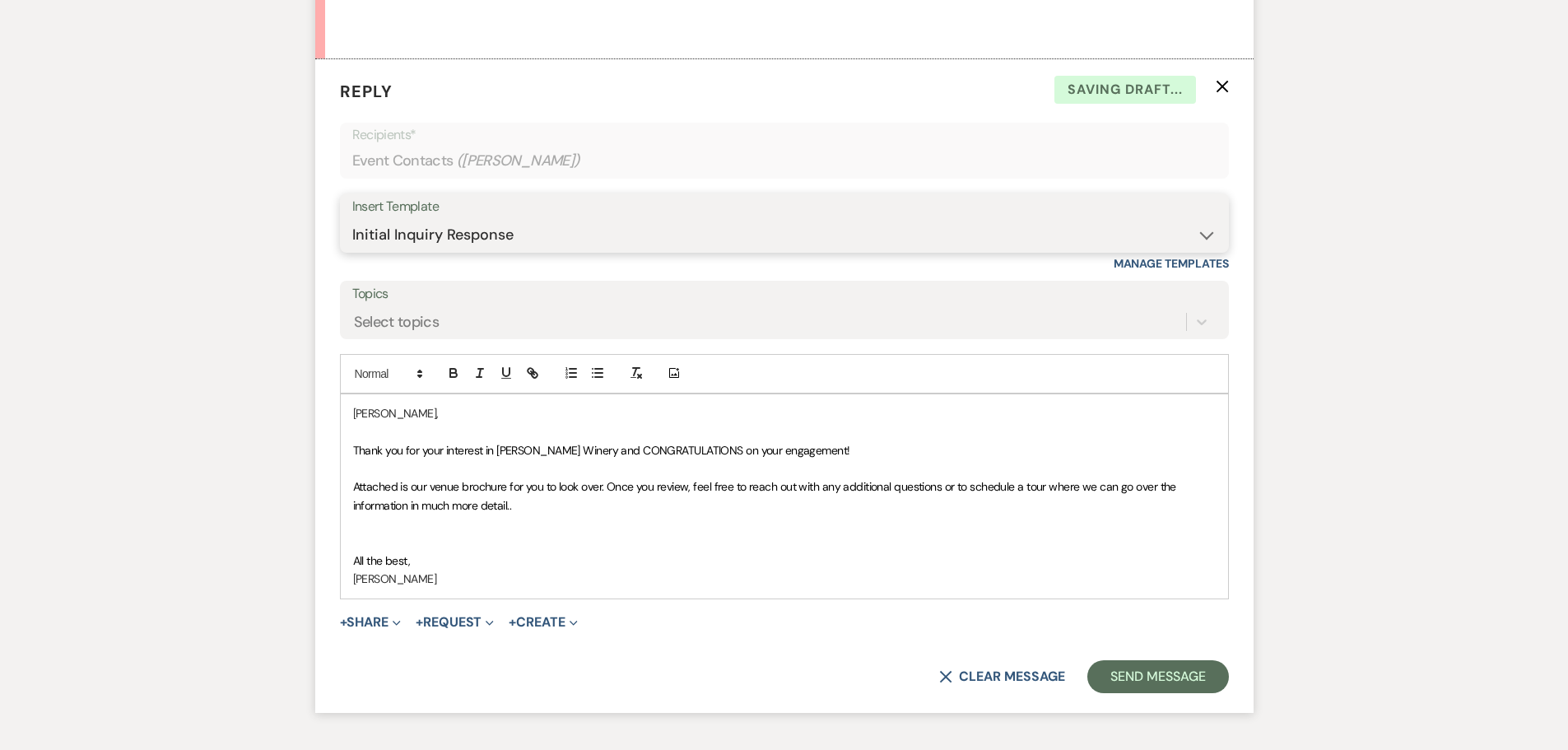
scroll to position [991, 0]
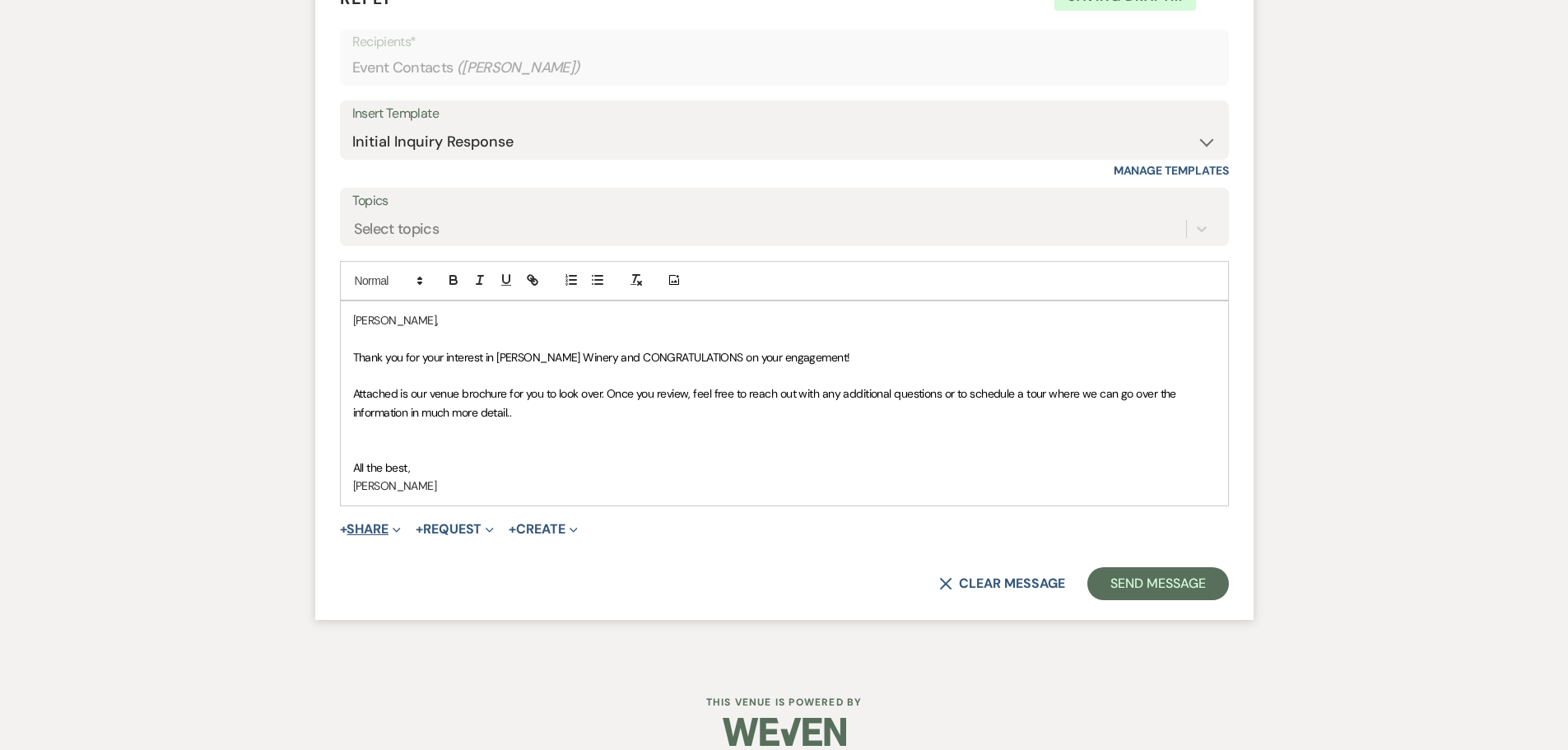
click at [391, 527] on button "+ Share Expand" at bounding box center [370, 529] width 62 height 13
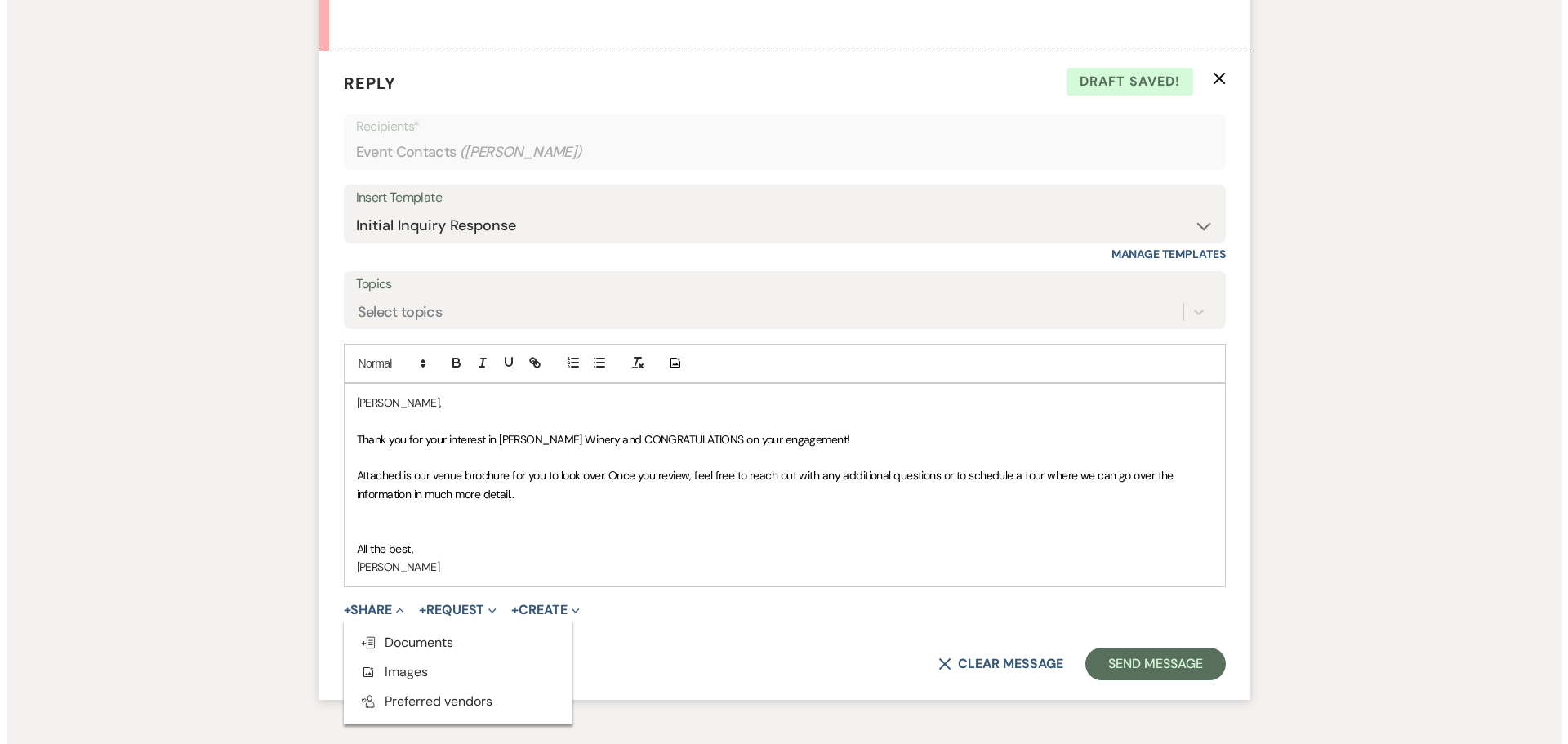
scroll to position [901, 0]
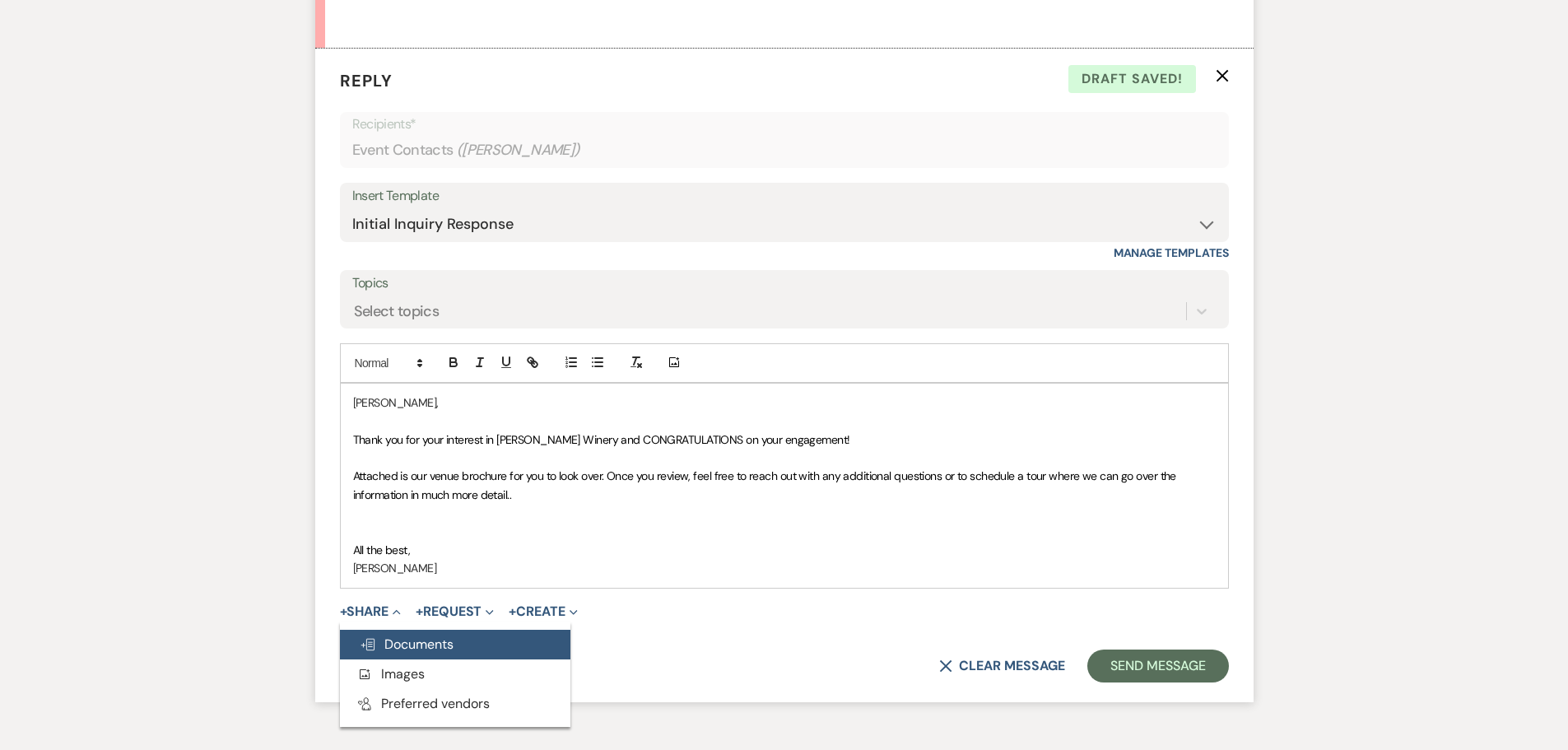
click at [450, 646] on span "Doc Upload Documents" at bounding box center [406, 644] width 94 height 17
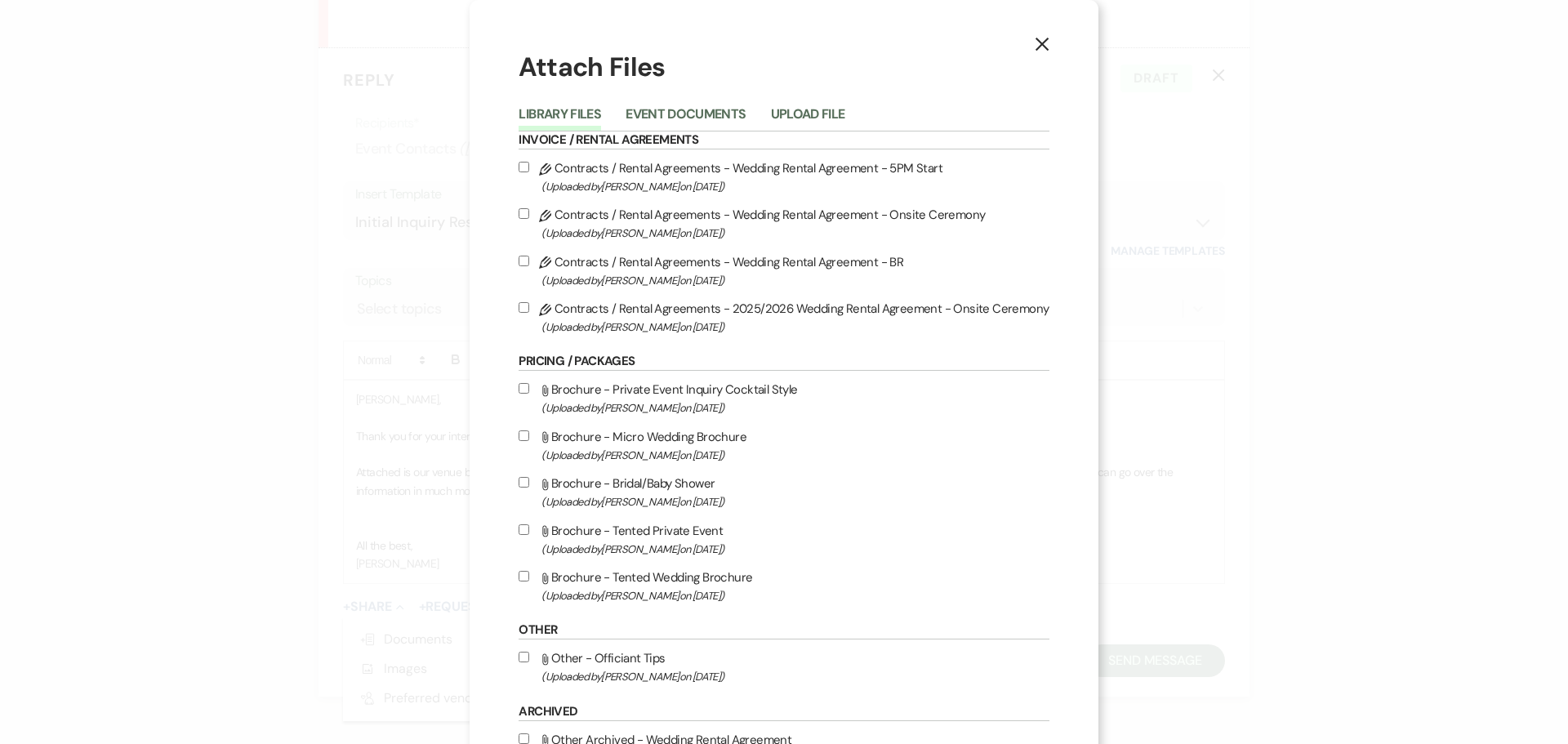
click at [521, 388] on input "Attach File Brochure - Private Event Inquiry Cocktail Style (Uploaded by [PERSO…" at bounding box center [523, 388] width 10 height 10
checkbox input "true"
click at [522, 437] on input "Attach File Brochure - Micro Wedding Brochure (Uploaded by [PERSON_NAME] on [DA…" at bounding box center [523, 435] width 10 height 10
checkbox input "true"
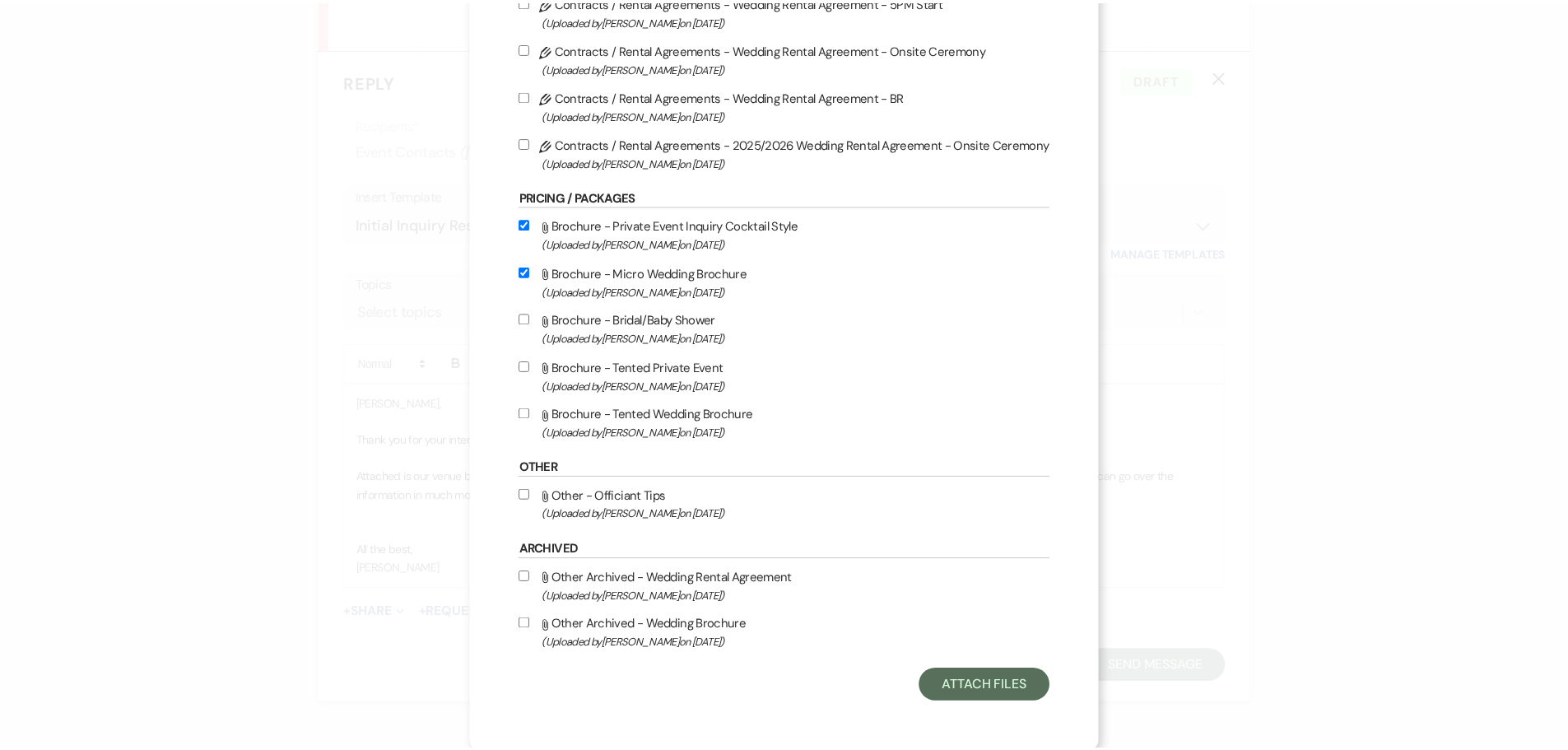
scroll to position [170, 0]
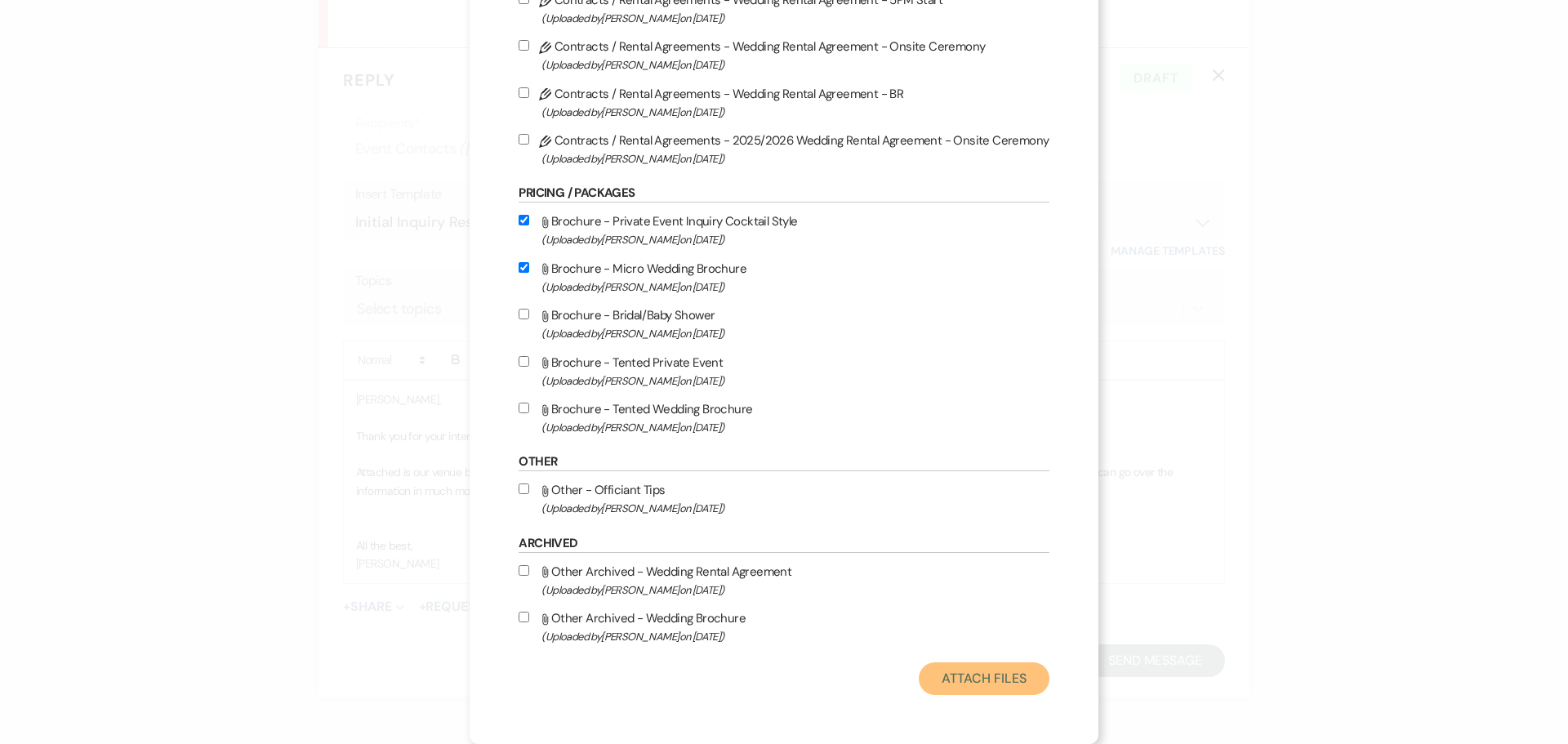
click at [973, 681] on button "Attach Files" at bounding box center [984, 678] width 130 height 33
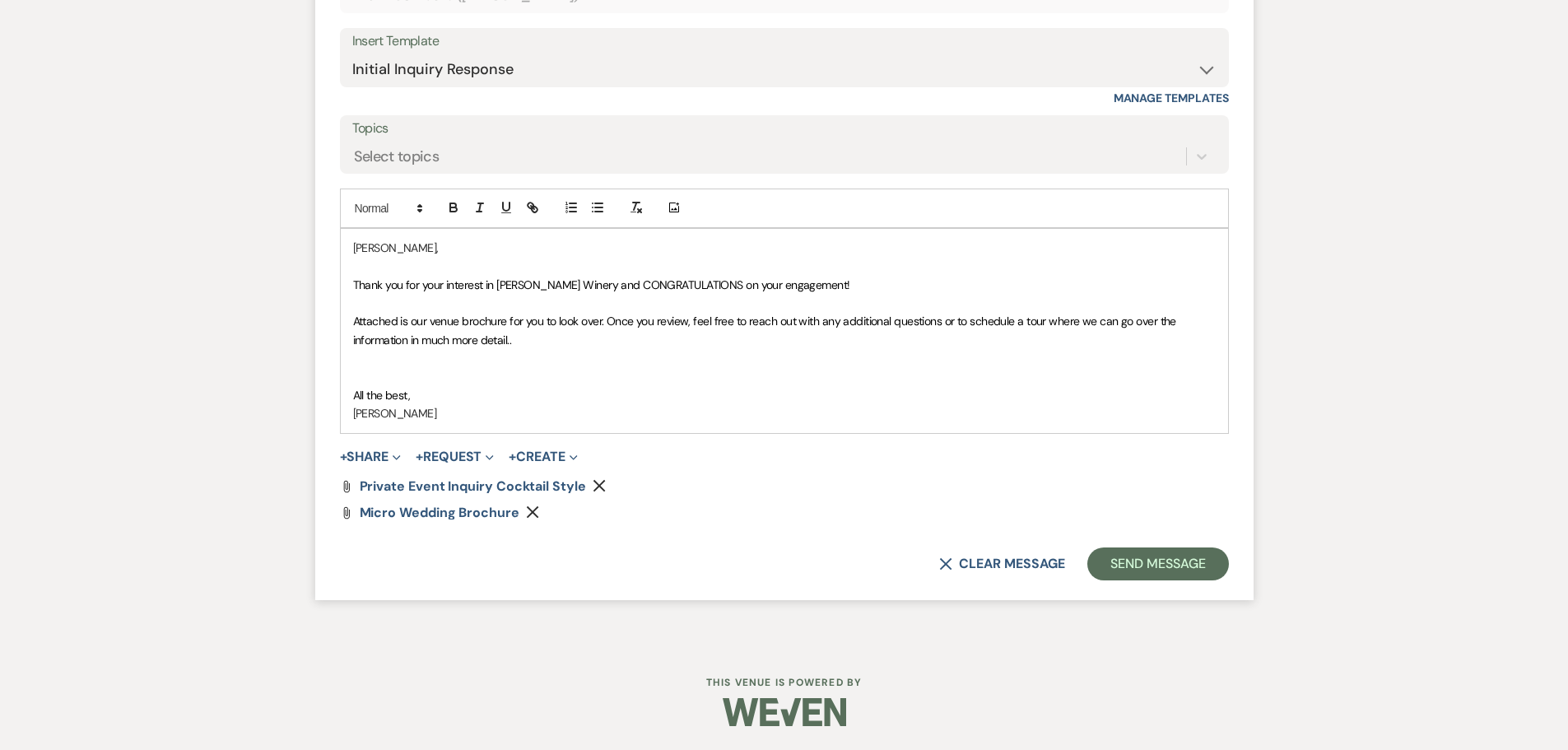
scroll to position [1063, 0]
click at [524, 340] on p "Attached is our venue brochure for you to look over. Once you review, feel free…" at bounding box center [784, 330] width 863 height 37
click at [1149, 558] on button "Send Message" at bounding box center [1158, 562] width 141 height 33
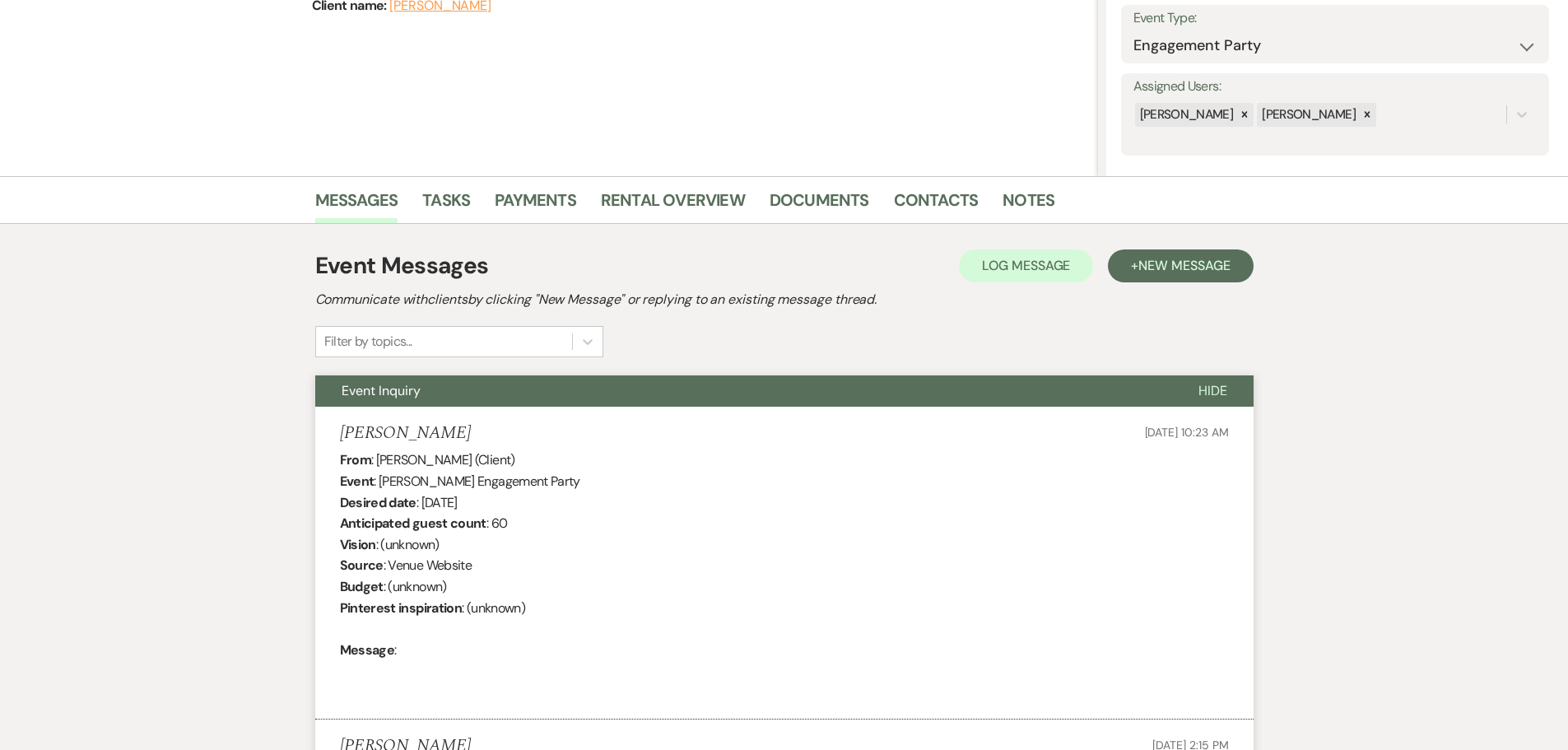
scroll to position [0, 0]
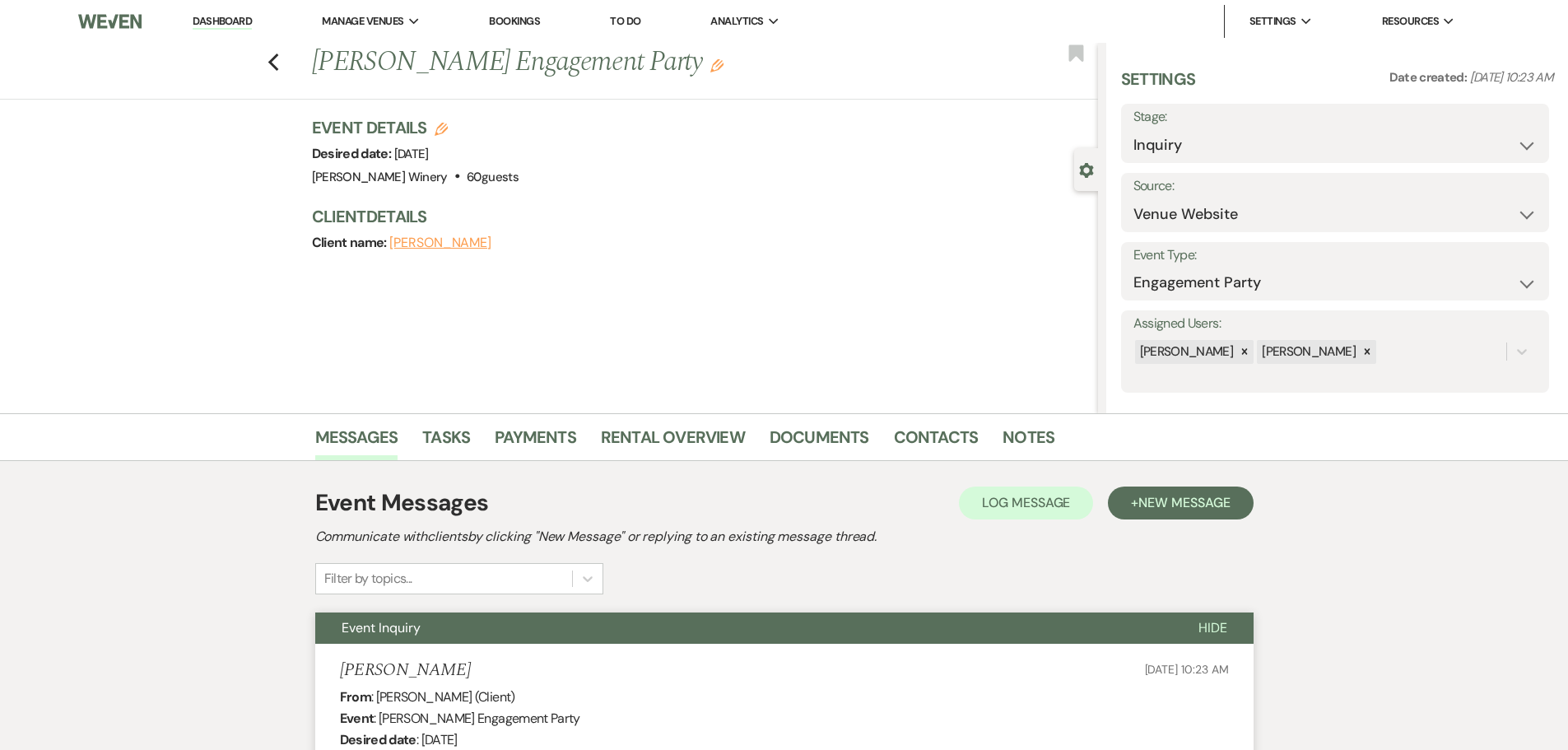
click at [232, 22] on link "Dashboard" at bounding box center [222, 22] width 60 height 16
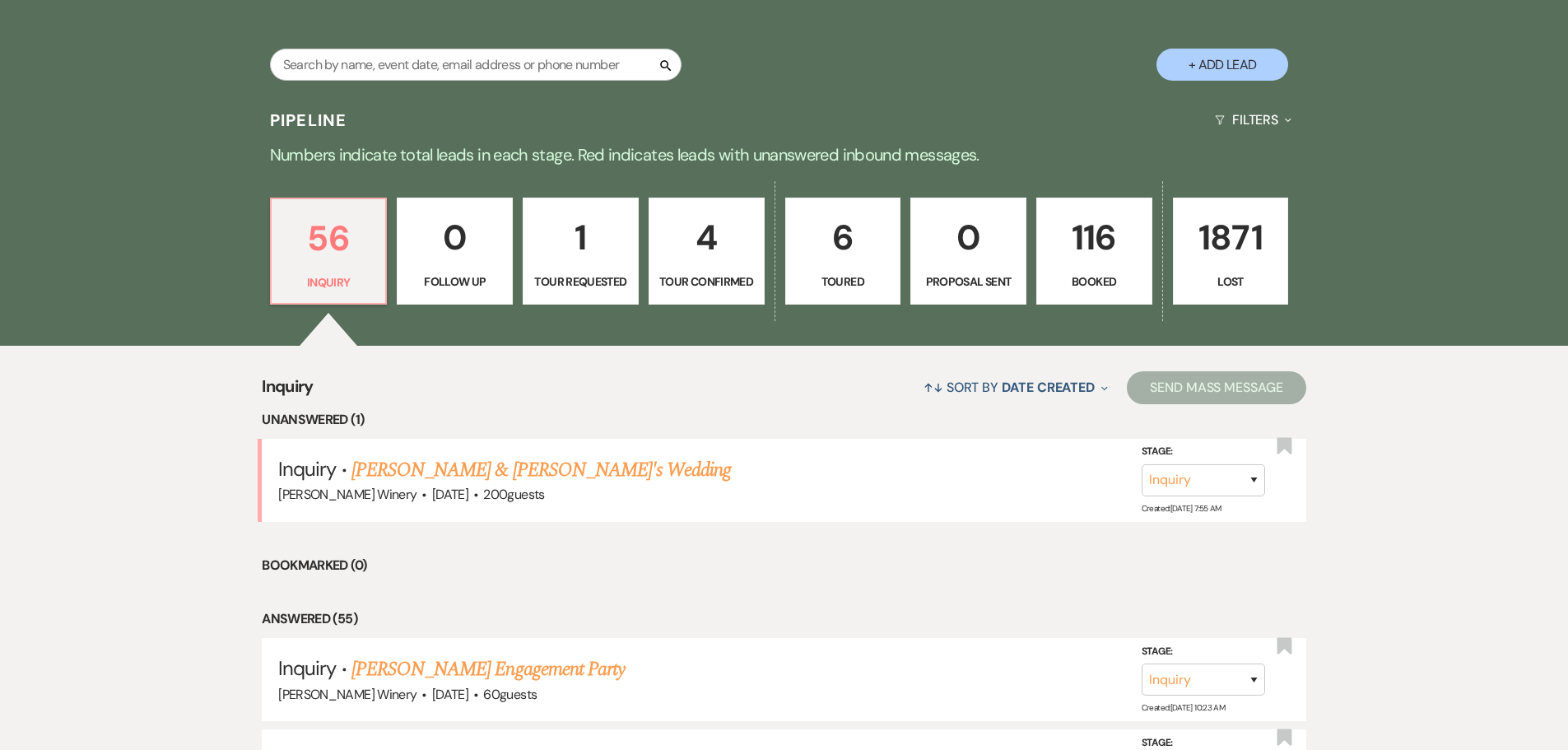
scroll to position [330, 0]
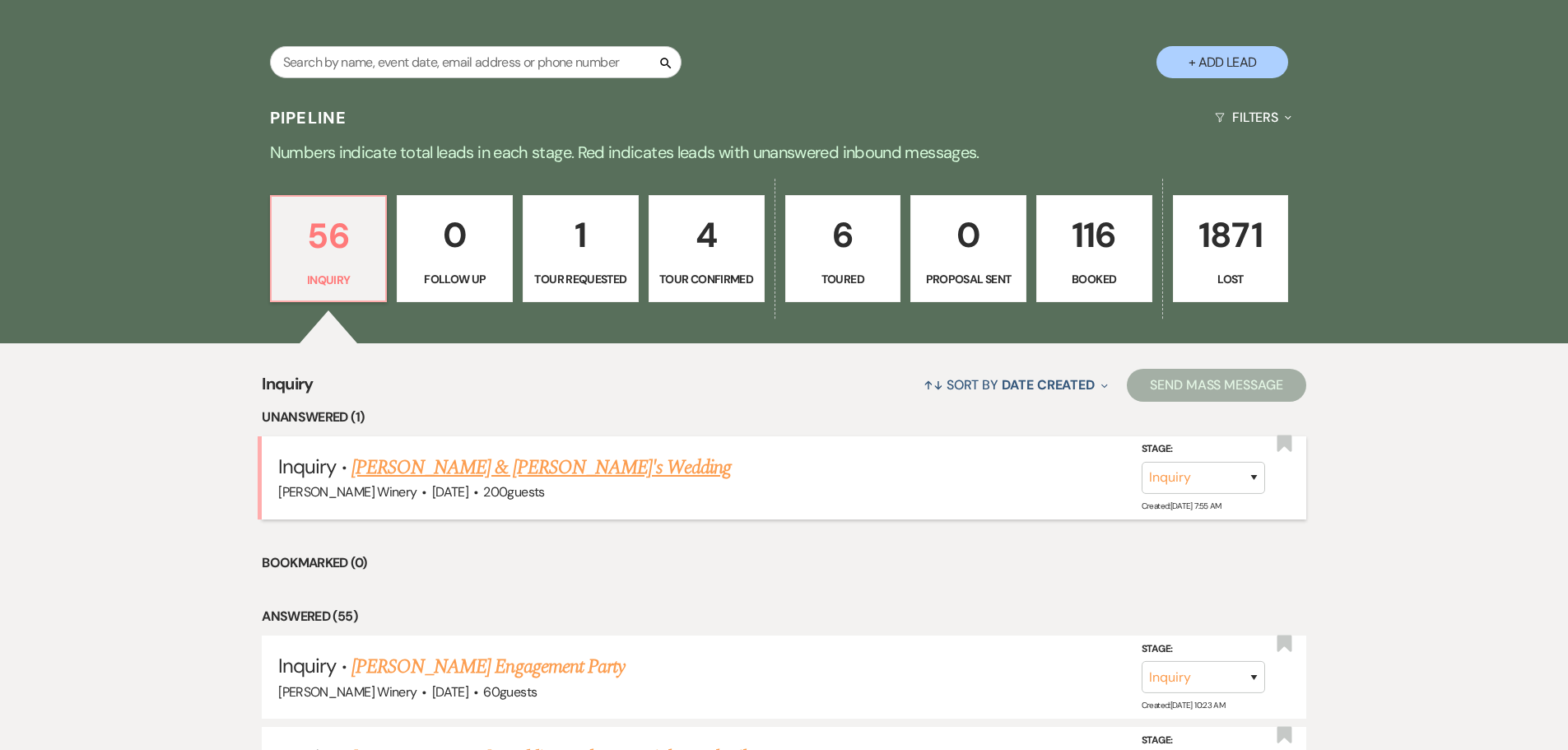
click at [405, 468] on link "[PERSON_NAME] & [PERSON_NAME]'s Wedding" at bounding box center [542, 467] width 381 height 29
select select "5"
